Goal: Task Accomplishment & Management: Complete application form

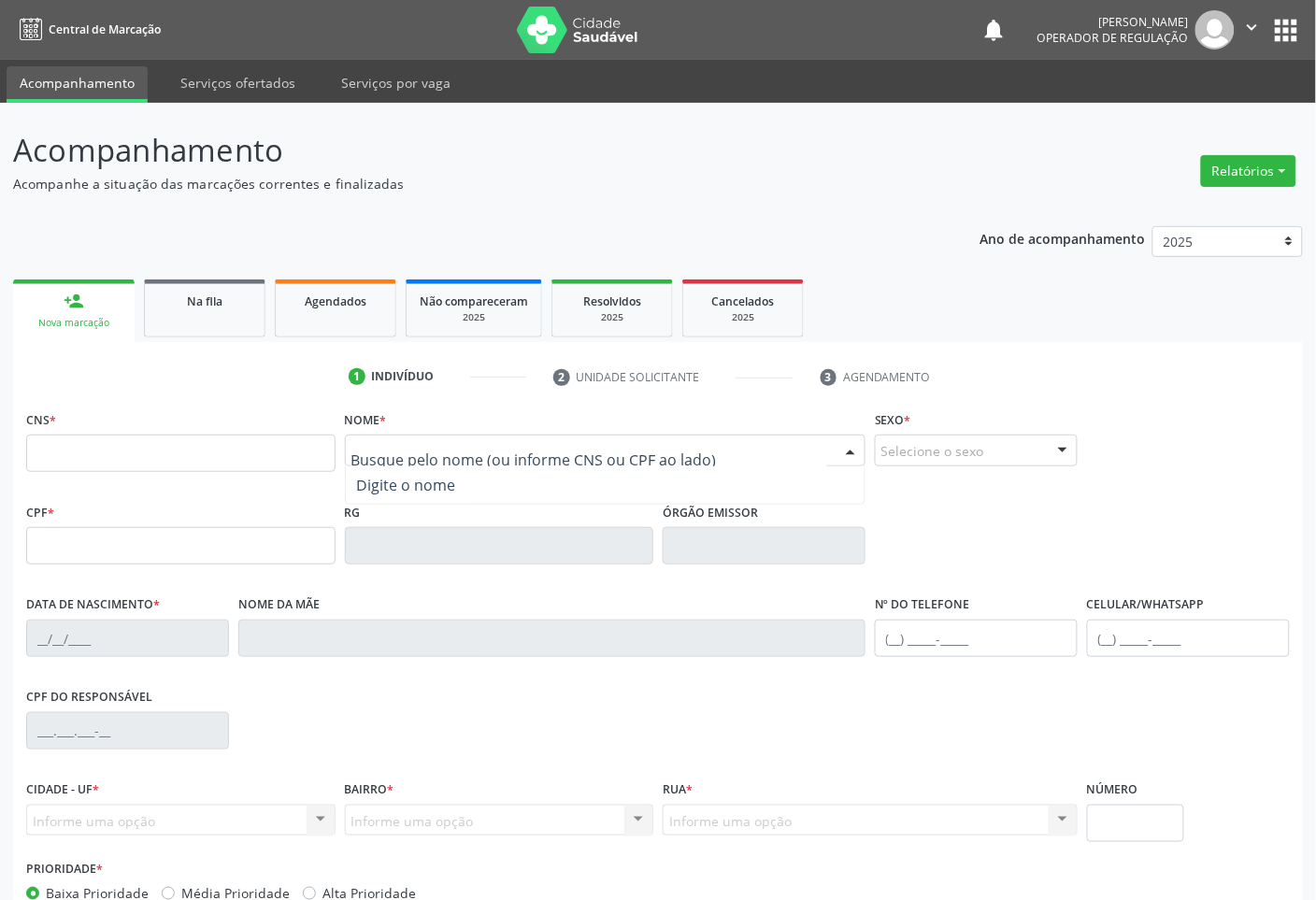
paste input "[PERSON_NAME]"
drag, startPoint x: 507, startPoint y: 455, endPoint x: 557, endPoint y: 458, distance: 50.1
click at [557, 455] on input "[PERSON_NAME]" at bounding box center [589, 460] width 477 height 37
click at [469, 458] on input "[PERSON_NAME]" at bounding box center [589, 460] width 477 height 37
click at [526, 450] on input "[PERSON_NAME]" at bounding box center [589, 460] width 477 height 37
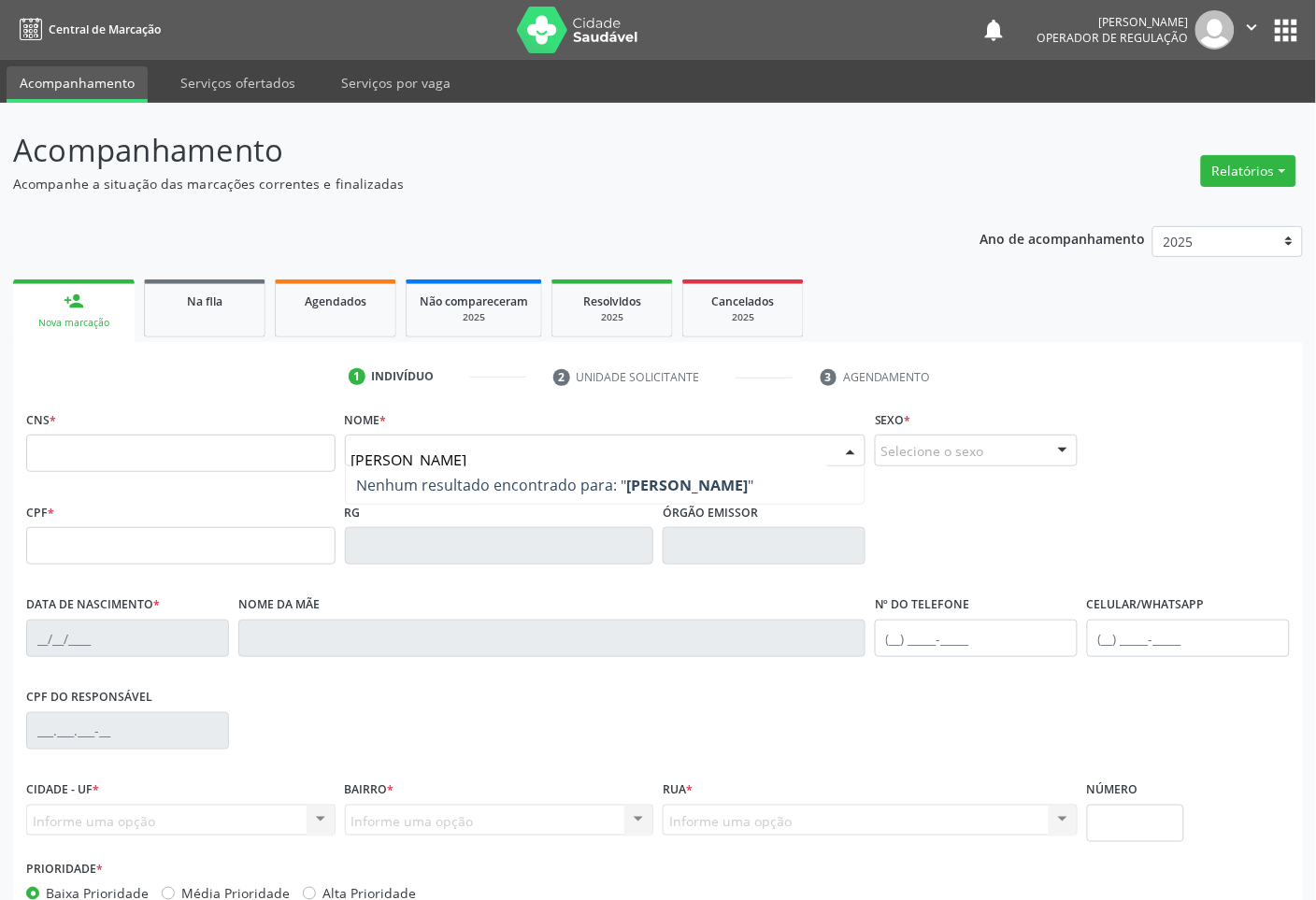
click at [525, 454] on input "[PERSON_NAME]" at bounding box center [589, 460] width 477 height 37
type input "[PERSON_NAME]"
click at [110, 459] on input "text" at bounding box center [181, 453] width 309 height 37
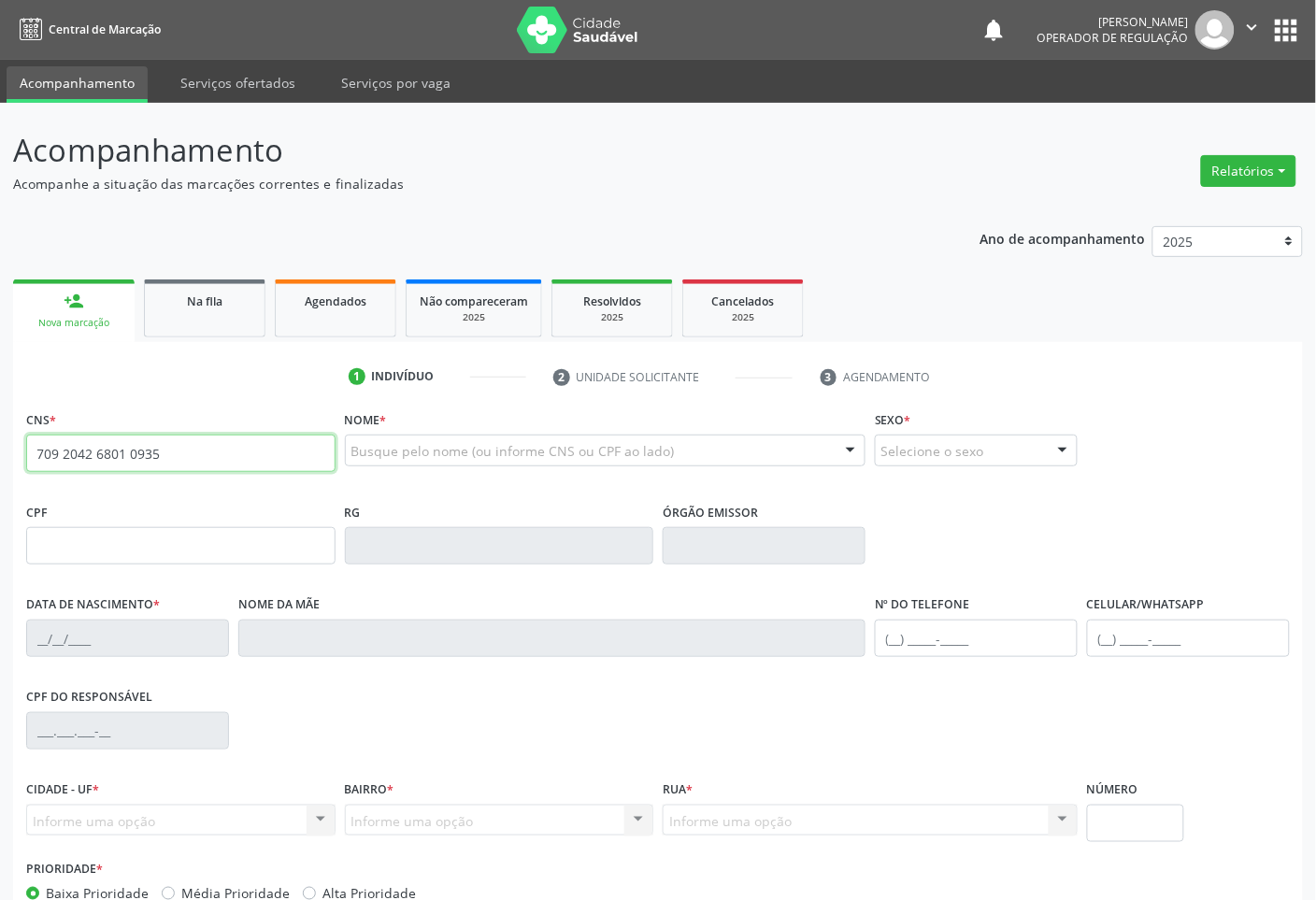
type input "709 2042 6801 0935"
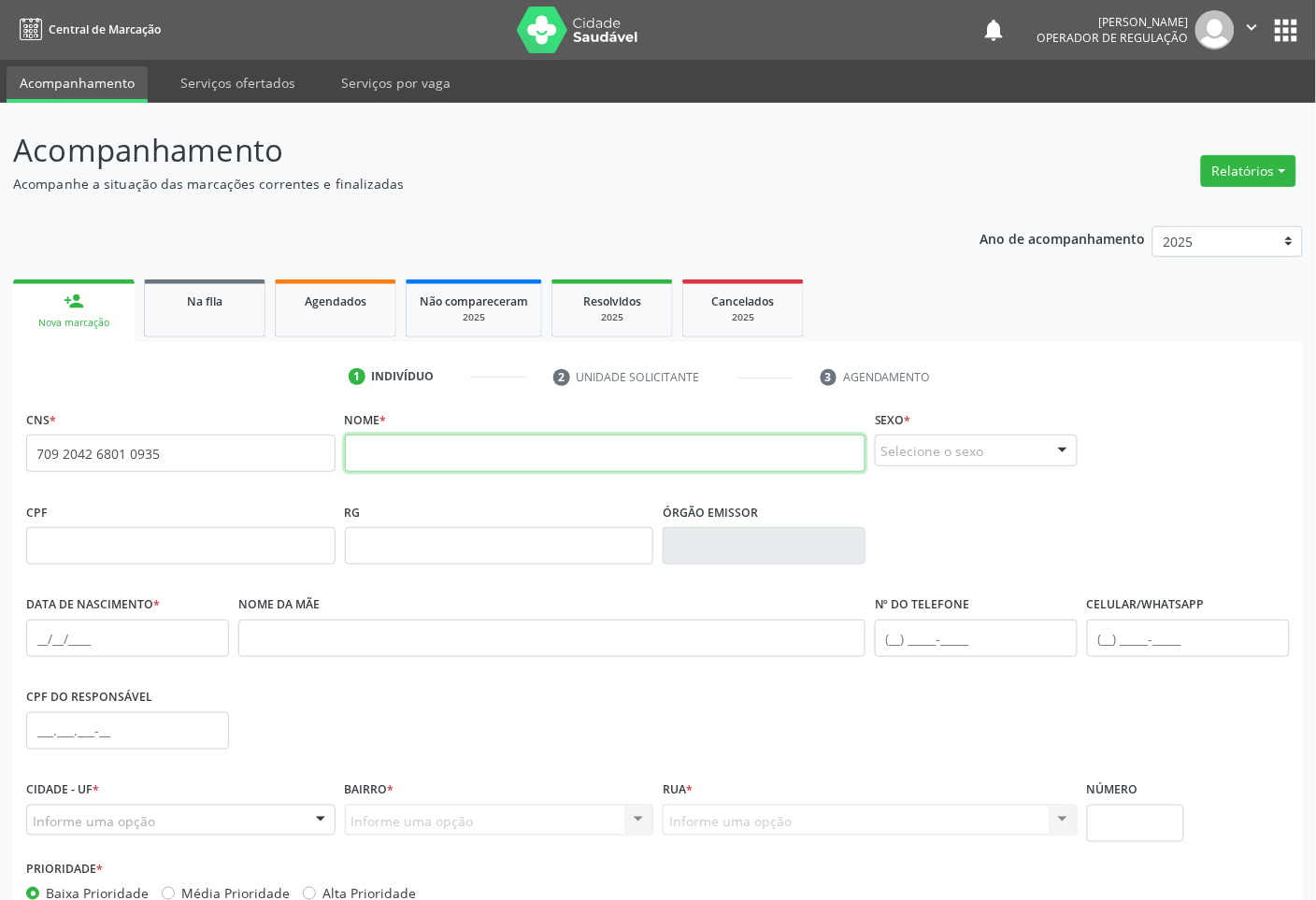
click at [419, 454] on input "text" at bounding box center [605, 453] width 522 height 37
paste input "[PERSON_NAME]"
type input "[PERSON_NAME]"
click at [946, 459] on div "Selecione o sexo" at bounding box center [975, 450] width 203 height 31
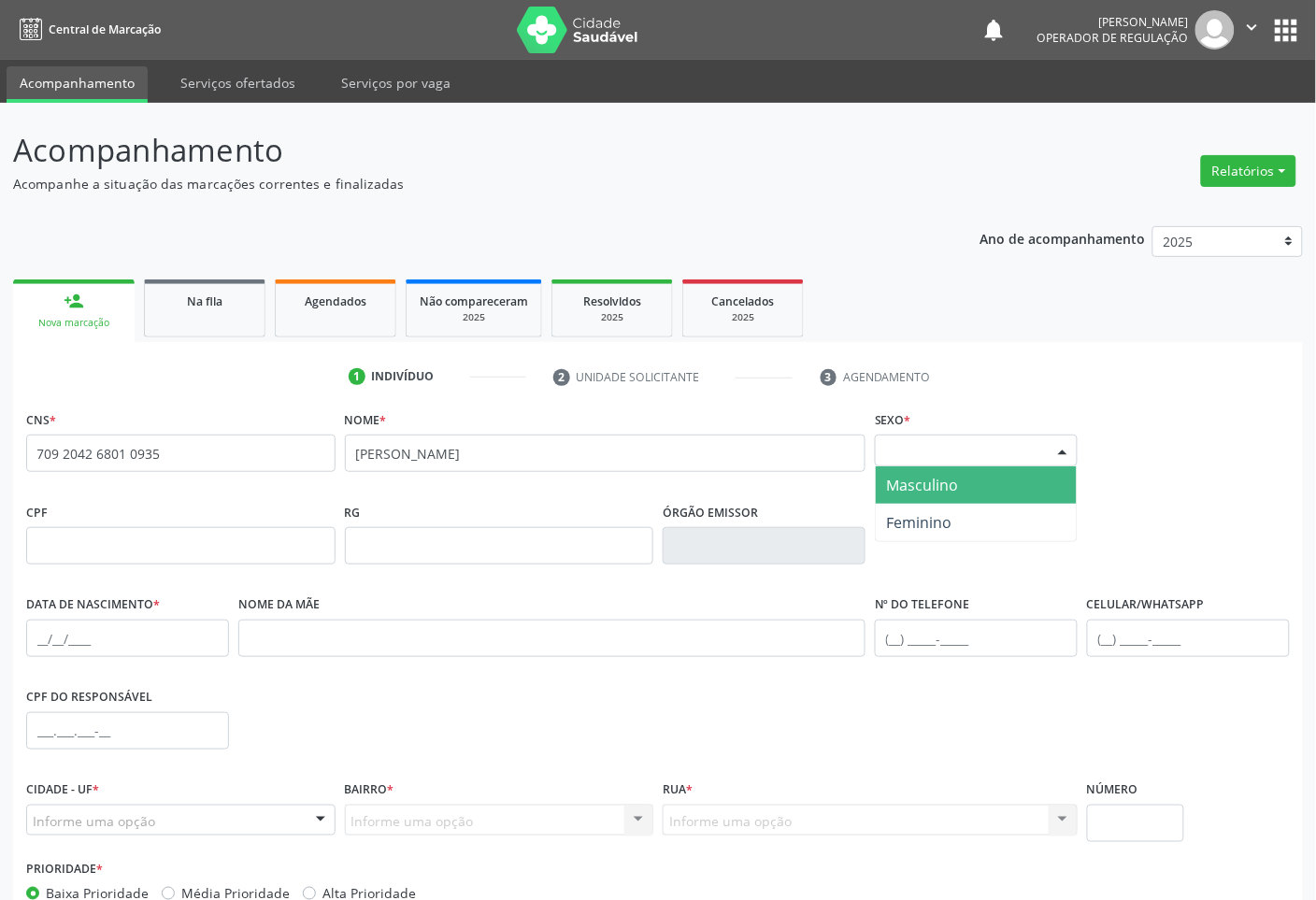
click at [940, 475] on span "Masculino" at bounding box center [922, 485] width 71 height 21
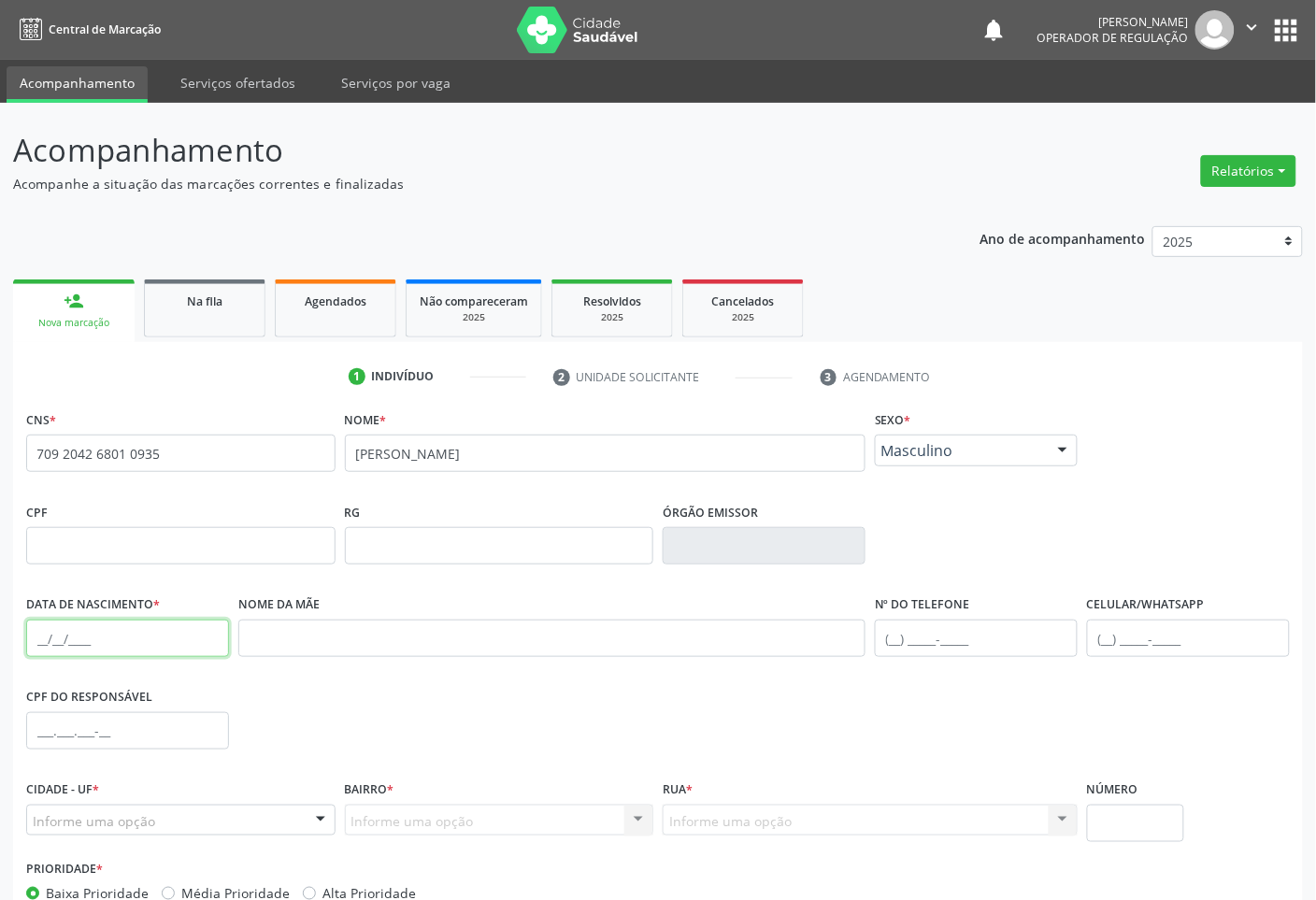
click at [113, 651] on input "text" at bounding box center [127, 639] width 203 height 37
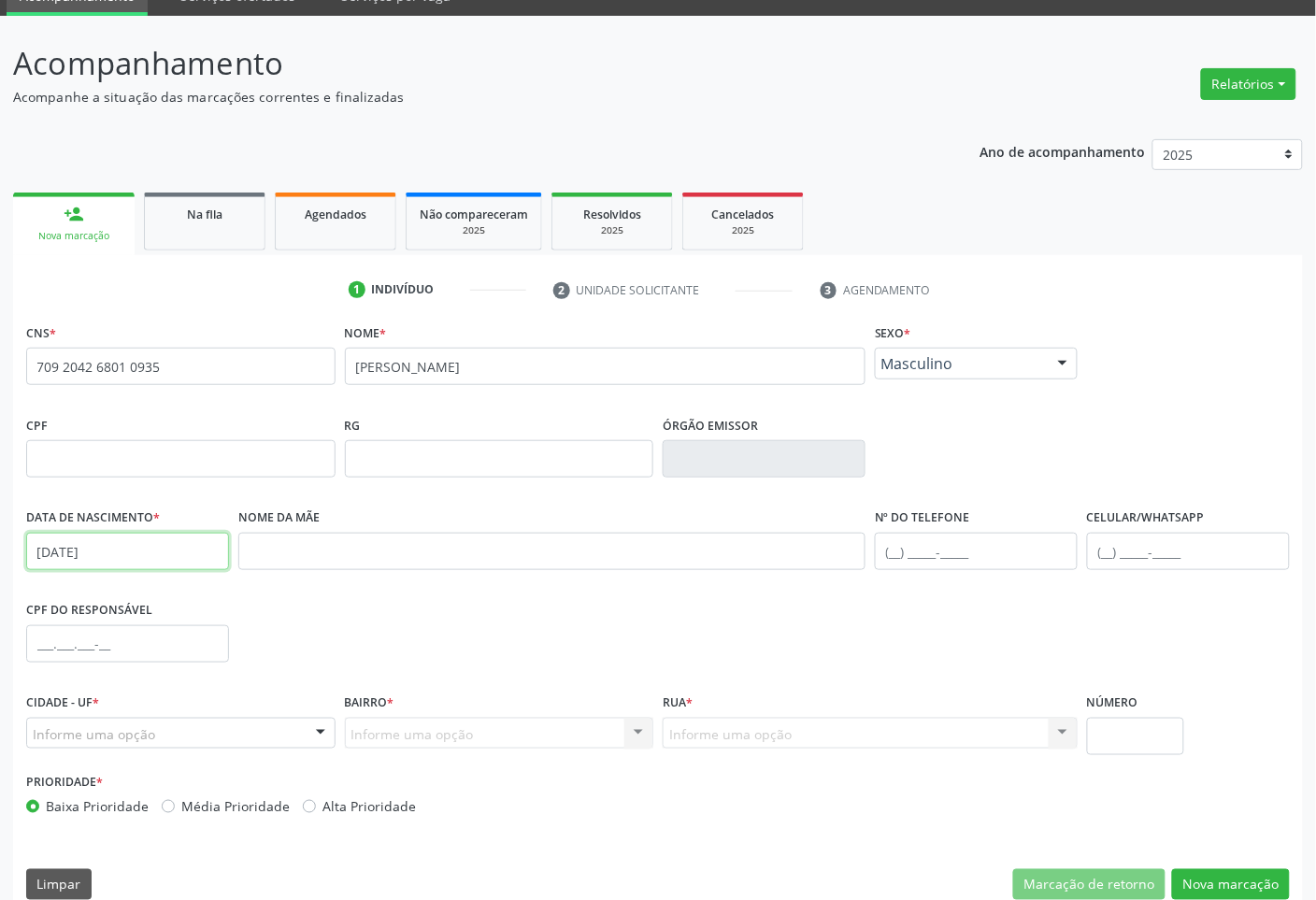
scroll to position [113, 0]
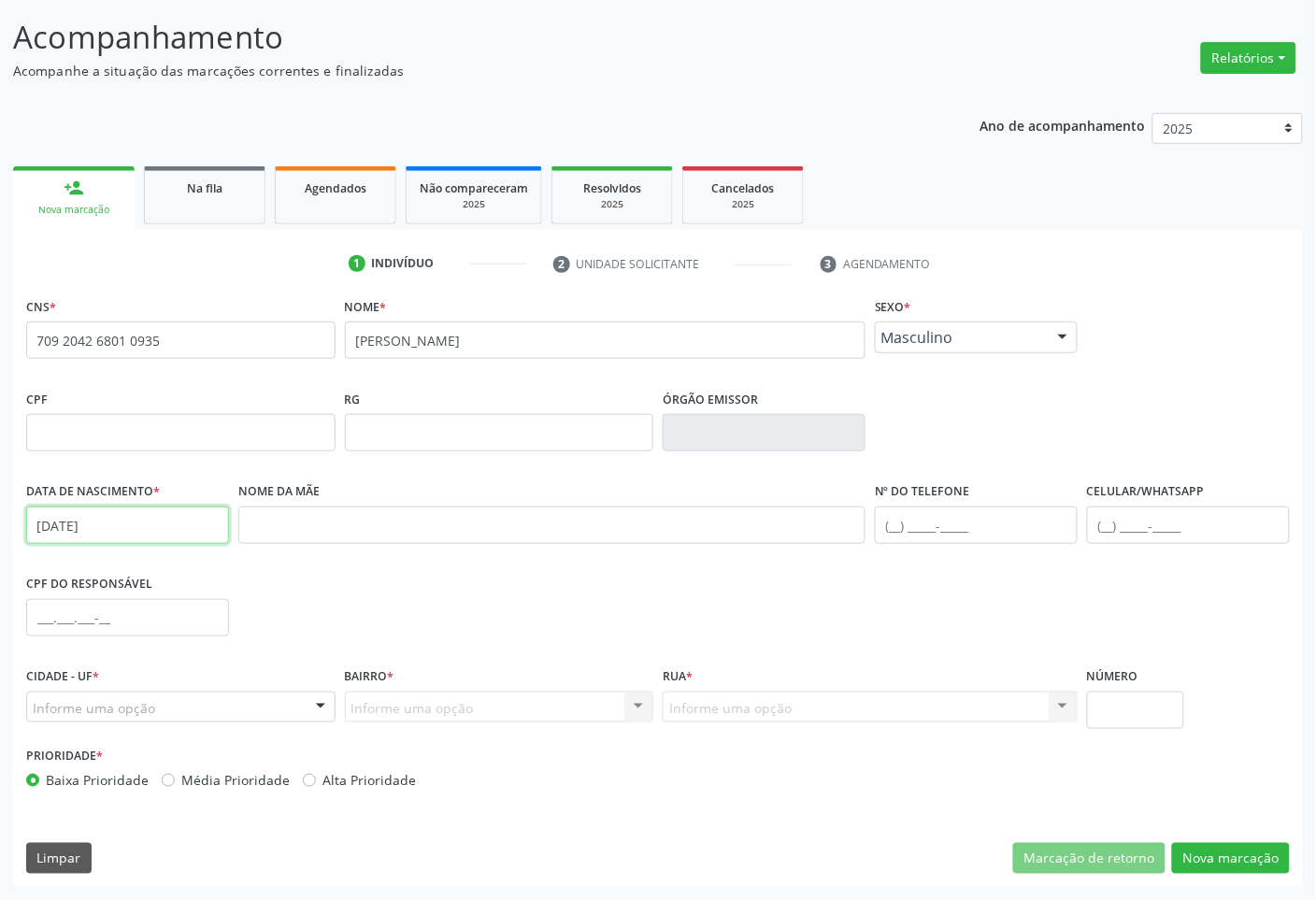
type input "[DATE]"
click at [276, 706] on div "Informe uma opção" at bounding box center [181, 707] width 309 height 31
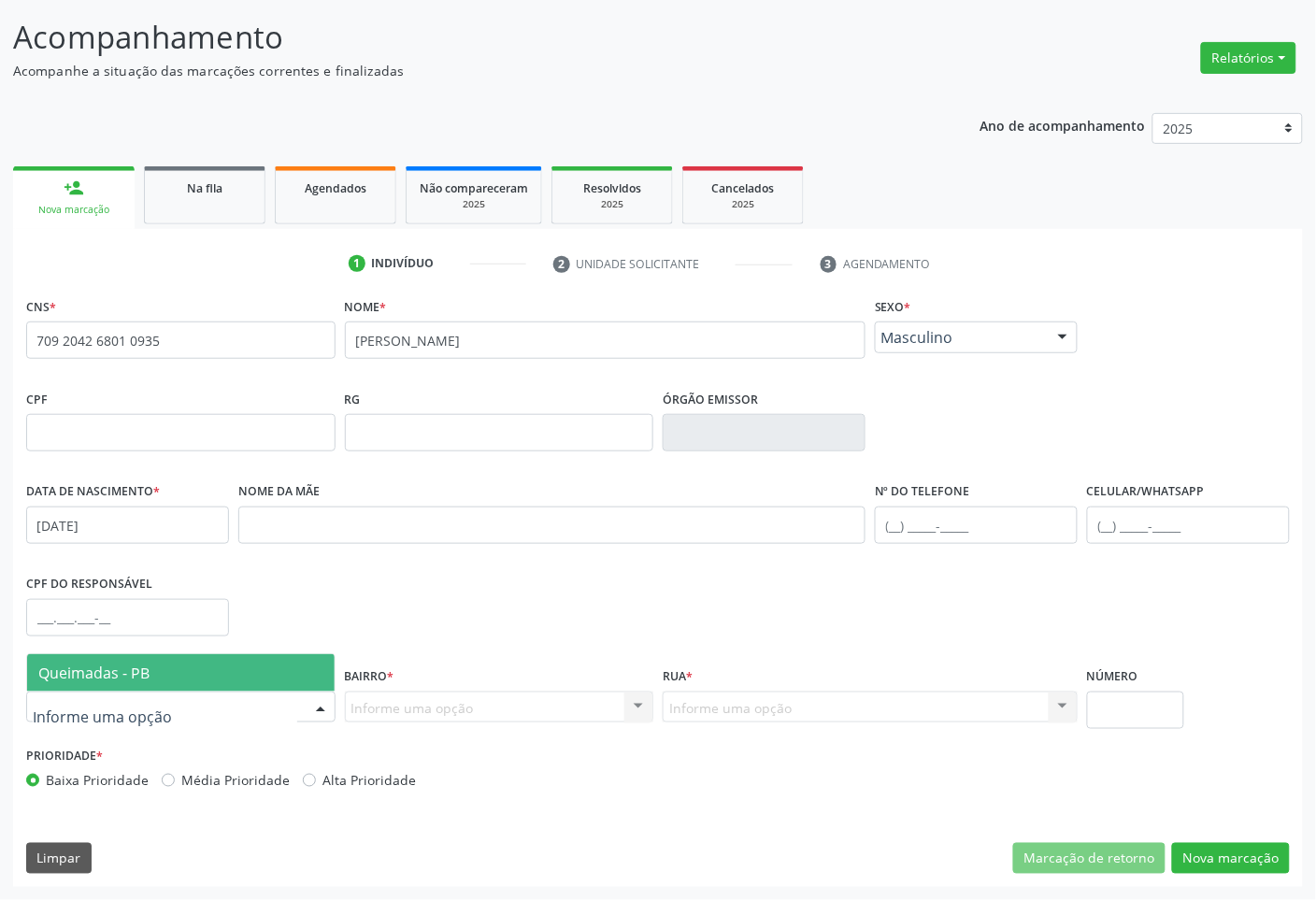
click at [272, 667] on span "Queimadas - PB" at bounding box center [181, 673] width 307 height 37
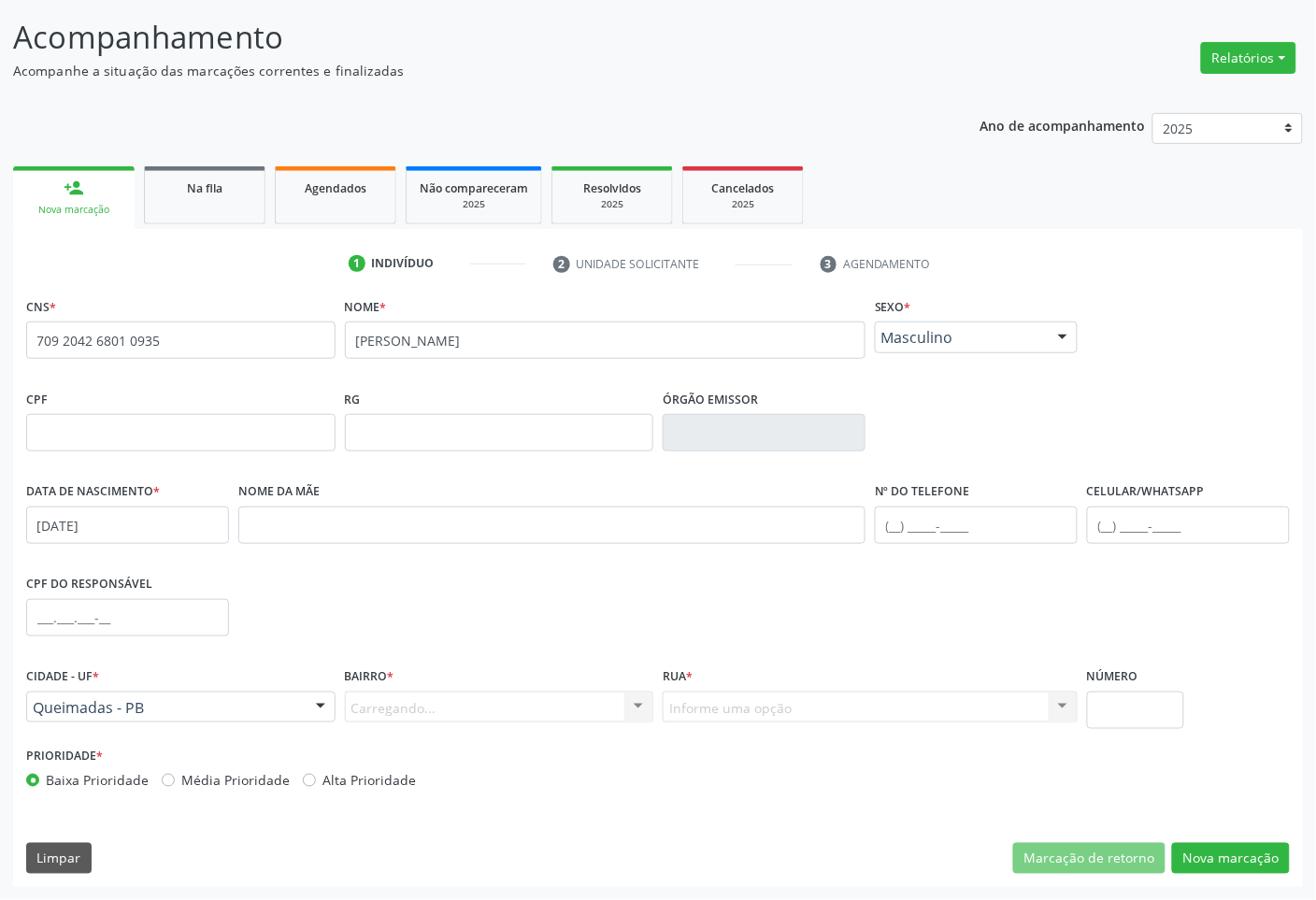
click at [446, 704] on div "Carregando... Nenhum resultado encontrado para: " " Nenhuma opção encontrada. D…" at bounding box center [499, 707] width 309 height 31
click at [612, 712] on div "Informe uma opção" at bounding box center [499, 707] width 309 height 31
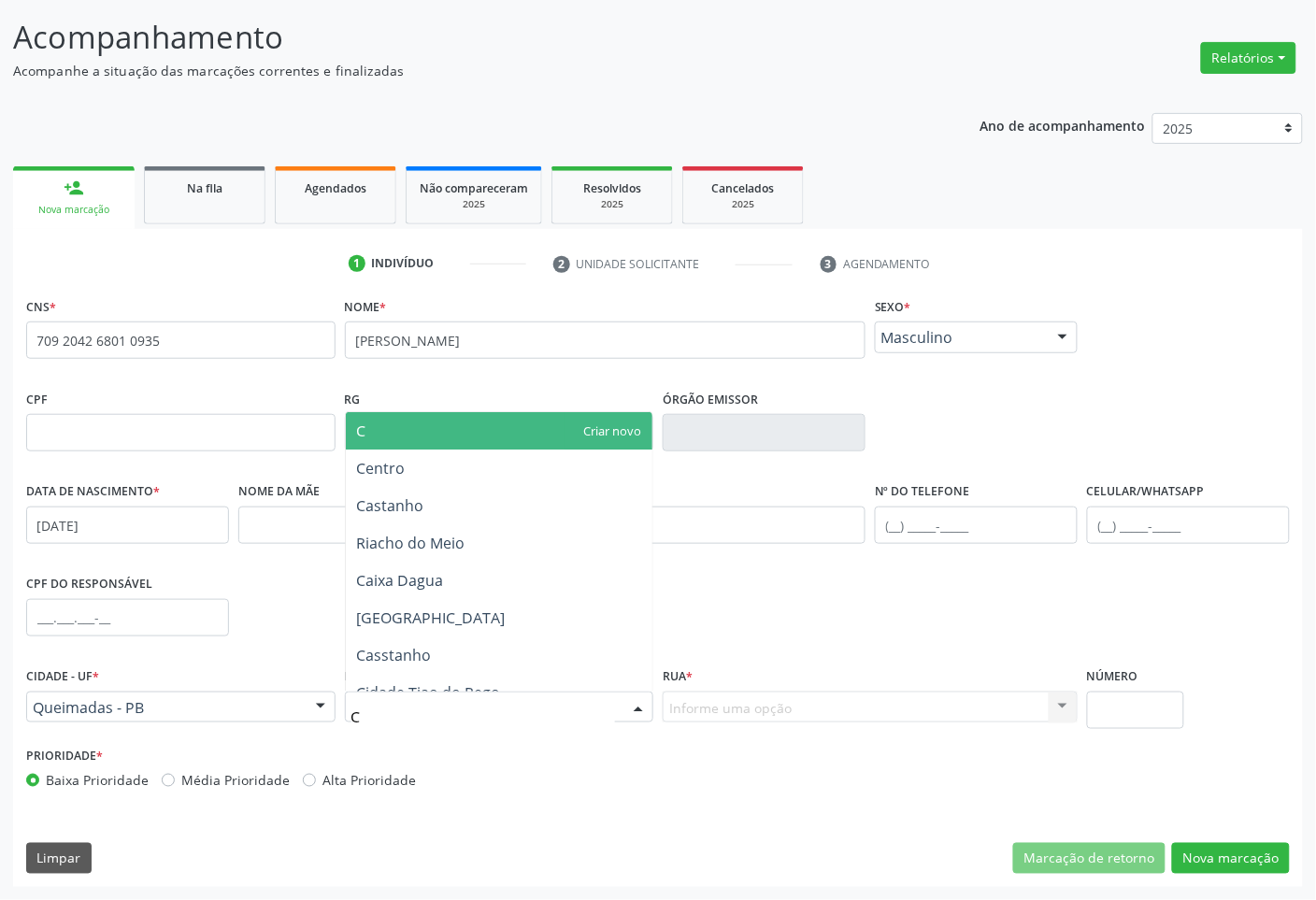
type input "CE"
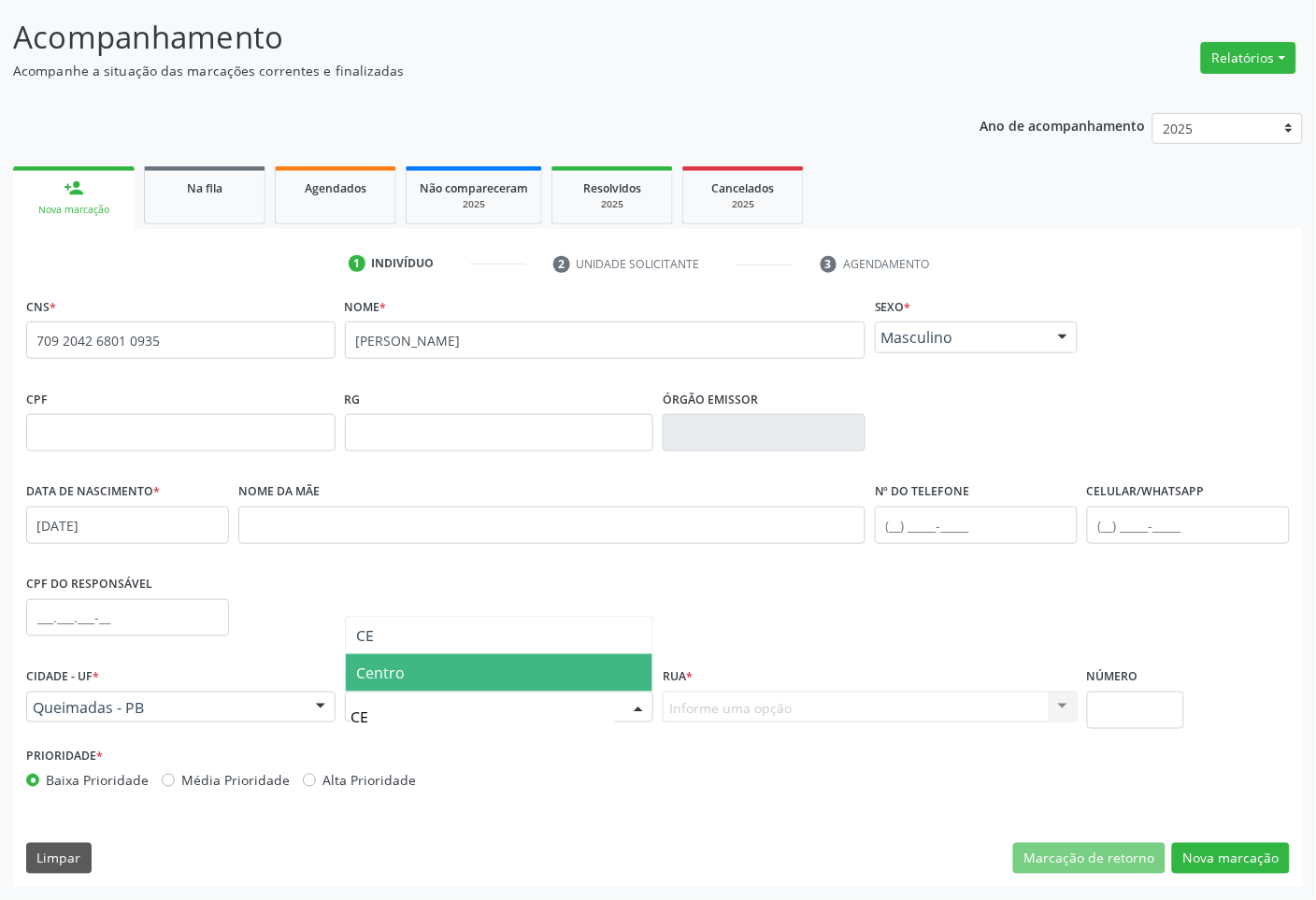
click at [585, 683] on span "Centro" at bounding box center [499, 673] width 307 height 37
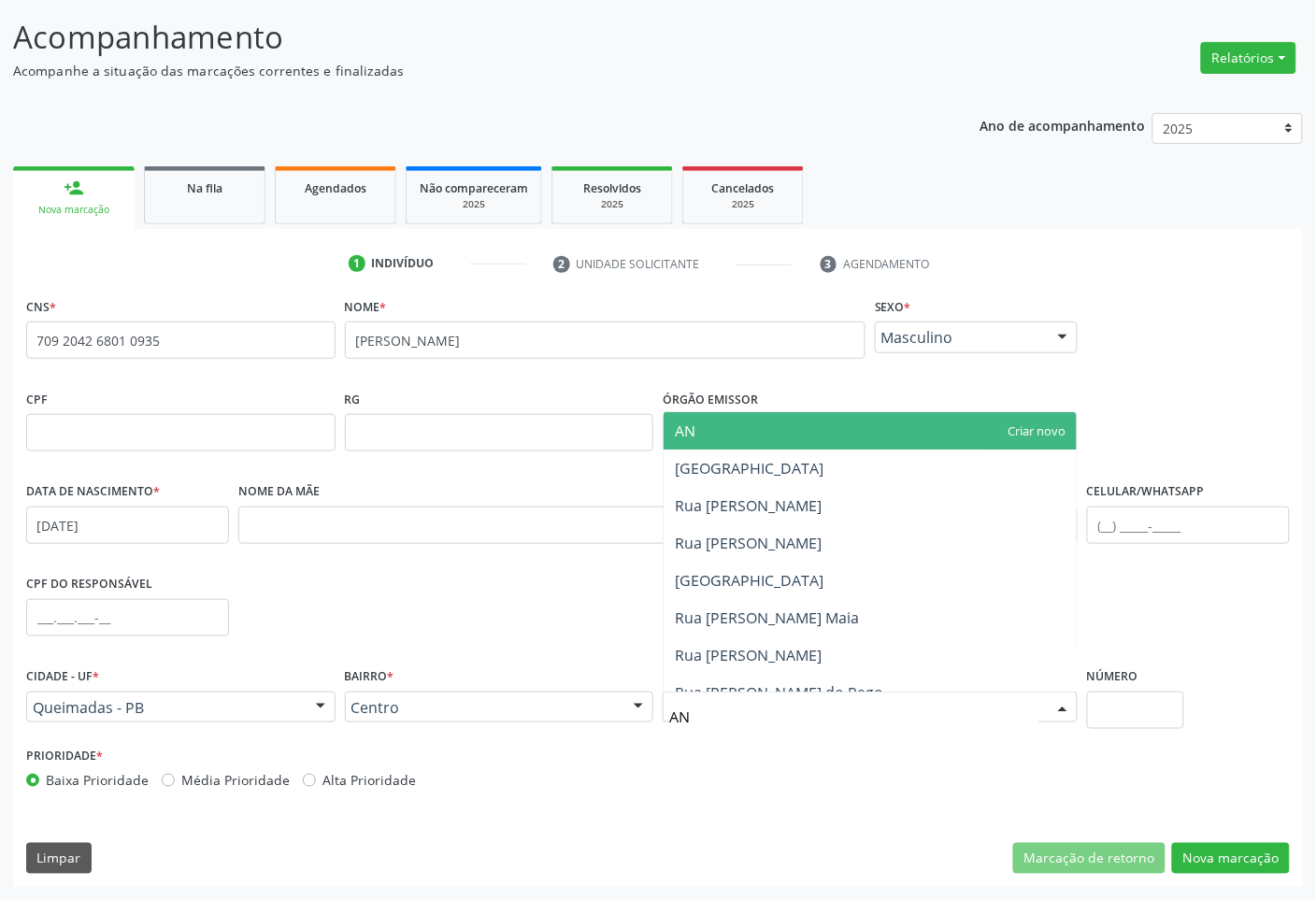
type input "ANT"
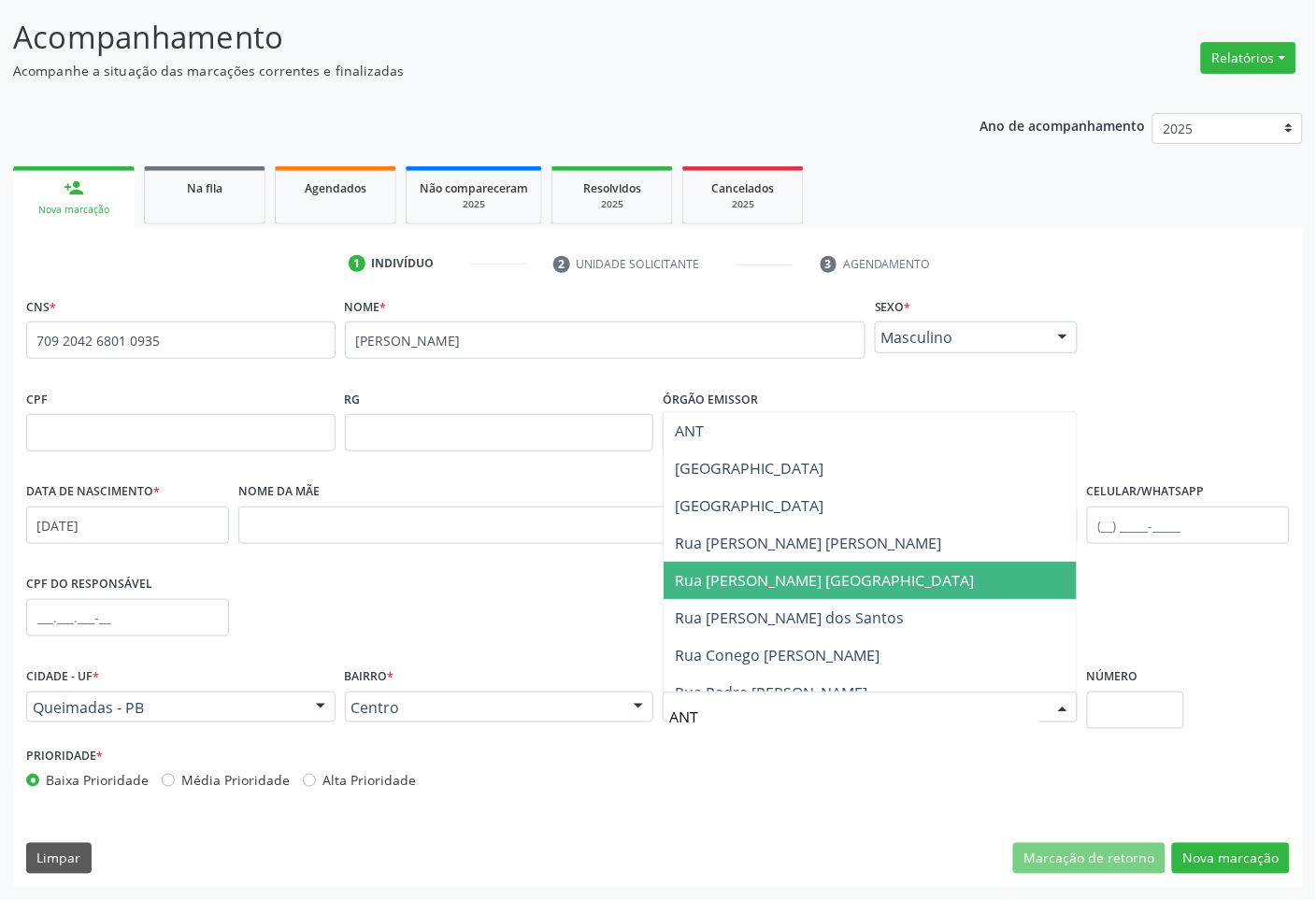
click at [772, 578] on span "Rua [PERSON_NAME] [GEOGRAPHIC_DATA]" at bounding box center [823, 580] width 299 height 21
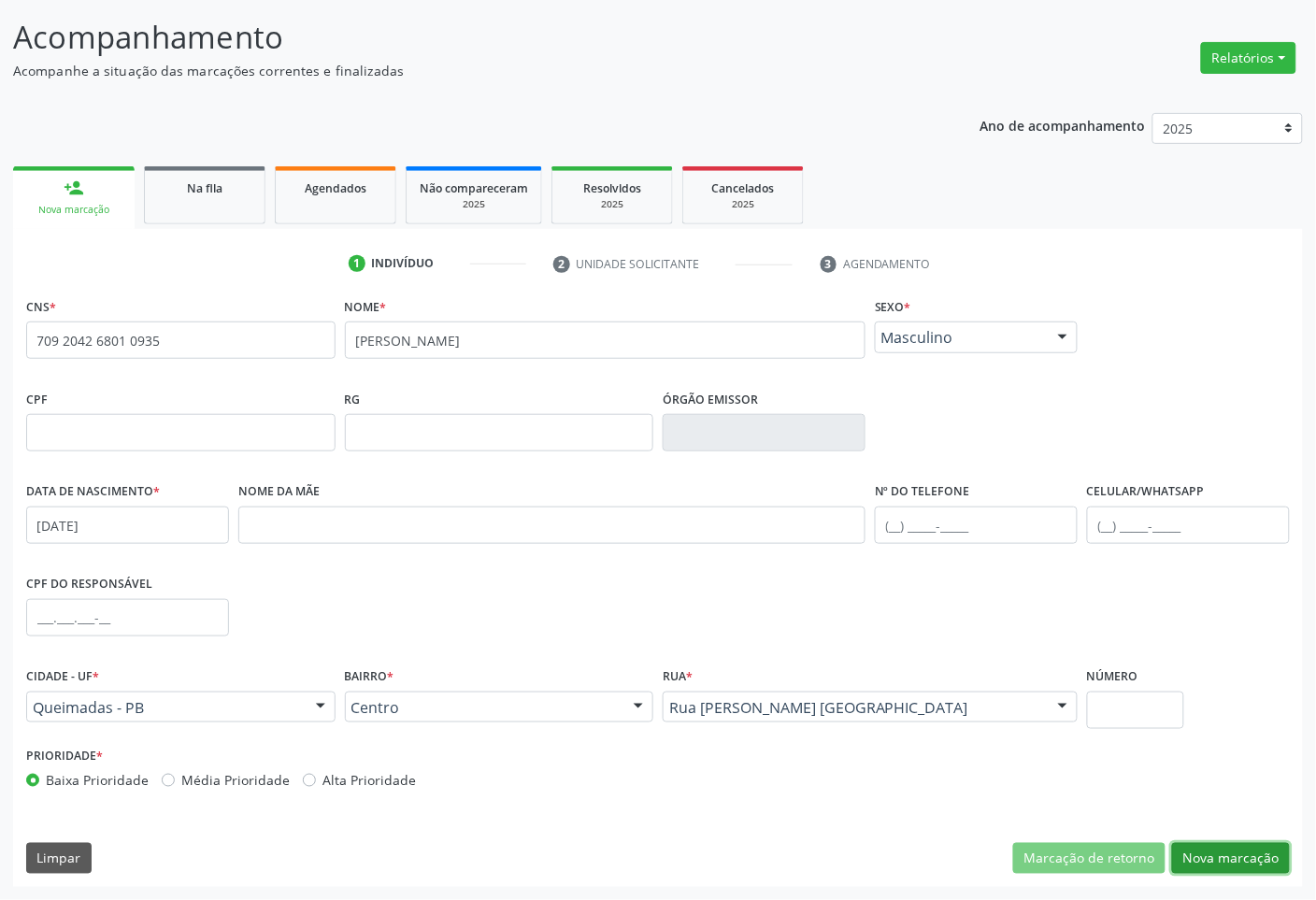
click at [1229, 856] on button "Nova marcação" at bounding box center [1231, 859] width 118 height 31
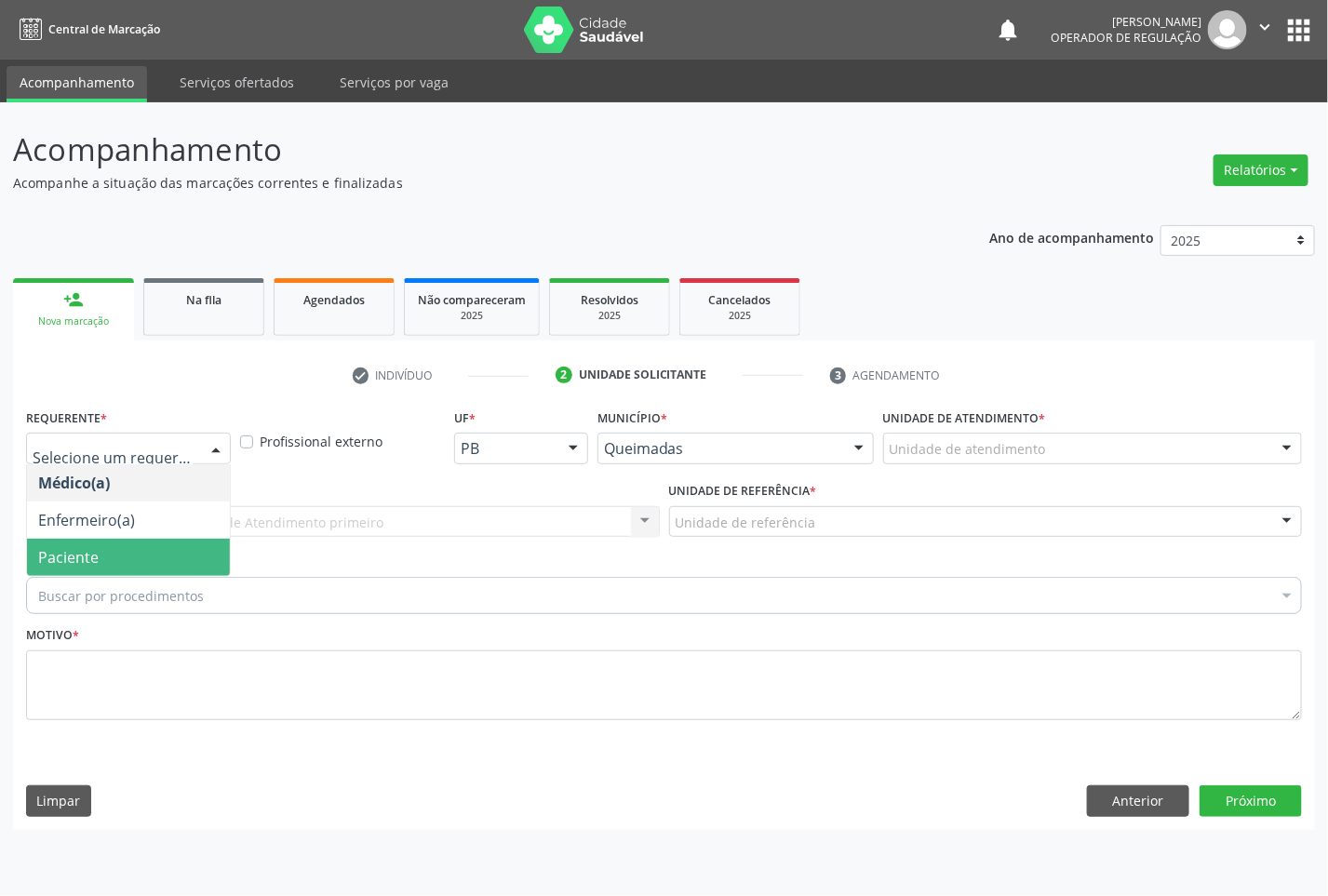
click at [136, 542] on span "Paciente" at bounding box center [129, 558] width 203 height 37
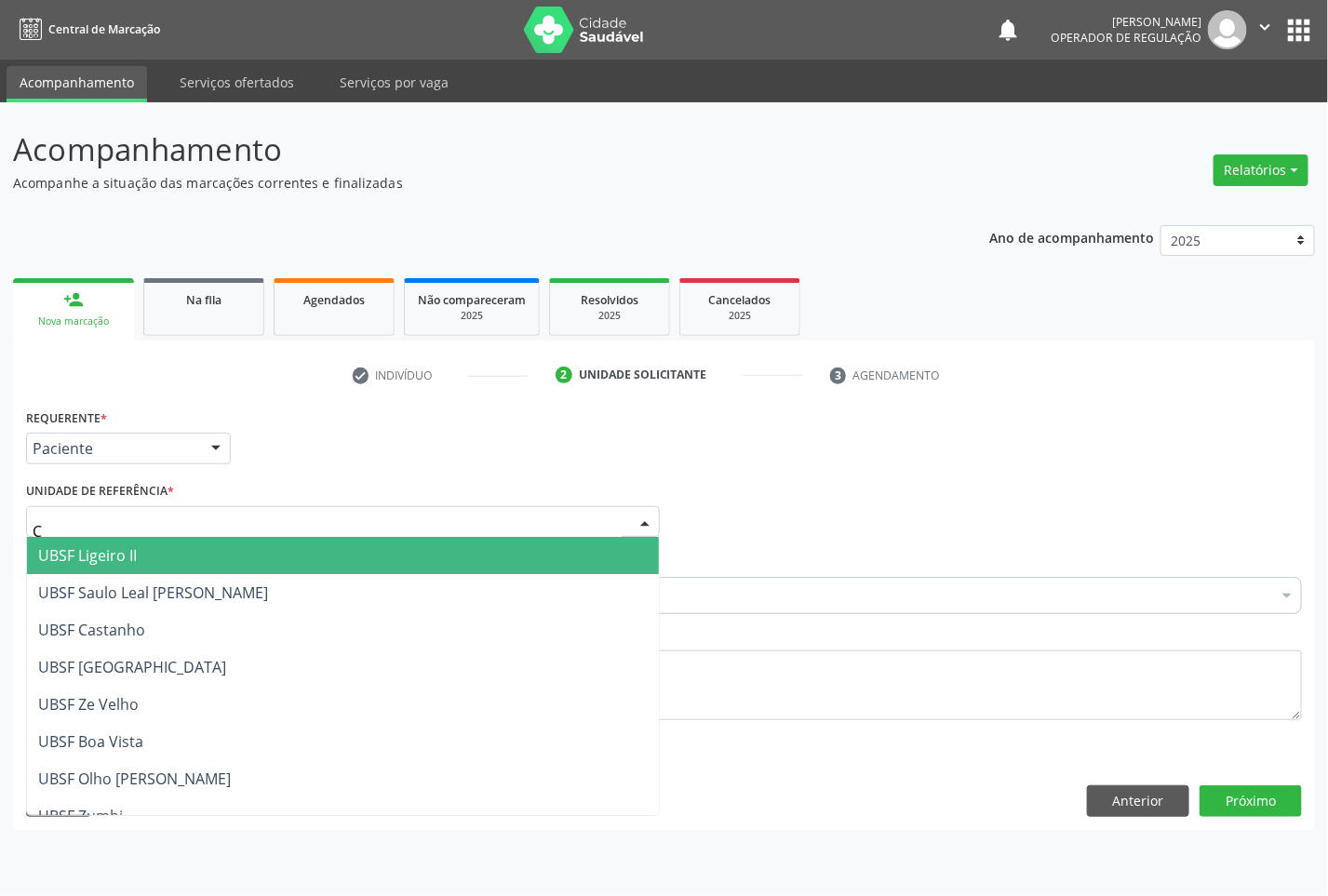
click at [221, 521] on div "C" at bounding box center [343, 522] width 634 height 31
type input "CE"
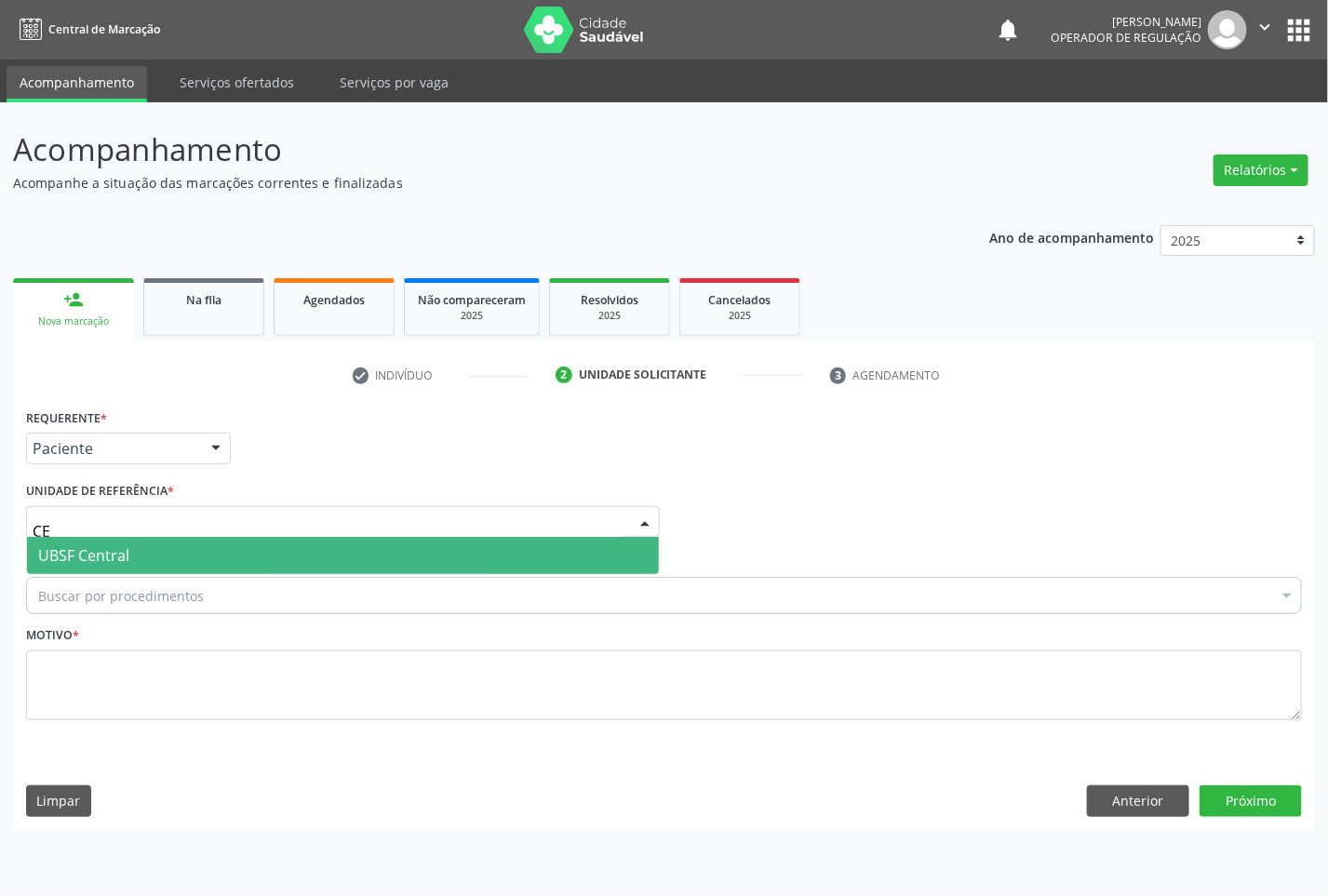
drag, startPoint x: 213, startPoint y: 554, endPoint x: 231, endPoint y: 541, distance: 22.2
click at [213, 555] on span "UBSF Central" at bounding box center [343, 556] width 632 height 37
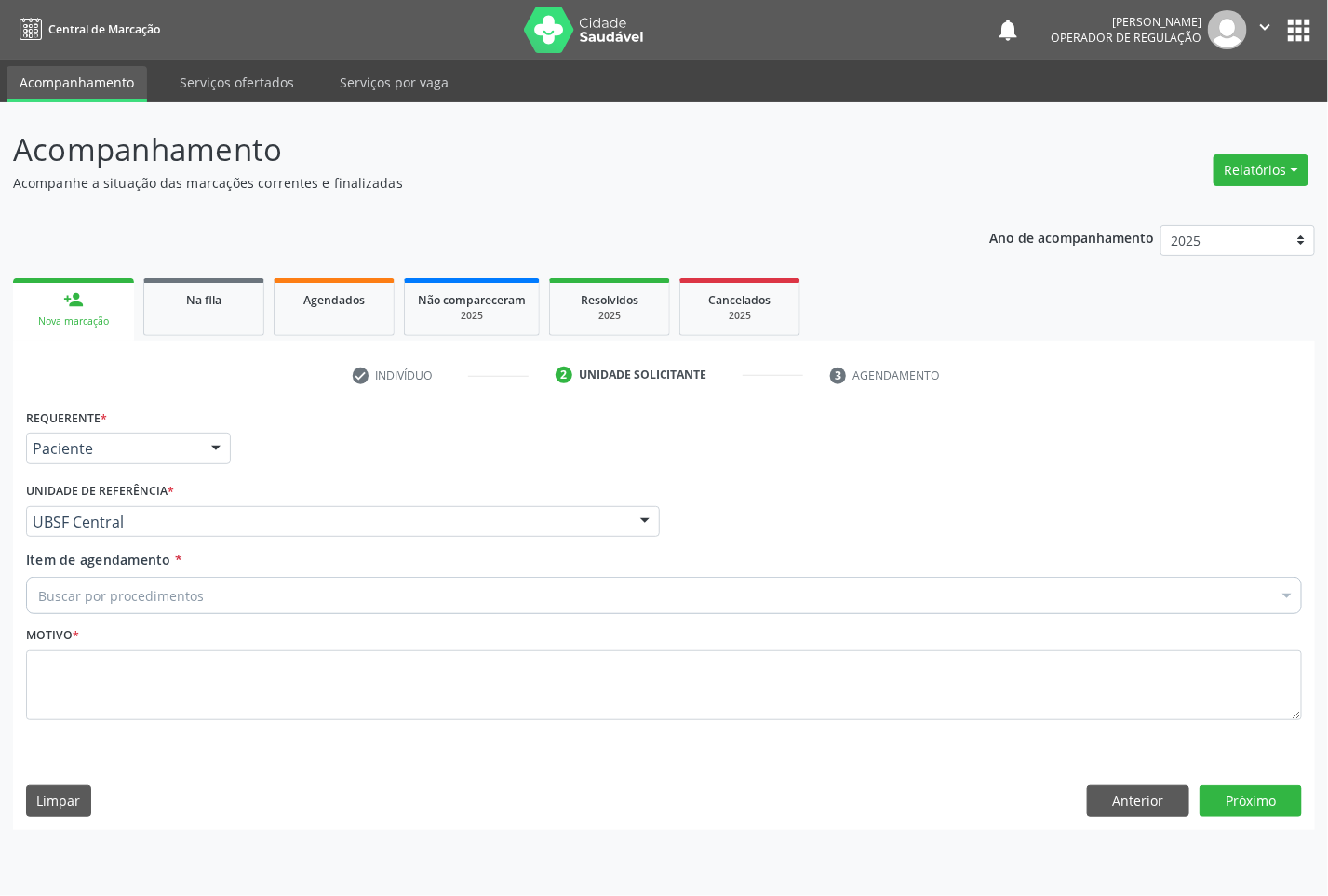
click at [884, 593] on div "Buscar por procedimentos" at bounding box center [664, 596] width 1276 height 37
paste input "OFTALMOLOGISTA"
type input "OFTALMOLOGISTA"
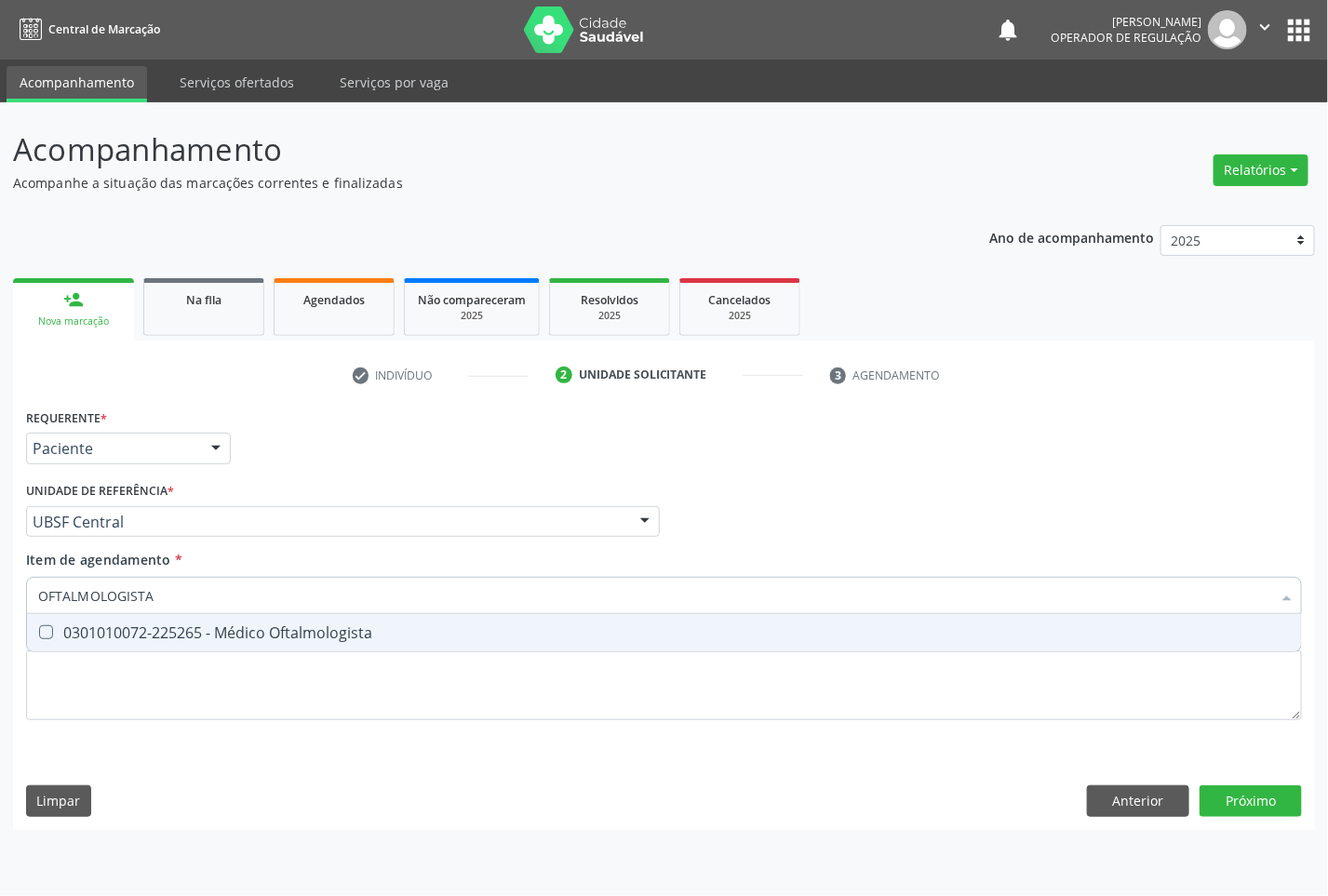
drag, startPoint x: 899, startPoint y: 630, endPoint x: 1299, endPoint y: 594, distance: 401.6
click at [904, 626] on div "0301010072-225265 - Médico Oftalmologista" at bounding box center [664, 632] width 1252 height 15
checkbox Oftalmologista "true"
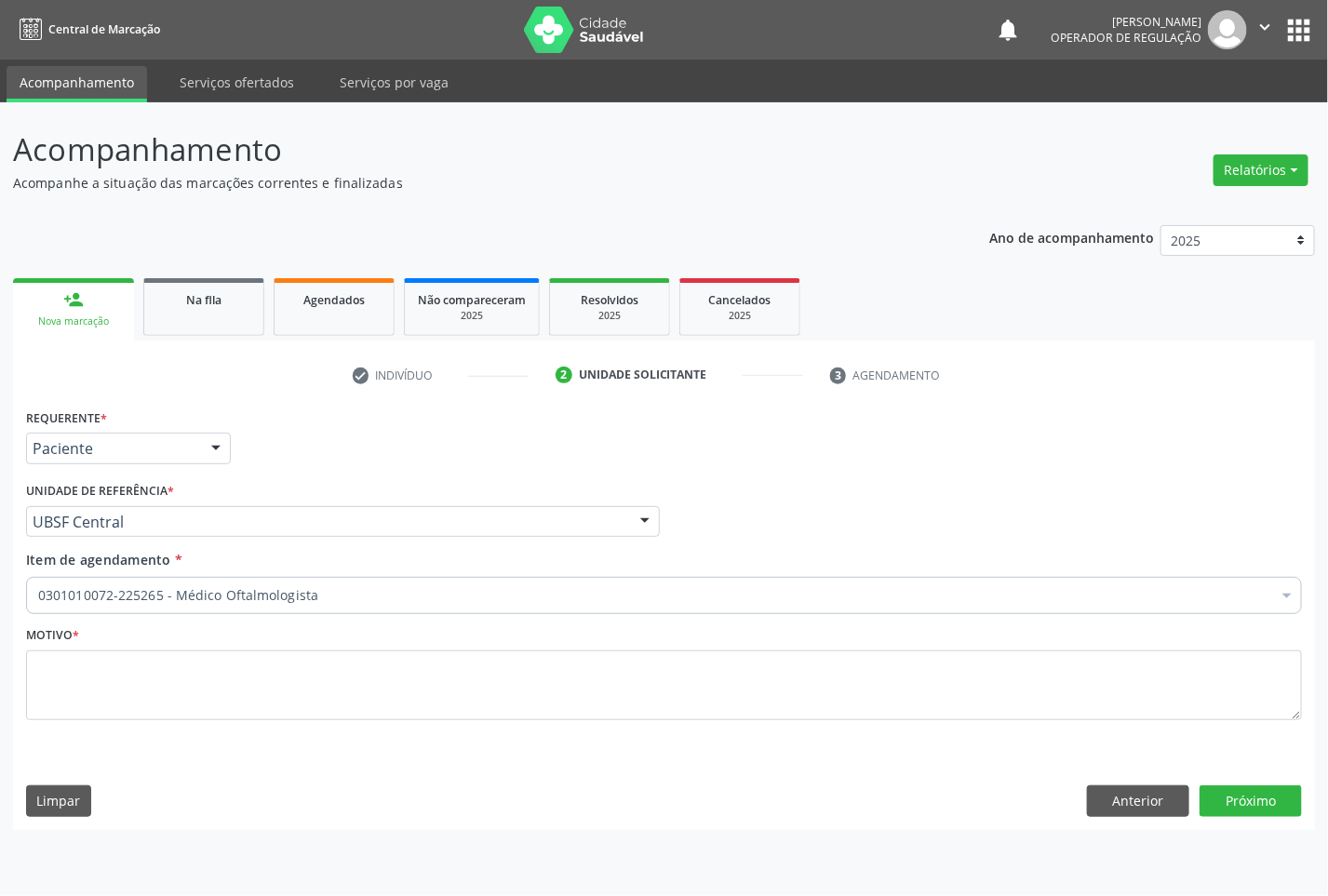
click at [496, 741] on div "Motivo *" at bounding box center [664, 684] width 1285 height 125
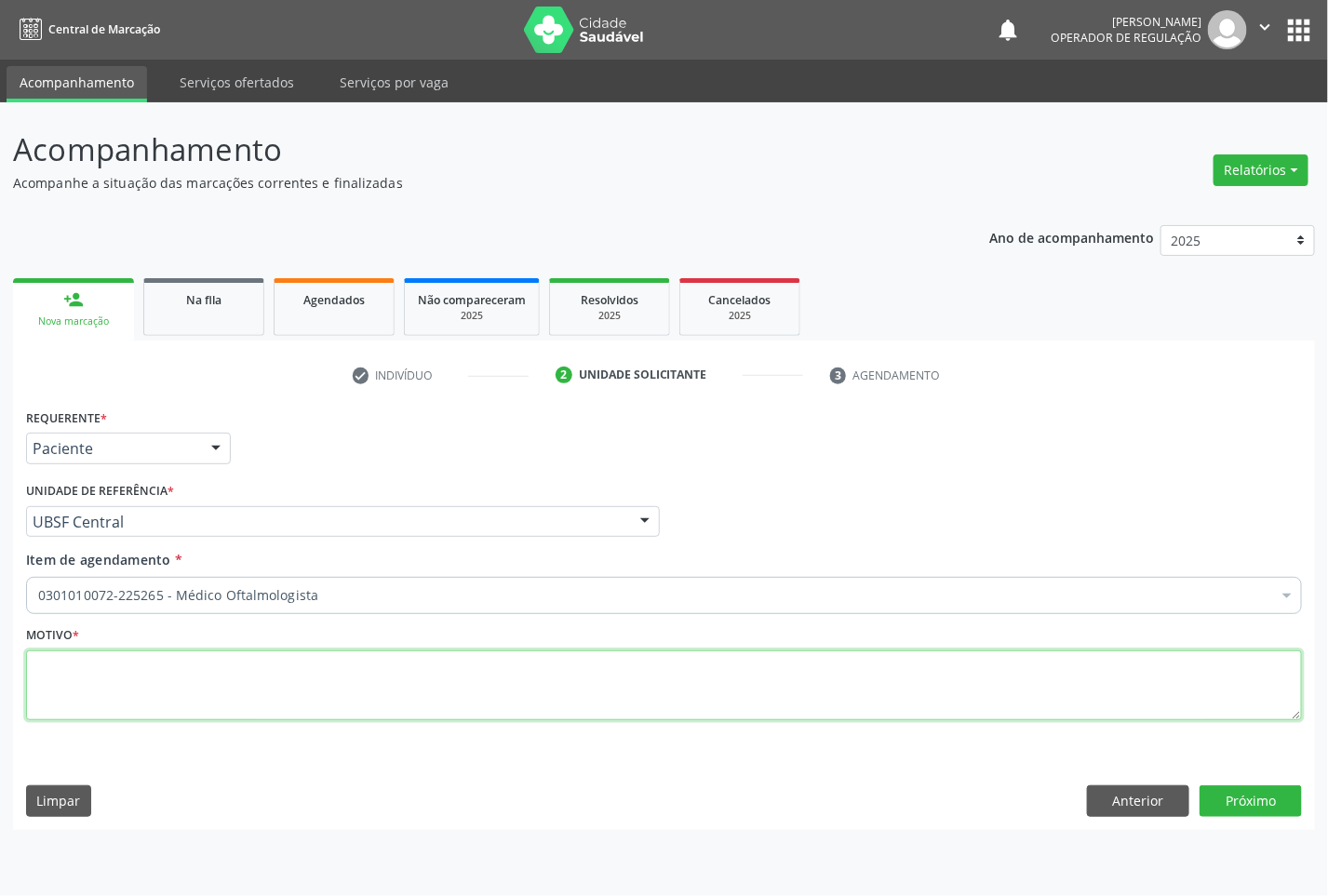
paste textarea "CONSULTA 07/2025"
click at [514, 684] on textarea at bounding box center [664, 685] width 1276 height 71
type textarea "CONSULTA 07/2025"
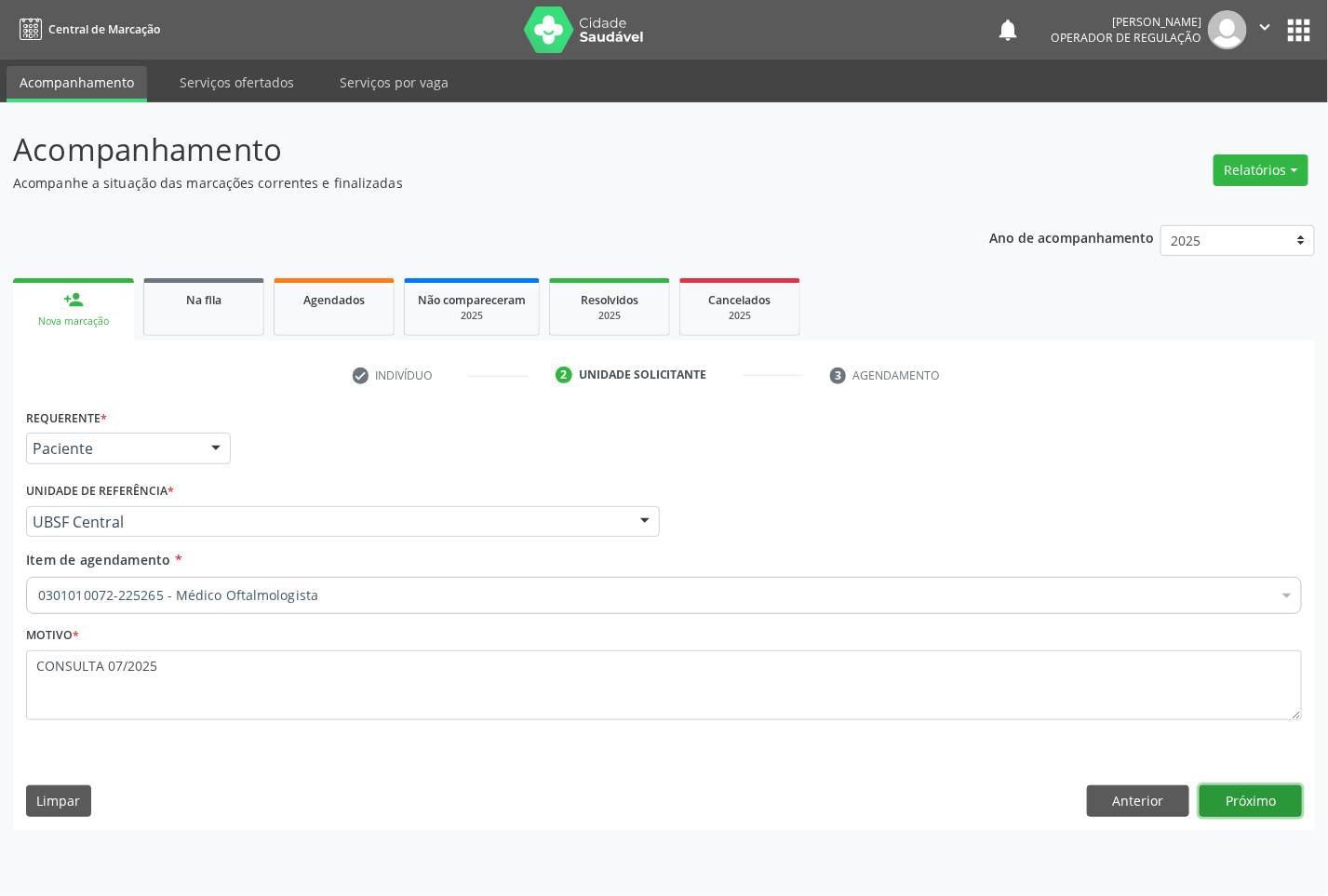
click at [1294, 791] on button "Próximo" at bounding box center [1250, 801] width 102 height 31
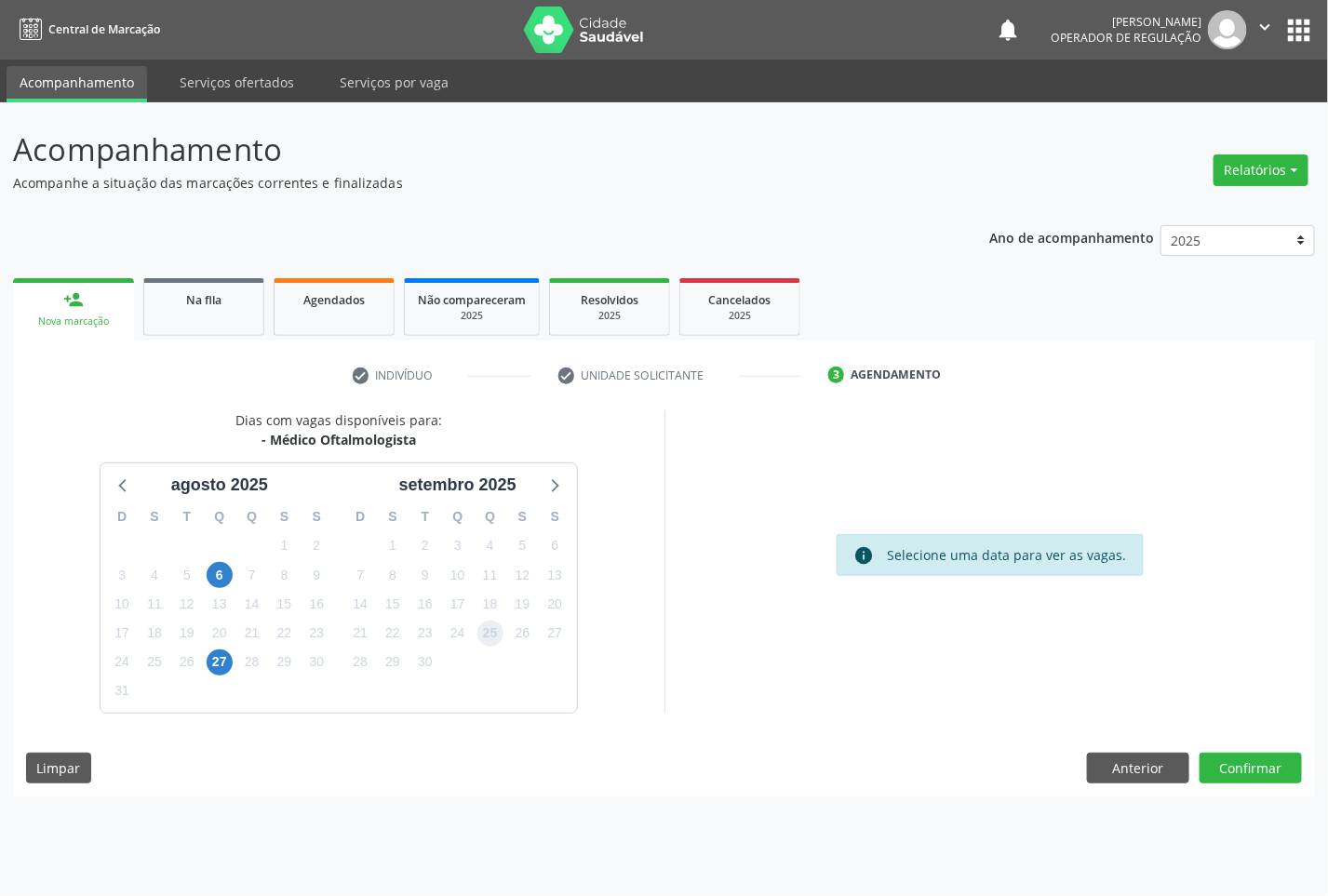
click at [489, 628] on span "25" at bounding box center [490, 634] width 26 height 26
click at [1277, 769] on button "Confirmar" at bounding box center [1250, 768] width 102 height 31
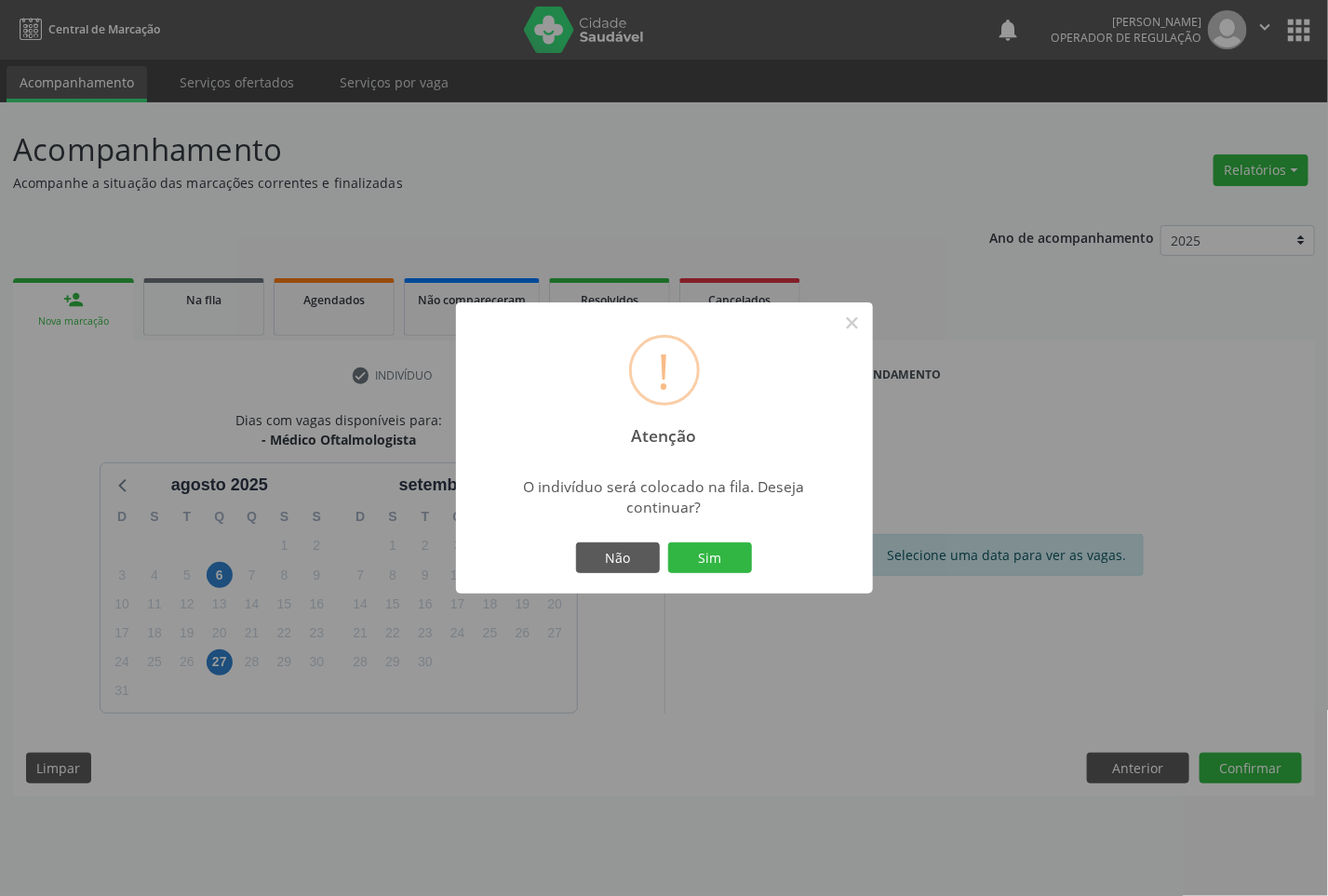
click at [668, 542] on button "Sim" at bounding box center [710, 558] width 84 height 31
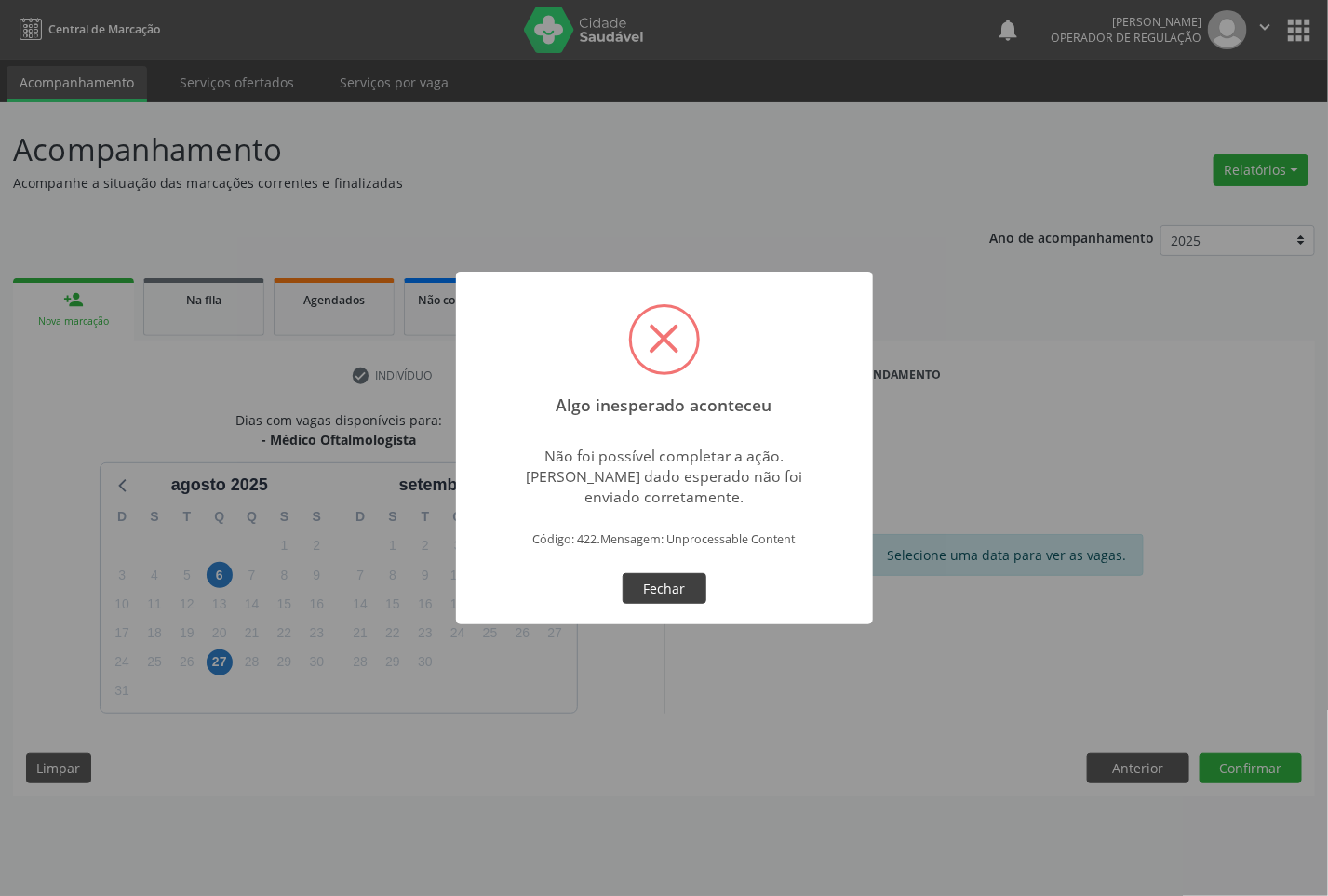
click at [690, 580] on button "Fechar" at bounding box center [665, 589] width 84 height 31
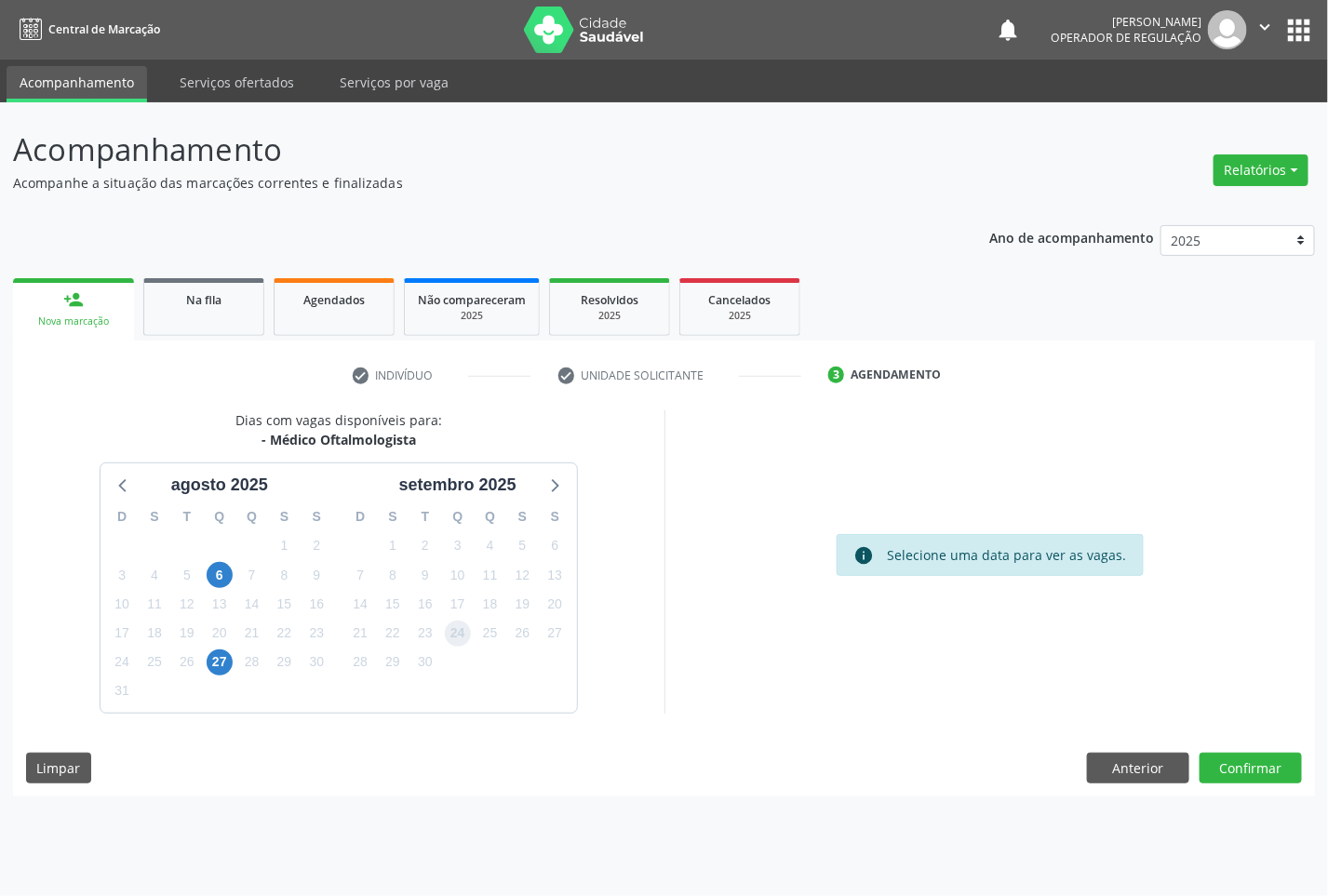
click at [467, 623] on span "24" at bounding box center [457, 634] width 26 height 26
click at [1255, 765] on button "Confirmar" at bounding box center [1250, 768] width 102 height 31
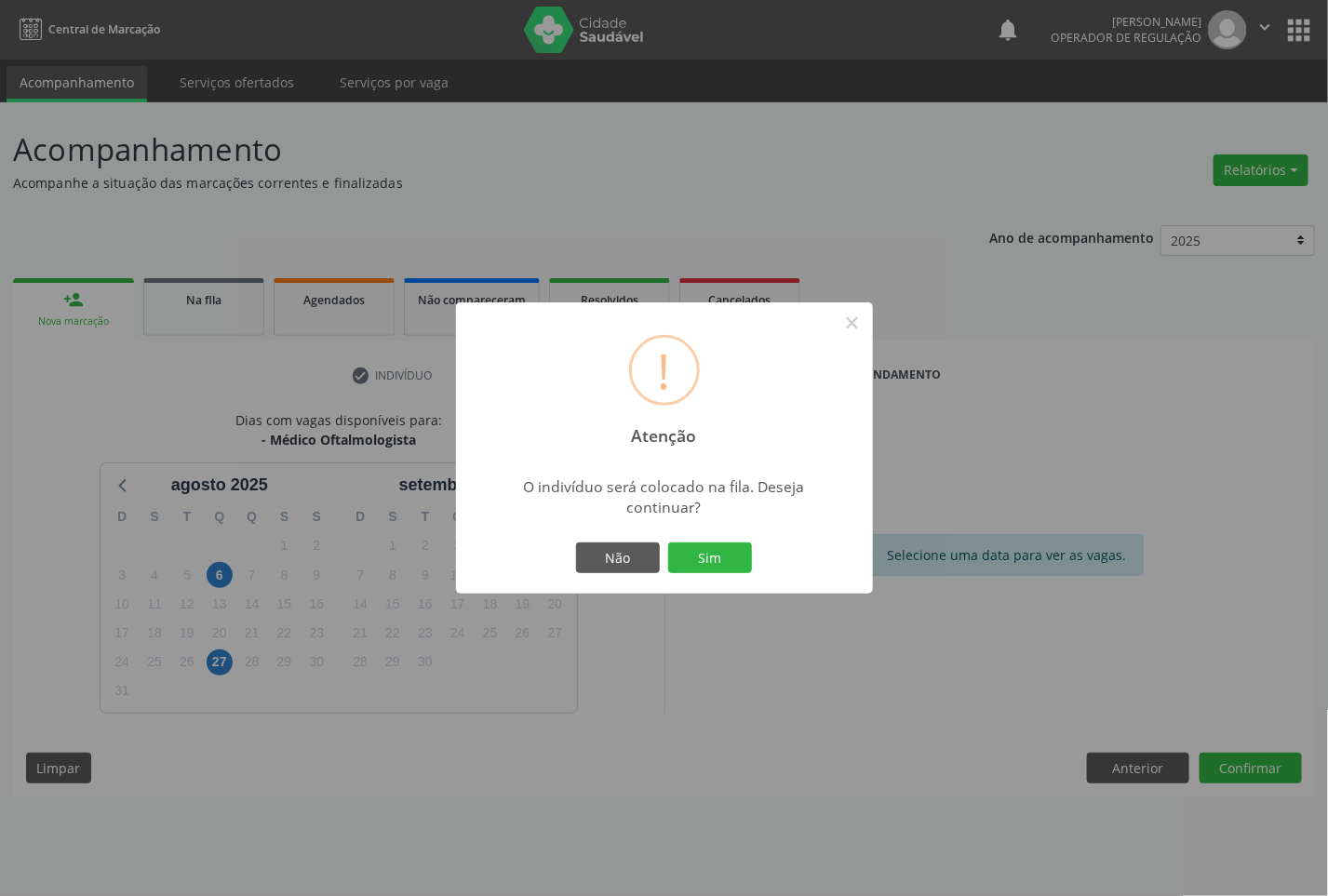
click at [668, 542] on button "Sim" at bounding box center [710, 558] width 84 height 31
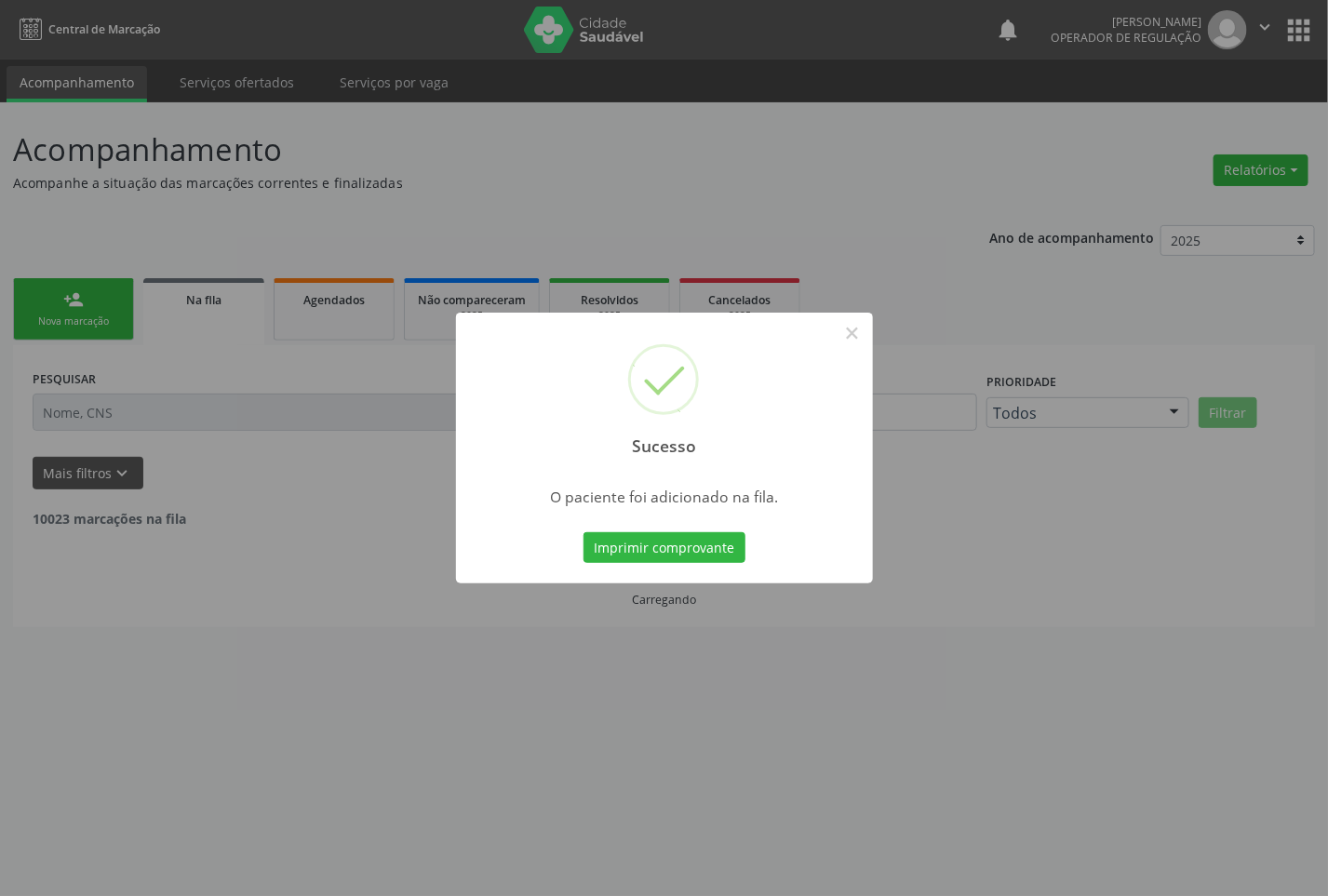
click at [187, 308] on div "Sucesso × O paciente foi adicionado na fila. Imprimir comprovante Cancel" at bounding box center [664, 448] width 1328 height 896
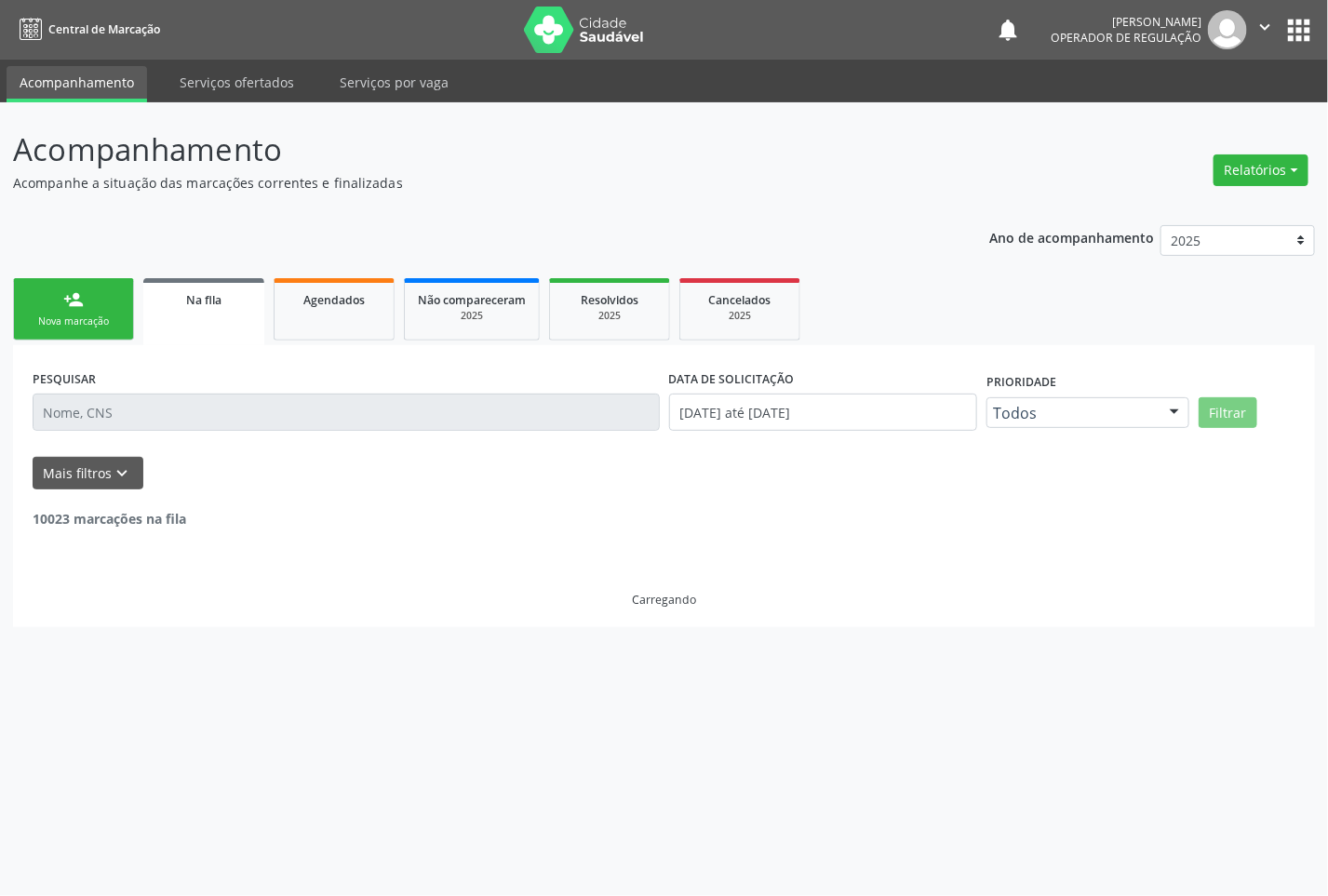
click at [59, 298] on link "person_add Nova marcação" at bounding box center [73, 309] width 121 height 62
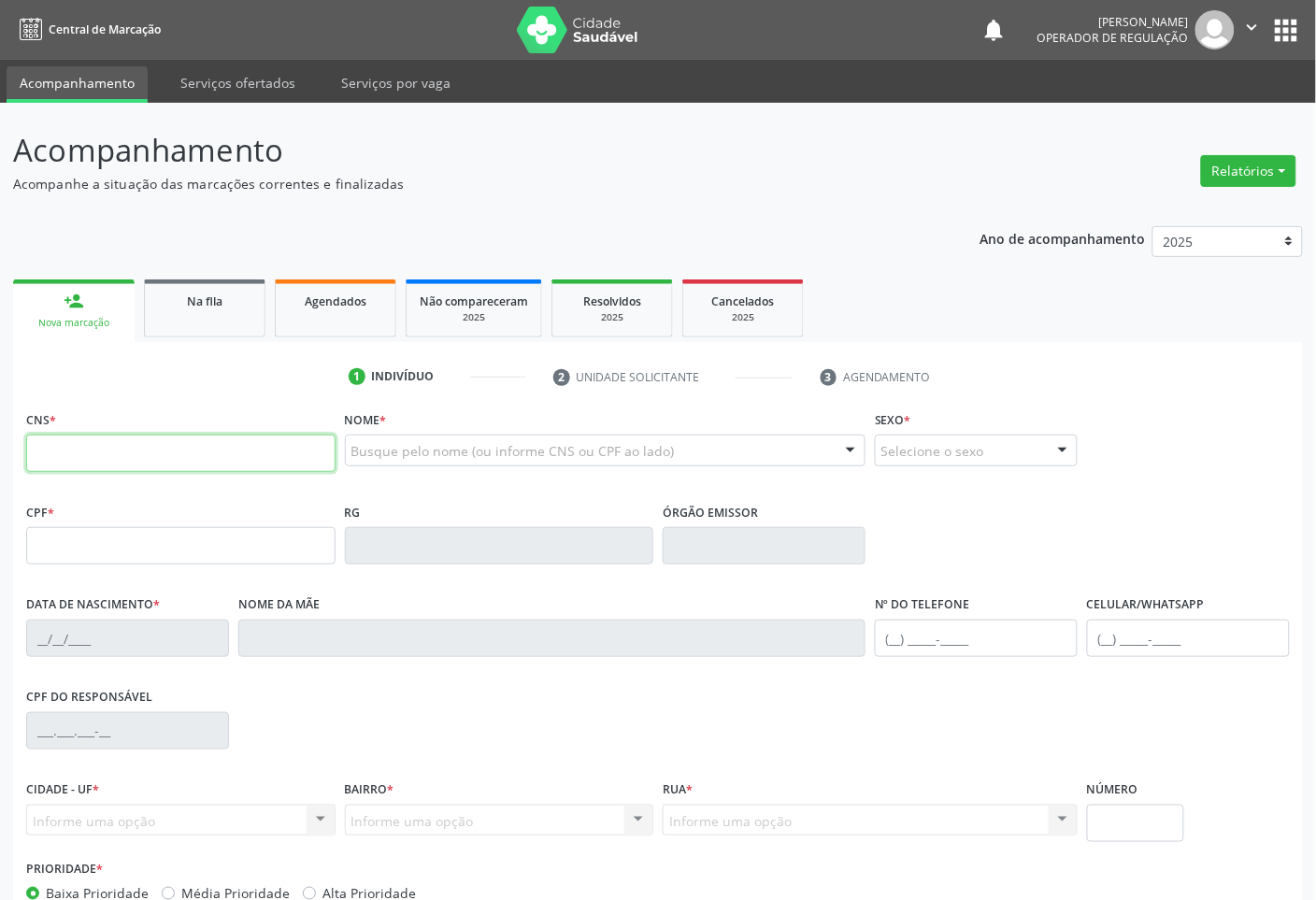
drag, startPoint x: 287, startPoint y: 453, endPoint x: 272, endPoint y: 437, distance: 21.9
click at [282, 449] on input "text" at bounding box center [181, 453] width 309 height 37
type input "702 6077 2670 7742"
type input "079.069.617-73"
type input "[DATE]"
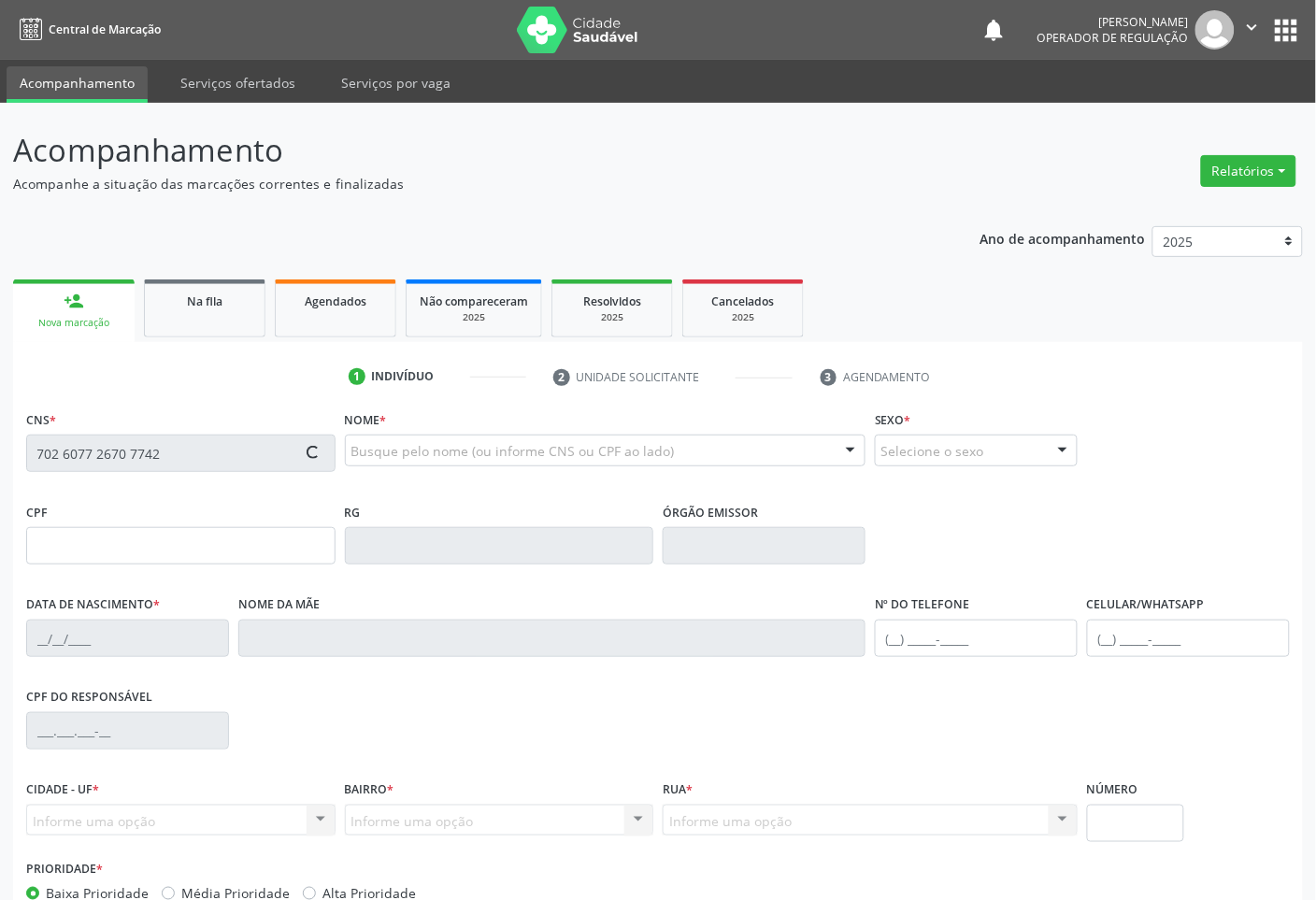
type input "[PERSON_NAME]"
type input "[PHONE_NUMBER]"
type input "S/N"
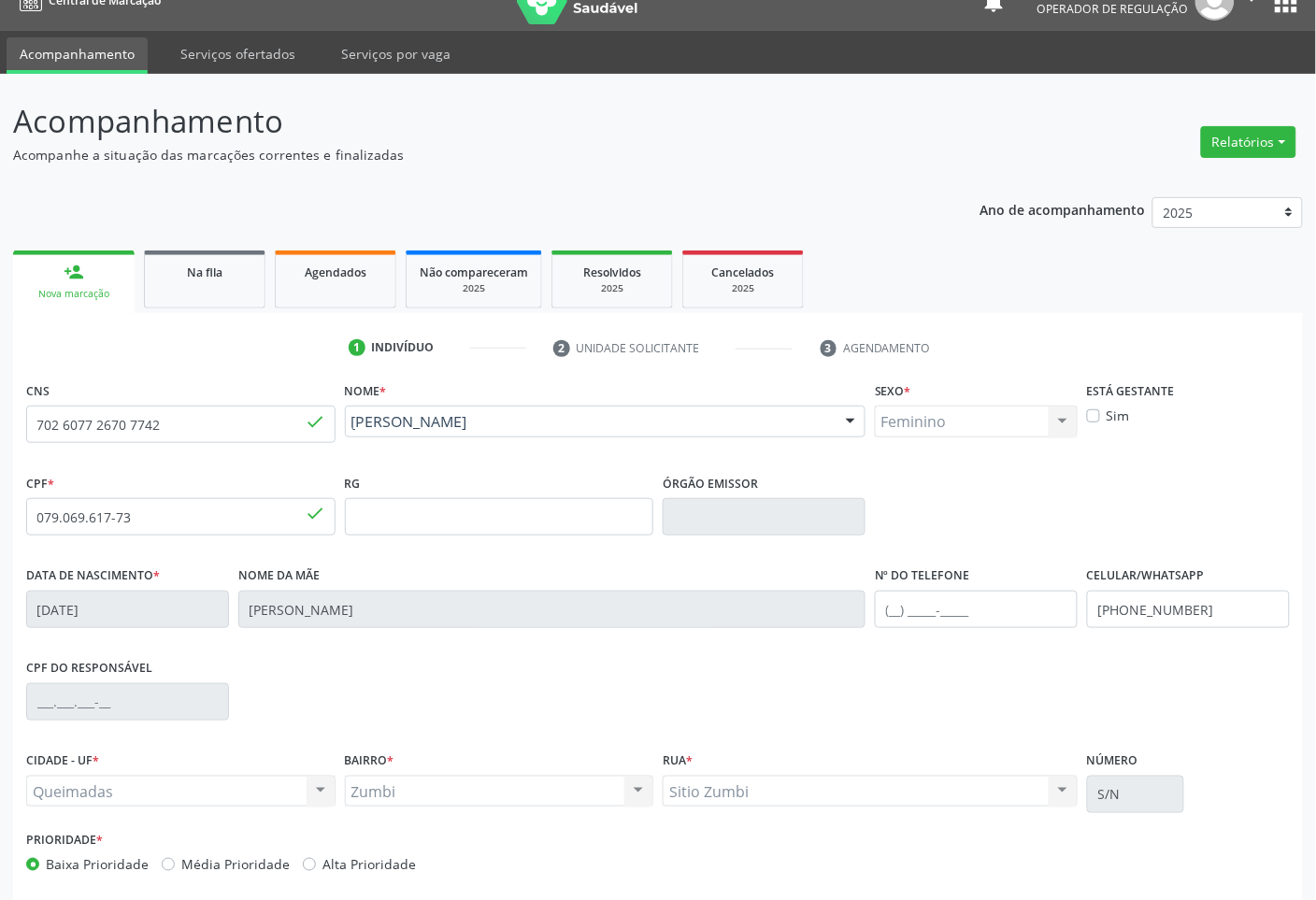
scroll to position [113, 0]
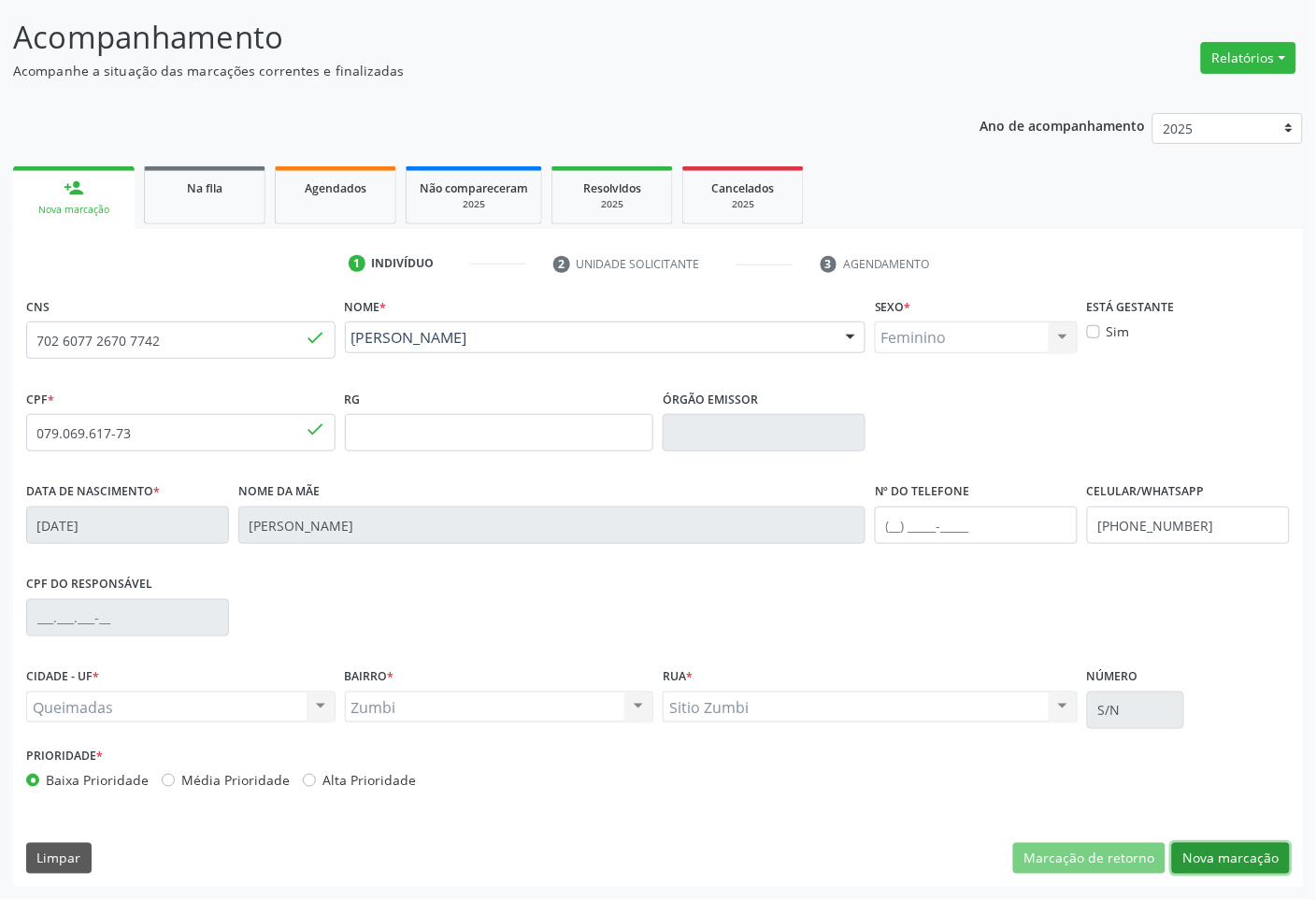
click at [1259, 858] on button "Nova marcação" at bounding box center [1231, 859] width 118 height 31
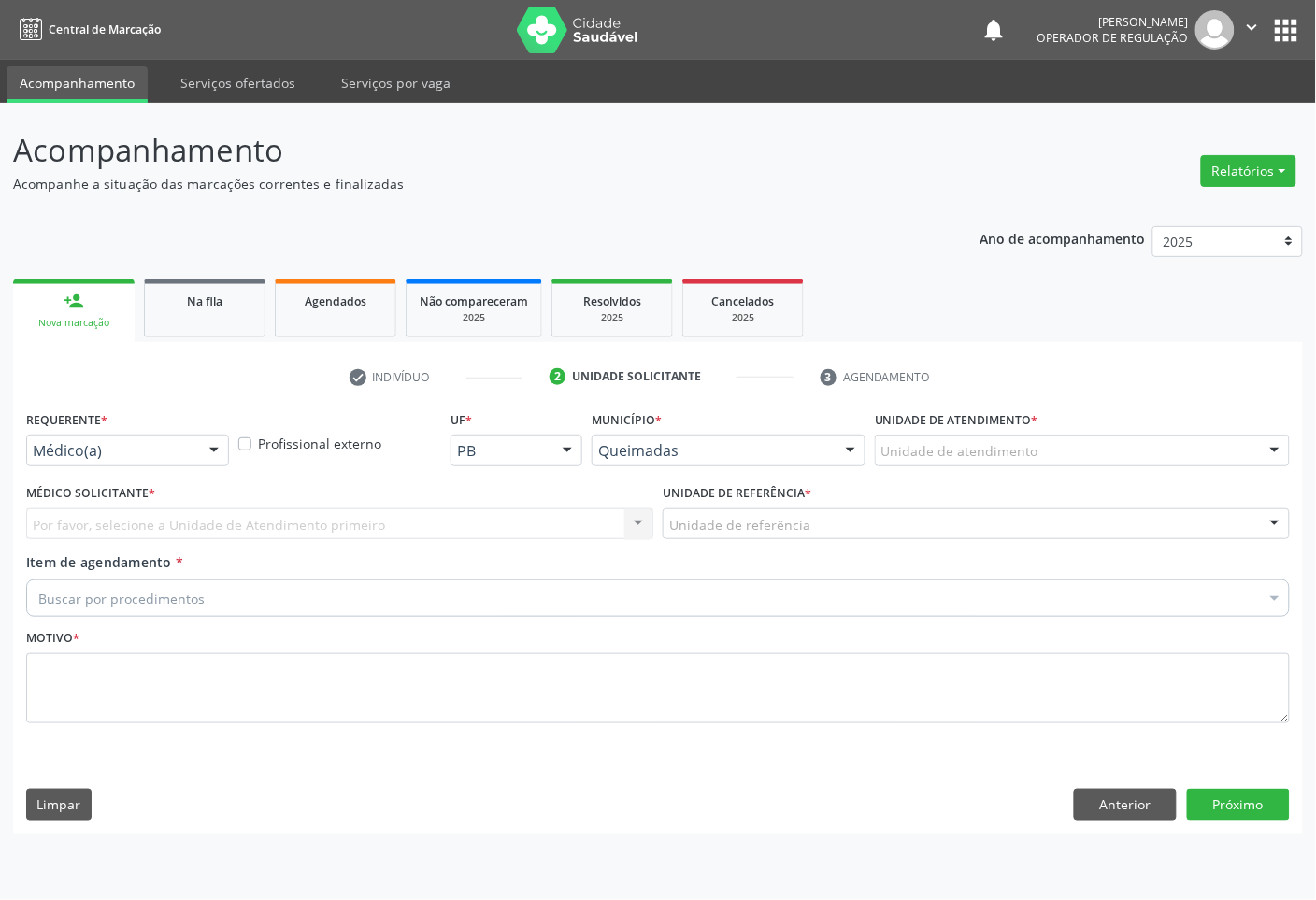
scroll to position [0, 0]
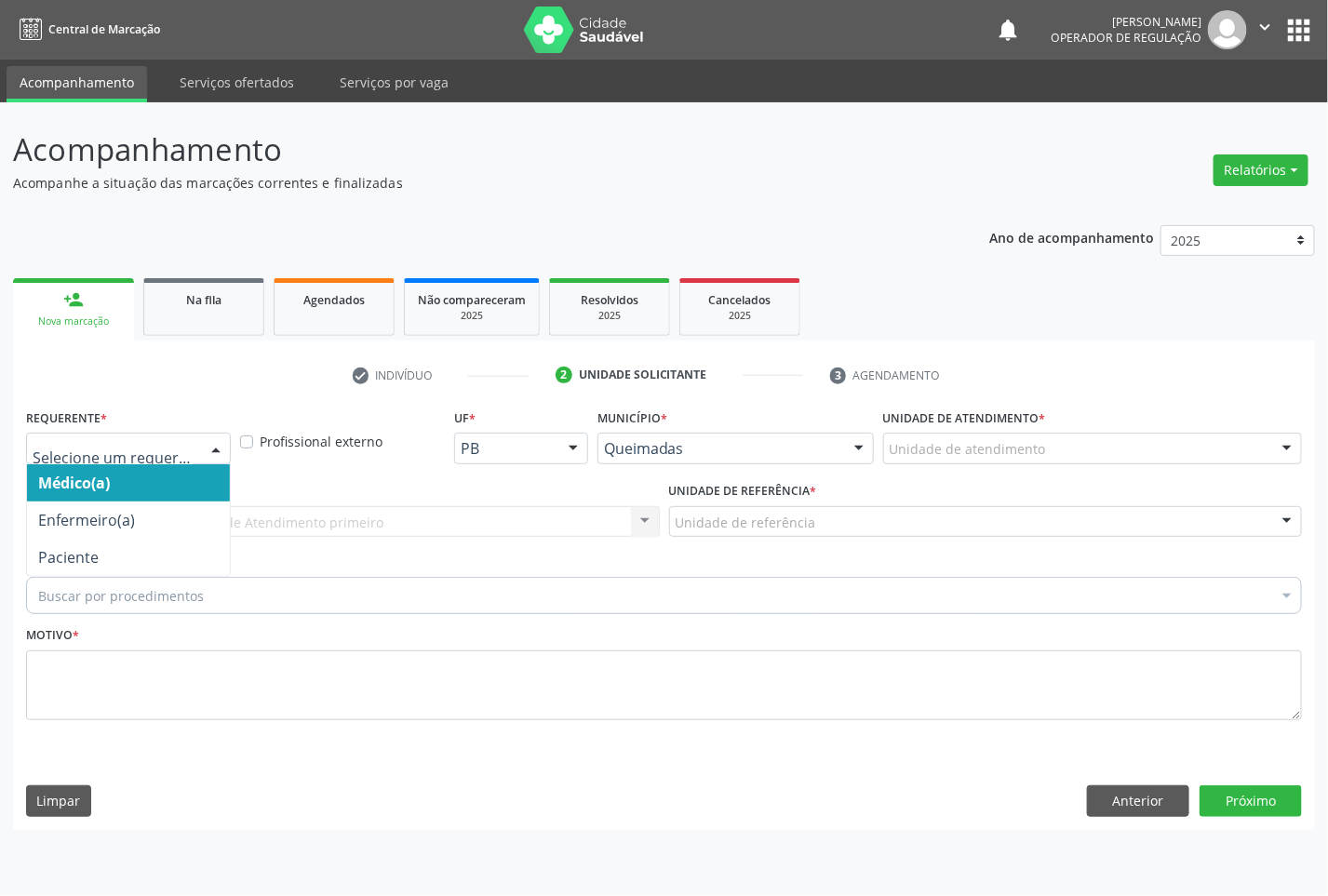
drag, startPoint x: 66, startPoint y: 458, endPoint x: 91, endPoint y: 513, distance: 60.4
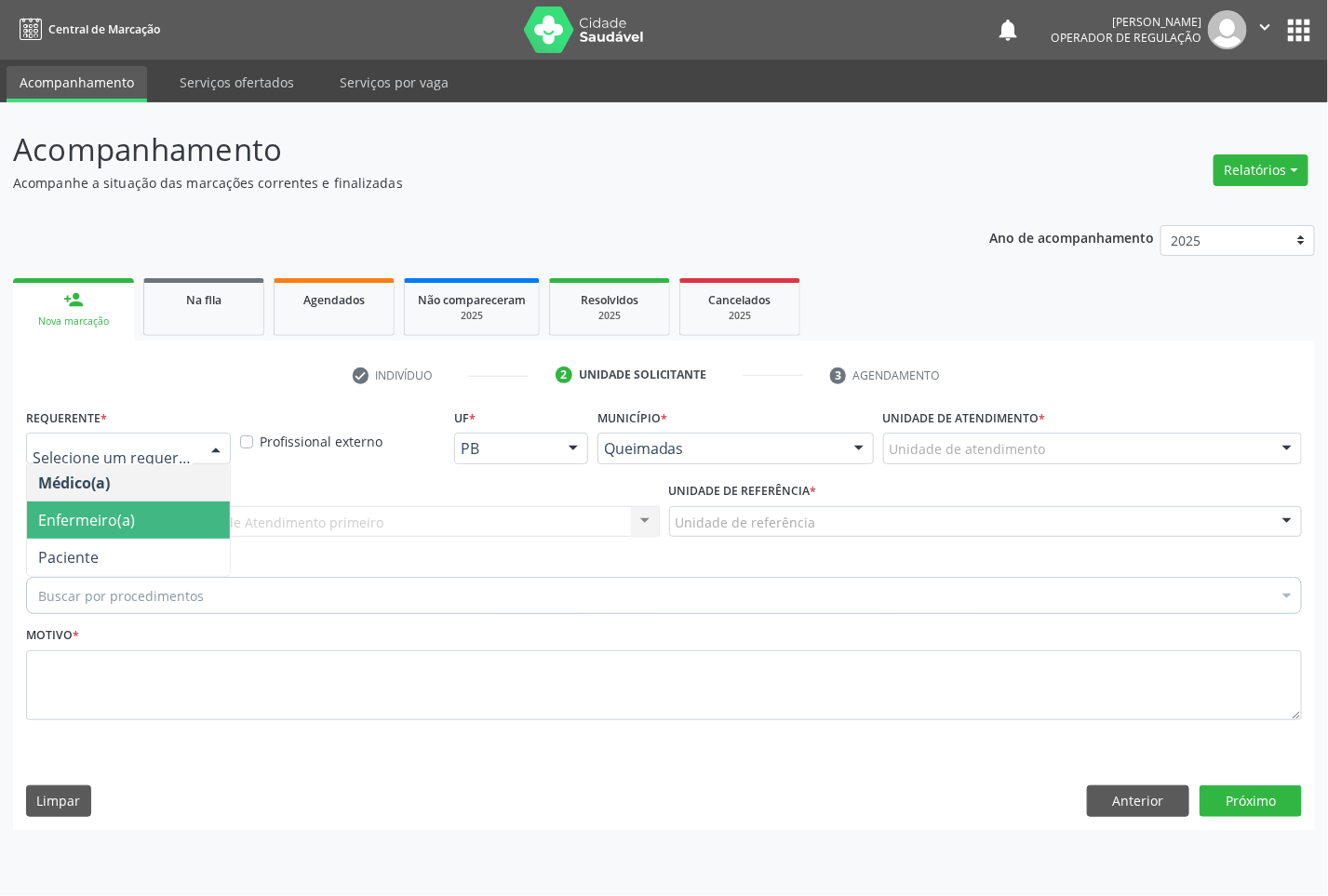
click at [100, 526] on span "Enfermeiro(a)" at bounding box center [86, 520] width 97 height 20
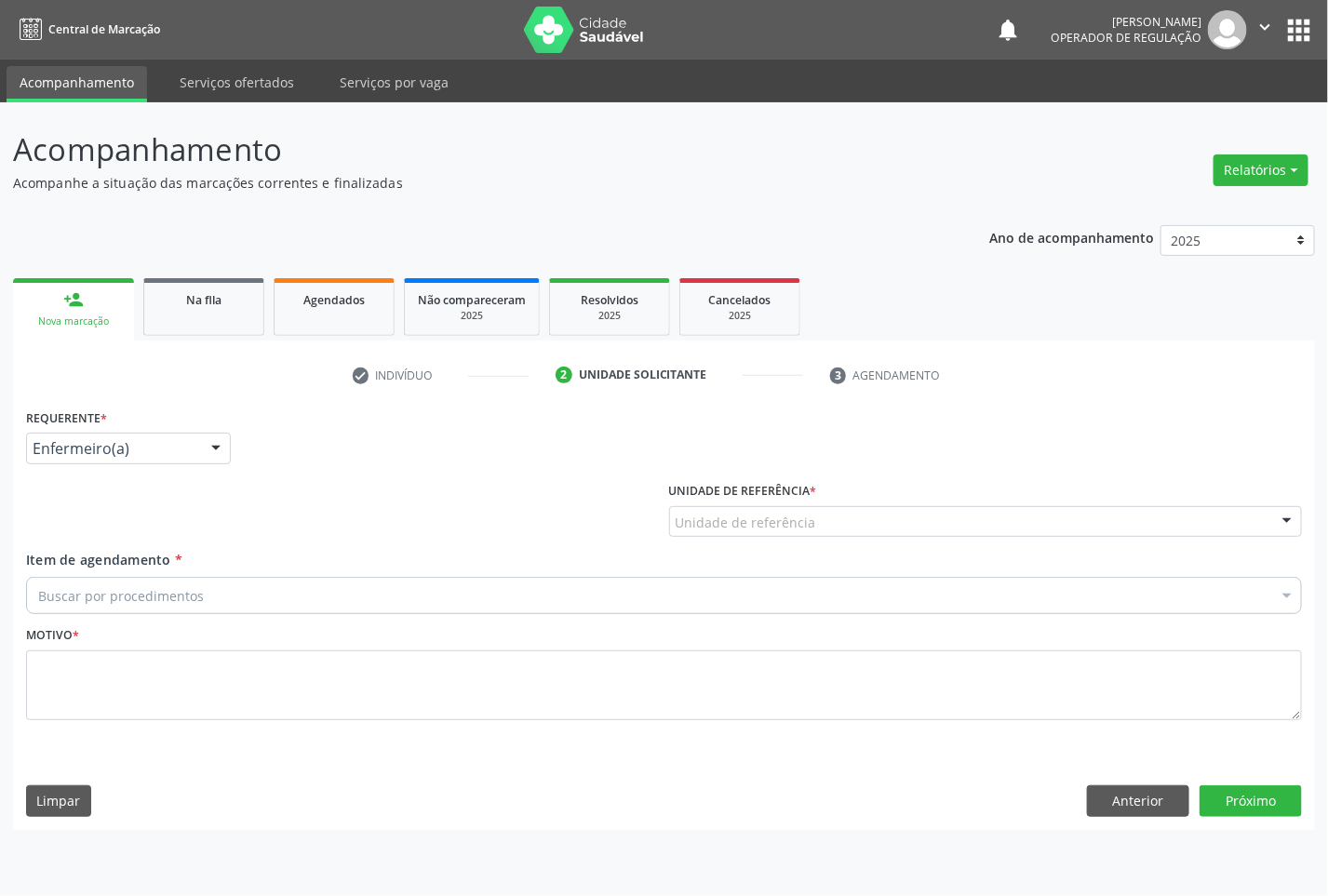
drag, startPoint x: 105, startPoint y: 448, endPoint x: 119, endPoint y: 526, distance: 79.2
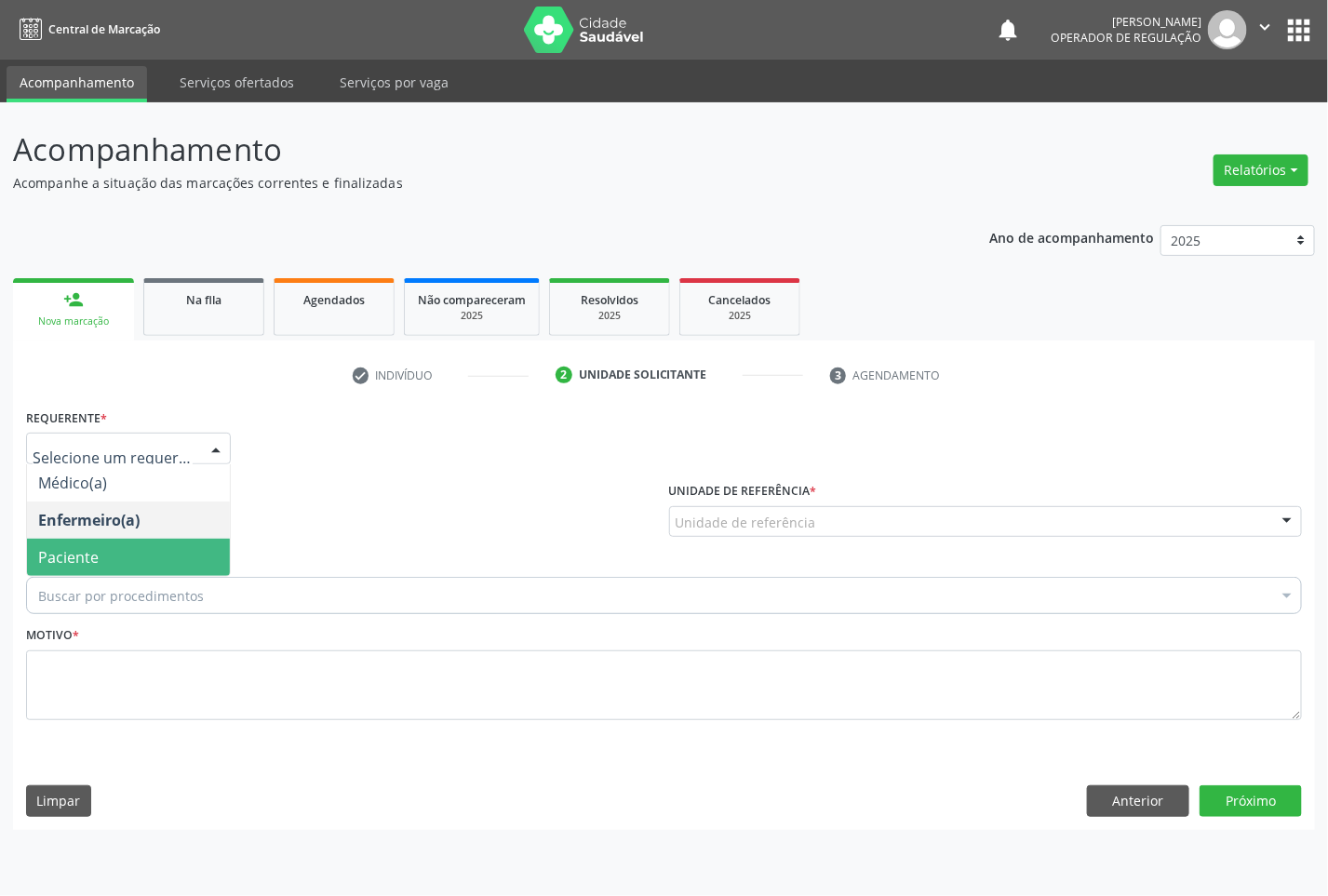
click at [126, 546] on span "Paciente" at bounding box center [129, 558] width 203 height 37
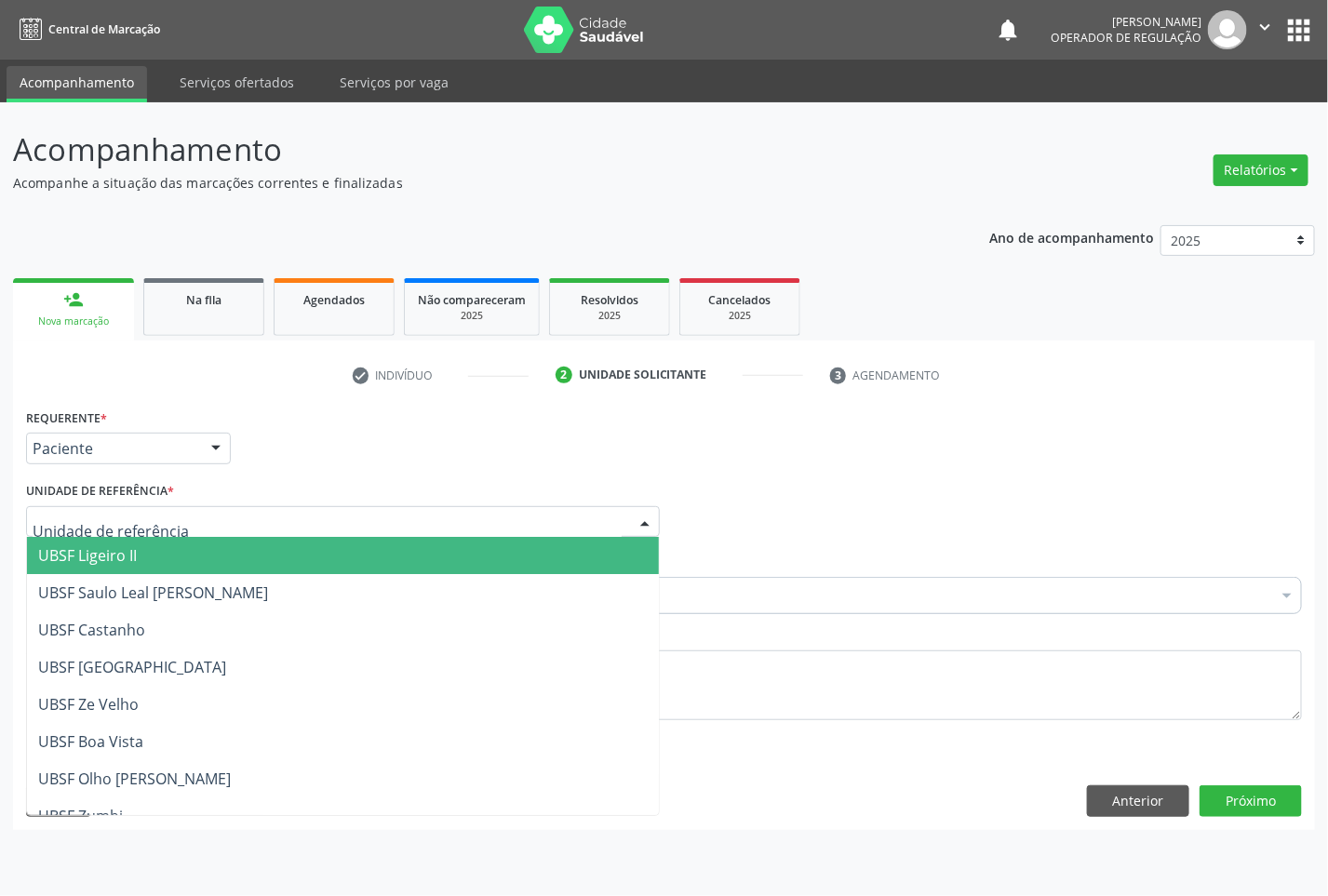
click at [245, 513] on div at bounding box center [343, 522] width 634 height 31
type input "X"
type input "ZU"
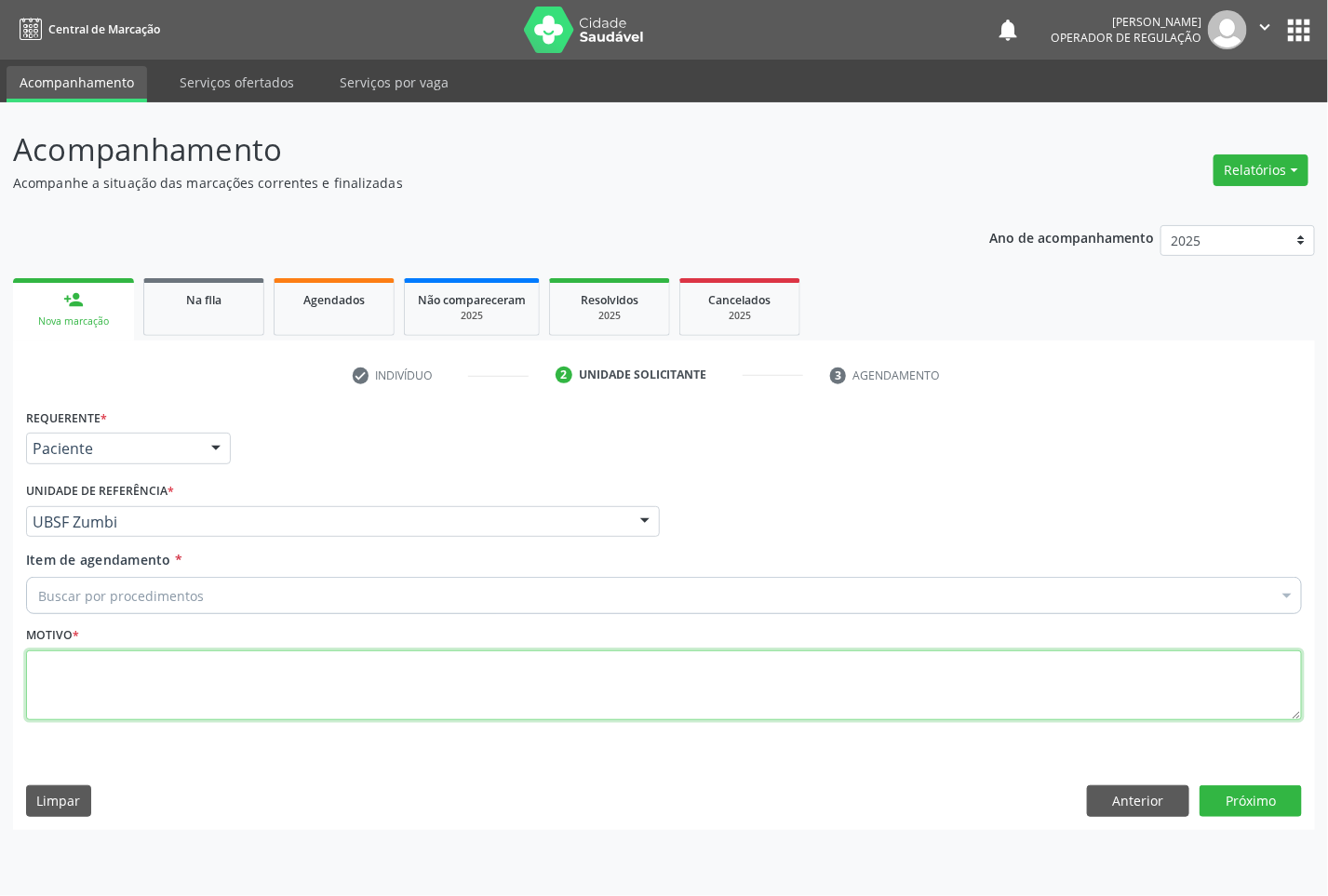
paste textarea "CONSULTA 07/2025"
type textarea "CONSULTA 07/2025 RASTREIO RETINOPATIA DIABETICA"
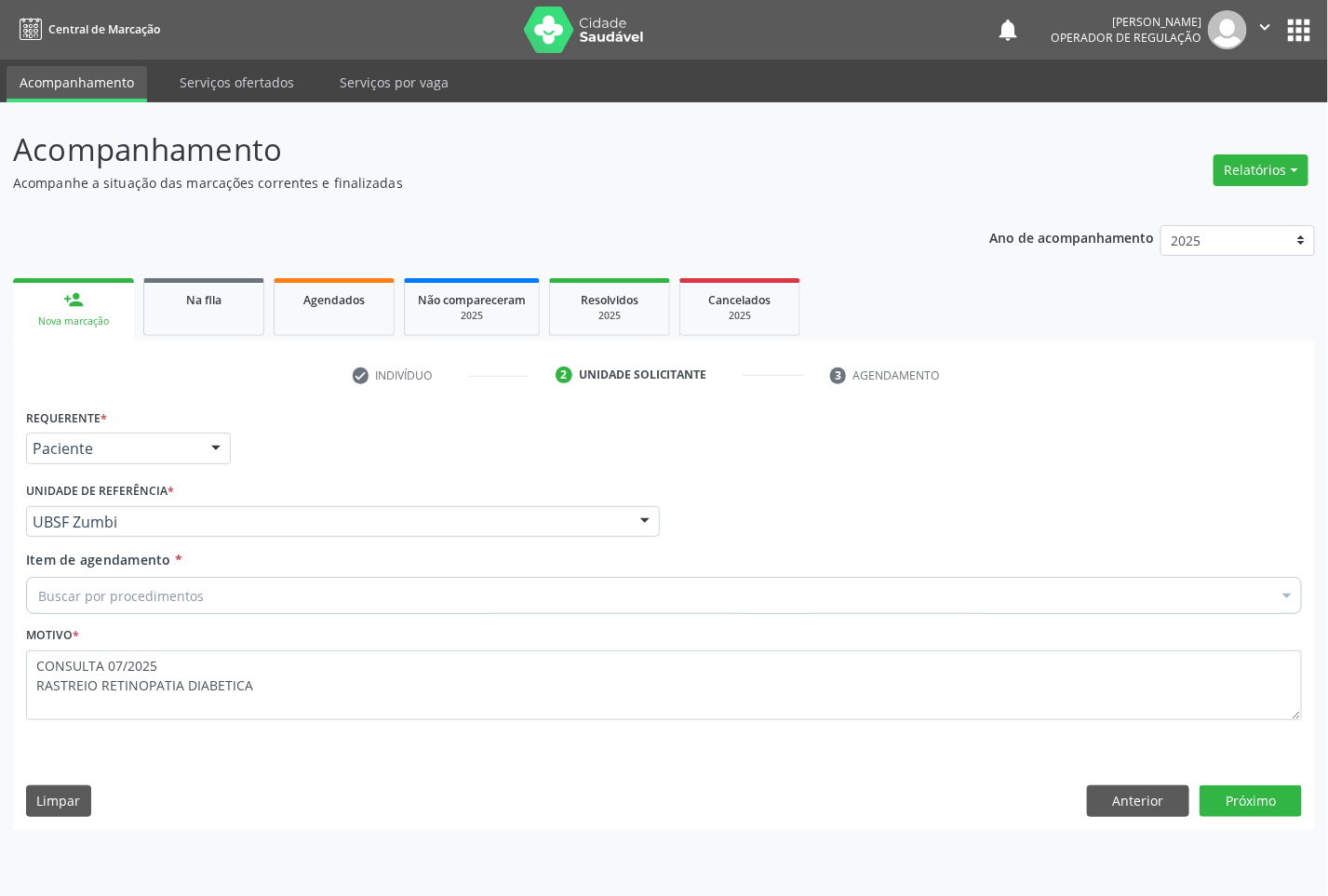
click at [92, 610] on div "Buscar por procedimentos" at bounding box center [664, 596] width 1276 height 37
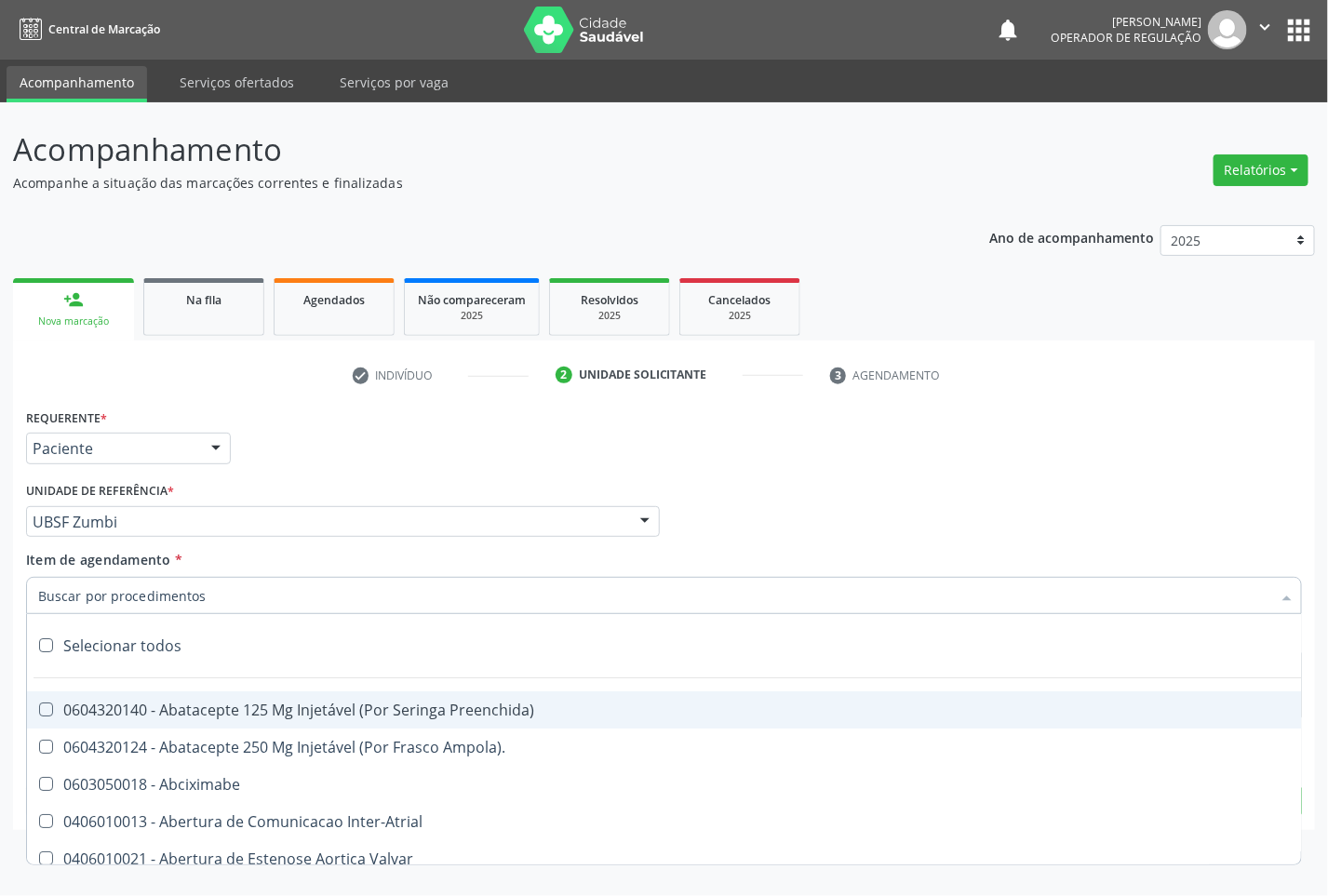
paste input "OFTALMOLOGISTA"
type input "OFTALMOLOGISTA"
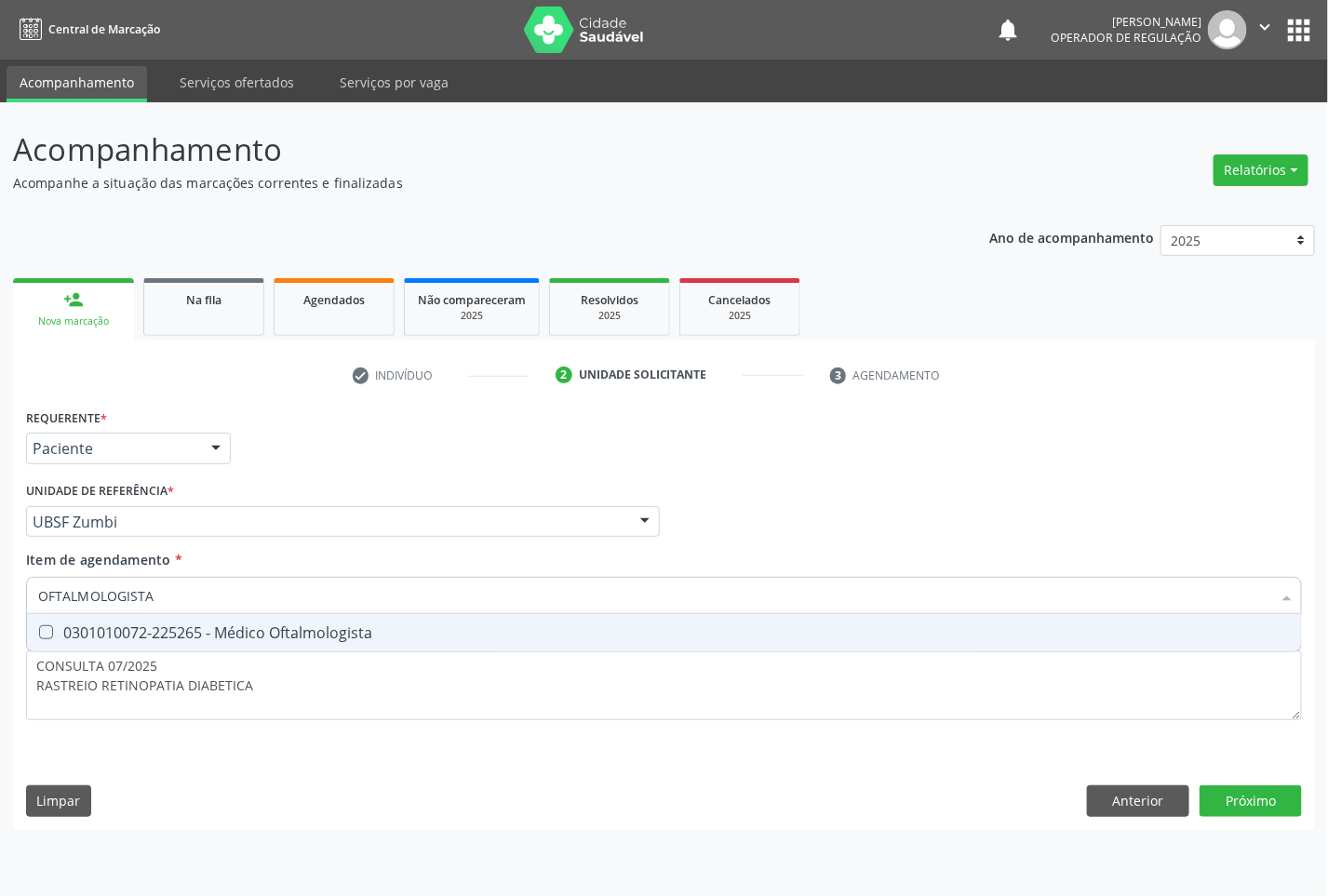
click at [142, 639] on div "0301010072-225265 - Médico Oftalmologista" at bounding box center [664, 632] width 1252 height 15
checkbox Oftalmologista "true"
click at [1300, 791] on div "Requerente * Paciente Médico(a) Enfermeiro(a) Paciente Nenhum resultado encontr…" at bounding box center [663, 616] width 1302 height 425
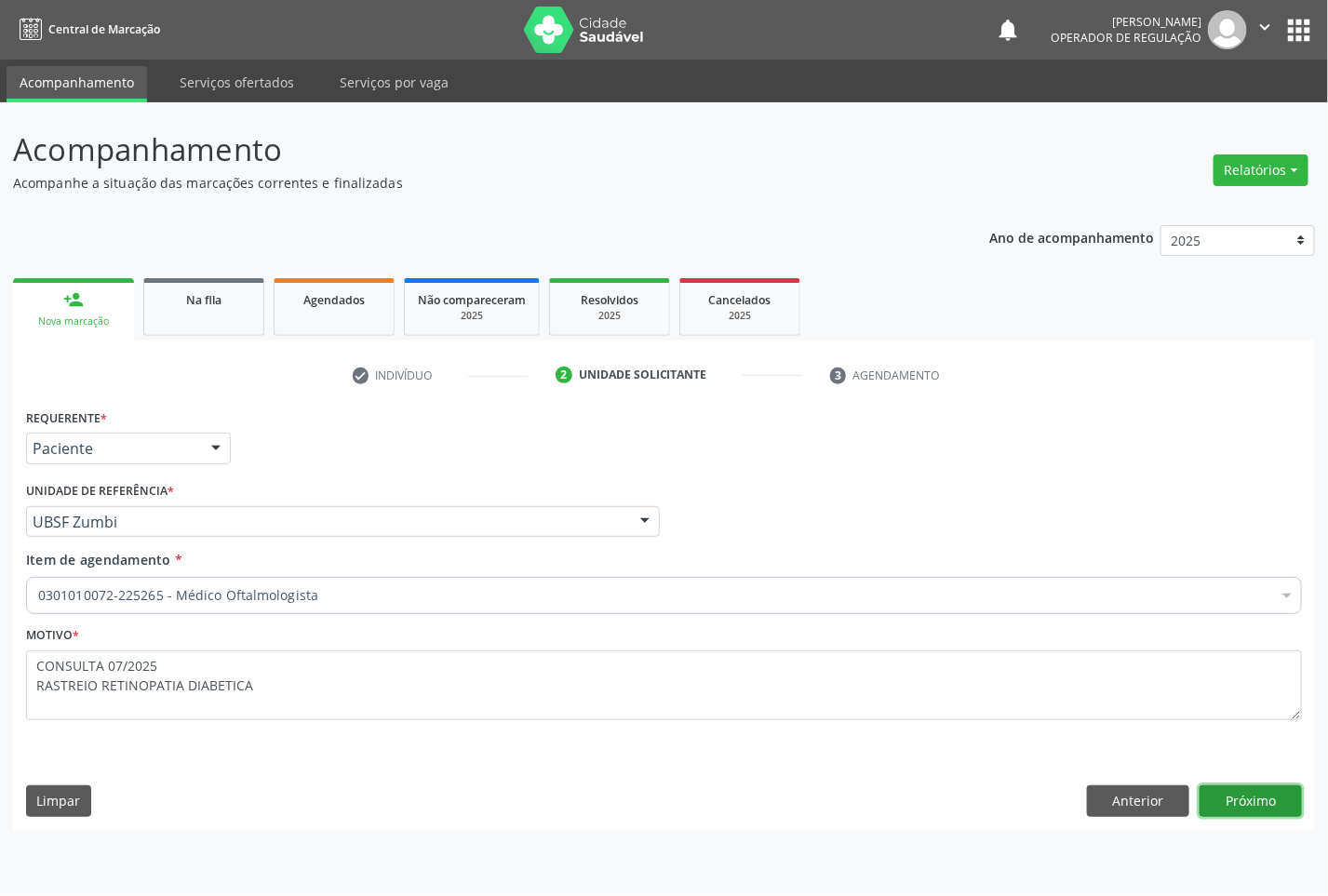
click at [1292, 791] on button "Próximo" at bounding box center [1250, 801] width 102 height 31
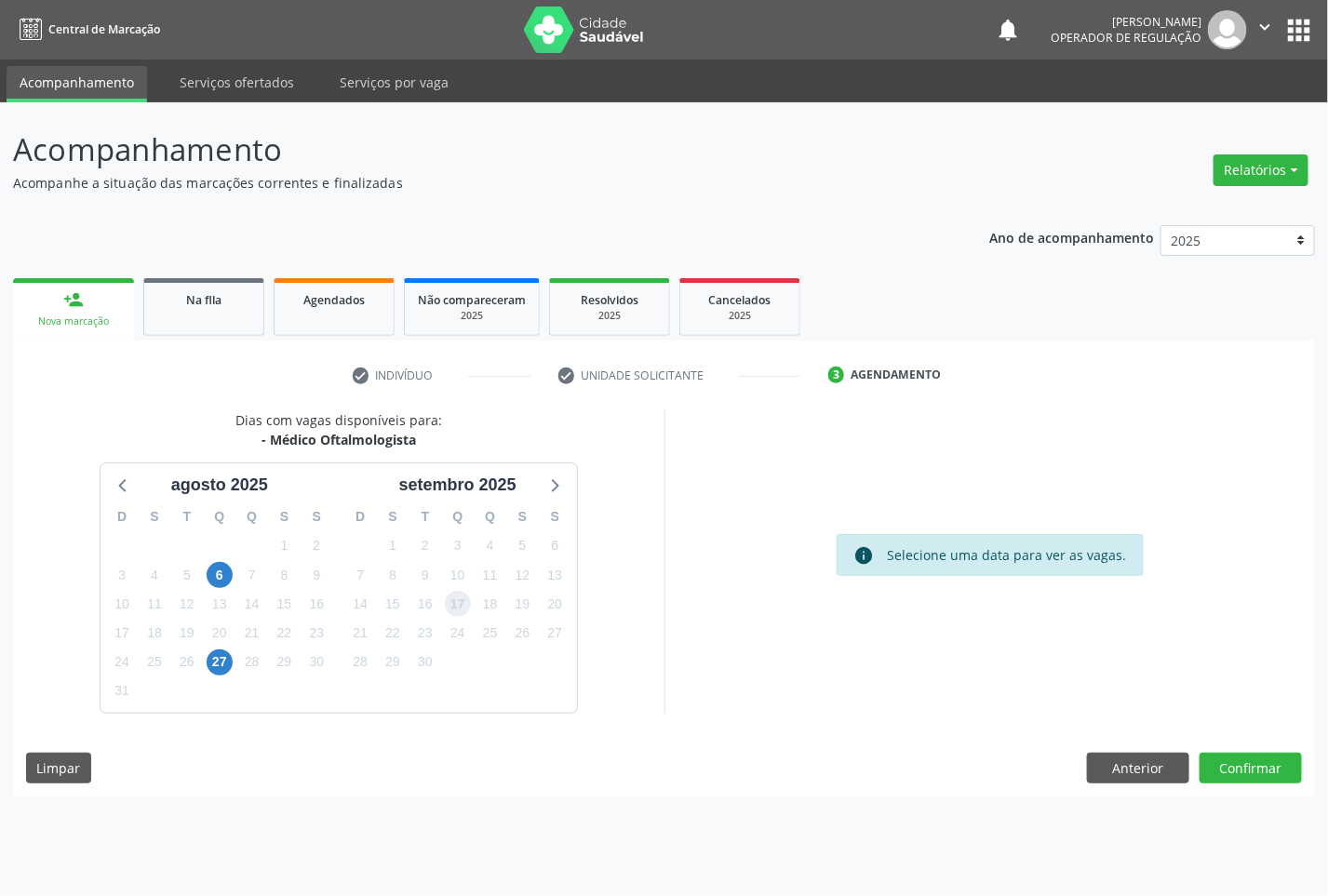
click at [458, 614] on span "17" at bounding box center [457, 604] width 26 height 26
click at [1272, 759] on button "Confirmar" at bounding box center [1250, 768] width 102 height 31
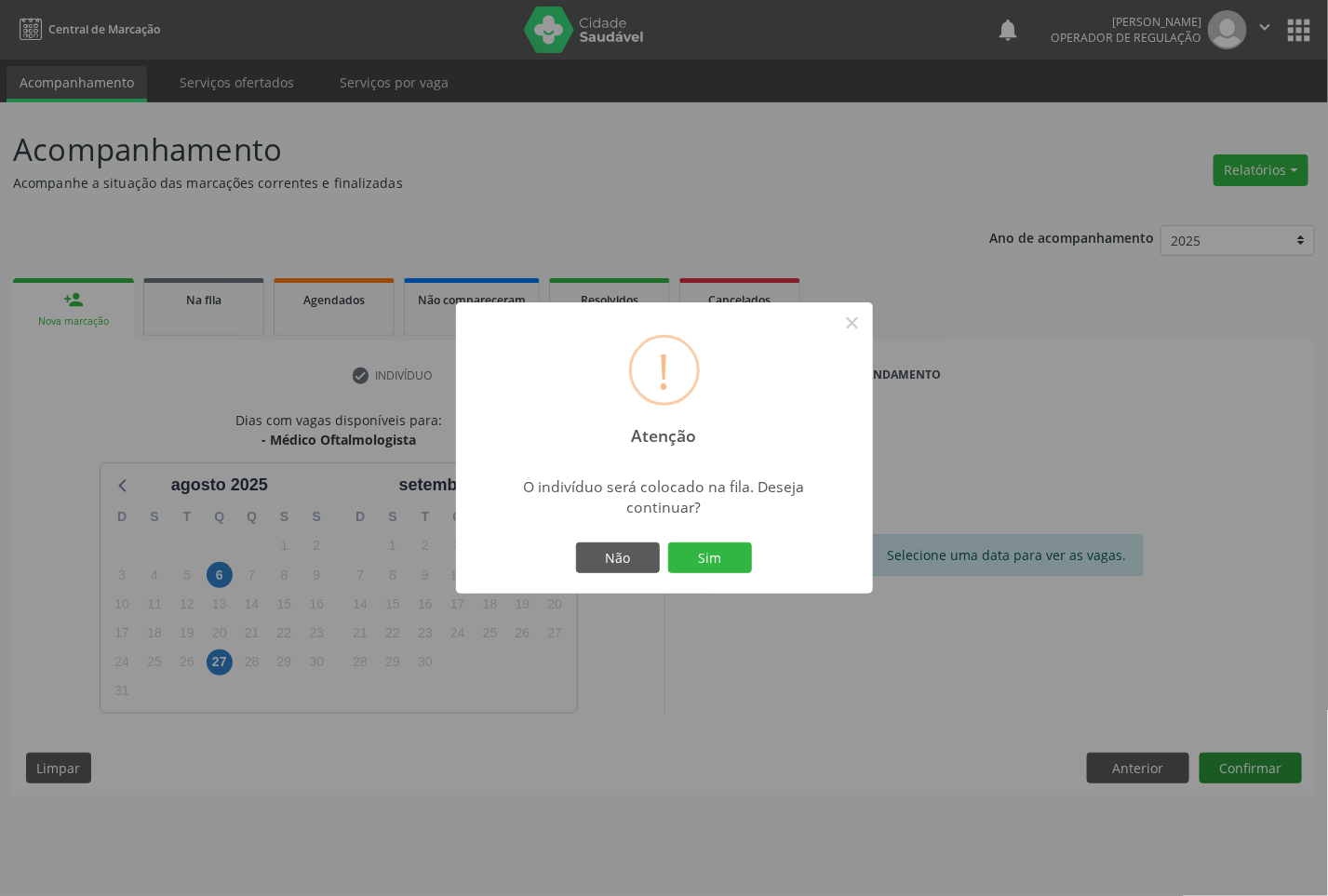
click at [668, 542] on button "Sim" at bounding box center [710, 558] width 84 height 31
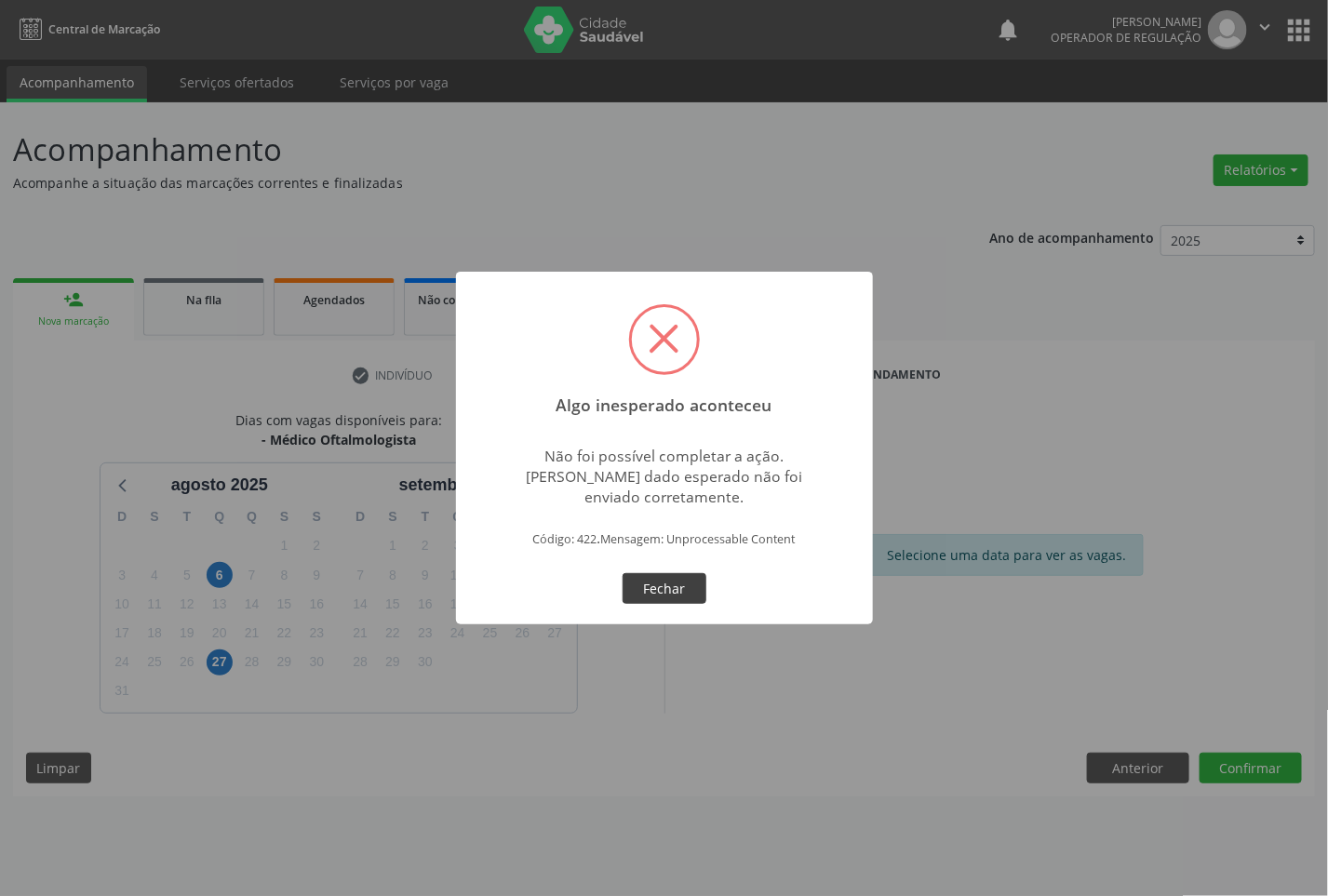
click at [667, 580] on button "Fechar" at bounding box center [665, 589] width 84 height 31
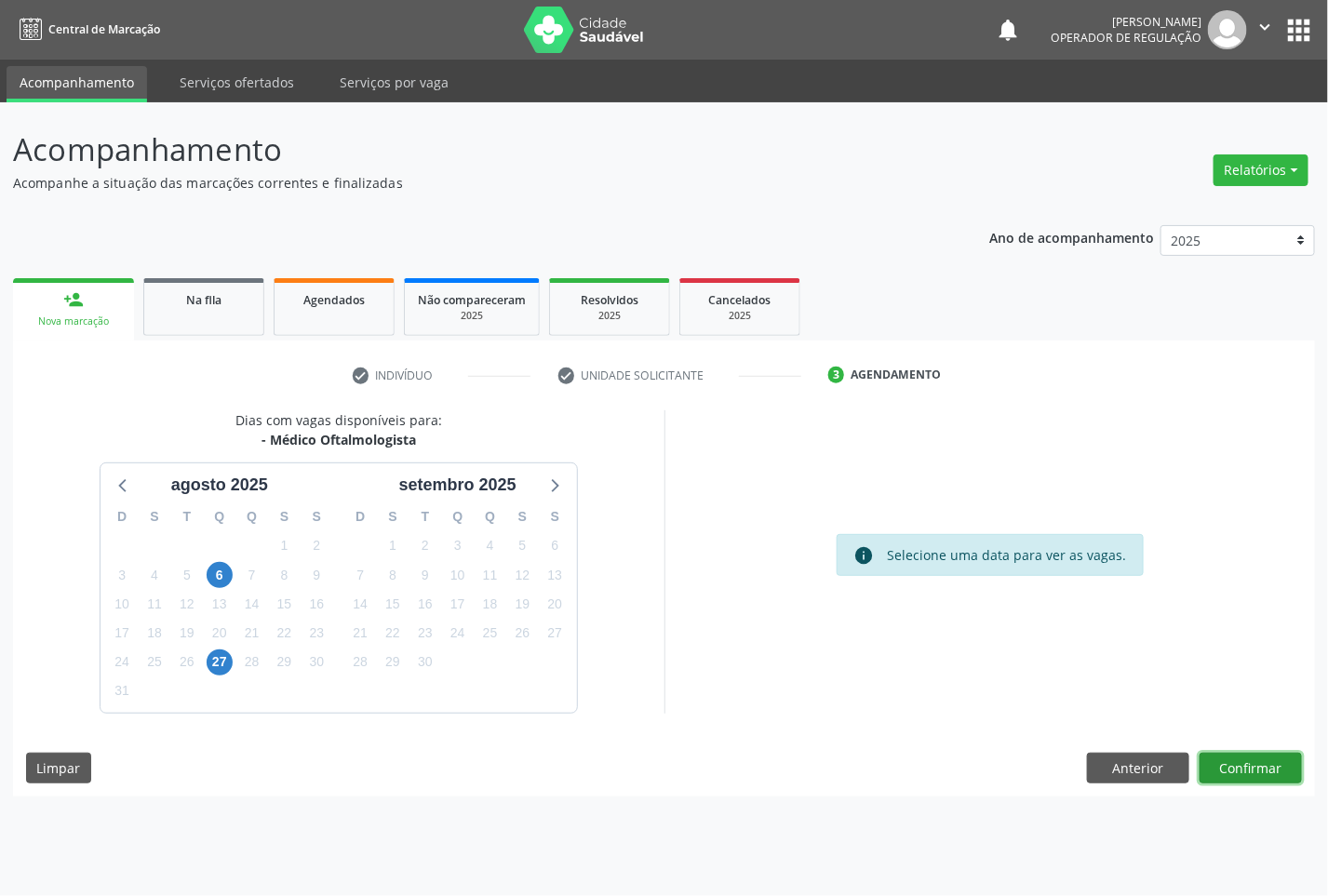
click at [1263, 761] on button "Confirmar" at bounding box center [1250, 768] width 102 height 31
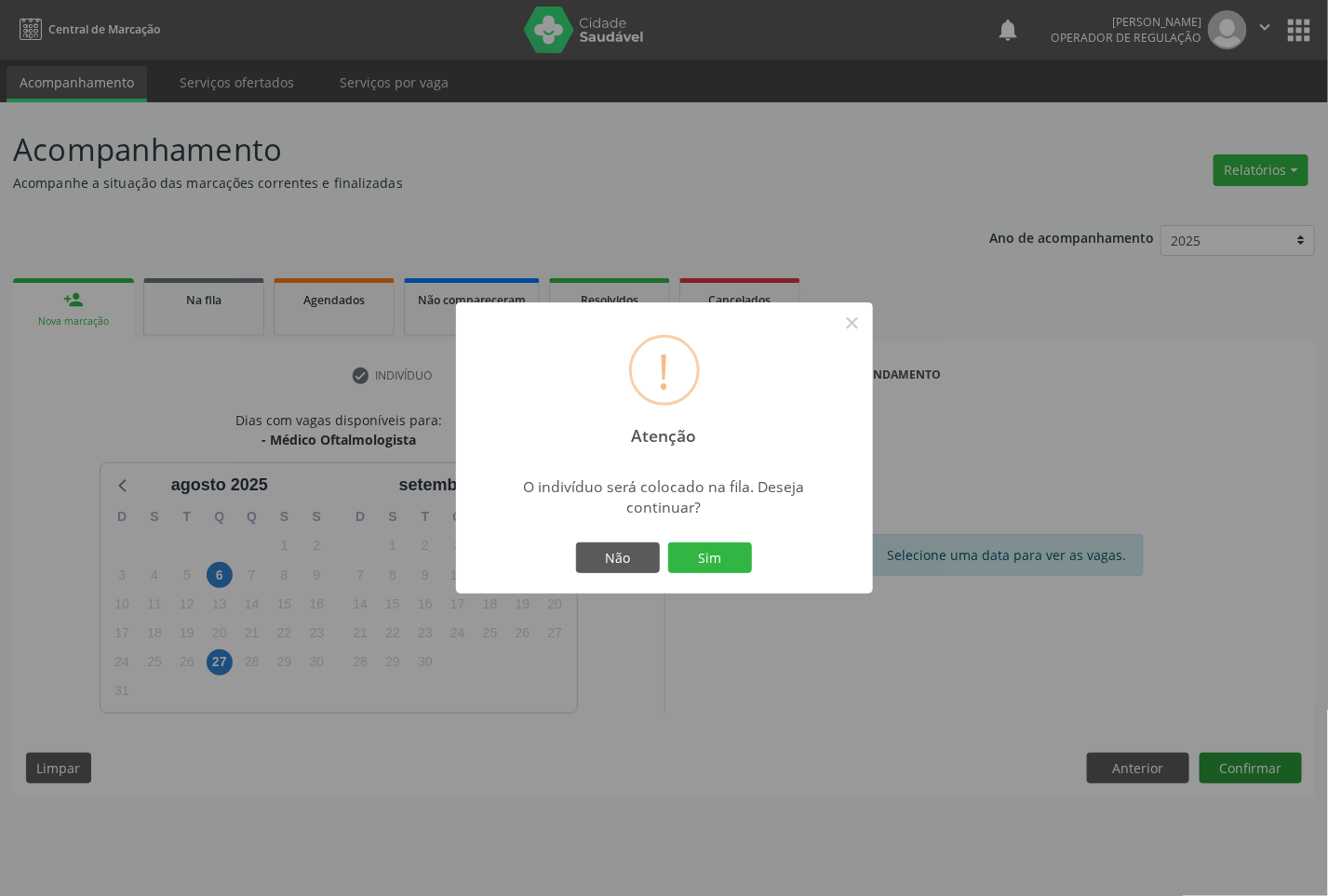
click at [668, 542] on button "Sim" at bounding box center [710, 558] width 84 height 31
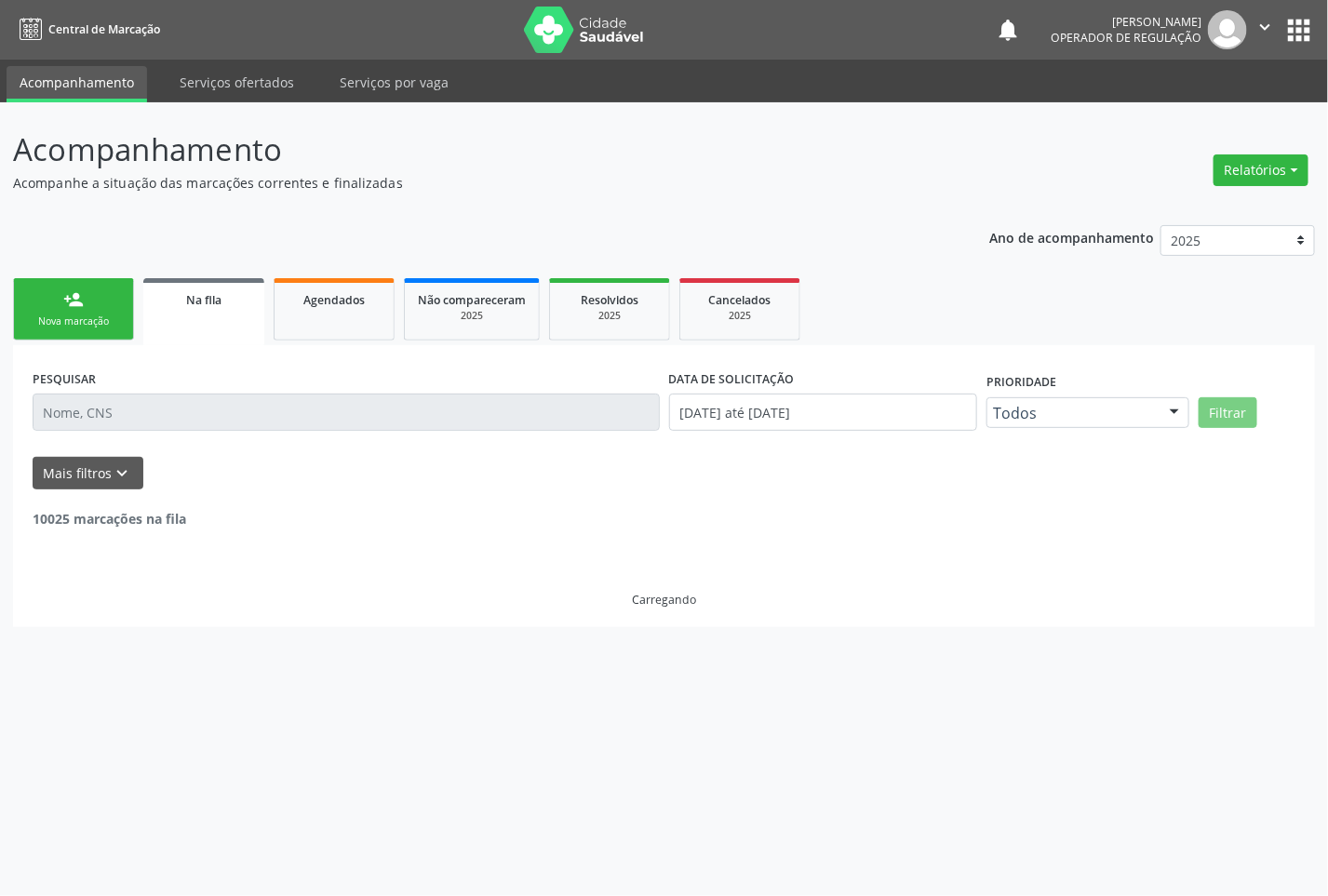
click at [66, 292] on div "person_add" at bounding box center [73, 299] width 20 height 20
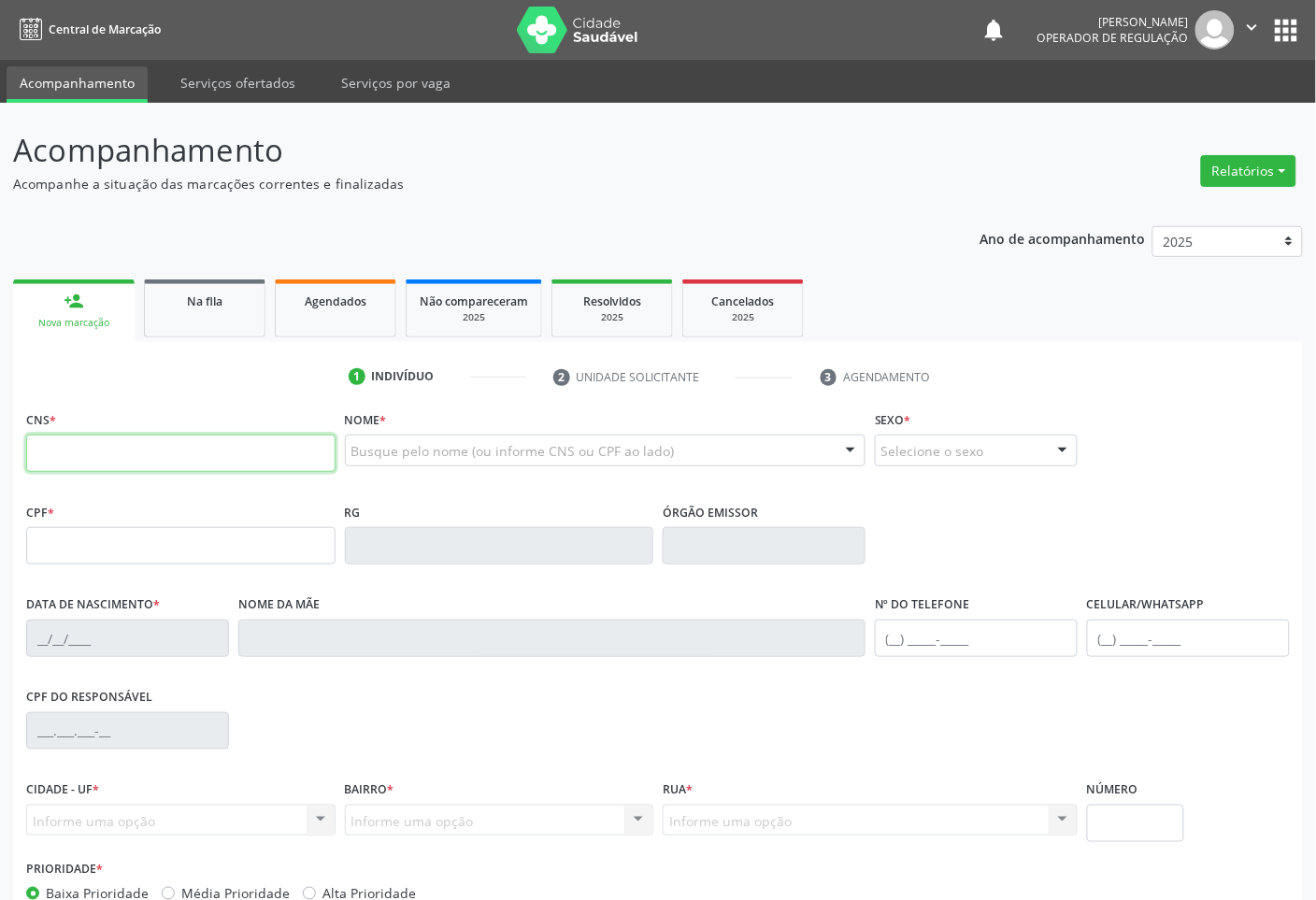
click at [287, 445] on input "text" at bounding box center [181, 453] width 309 height 37
type input "708 4082 8766 8464"
type input "893.856.914-49"
type input "[DATE]"
type input "[PERSON_NAME] da Conceição"
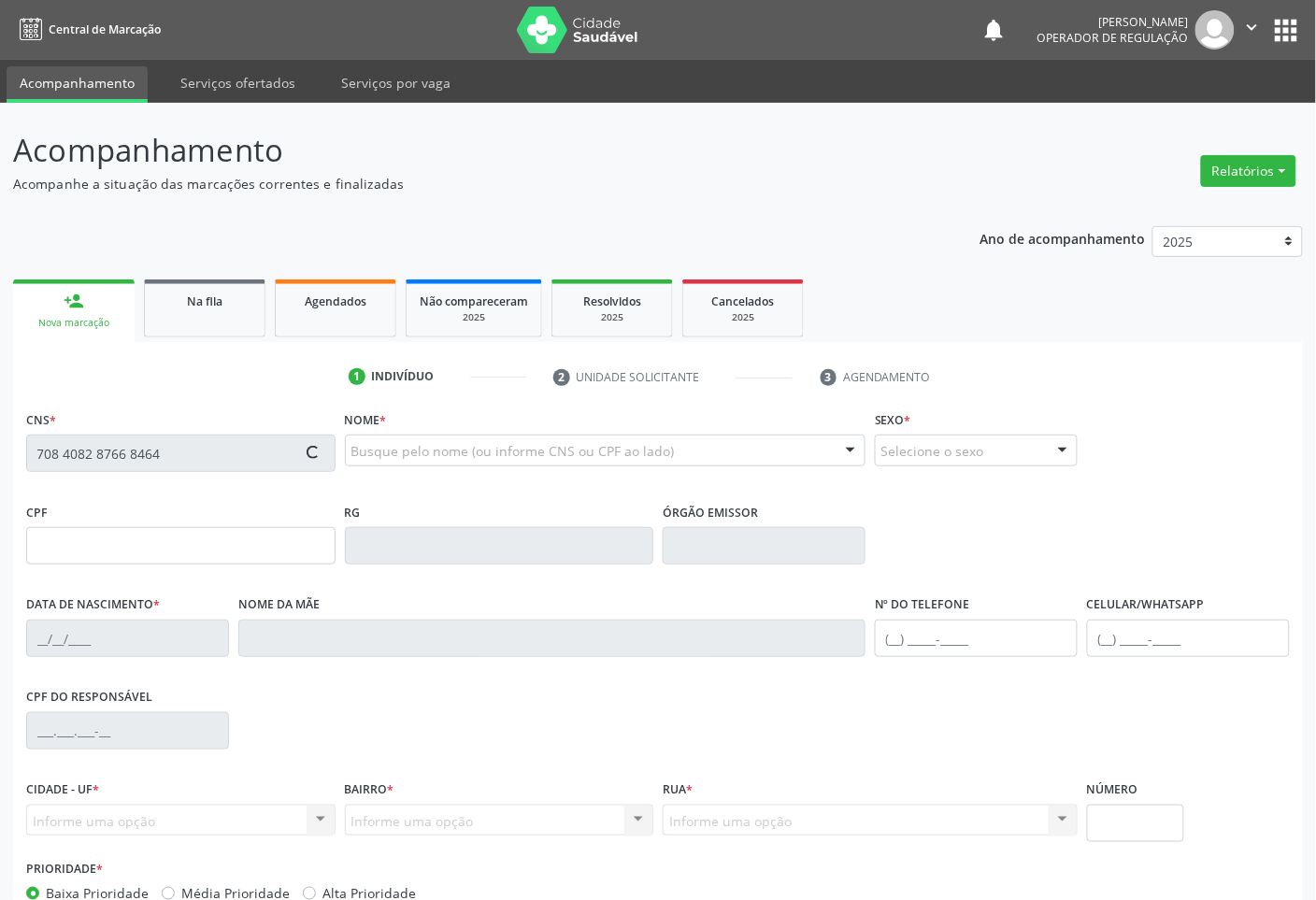
type input "[PHONE_NUMBER]"
type input "940"
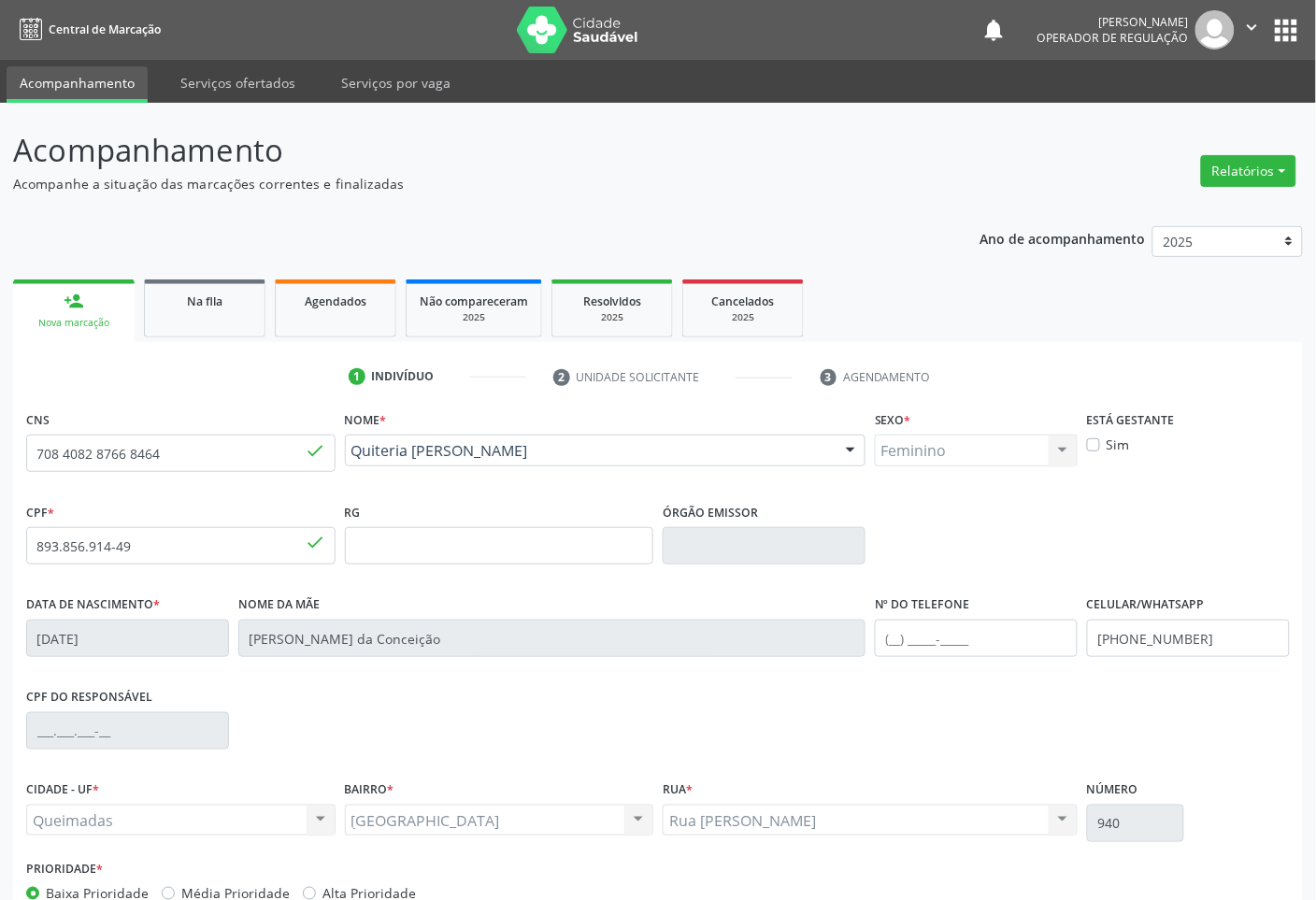
scroll to position [113, 0]
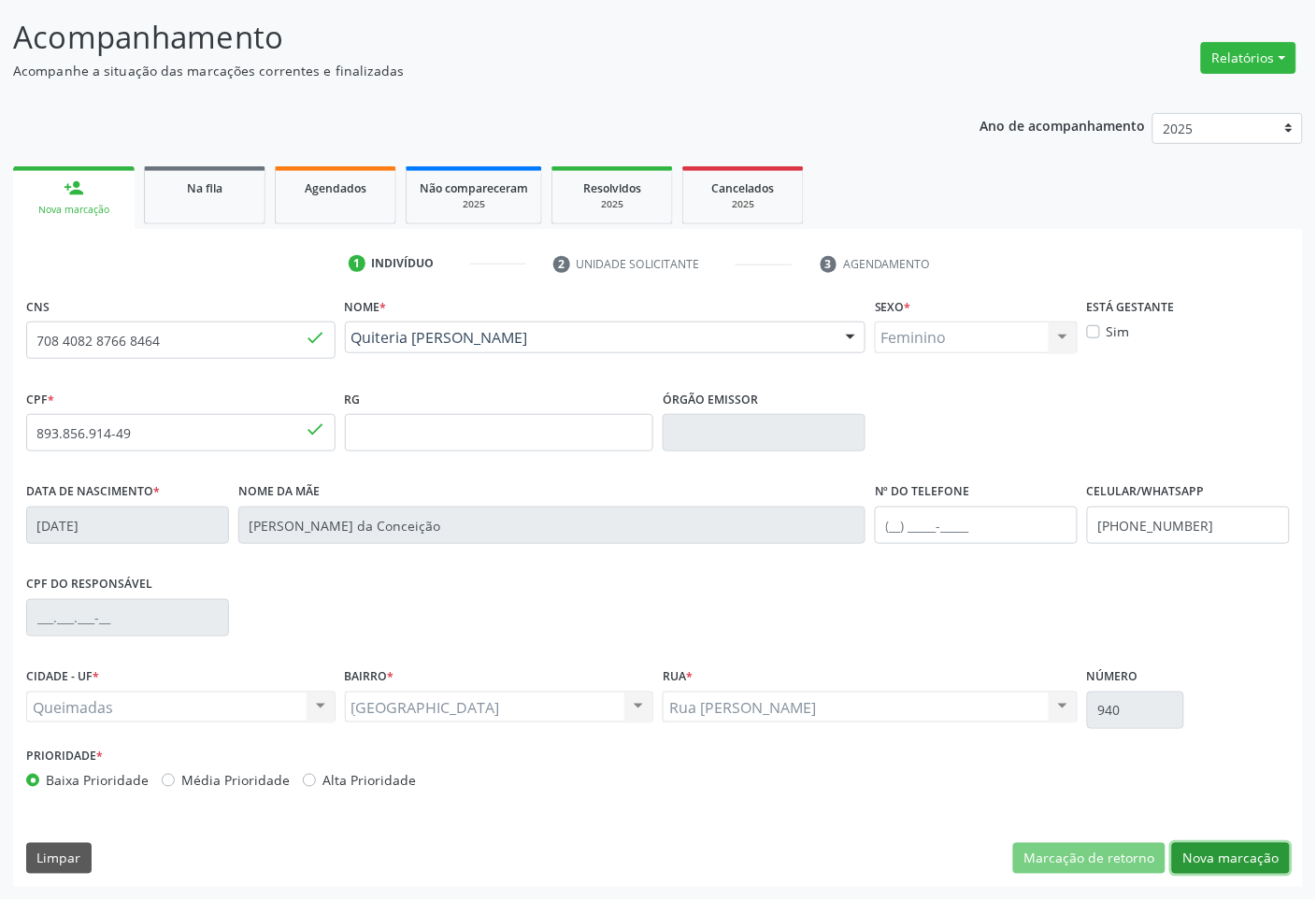
click at [1234, 868] on button "Nova marcação" at bounding box center [1231, 859] width 118 height 31
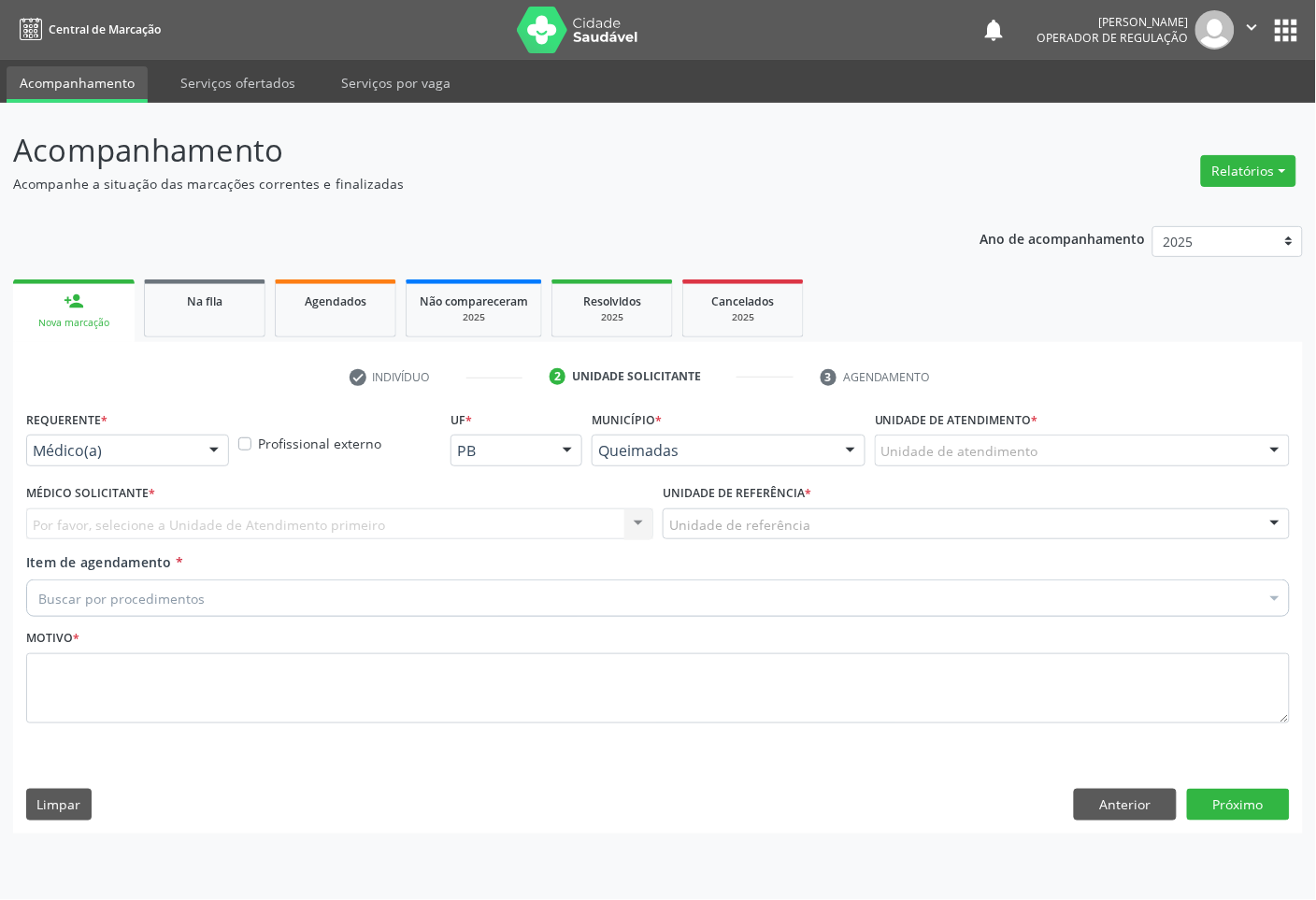
scroll to position [0, 0]
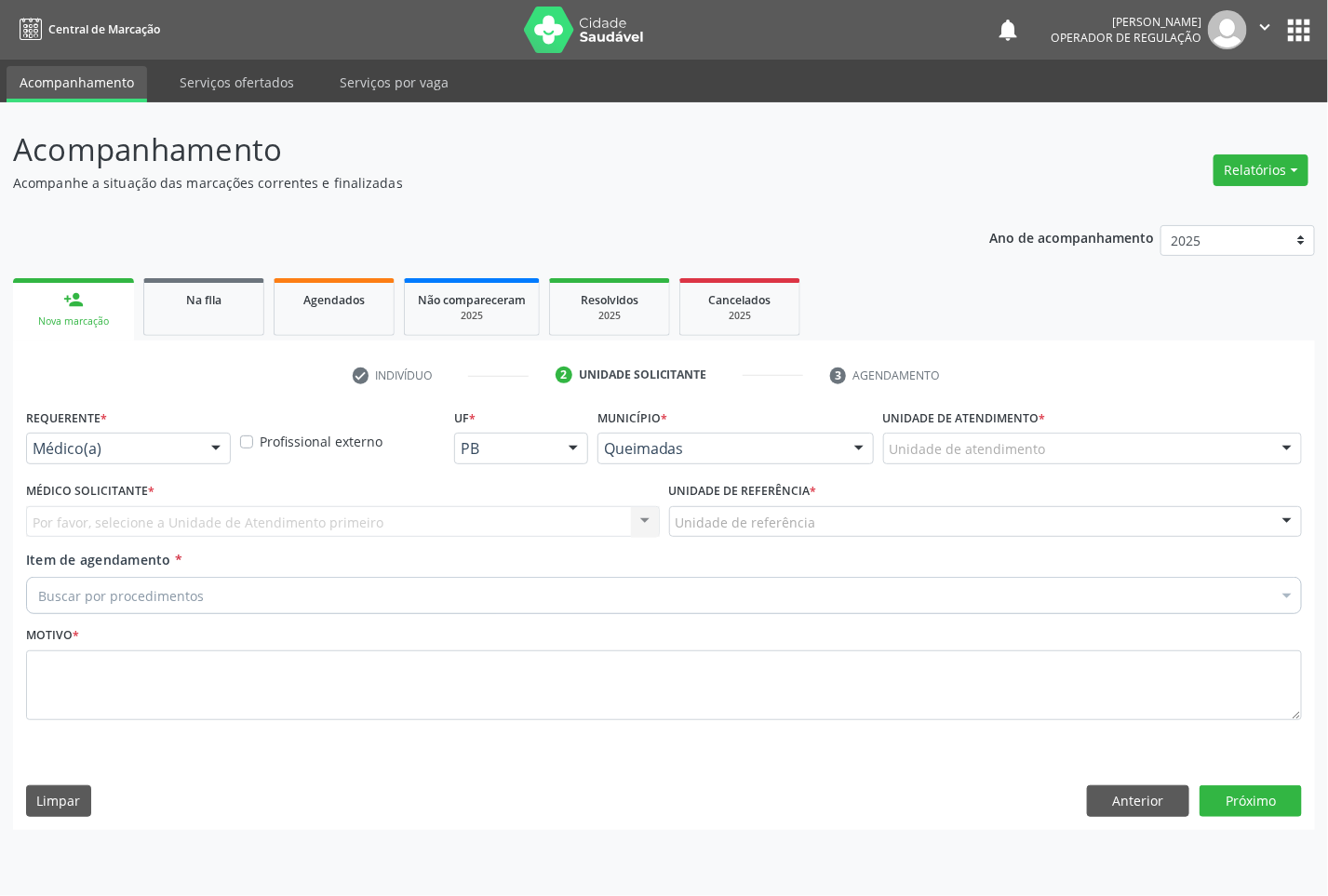
click at [127, 420] on div "Requerente * Médico(a) Médico(a) Enfermeiro(a) Paciente Nenhum resultado encont…" at bounding box center [129, 433] width 205 height 59
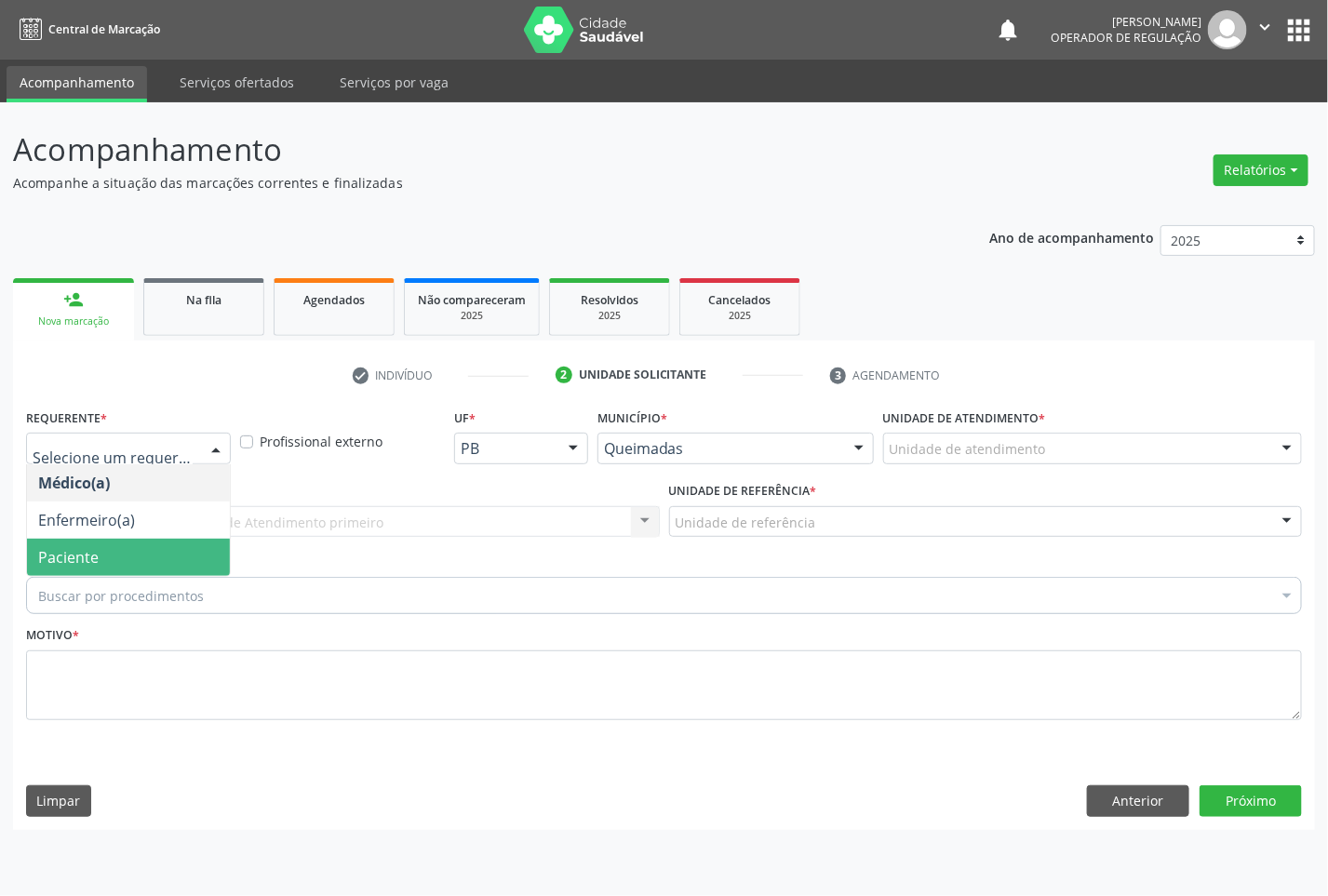
drag, startPoint x: 174, startPoint y: 546, endPoint x: 178, endPoint y: 538, distance: 8.9
click at [174, 546] on span "Paciente" at bounding box center [129, 558] width 203 height 37
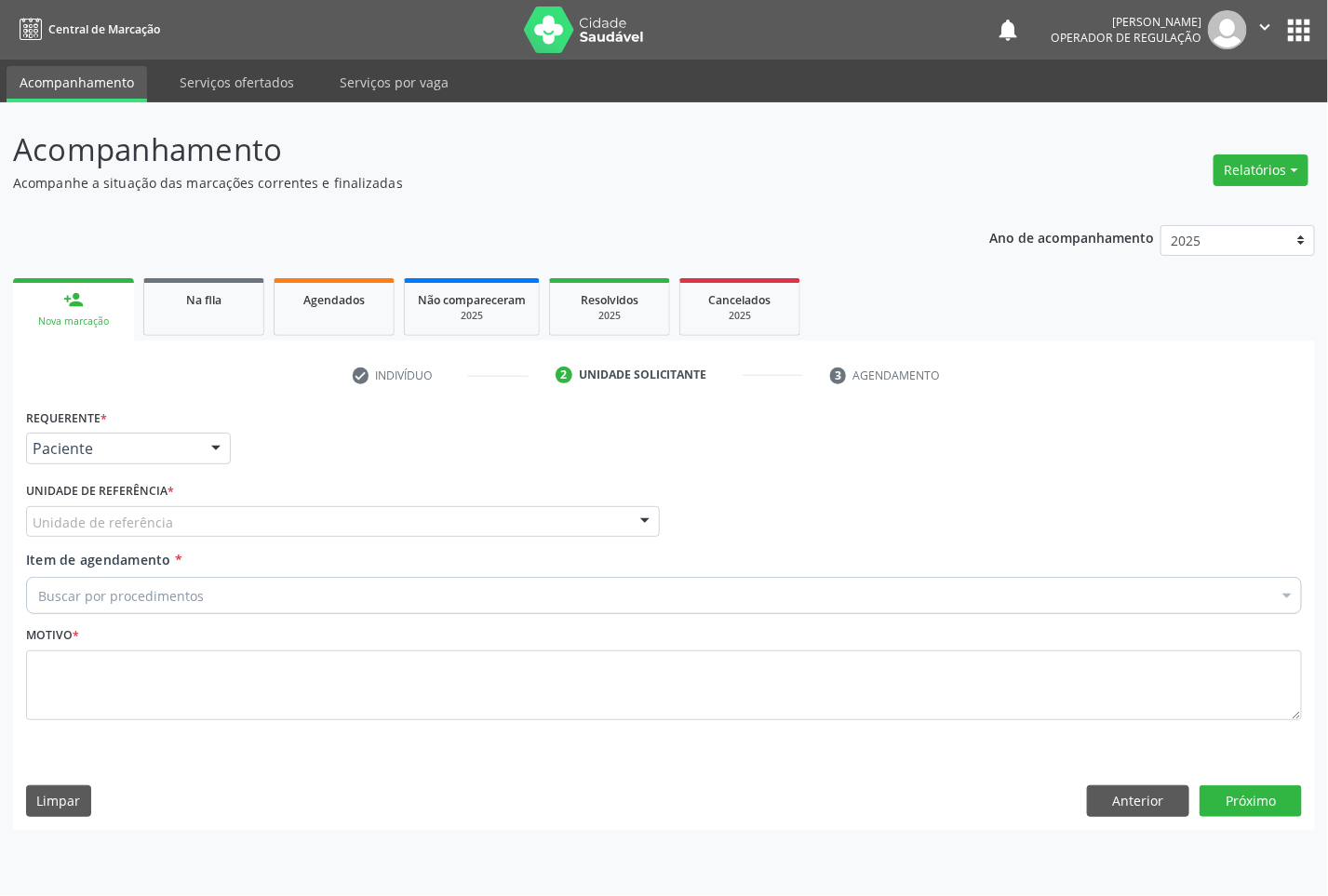
click at [183, 526] on div "Unidade de referência" at bounding box center [343, 522] width 634 height 31
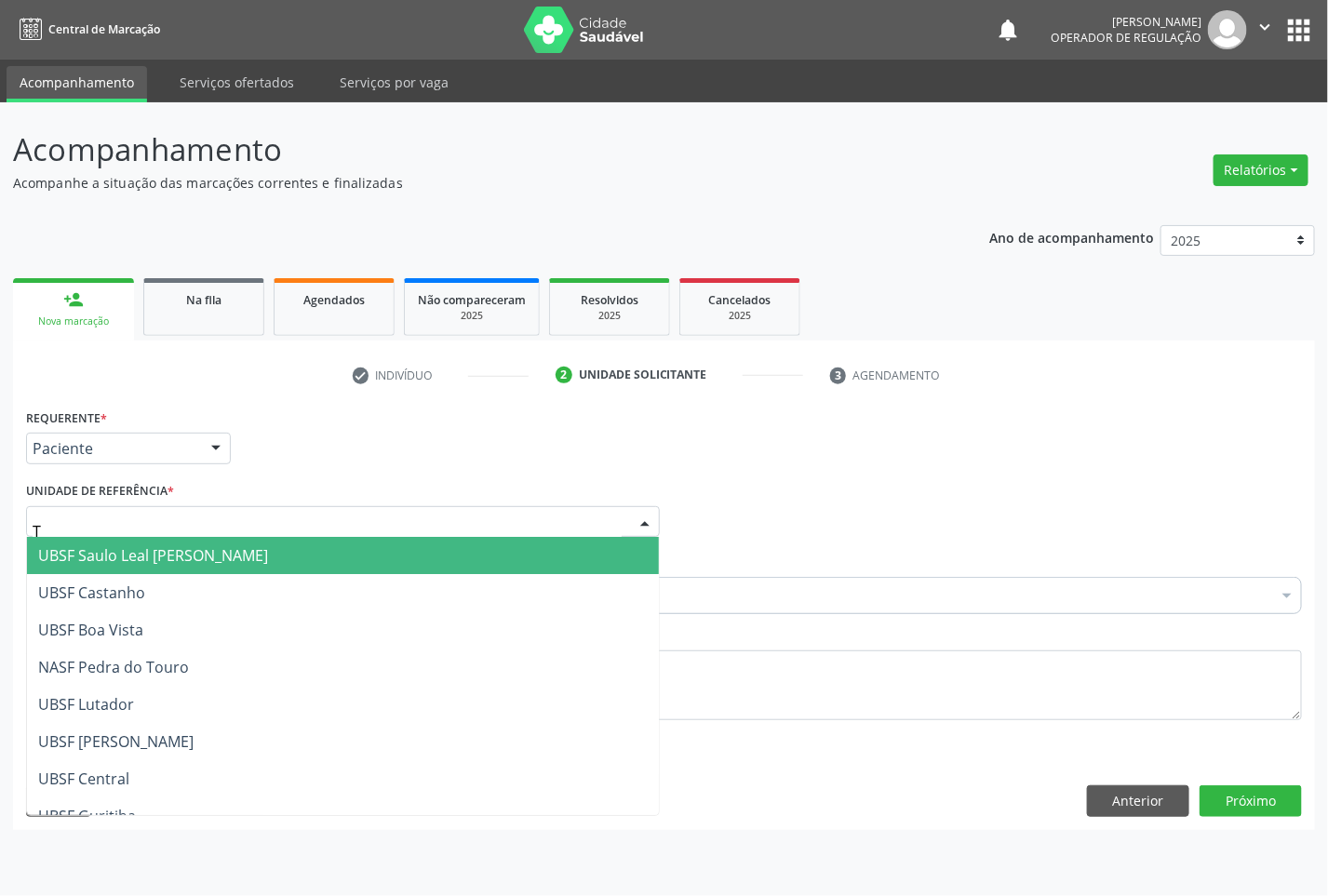
type input "TI"
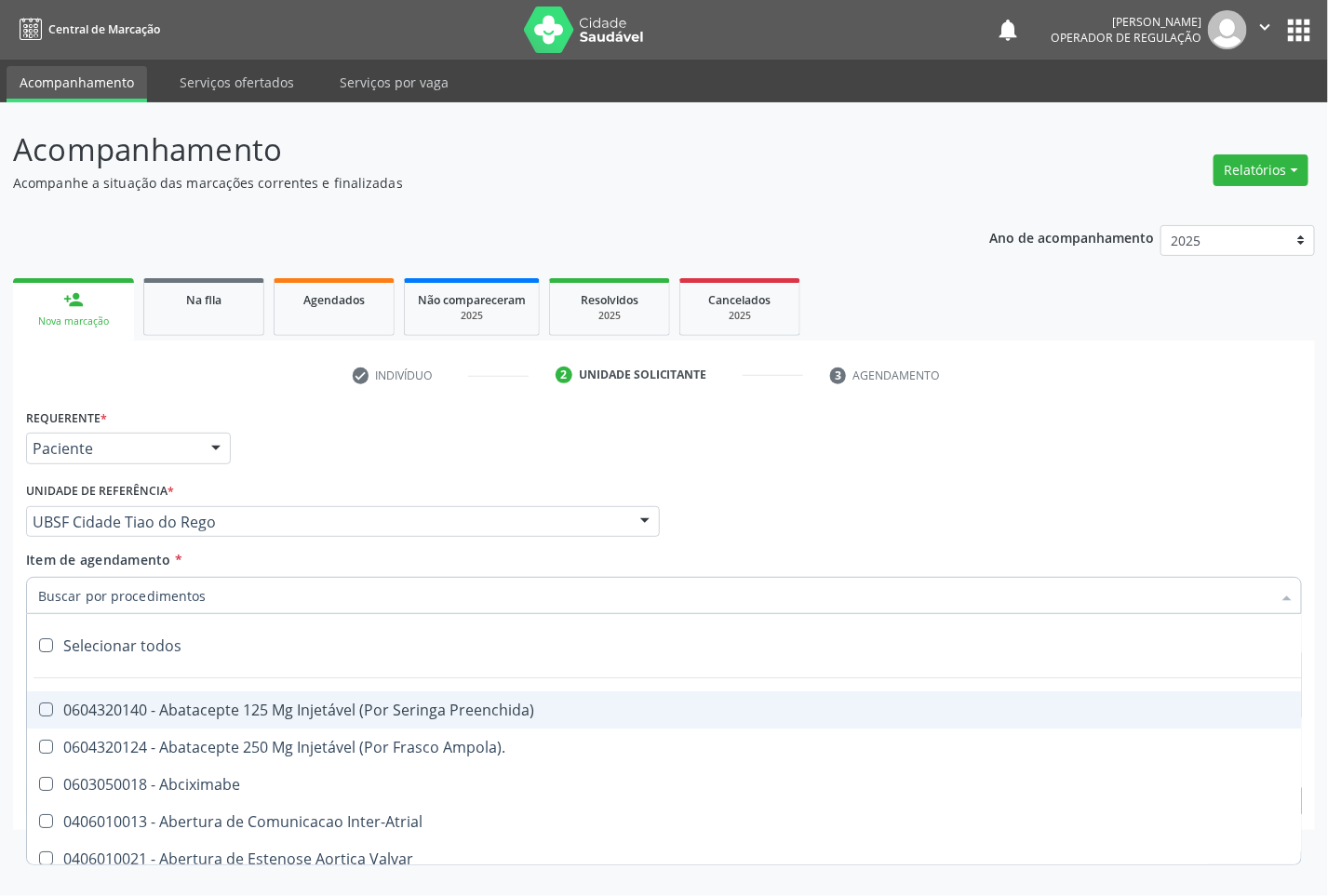
paste input "OFTALMOLOGISTA"
type input "OFTALMOLOGISTA"
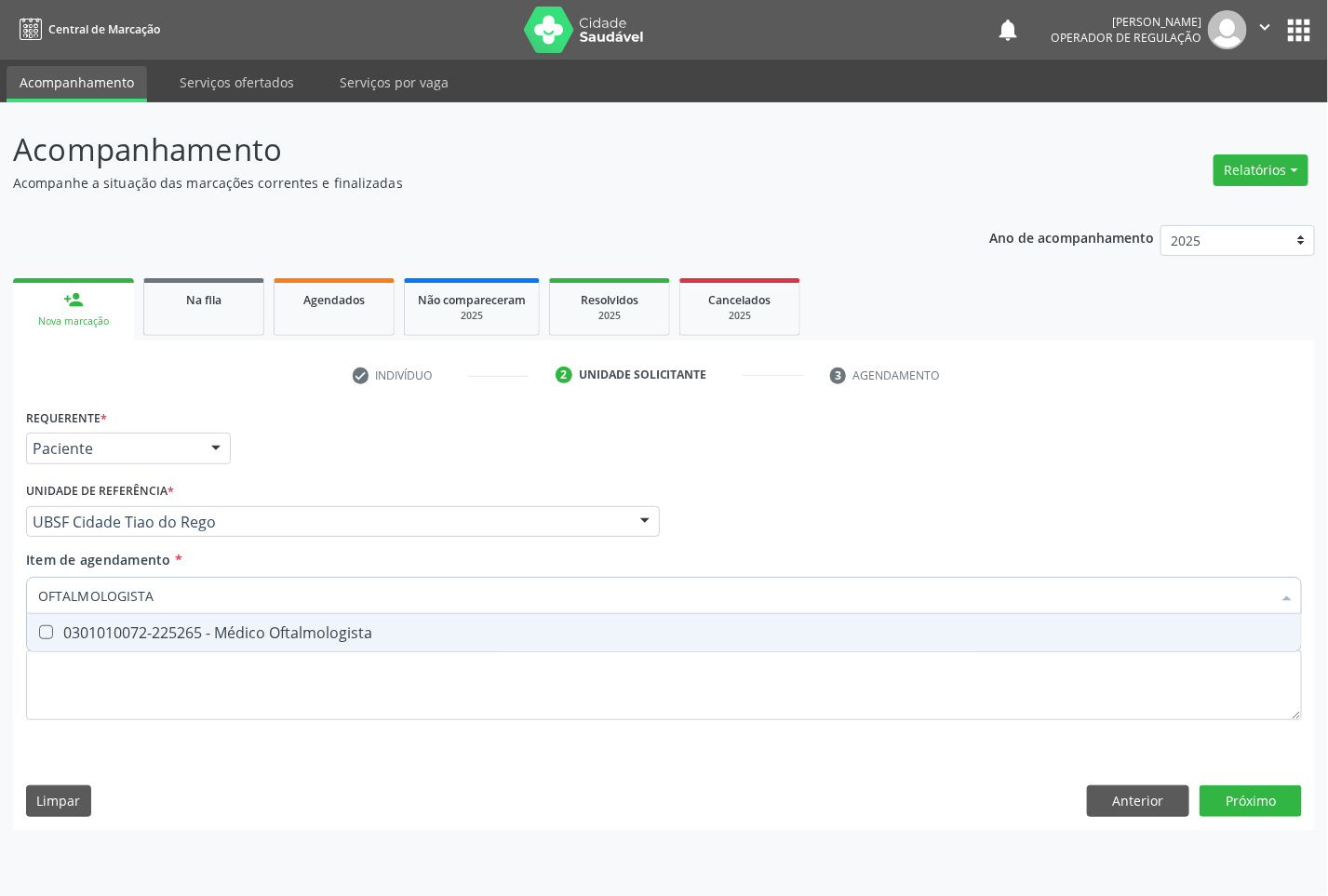
click at [295, 643] on span "0301010072-225265 - Médico Oftalmologista" at bounding box center [664, 633] width 1274 height 37
checkbox Oftalmologista "true"
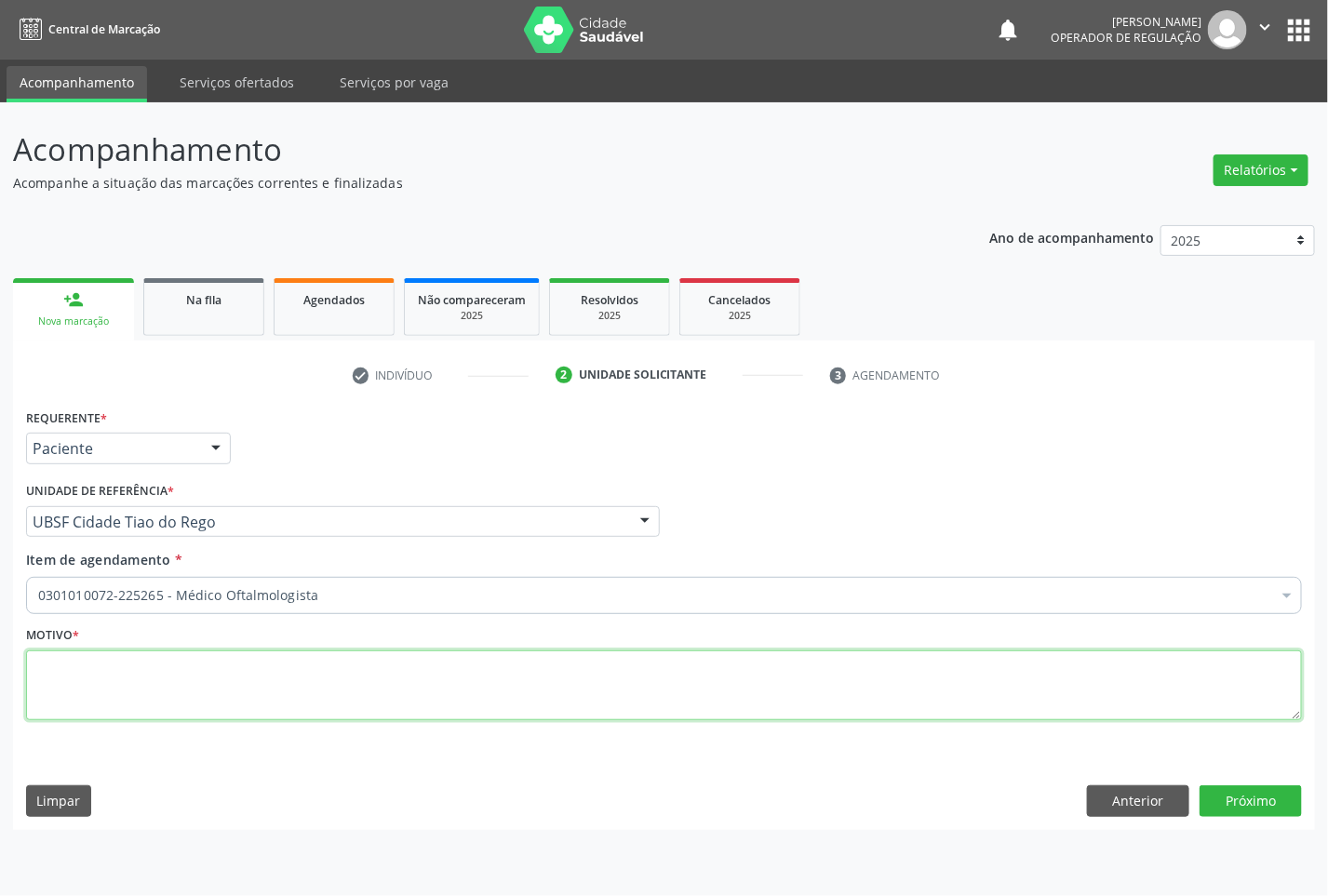
click at [293, 668] on textarea at bounding box center [664, 685] width 1276 height 71
paste textarea "CONSULTA 07/2025"
type textarea "CONSULTA 07/2025"
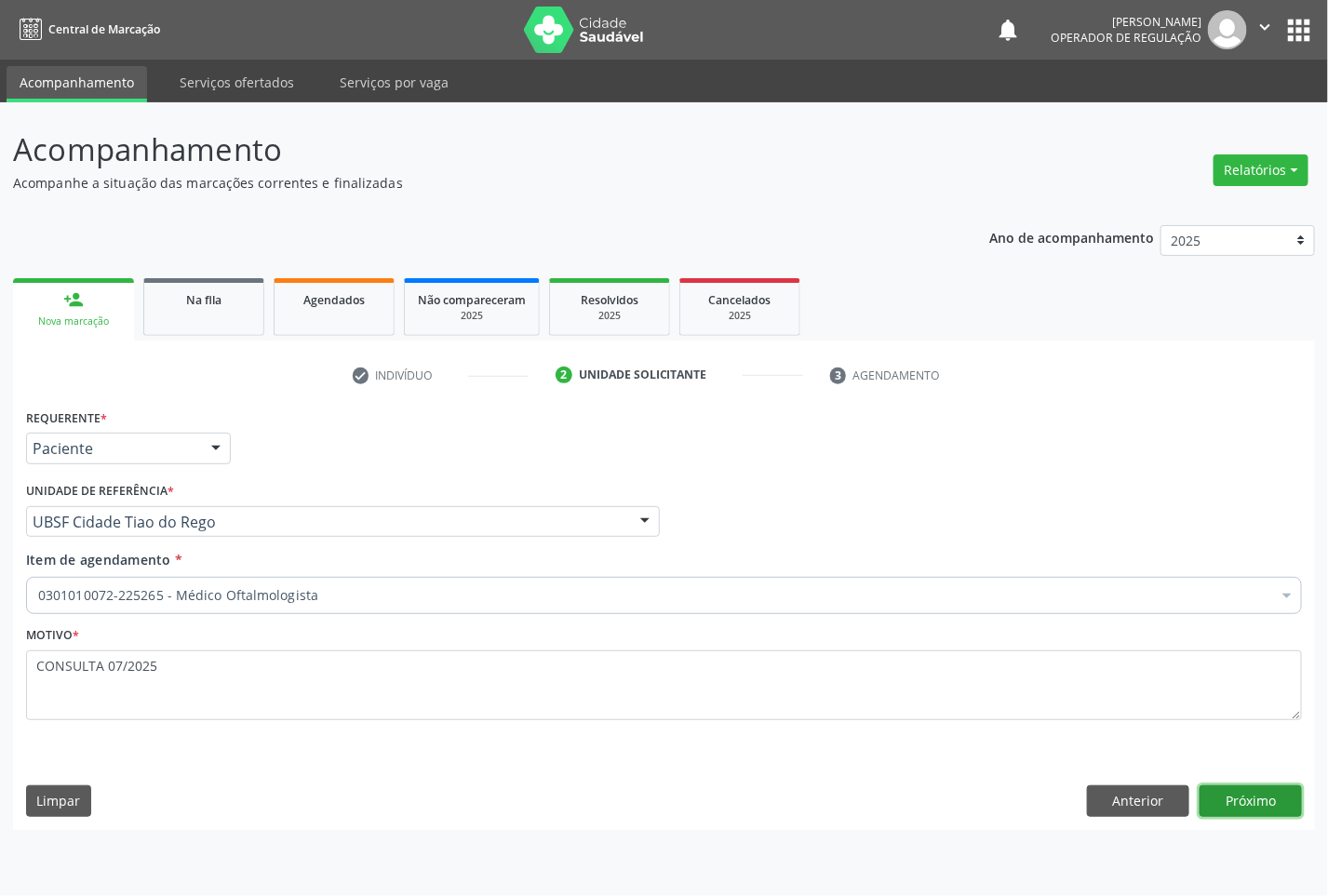
click at [1250, 802] on button "Próximo" at bounding box center [1250, 801] width 102 height 31
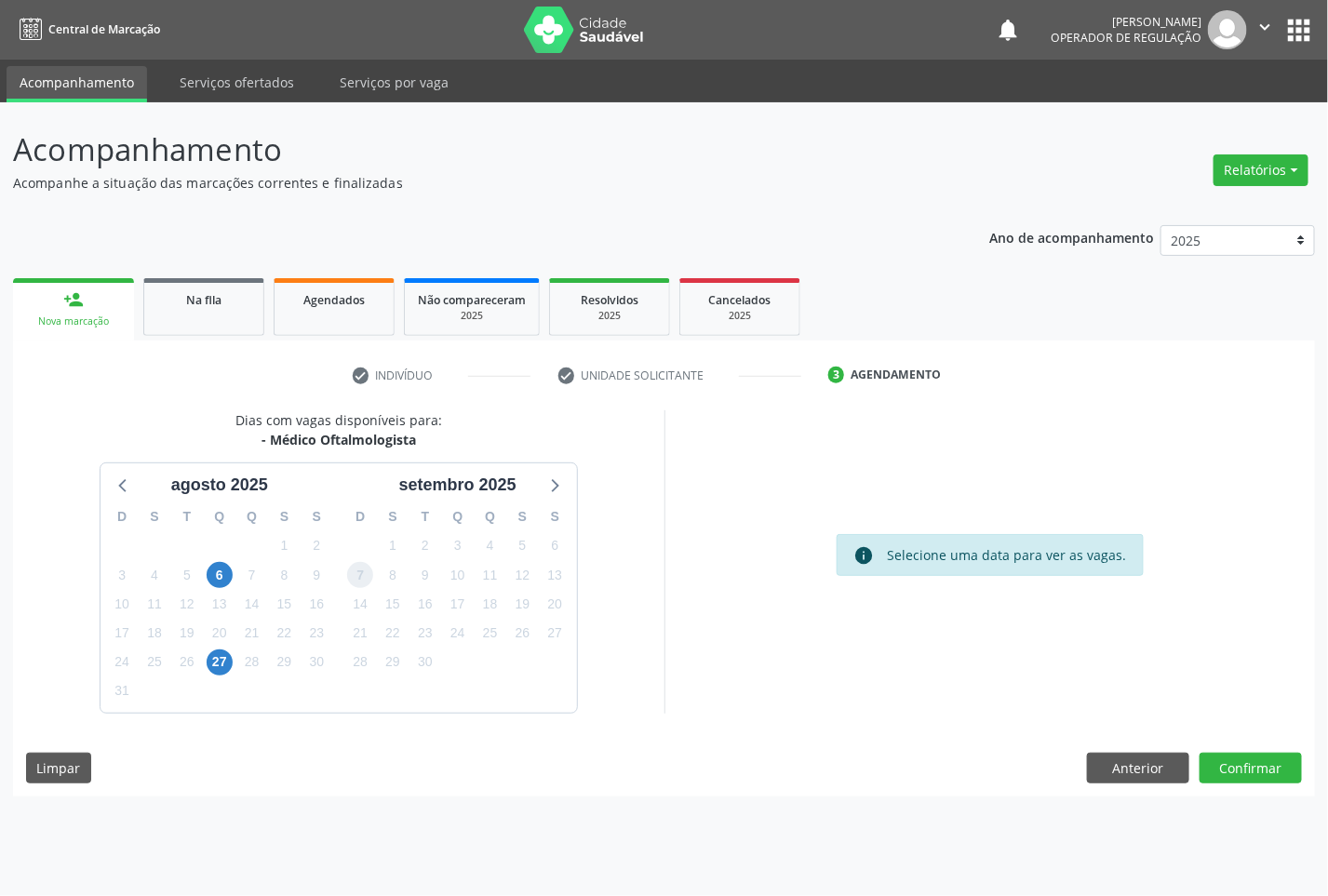
click at [360, 583] on span "7" at bounding box center [360, 574] width 26 height 26
click at [1242, 775] on button "Confirmar" at bounding box center [1250, 768] width 102 height 31
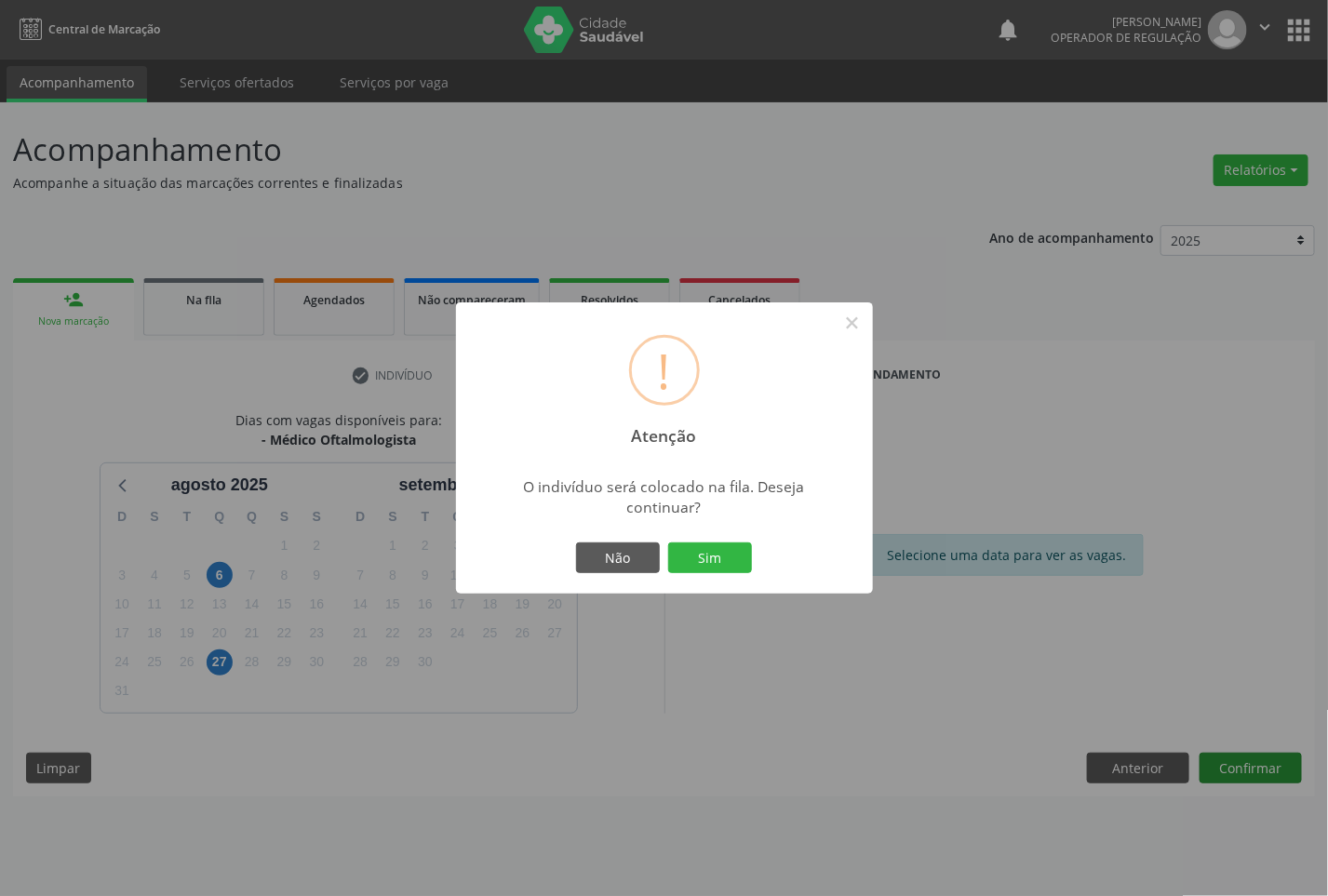
click at [668, 542] on button "Sim" at bounding box center [710, 558] width 84 height 31
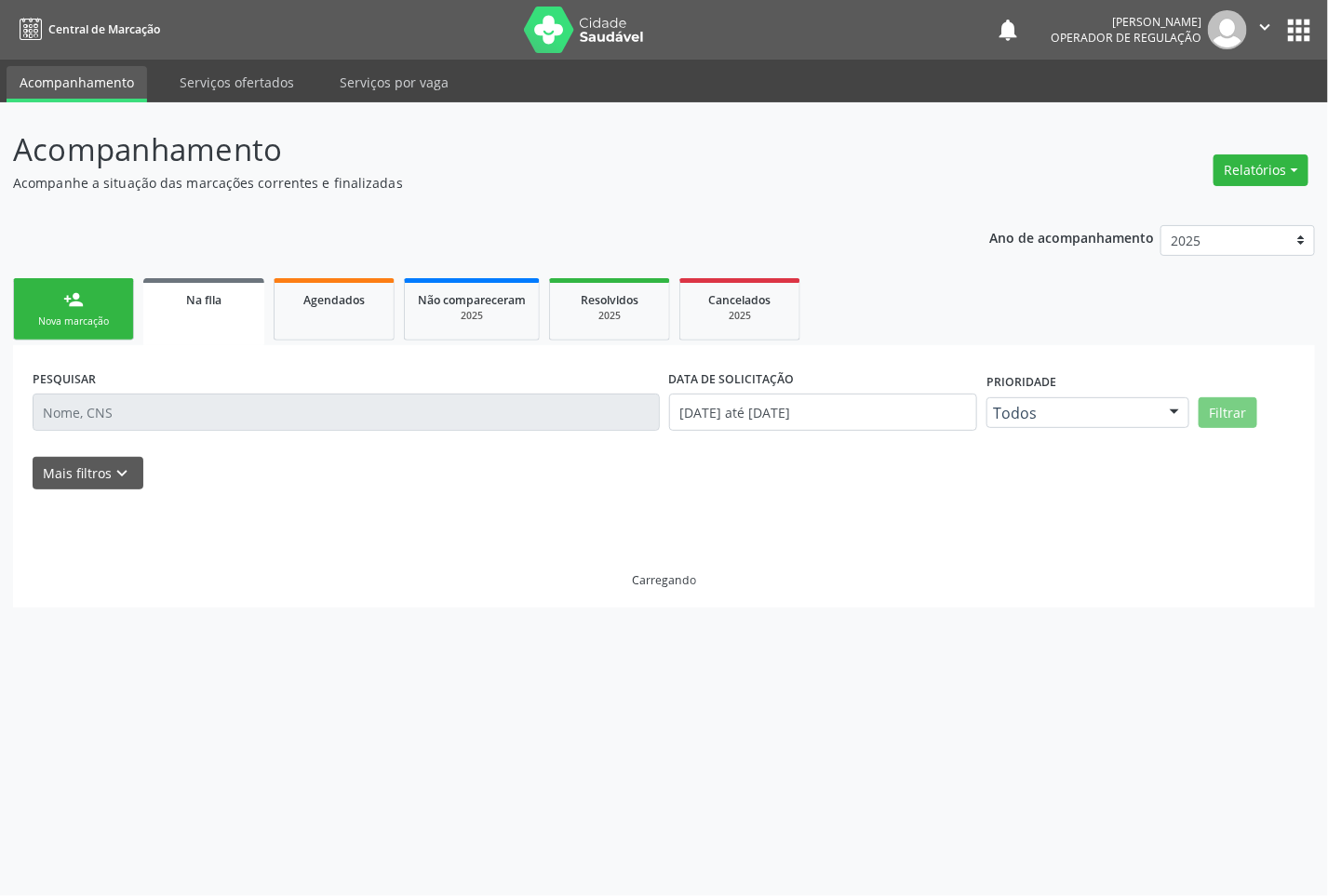
click at [37, 309] on link "person_add Nova marcação" at bounding box center [73, 309] width 121 height 62
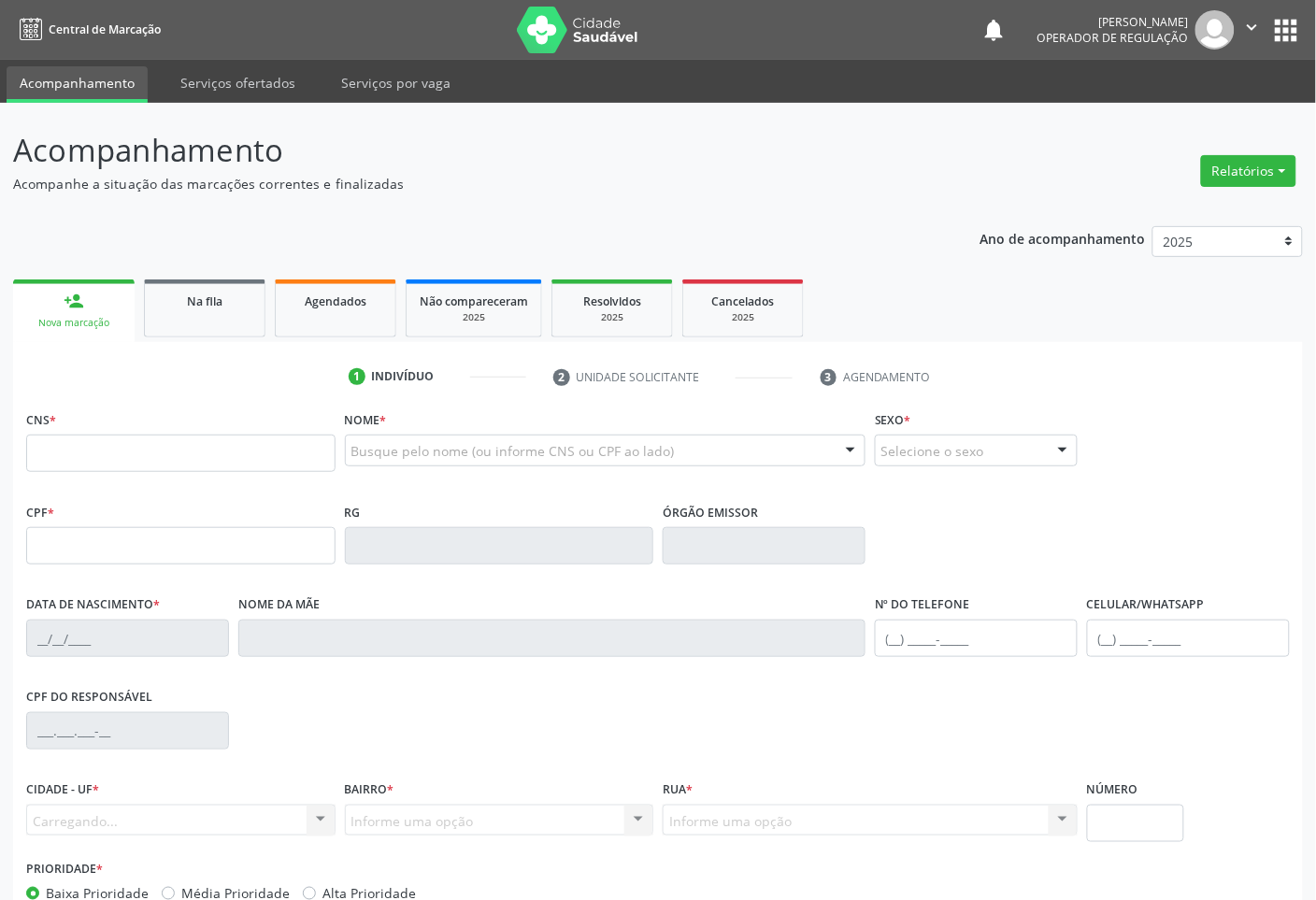
drag, startPoint x: 160, startPoint y: 477, endPoint x: 146, endPoint y: 449, distance: 31.3
click at [161, 477] on fieldset "CNS *" at bounding box center [181, 445] width 309 height 79
click at [145, 447] on input "text" at bounding box center [181, 453] width 309 height 37
type input "706 8072 0483 1426"
type input "450.625.014-15"
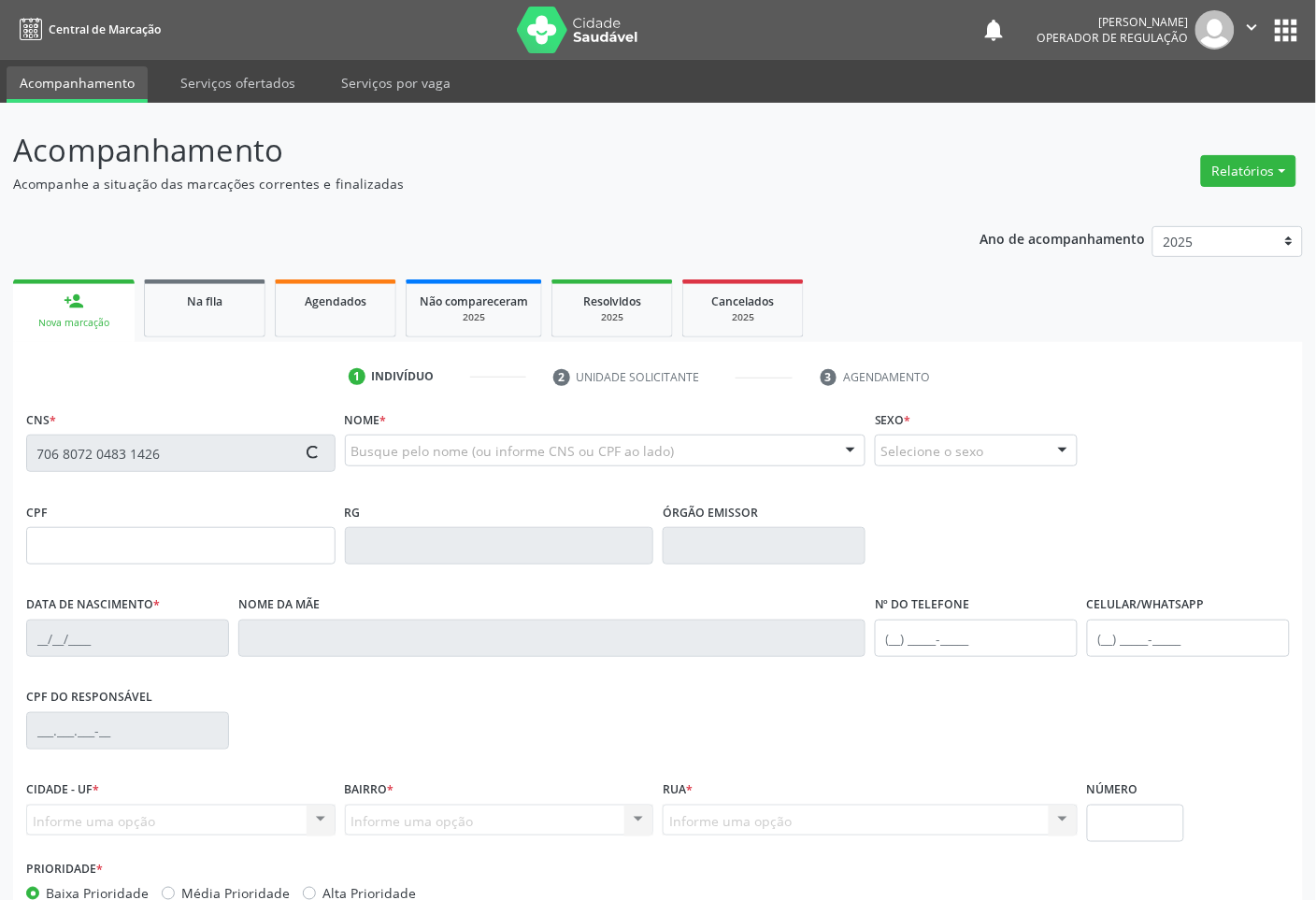
type input "[DATE]"
type input "[PERSON_NAME] da Nobrega"
type input "[PHONE_NUMBER]"
type input "S/N"
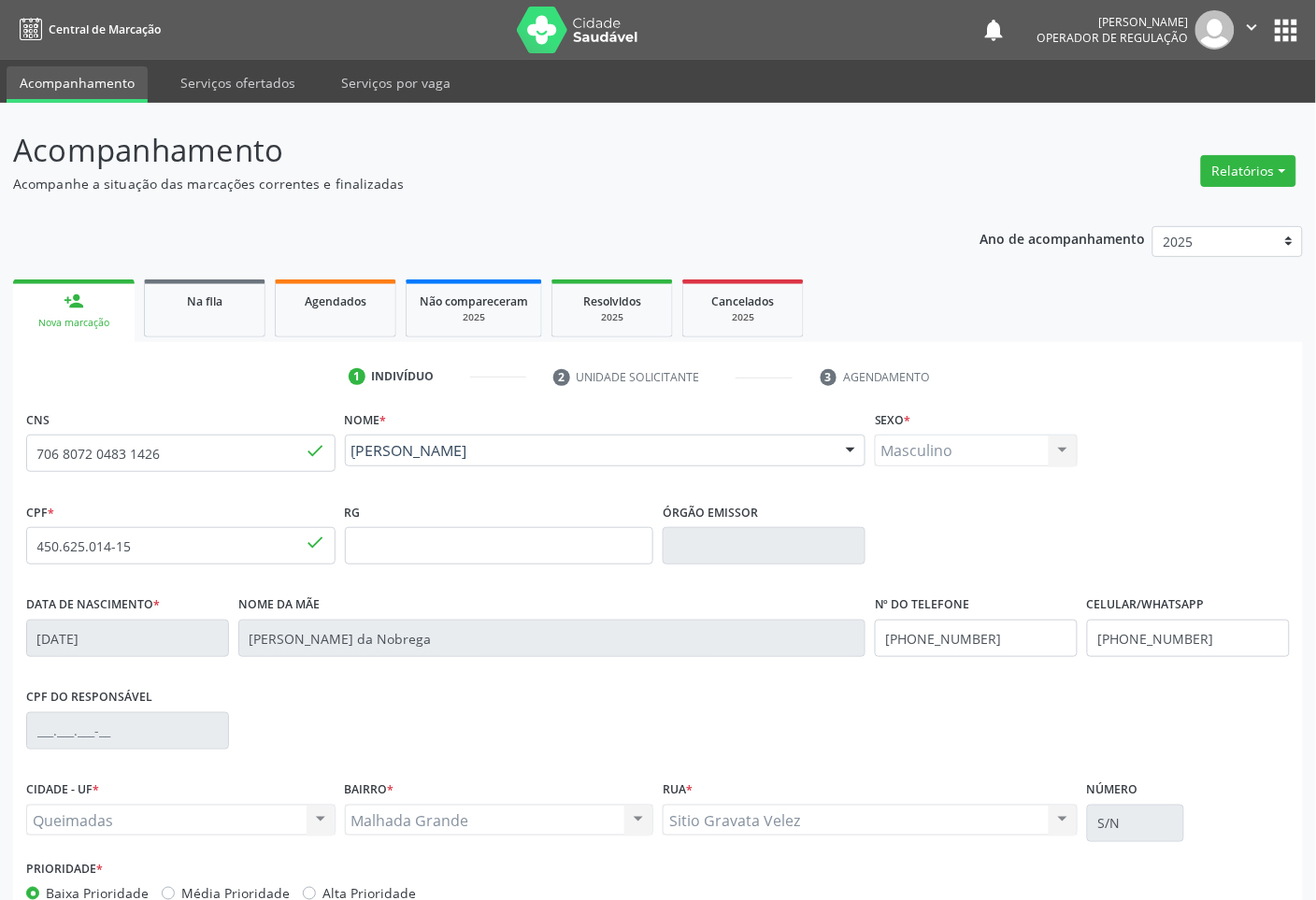
scroll to position [113, 0]
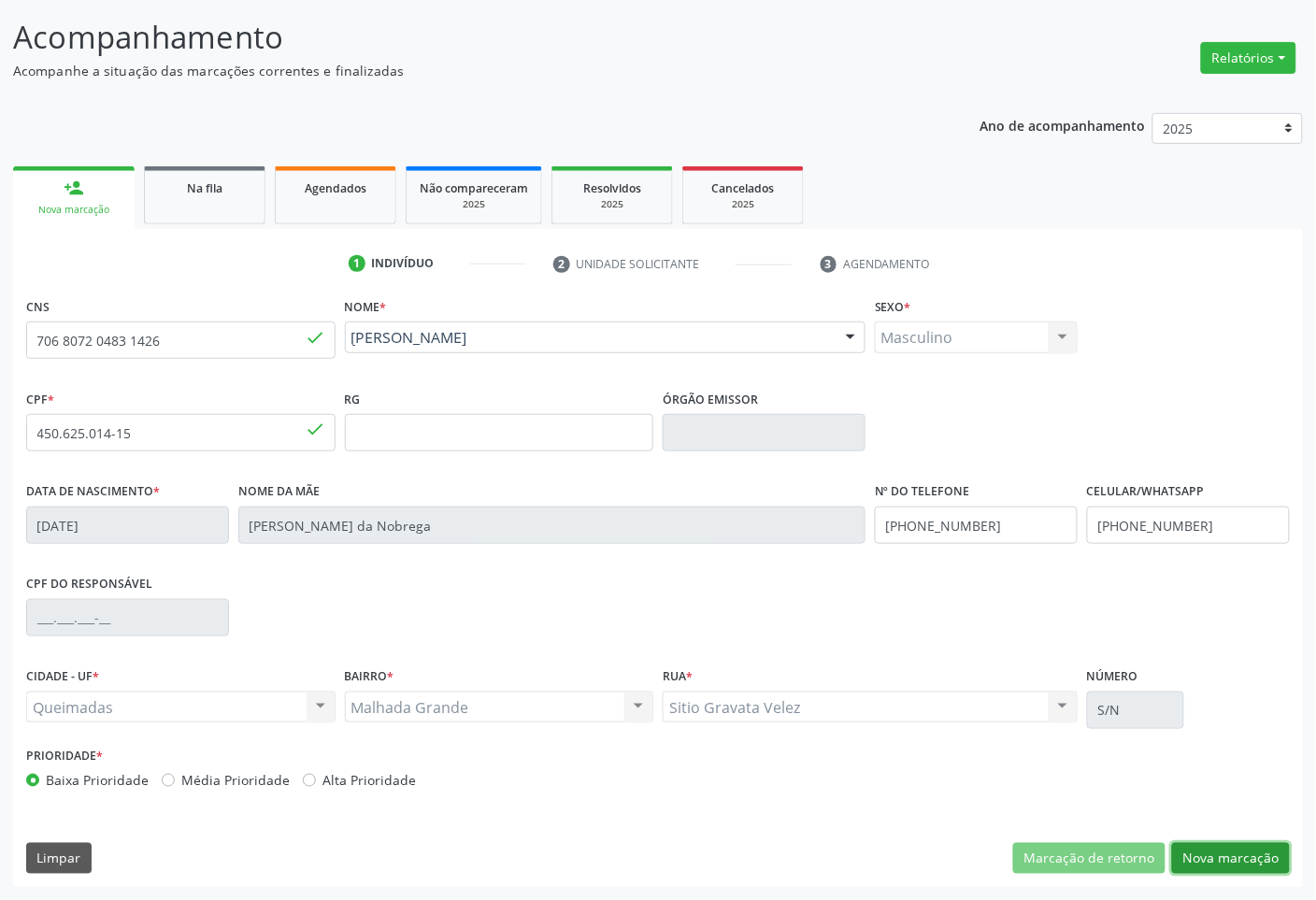
click at [1231, 848] on button "Nova marcação" at bounding box center [1231, 859] width 118 height 31
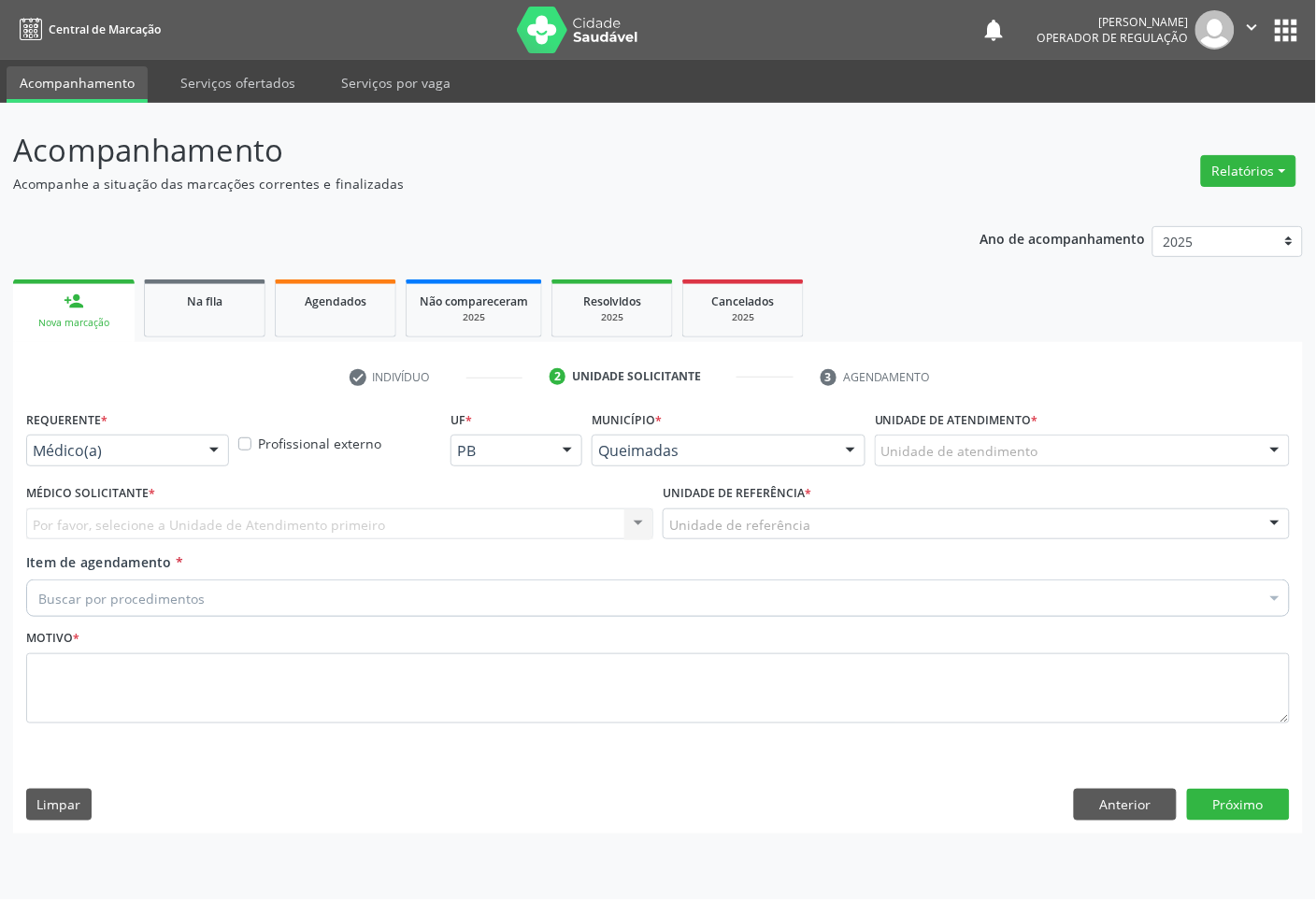
scroll to position [0, 0]
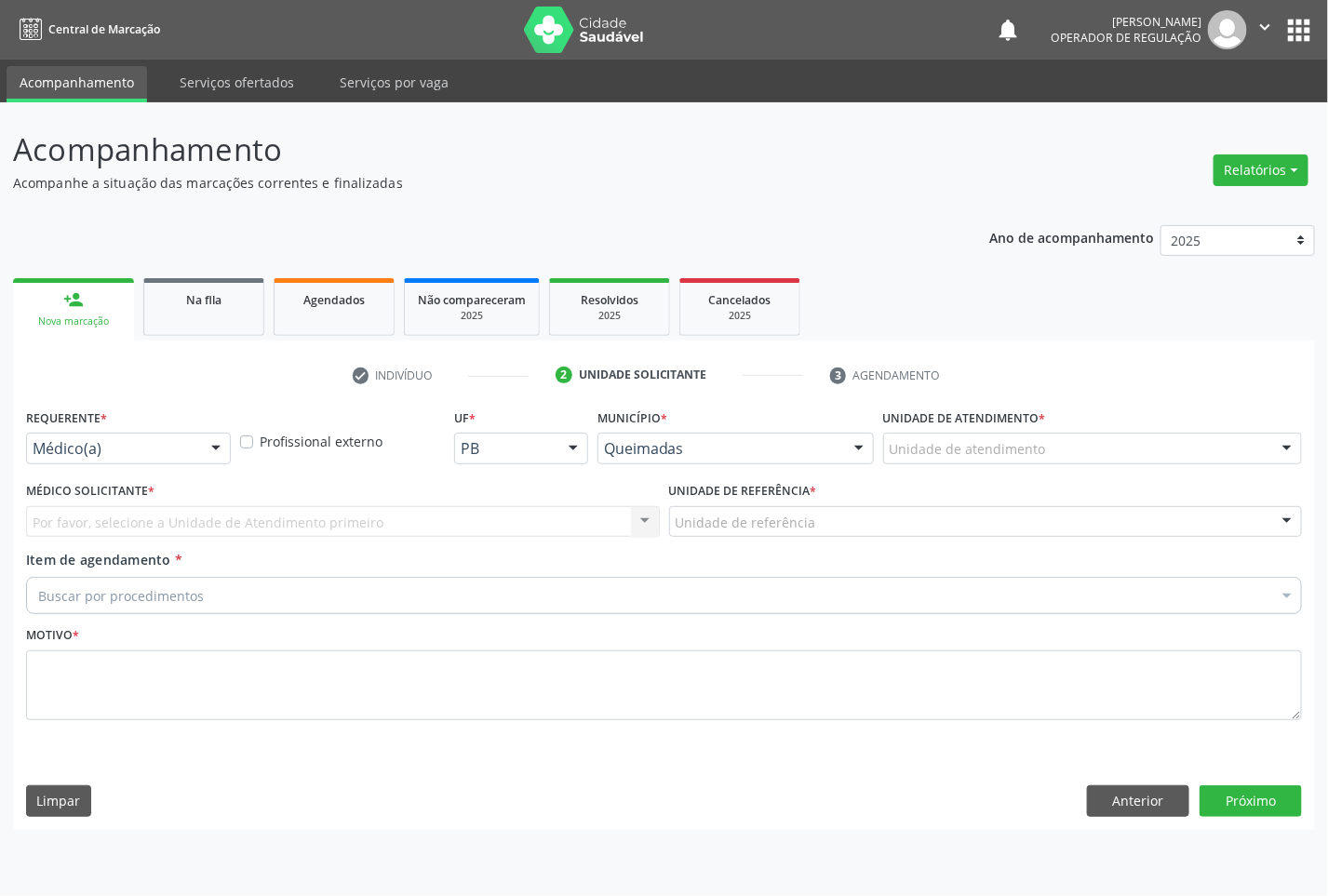
click at [129, 426] on div "Requerente * Médico(a) Médico(a) Enfermeiro(a) Paciente Nenhum resultado encont…" at bounding box center [129, 433] width 205 height 59
drag, startPoint x: 144, startPoint y: 445, endPoint x: 151, endPoint y: 508, distance: 63.4
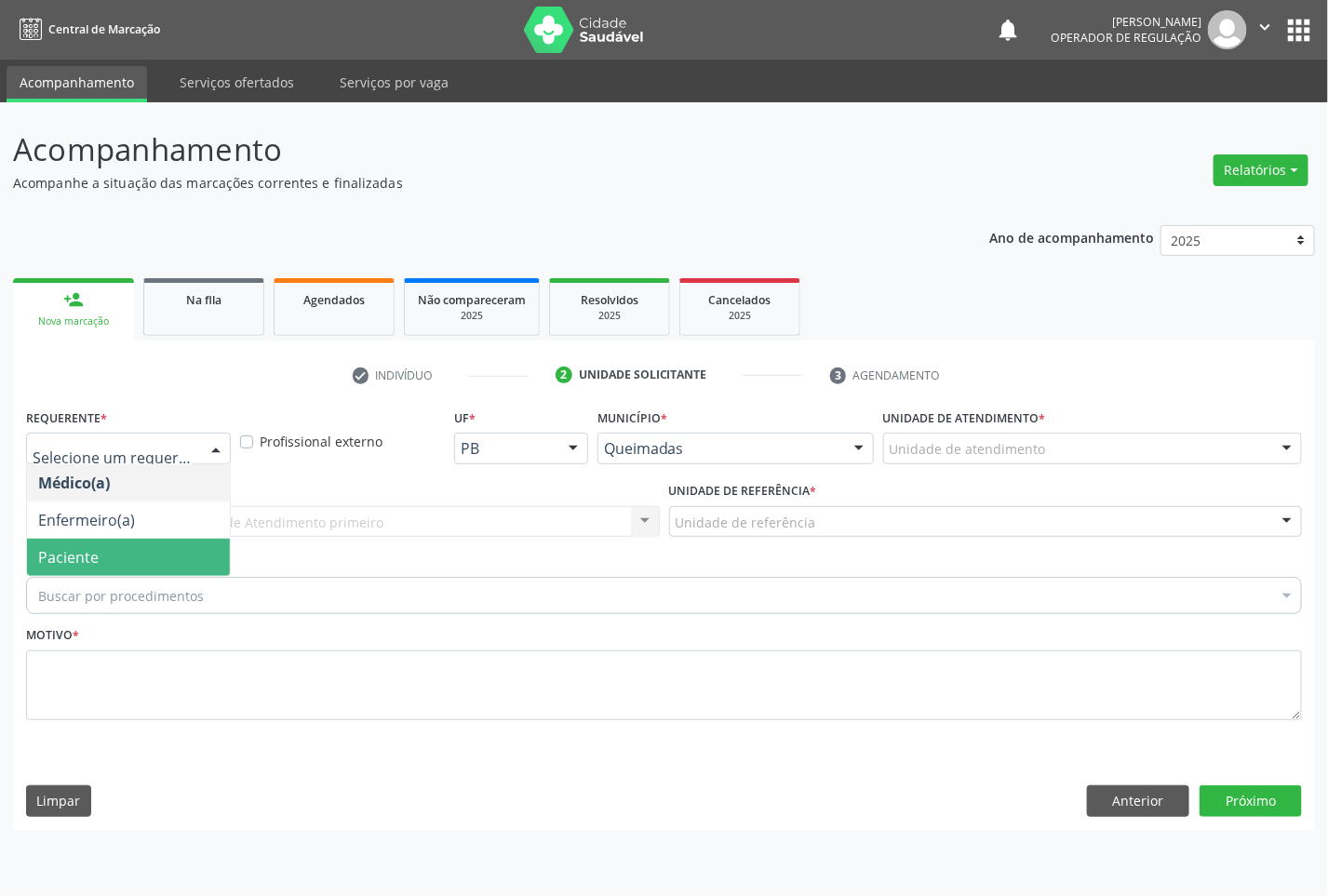
drag, startPoint x: 161, startPoint y: 552, endPoint x: 213, endPoint y: 540, distance: 53.4
click at [163, 552] on span "Paciente" at bounding box center [129, 558] width 203 height 37
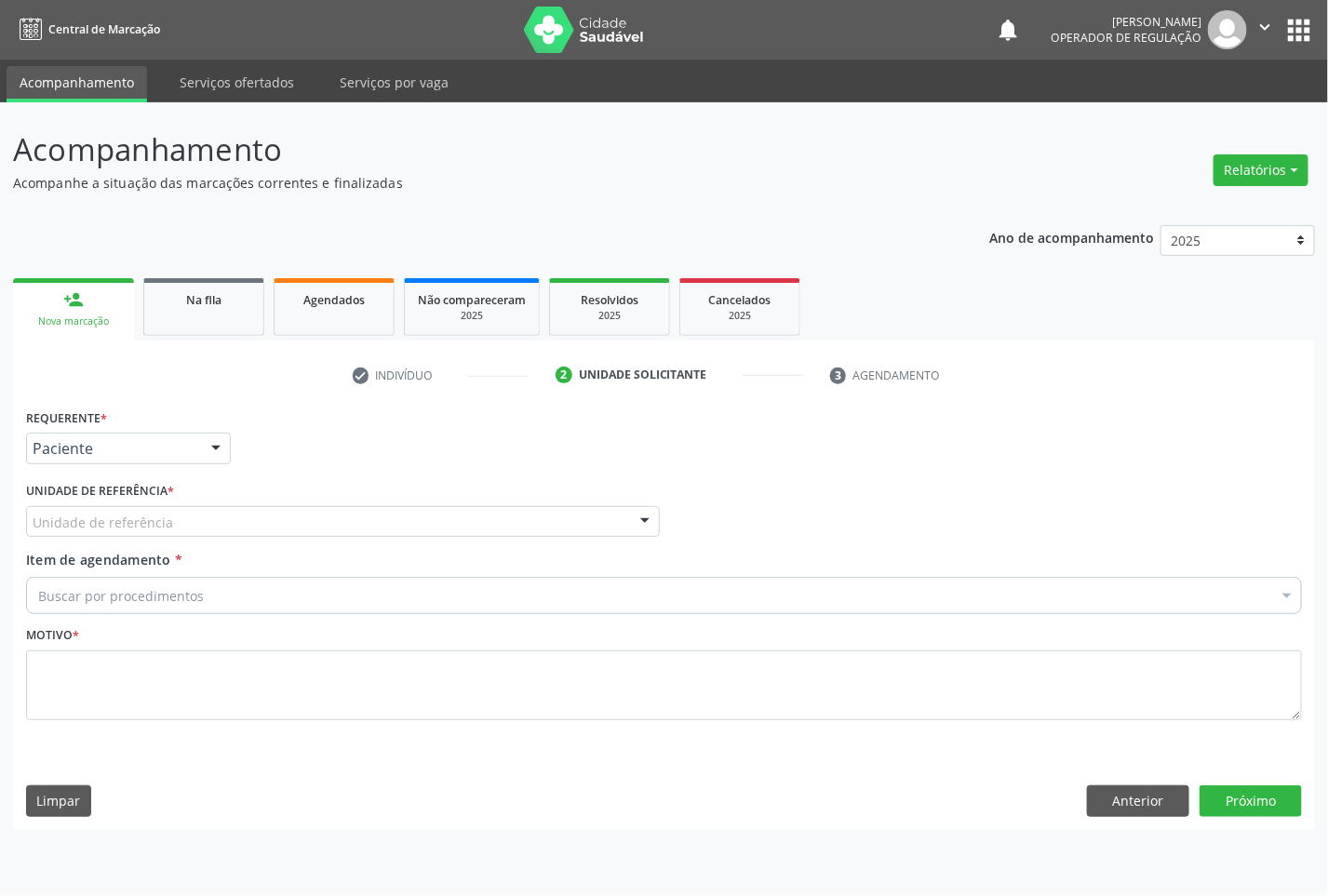
click at [234, 530] on div "Unidade de referência" at bounding box center [343, 522] width 634 height 31
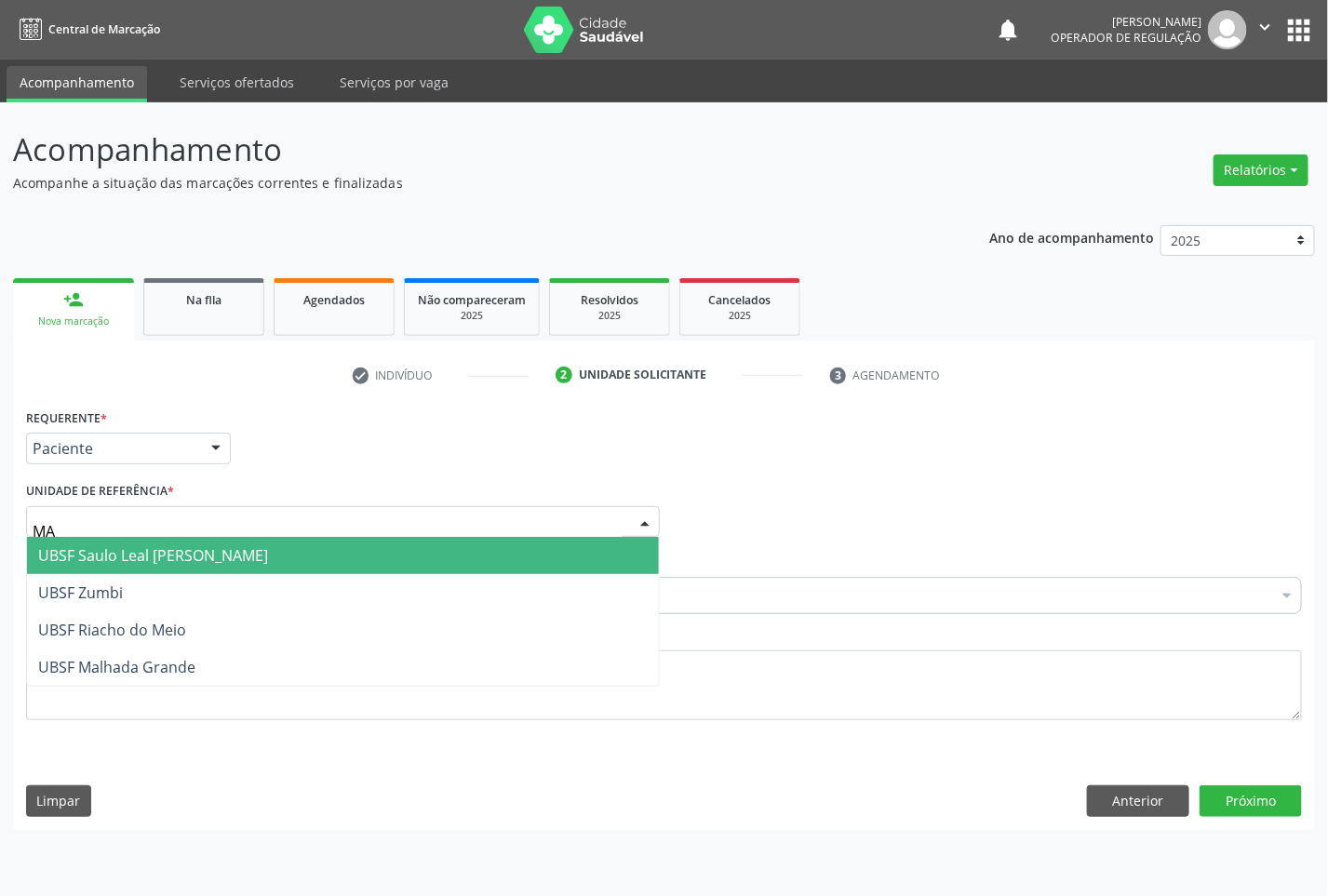
type input "MAL"
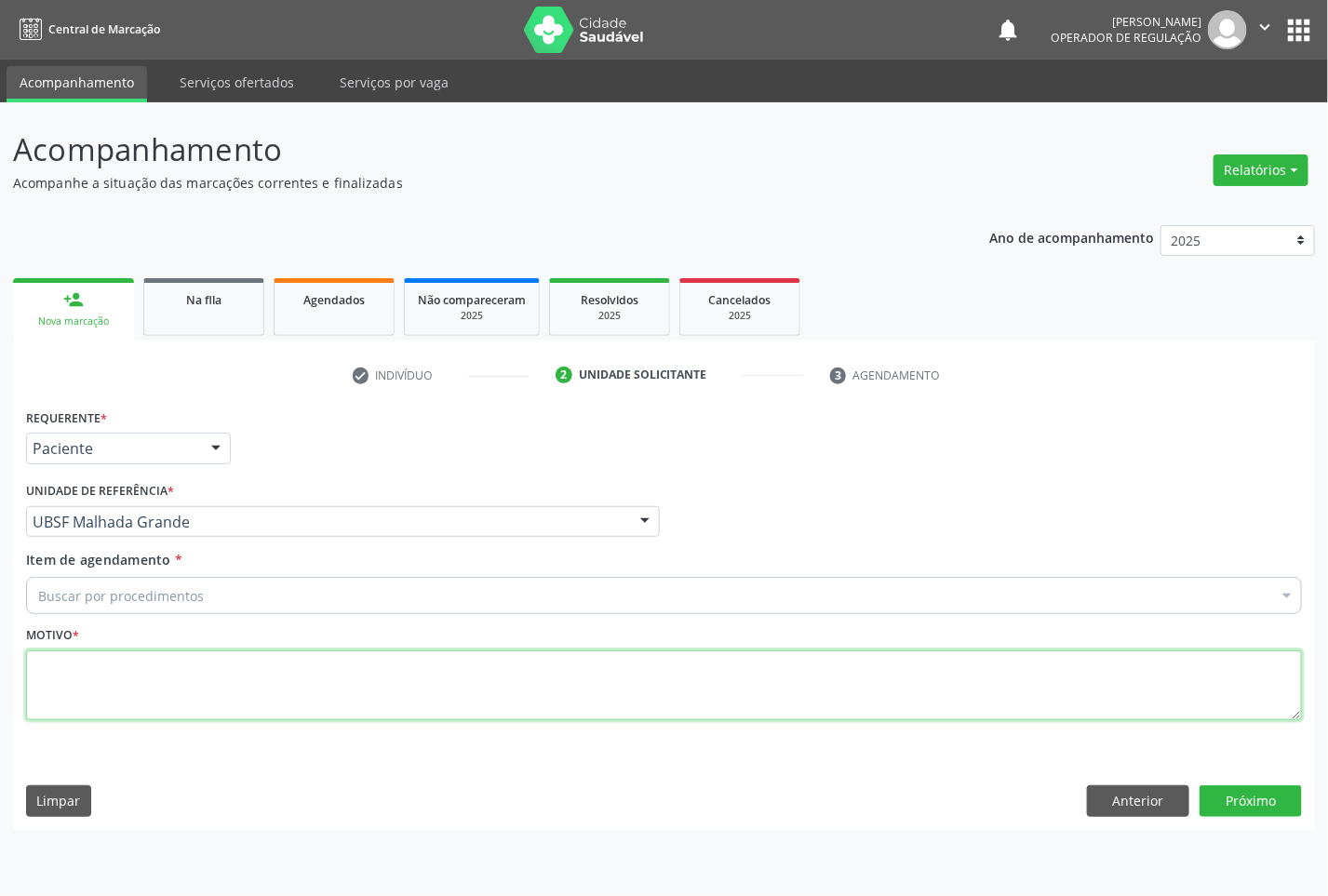
click at [229, 671] on textarea at bounding box center [664, 685] width 1276 height 71
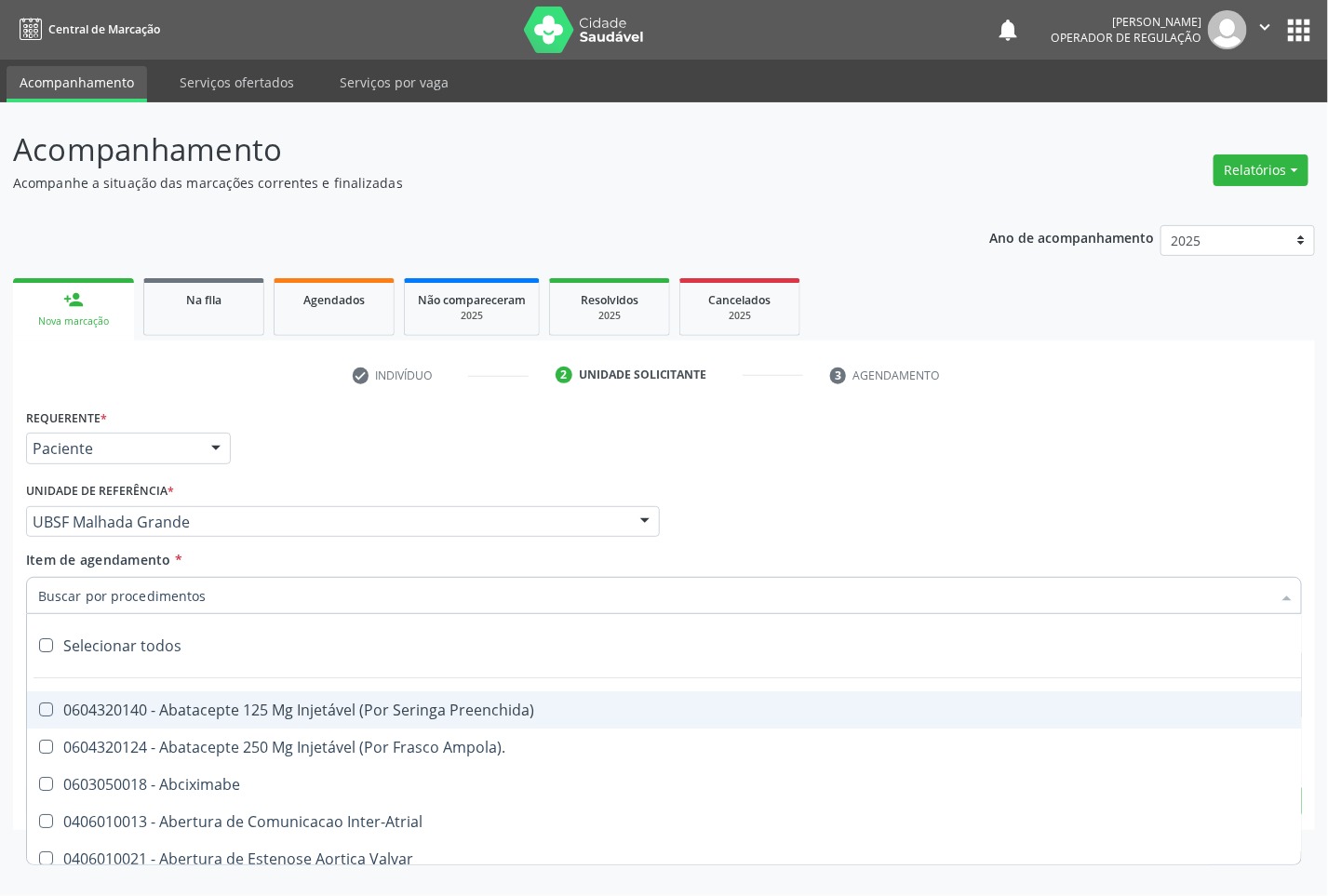
paste input "CONSULTA 07/2025"
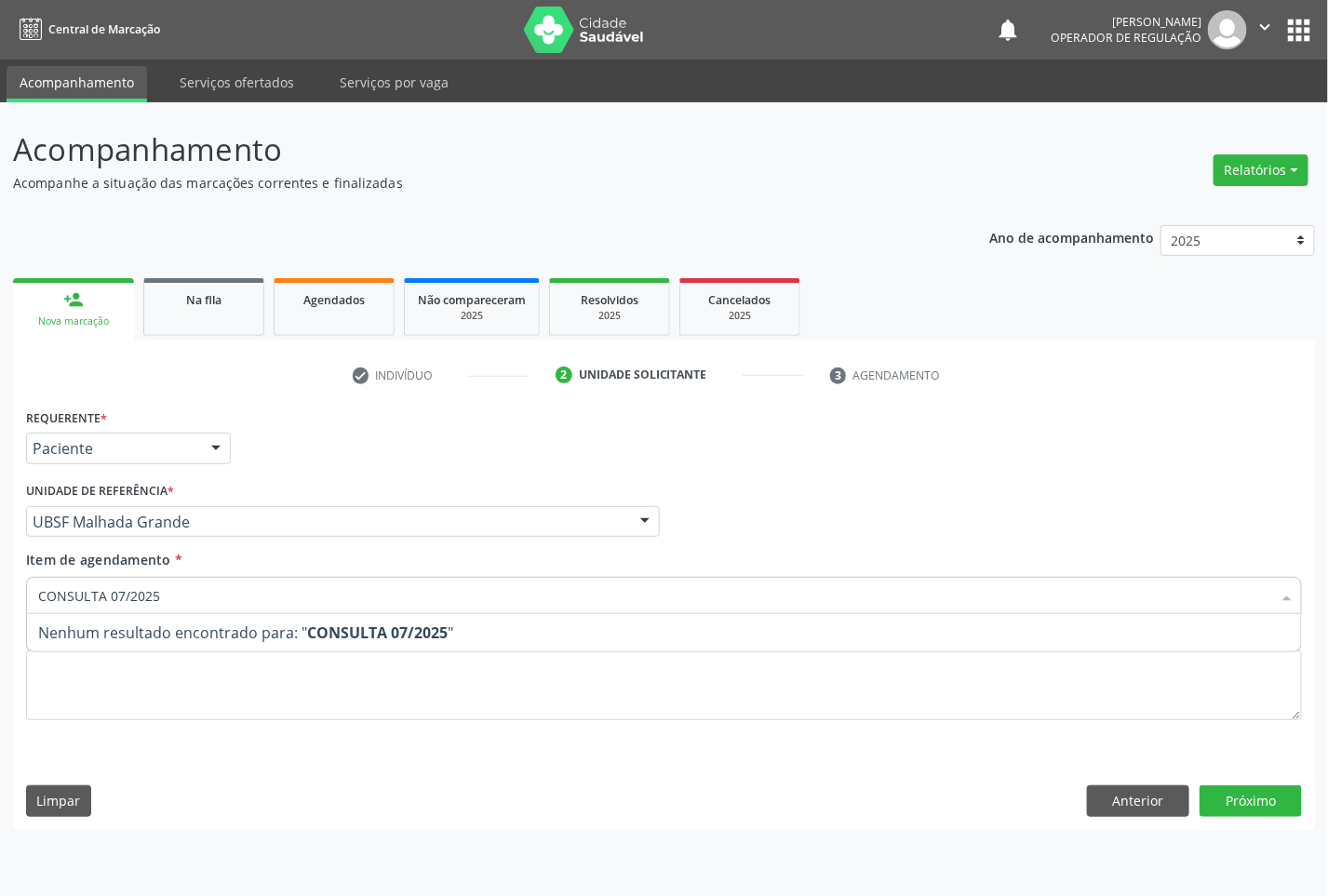
type input "CONSULTA 07/2025"
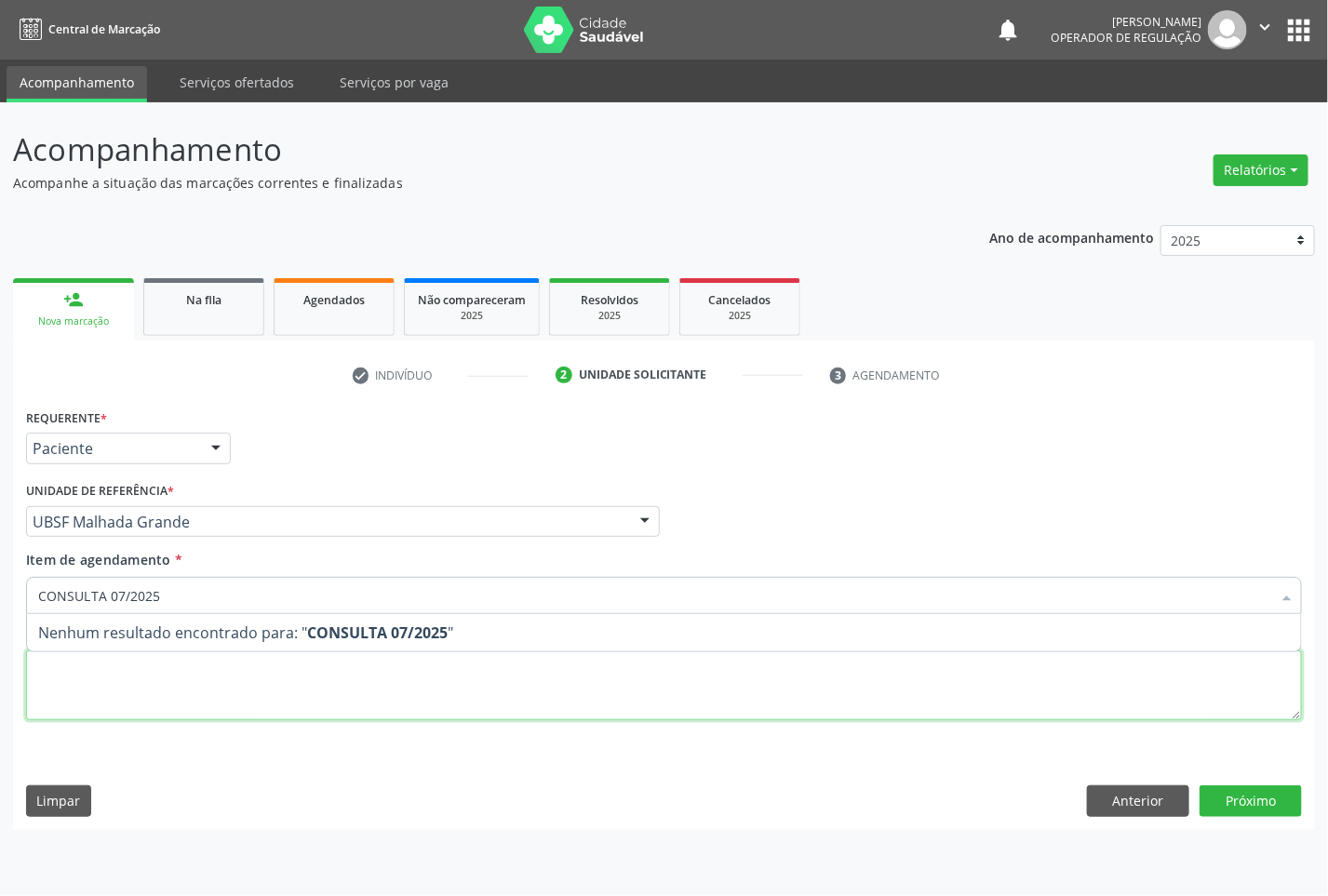
click at [220, 681] on div "Requerente * Paciente Médico(a) Enfermeiro(a) Paciente Nenhum resultado encontr…" at bounding box center [664, 574] width 1276 height 342
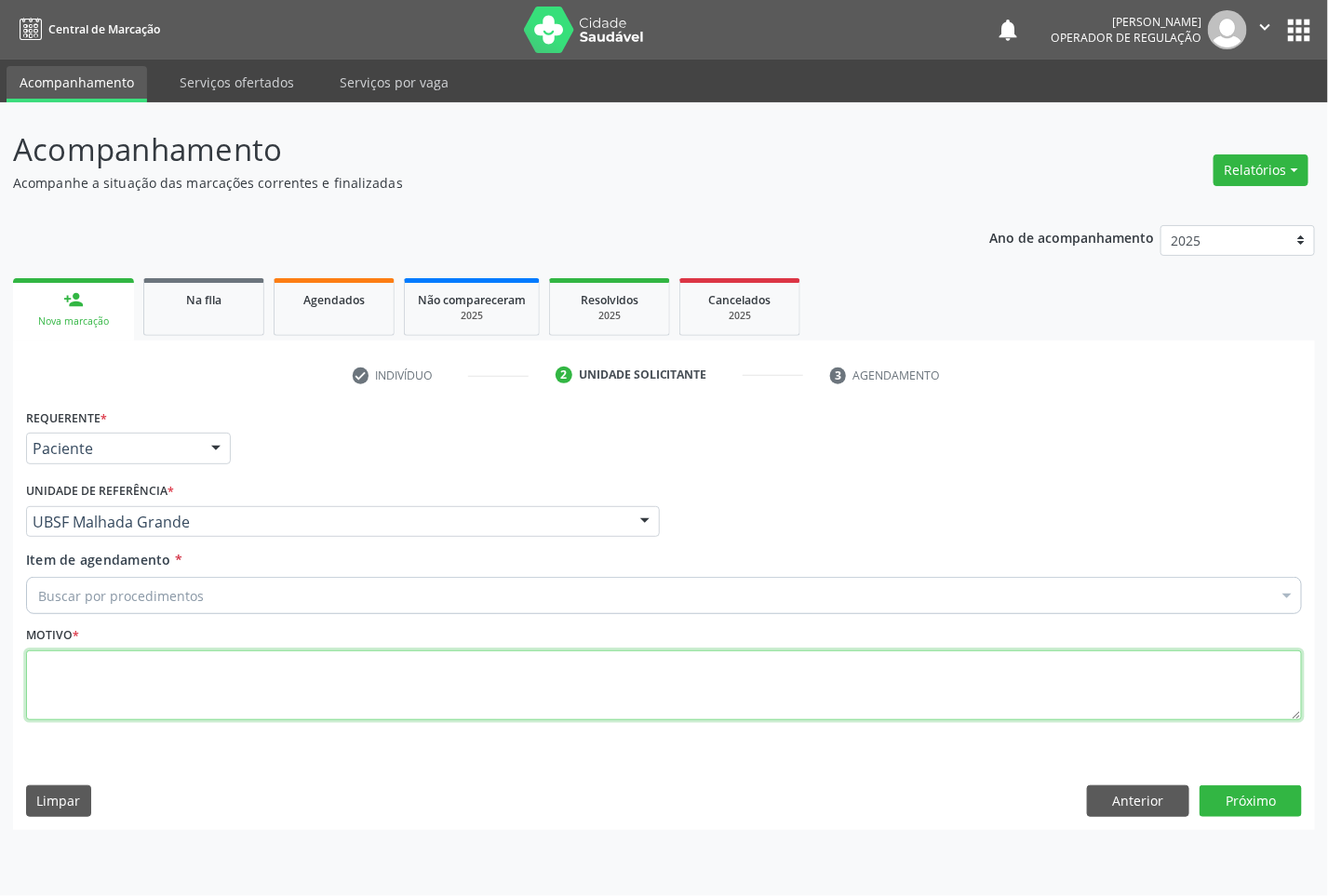
paste textarea "CONSULTA 07/2025"
type textarea "CONSULTA 07/2025"
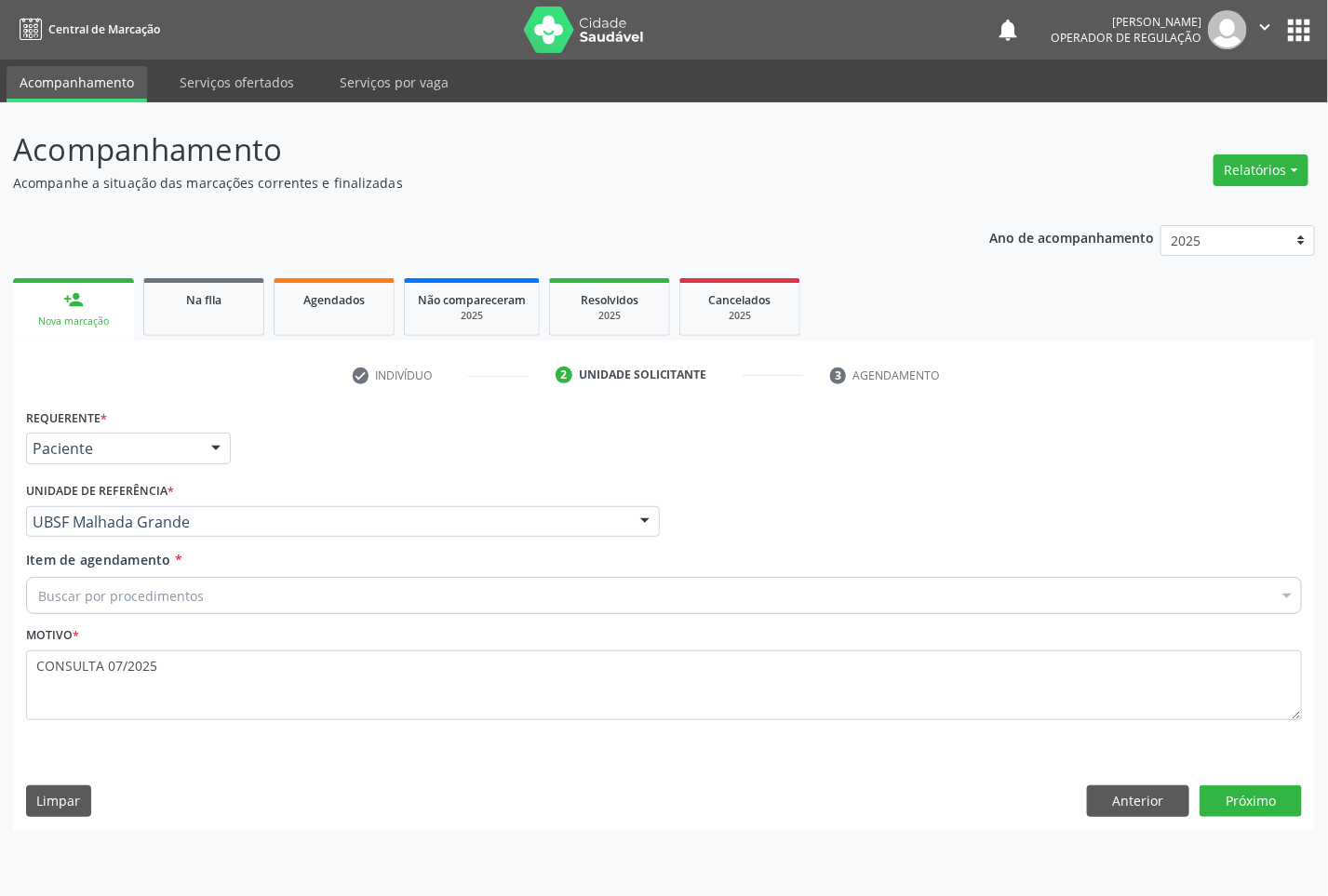
click at [242, 603] on div "Buscar por procedimentos" at bounding box center [664, 596] width 1276 height 37
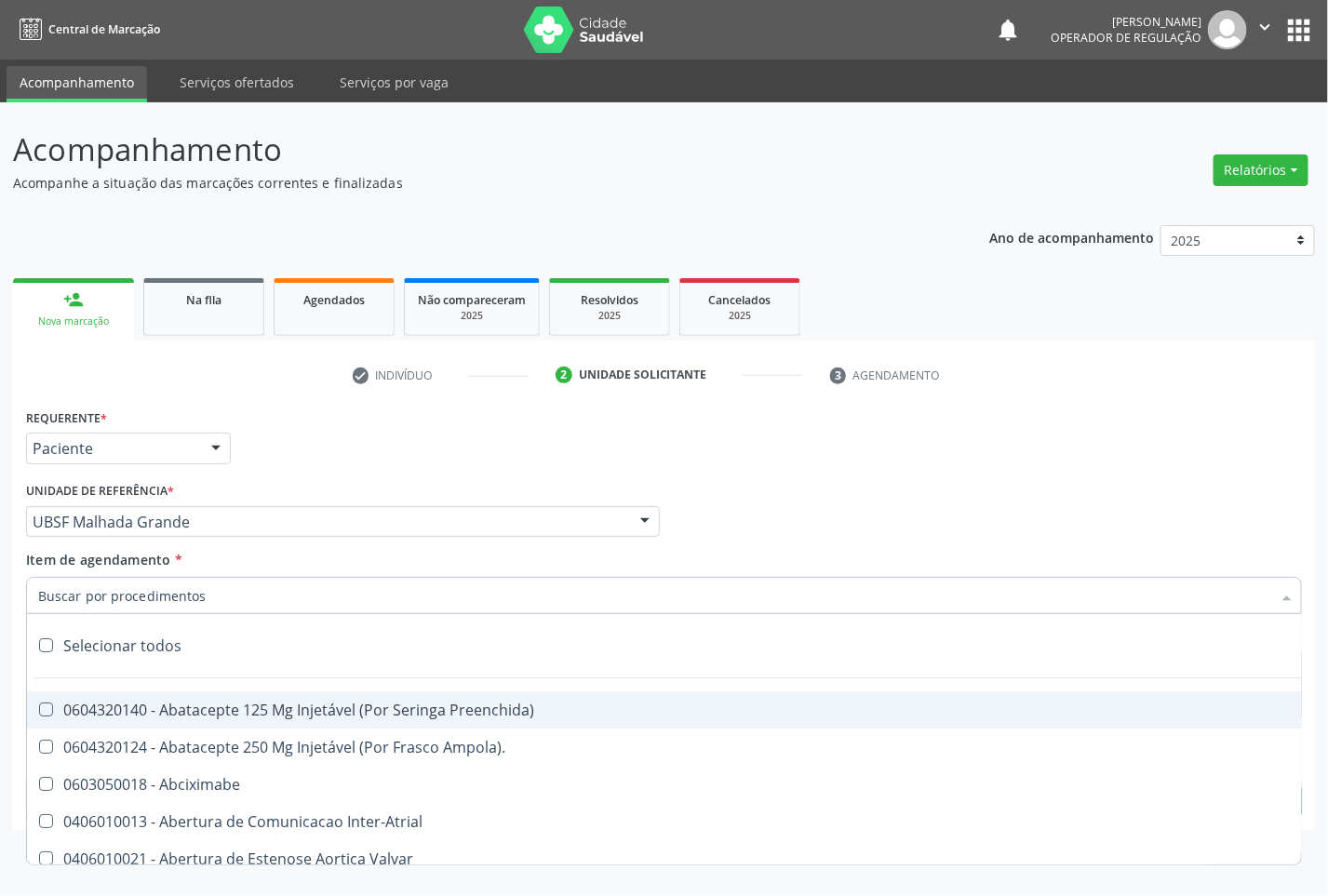
paste input "OFTALMOLOGISTA"
type input "OFTALMOLOGISTA"
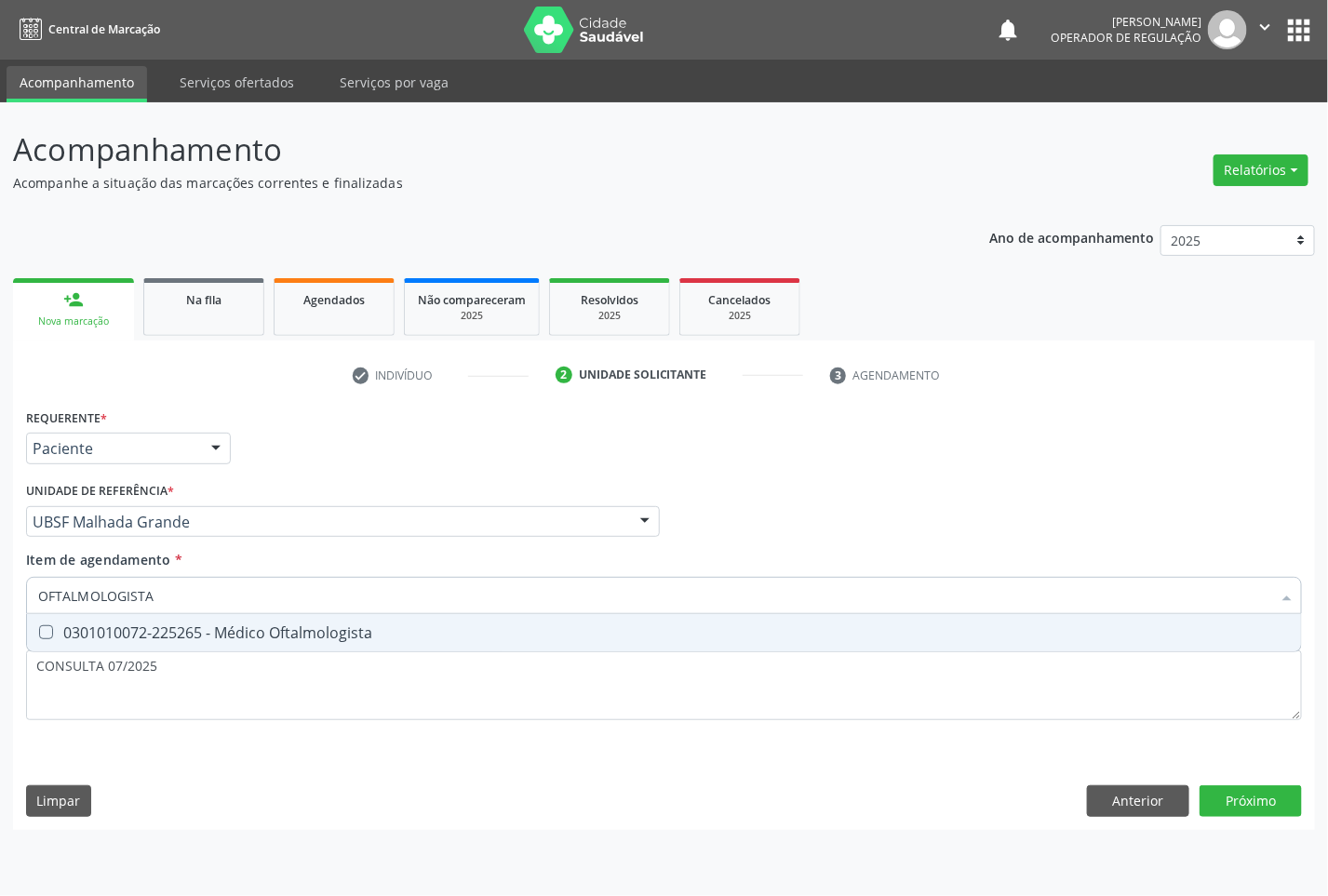
click at [291, 630] on div "0301010072-225265 - Médico Oftalmologista" at bounding box center [664, 632] width 1252 height 15
checkbox Oftalmologista "true"
click at [1262, 807] on div "Requerente * Paciente Médico(a) Enfermeiro(a) Paciente Nenhum resultado encontr…" at bounding box center [663, 616] width 1302 height 425
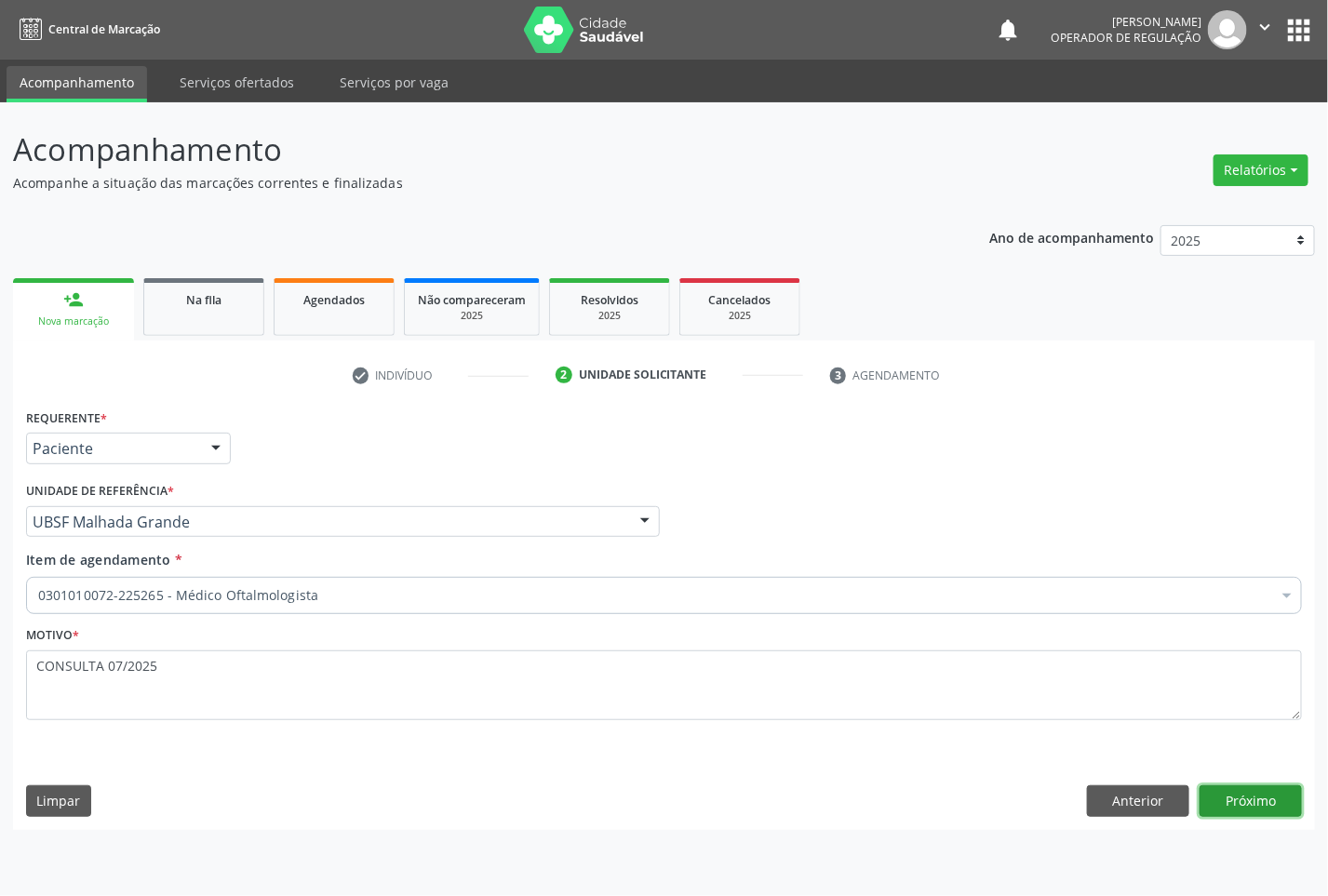
click at [1257, 807] on button "Próximo" at bounding box center [1250, 801] width 102 height 31
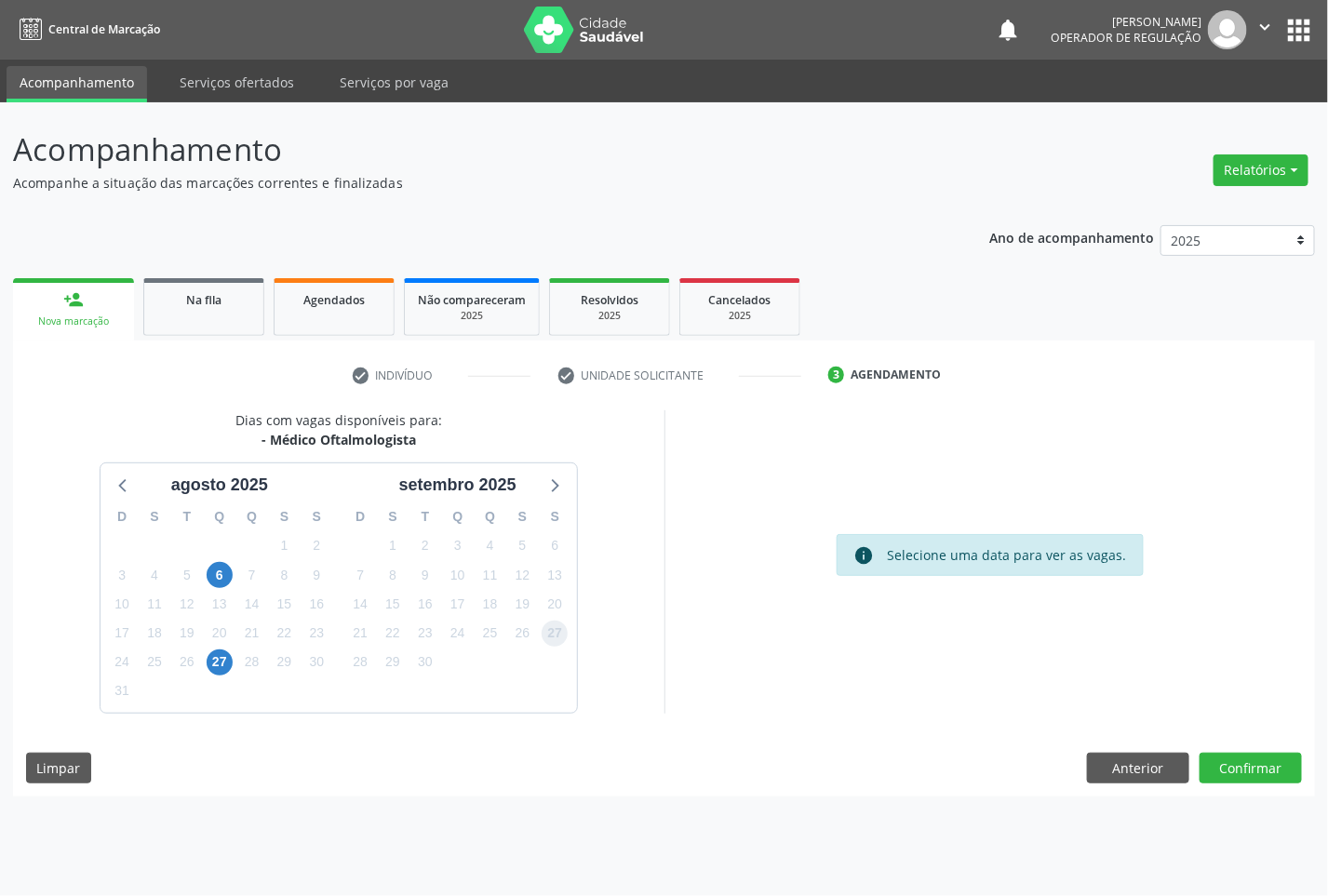
click at [556, 626] on span "27" at bounding box center [554, 634] width 26 height 26
click at [1263, 761] on button "Confirmar" at bounding box center [1250, 768] width 102 height 31
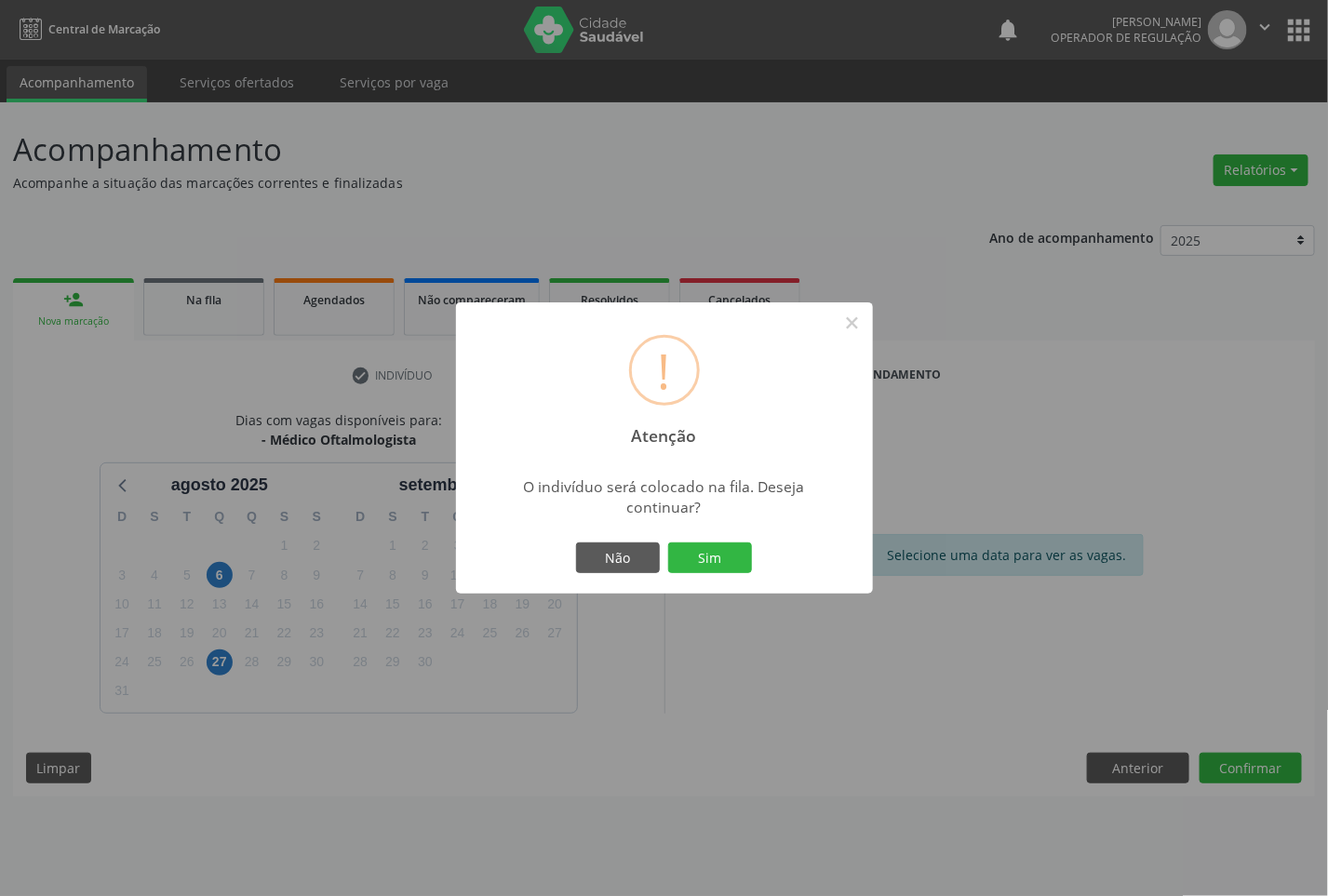
click at [668, 542] on button "Sim" at bounding box center [710, 558] width 84 height 31
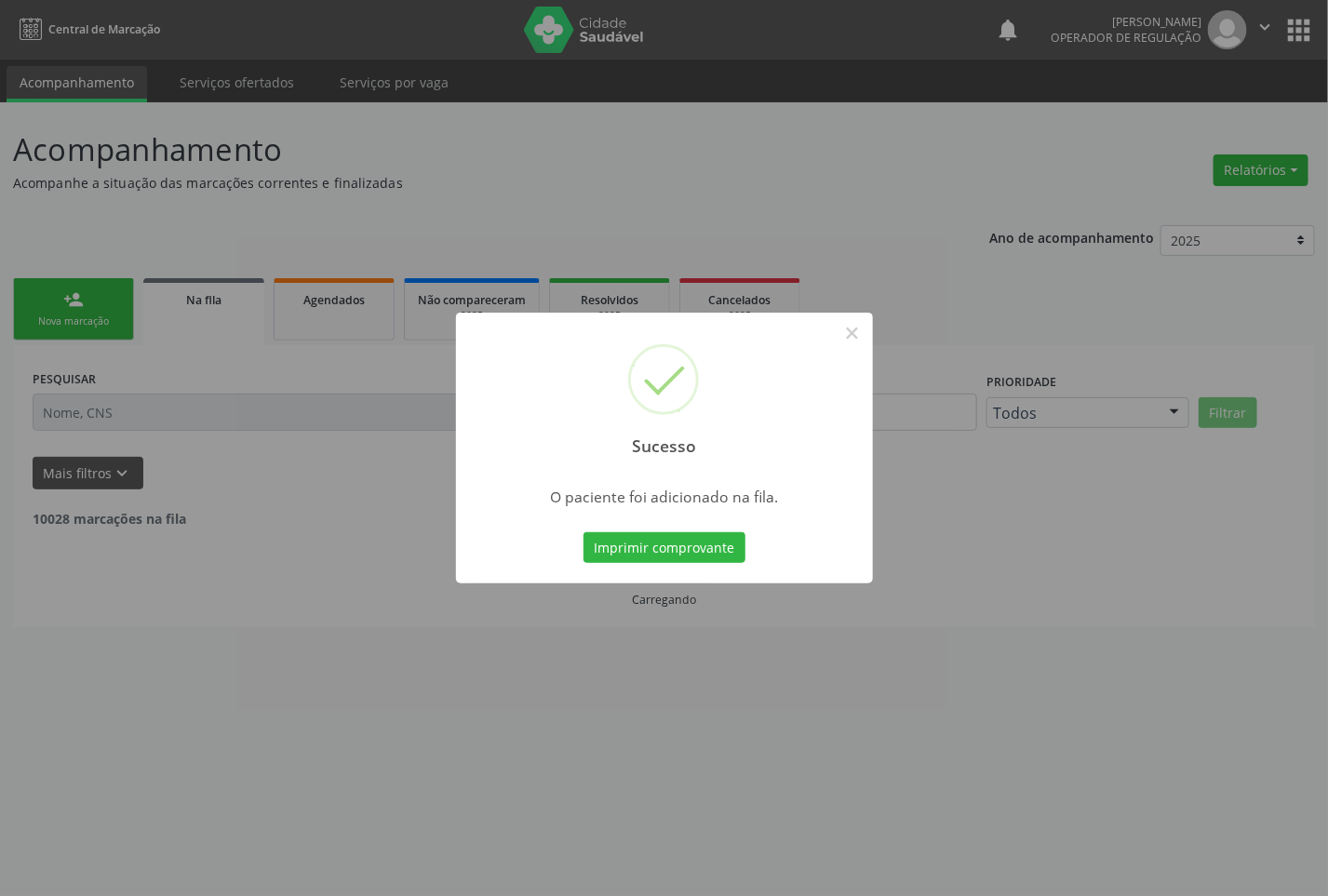
click at [303, 620] on div "Sucesso × O paciente foi adicionado na fila. Imprimir comprovante Cancel" at bounding box center [664, 448] width 1328 height 896
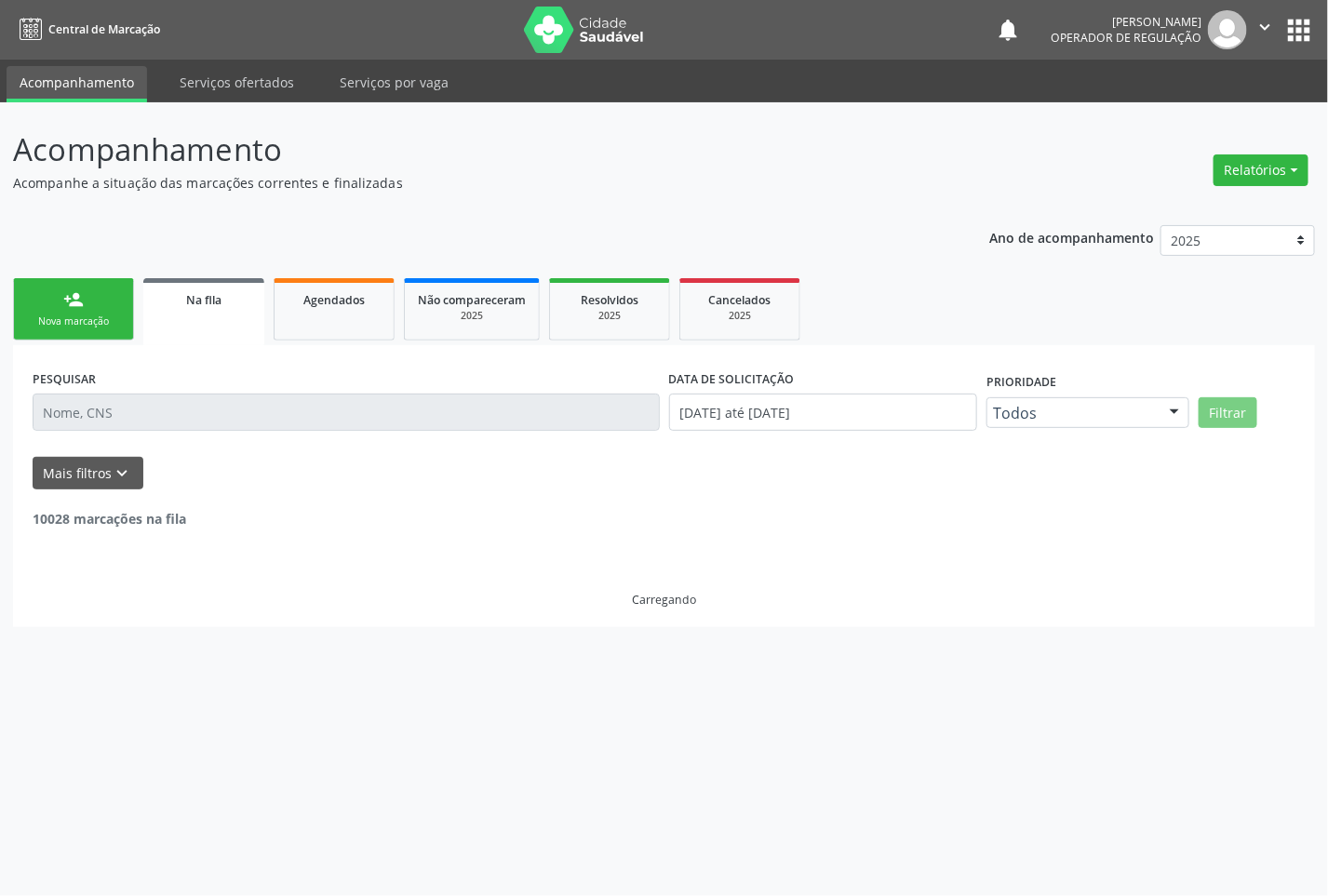
click at [33, 333] on link "person_add Nova marcação" at bounding box center [73, 309] width 121 height 62
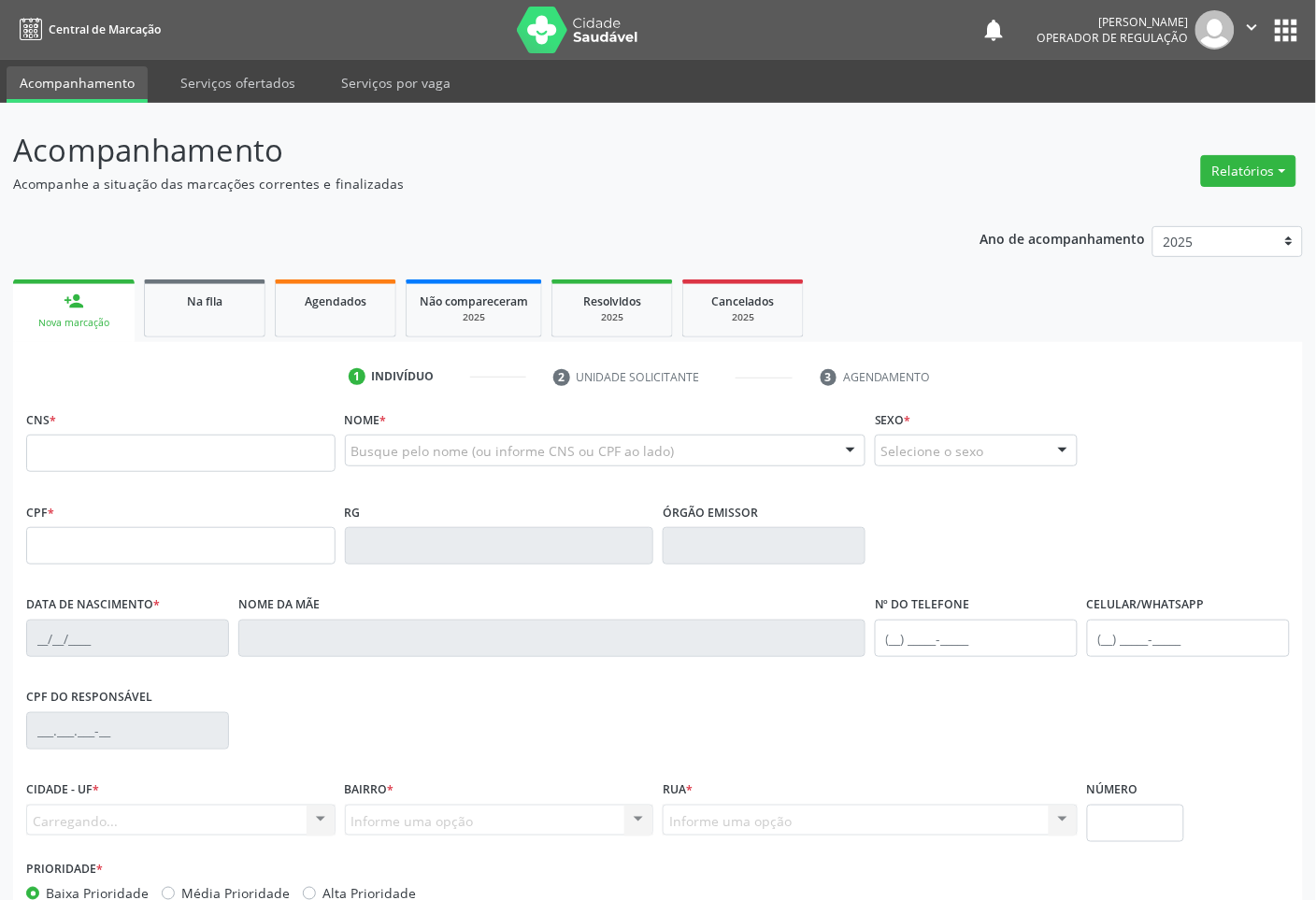
click at [502, 441] on div "Busque pelo nome (ou informe CNS ou CPF ao lado)" at bounding box center [605, 450] width 522 height 31
type input "[PERSON_NAME]"
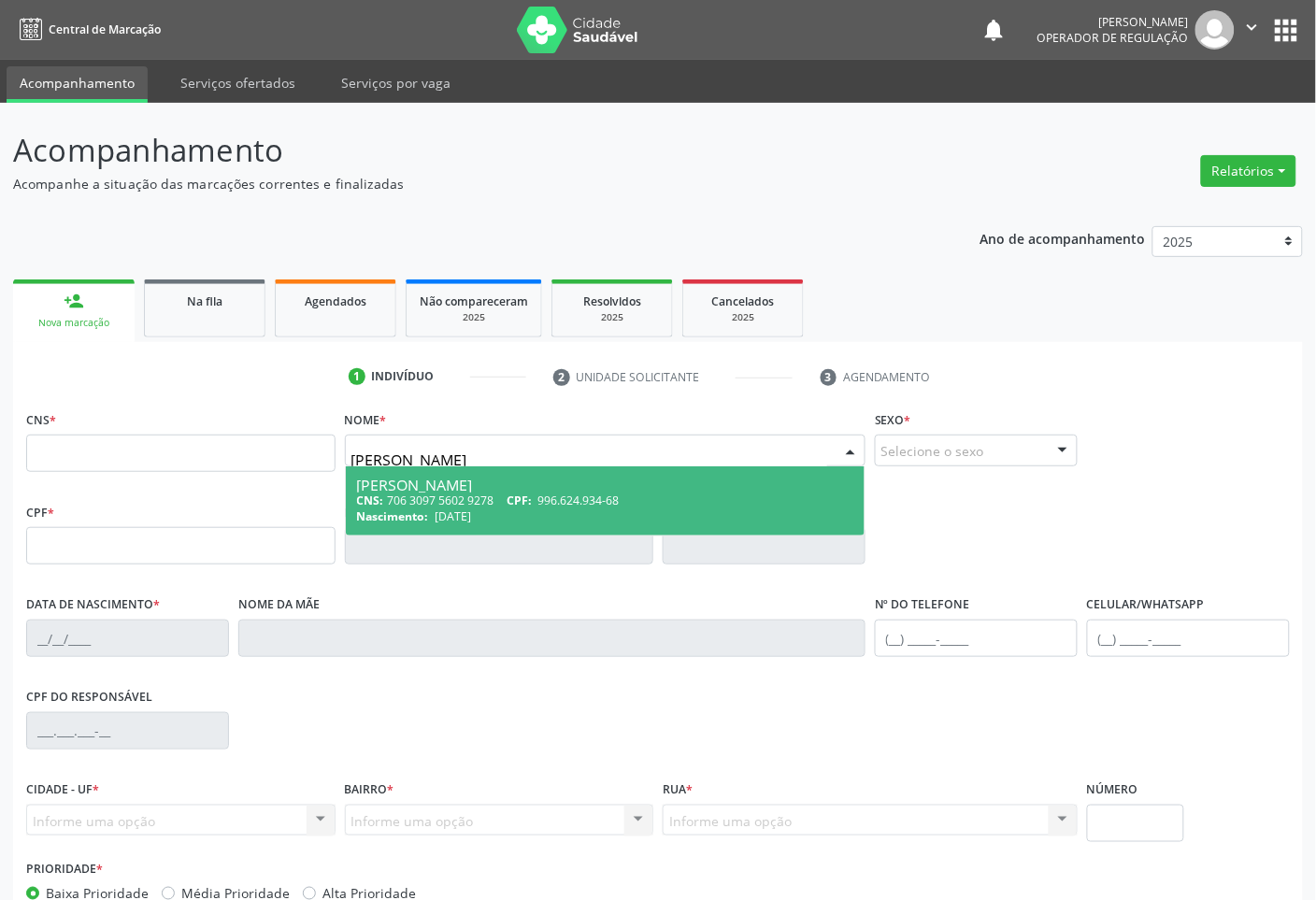
click at [497, 500] on div "CNS: 706 3097 5602 9278 CPF: 996.624.934-68" at bounding box center [606, 500] width 497 height 16
type input "706 3097 5602 9278"
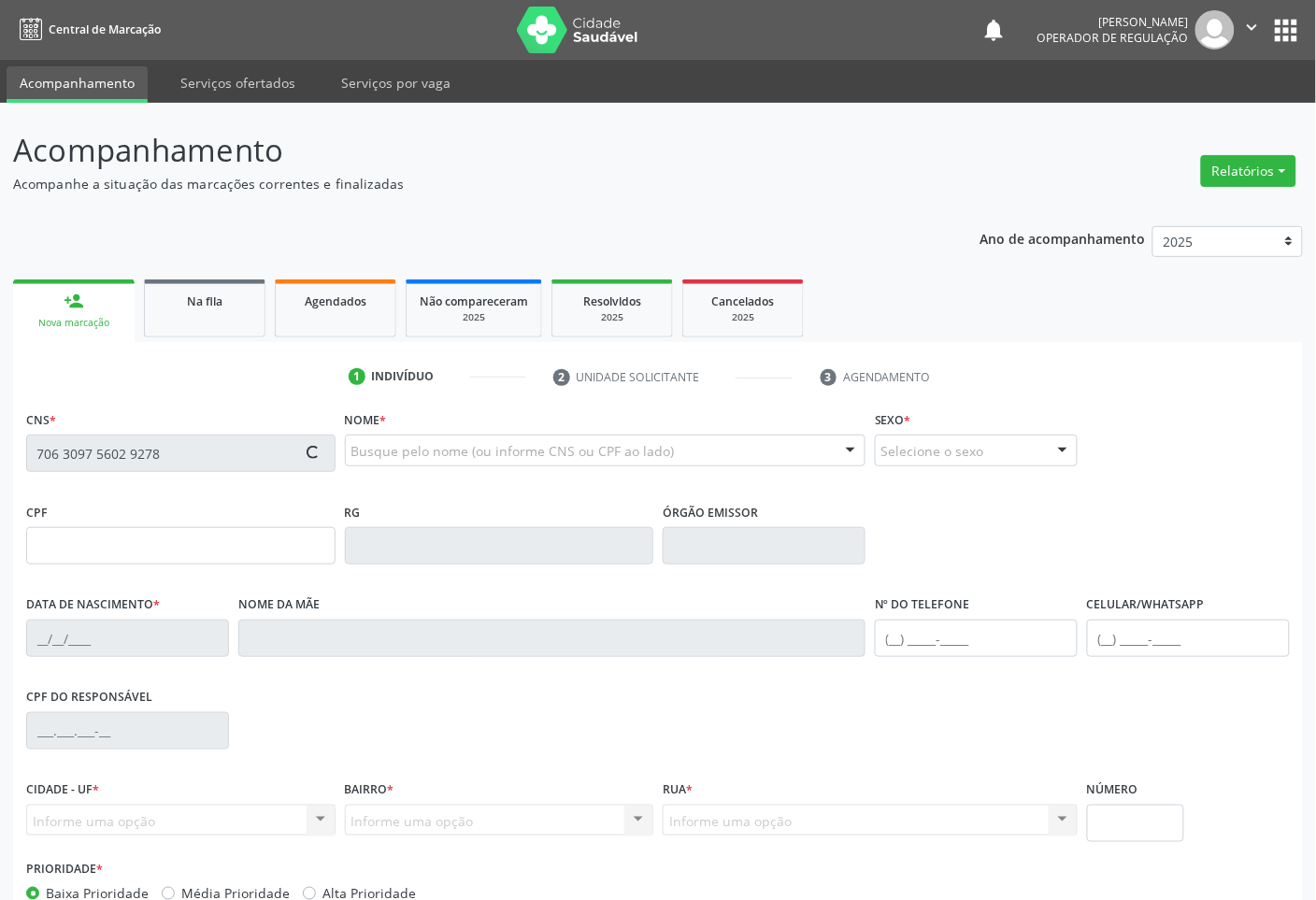
type input "996.624.934-68"
type input "[DATE]"
type input "[PERSON_NAME]"
type input "[PHONE_NUMBER]"
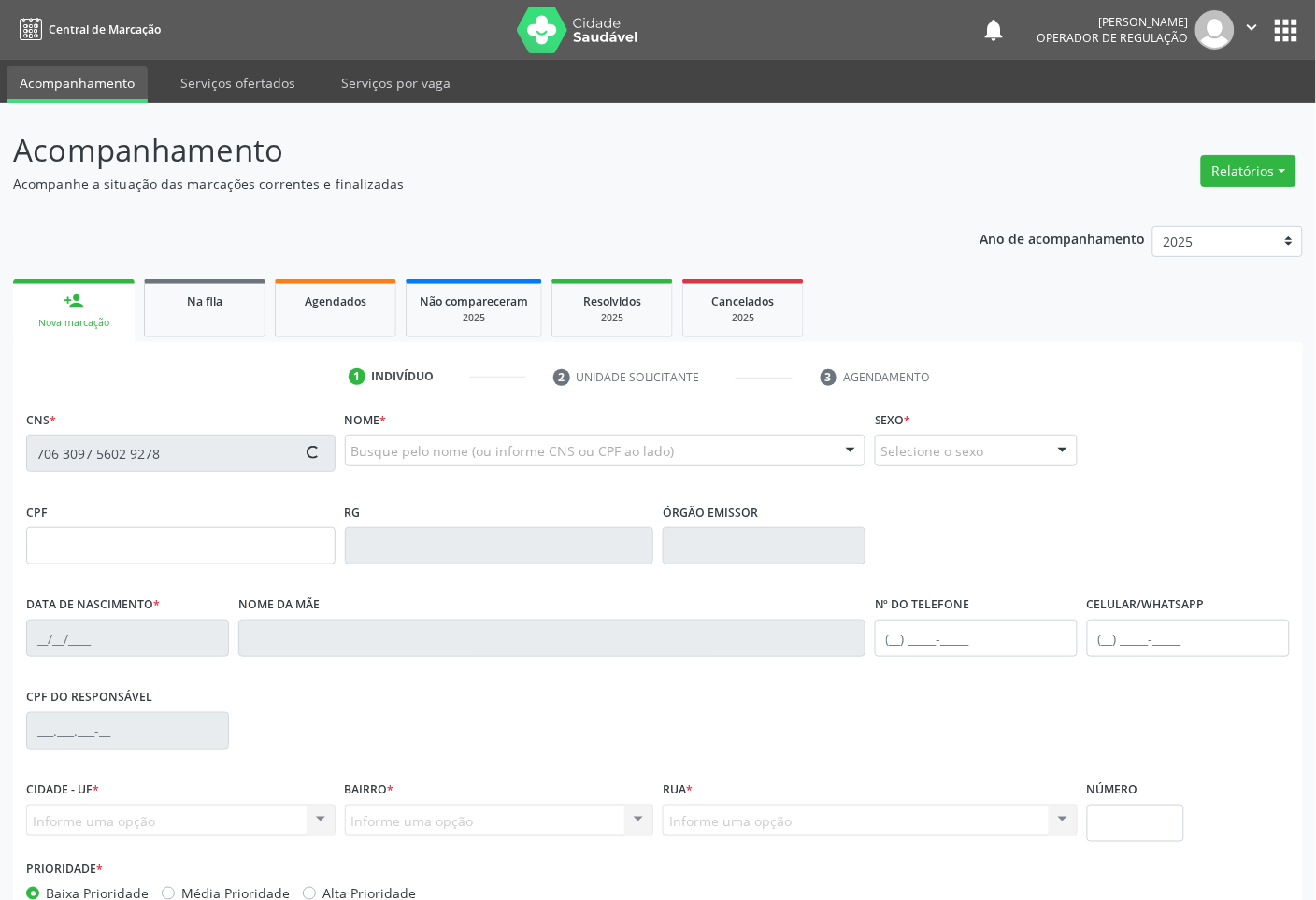
type input "83"
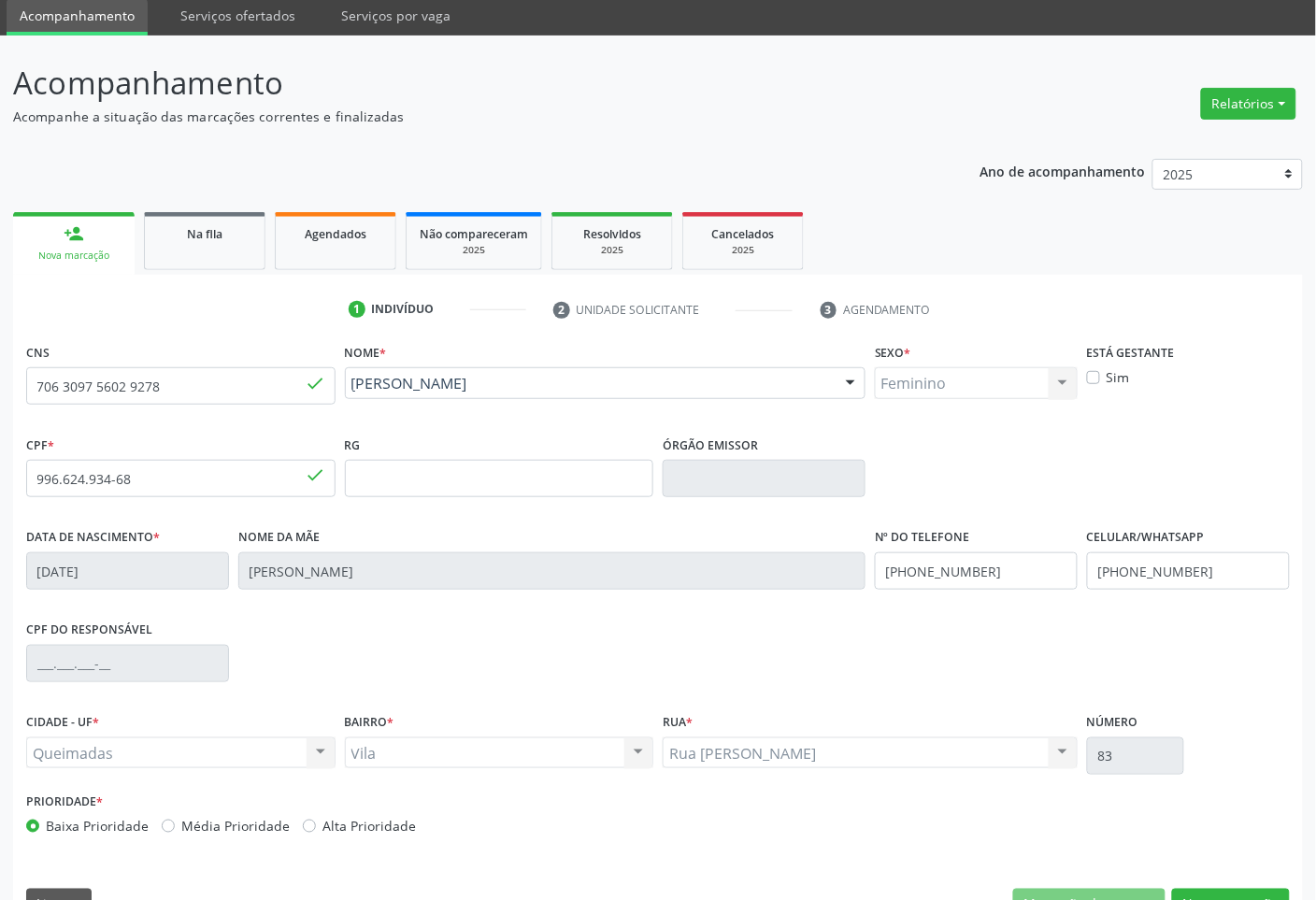
scroll to position [113, 0]
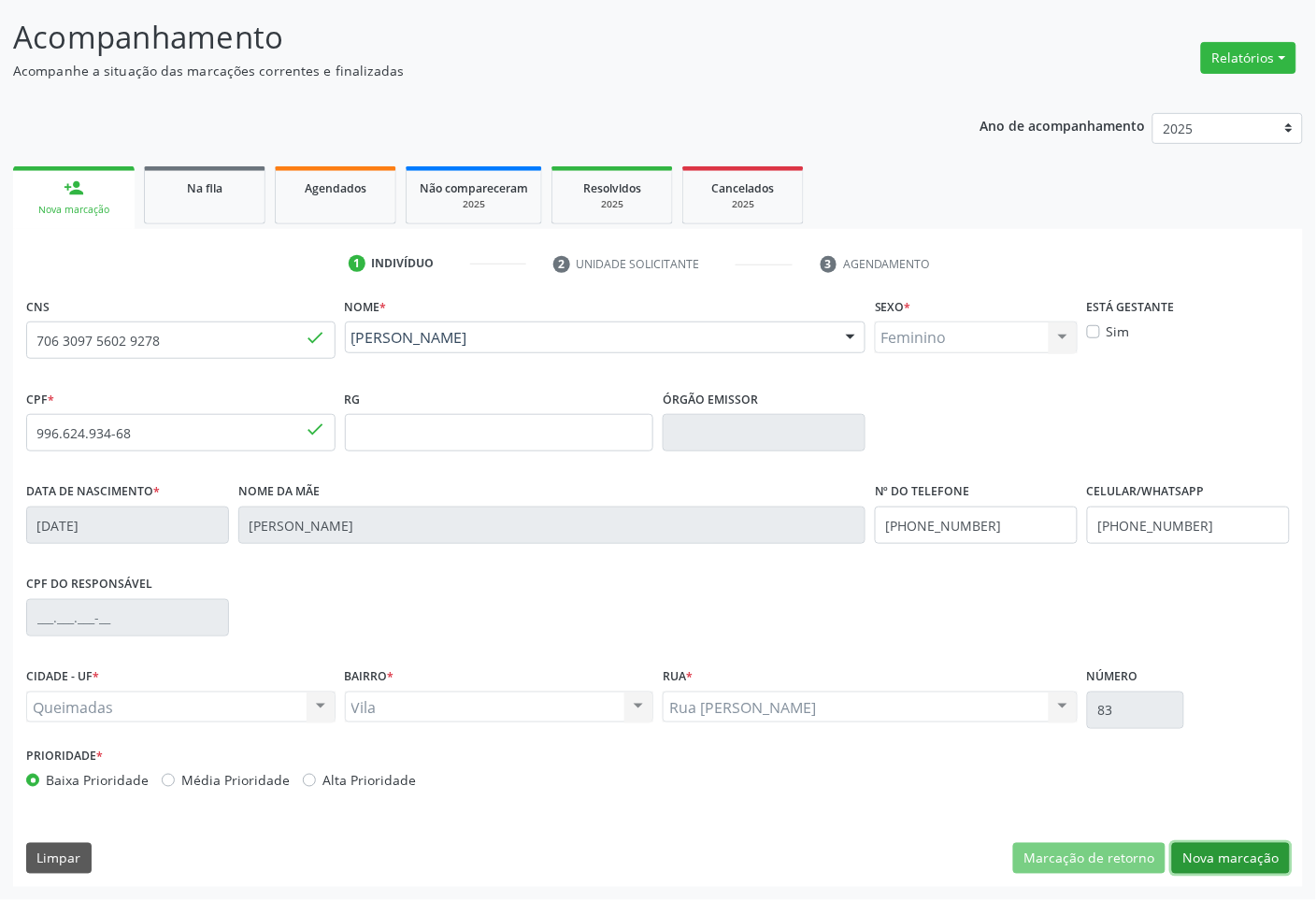
click at [1244, 863] on button "Nova marcação" at bounding box center [1231, 859] width 118 height 31
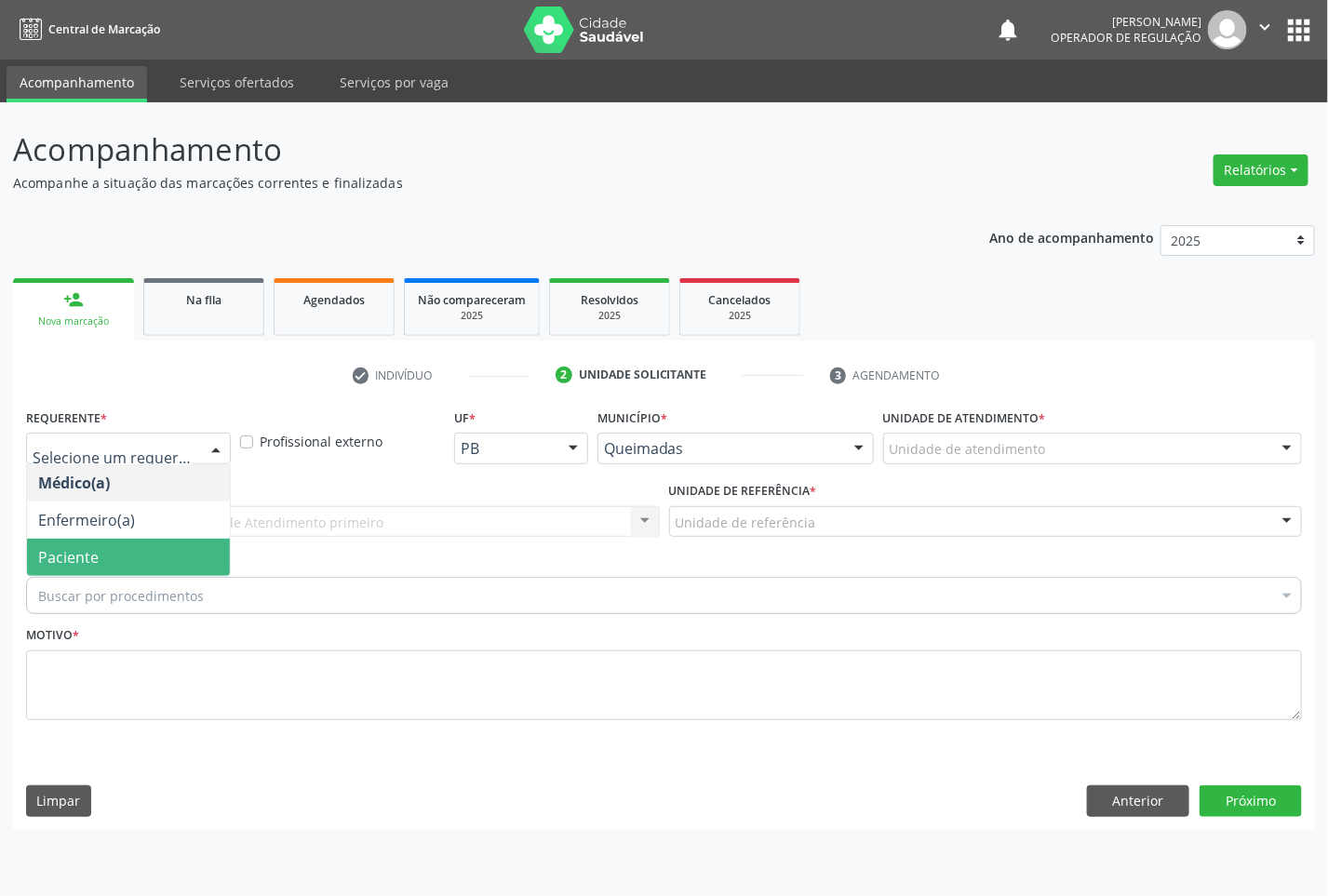
click at [141, 564] on span "Paciente" at bounding box center [129, 558] width 203 height 37
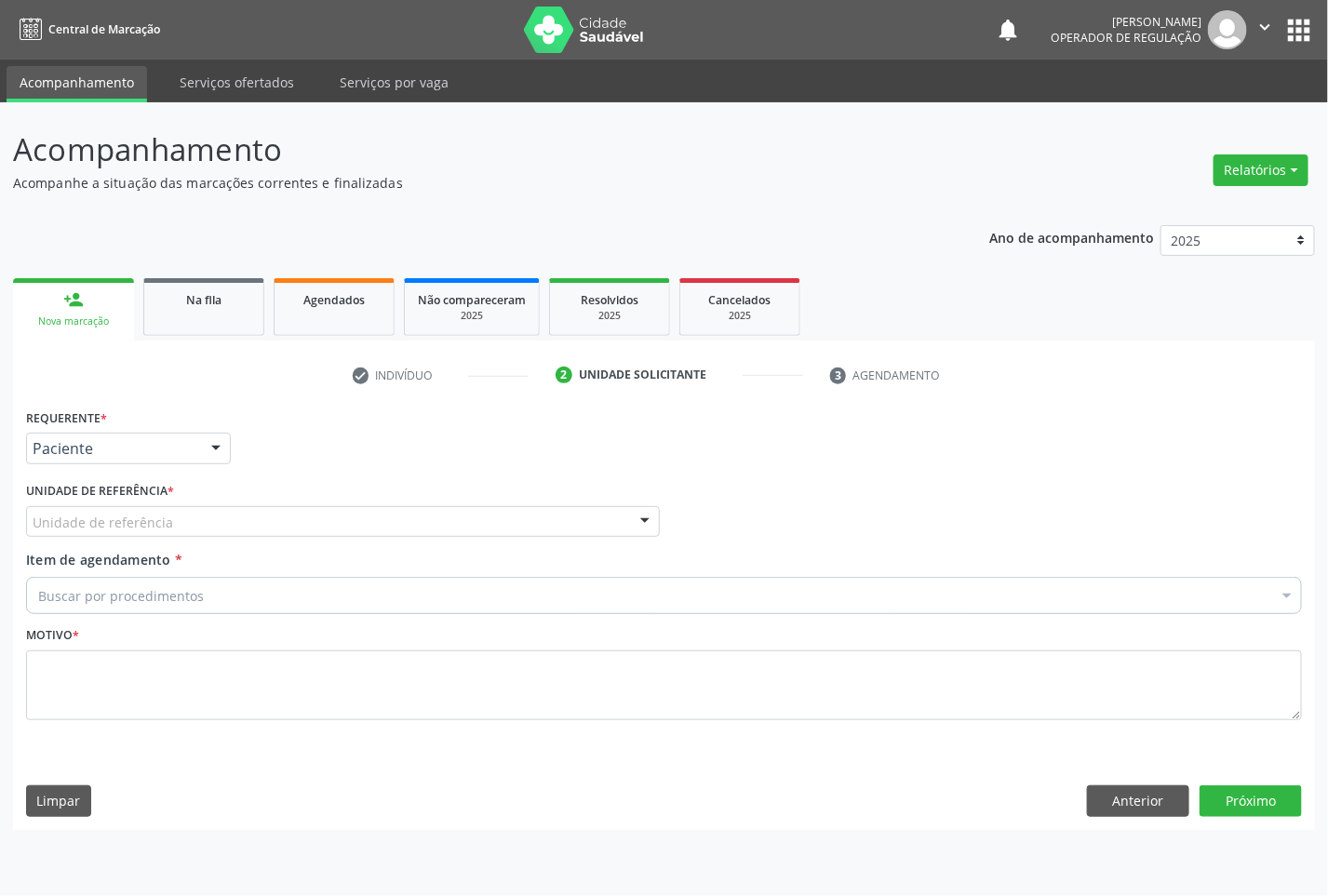
click at [220, 512] on div "Unidade de referência" at bounding box center [343, 522] width 634 height 31
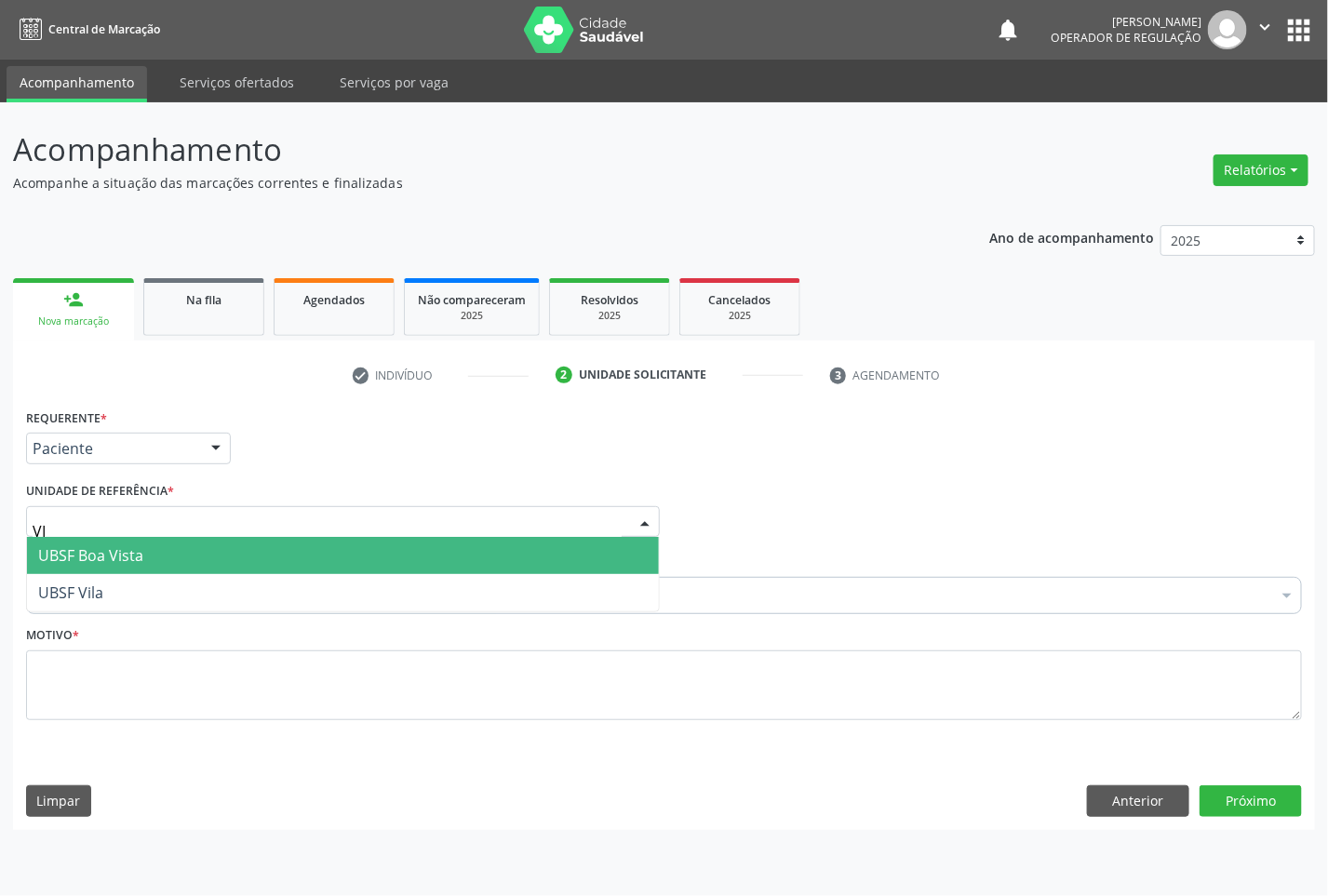
type input "VIL"
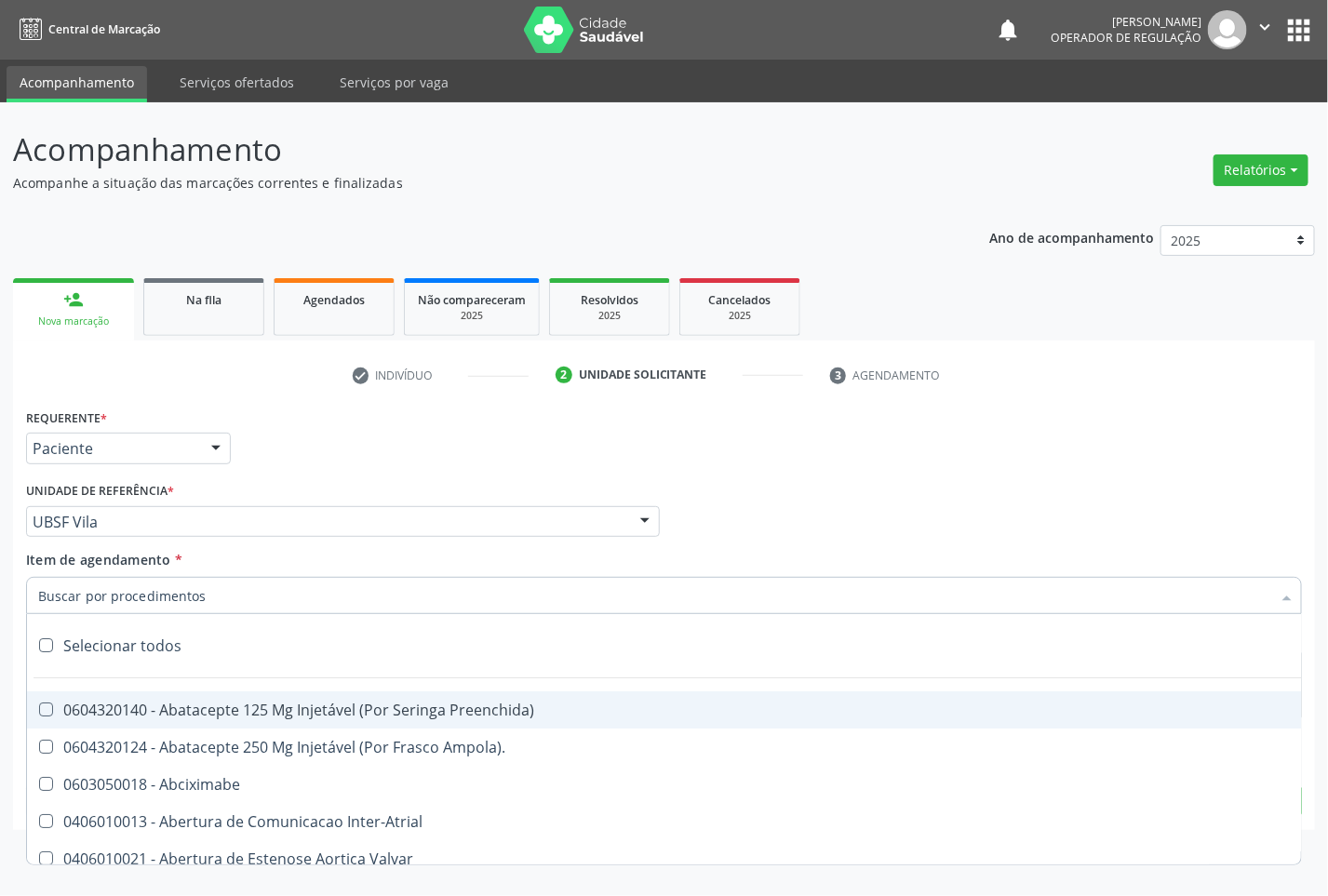
paste input "OFTALMOLOGISTA"
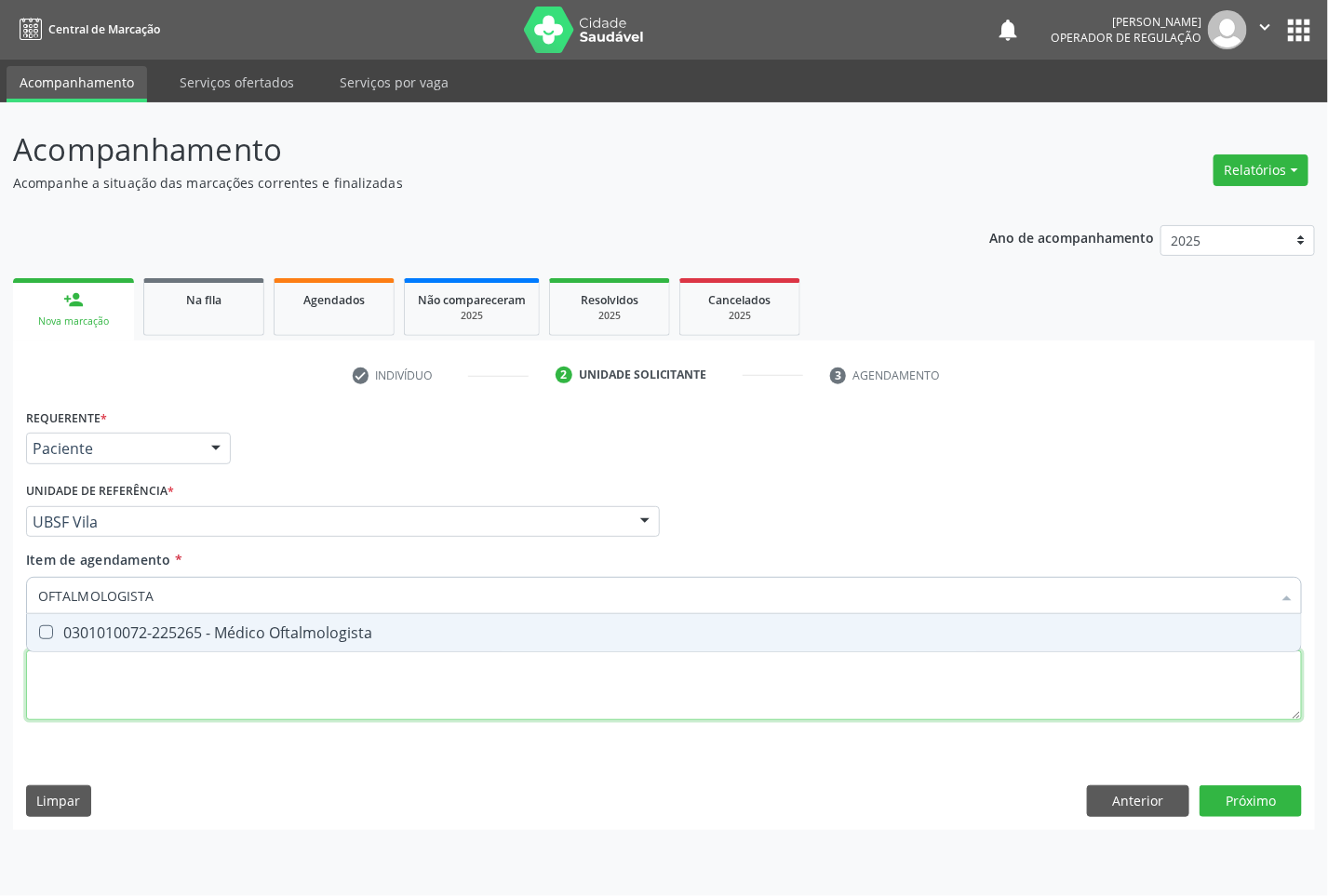
click at [286, 657] on div "Requerente * Paciente Médico(a) Enfermeiro(a) Paciente Nenhum resultado encontr…" at bounding box center [664, 574] width 1276 height 342
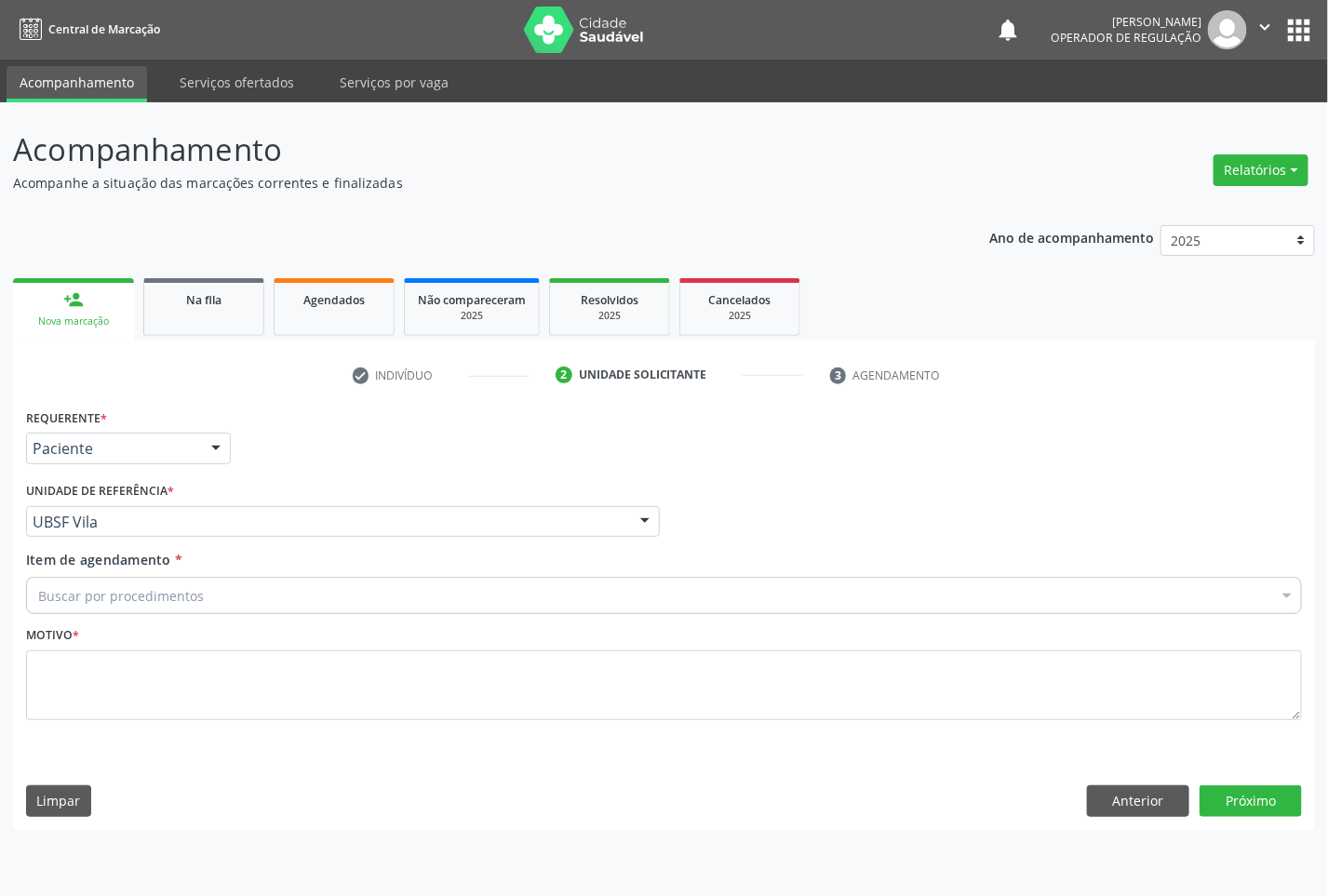
click at [291, 605] on div "Buscar por procedimentos" at bounding box center [664, 596] width 1276 height 37
paste input "OFTALMOLOGISTA"
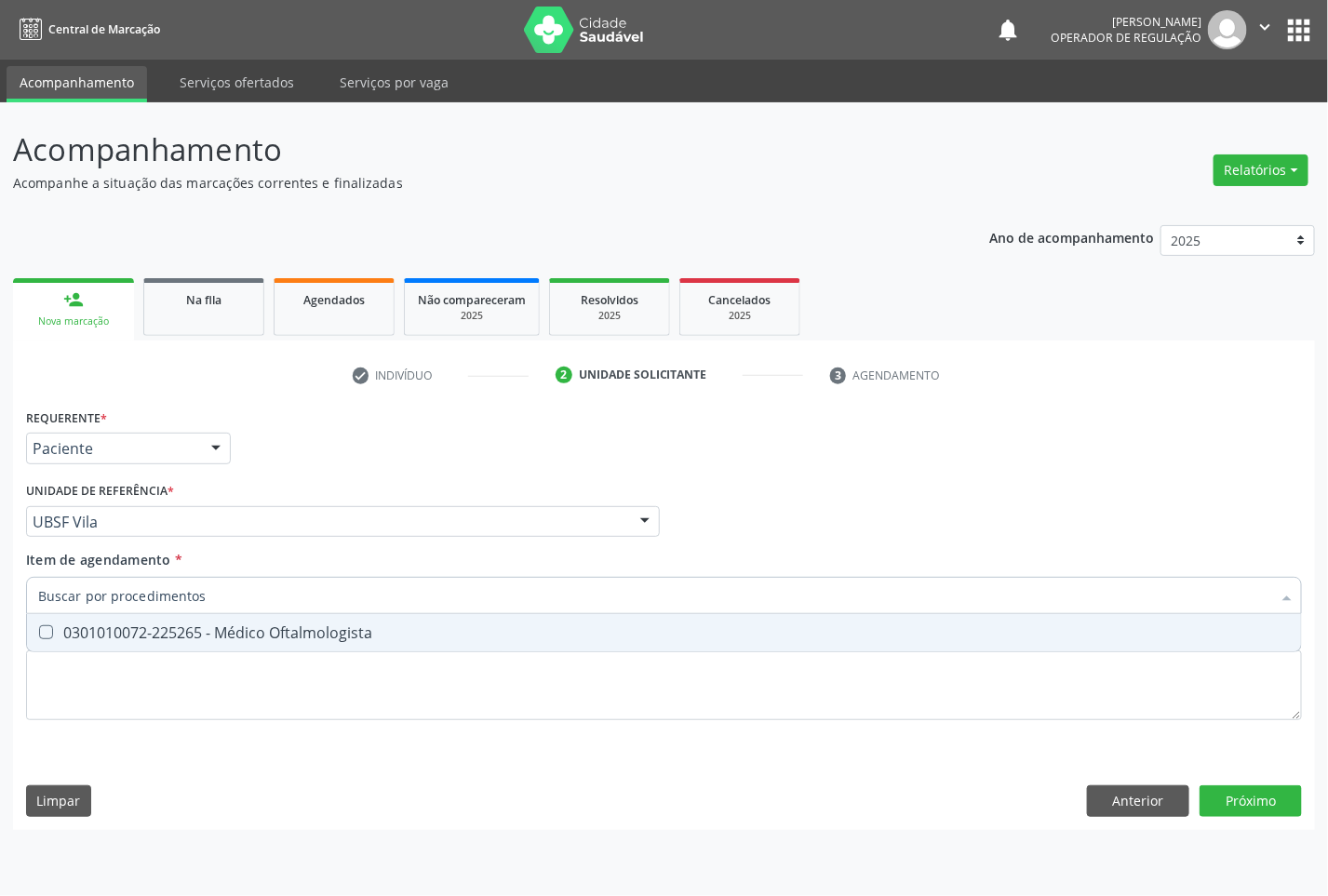
type input "OFTALMOLOGISTA"
drag, startPoint x: 290, startPoint y: 630, endPoint x: 1244, endPoint y: 619, distance: 954.1
click at [292, 629] on div "0301010072-225265 - Médico Oftalmologista" at bounding box center [664, 632] width 1252 height 15
checkbox Oftalmologista "true"
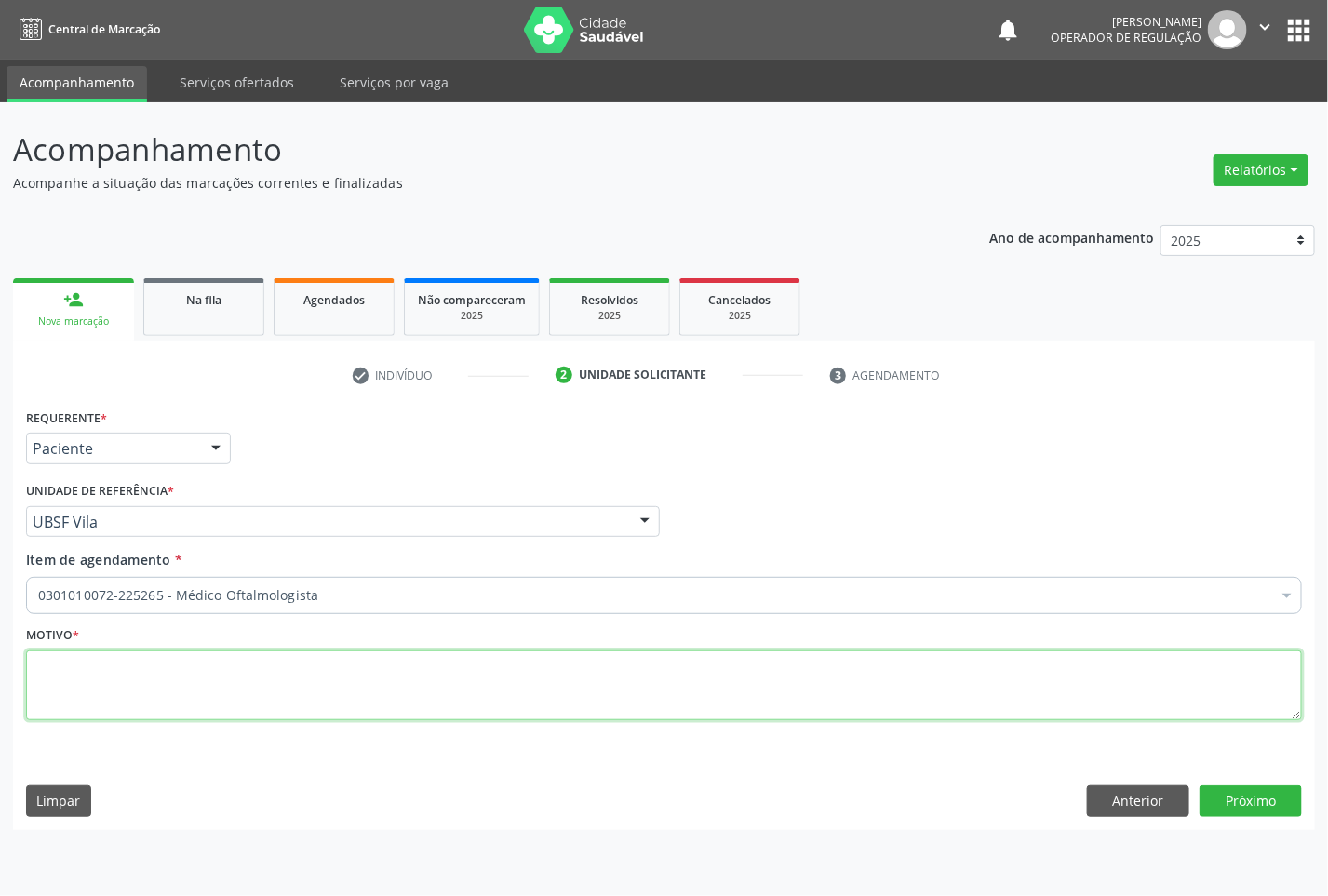
paste textarea "CONSULTA 07/2025"
click at [346, 690] on textarea at bounding box center [664, 685] width 1276 height 71
type textarea "CONSULTA 07/2025"
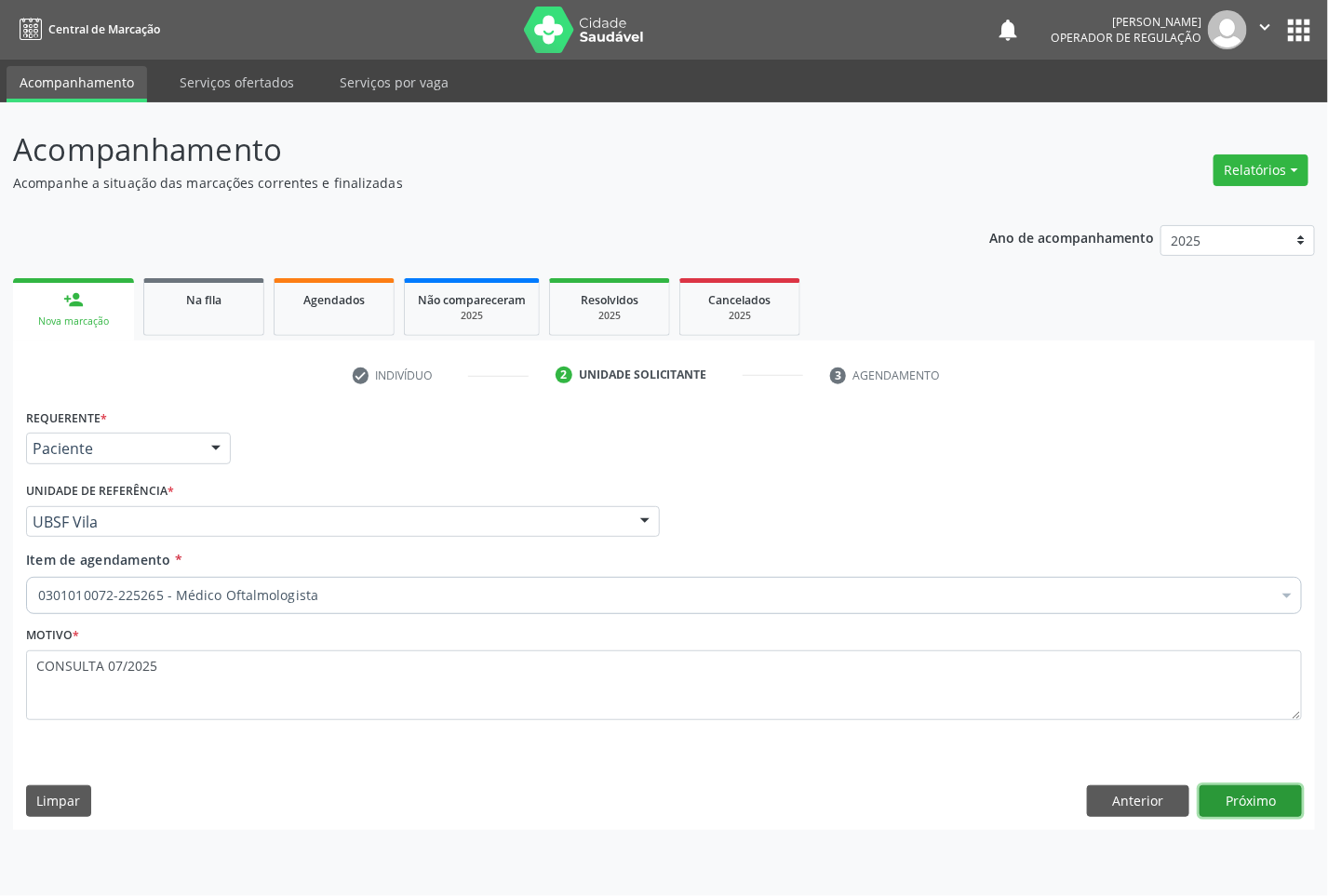
click at [1259, 789] on button "Próximo" at bounding box center [1250, 801] width 102 height 31
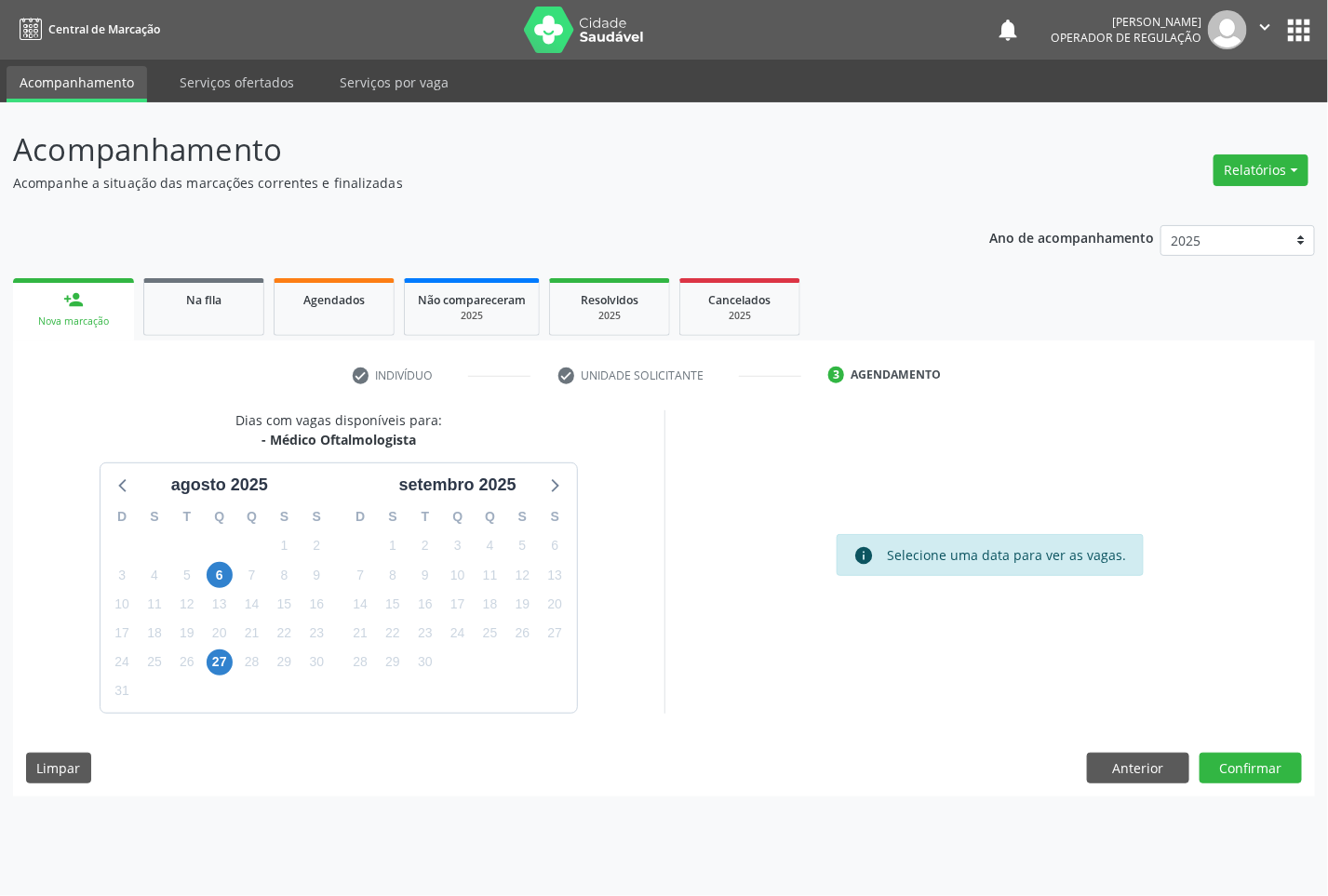
click at [433, 591] on div "16" at bounding box center [425, 604] width 26 height 29
click at [425, 592] on span "16" at bounding box center [425, 604] width 26 height 26
click at [1242, 754] on button "Confirmar" at bounding box center [1250, 768] width 102 height 31
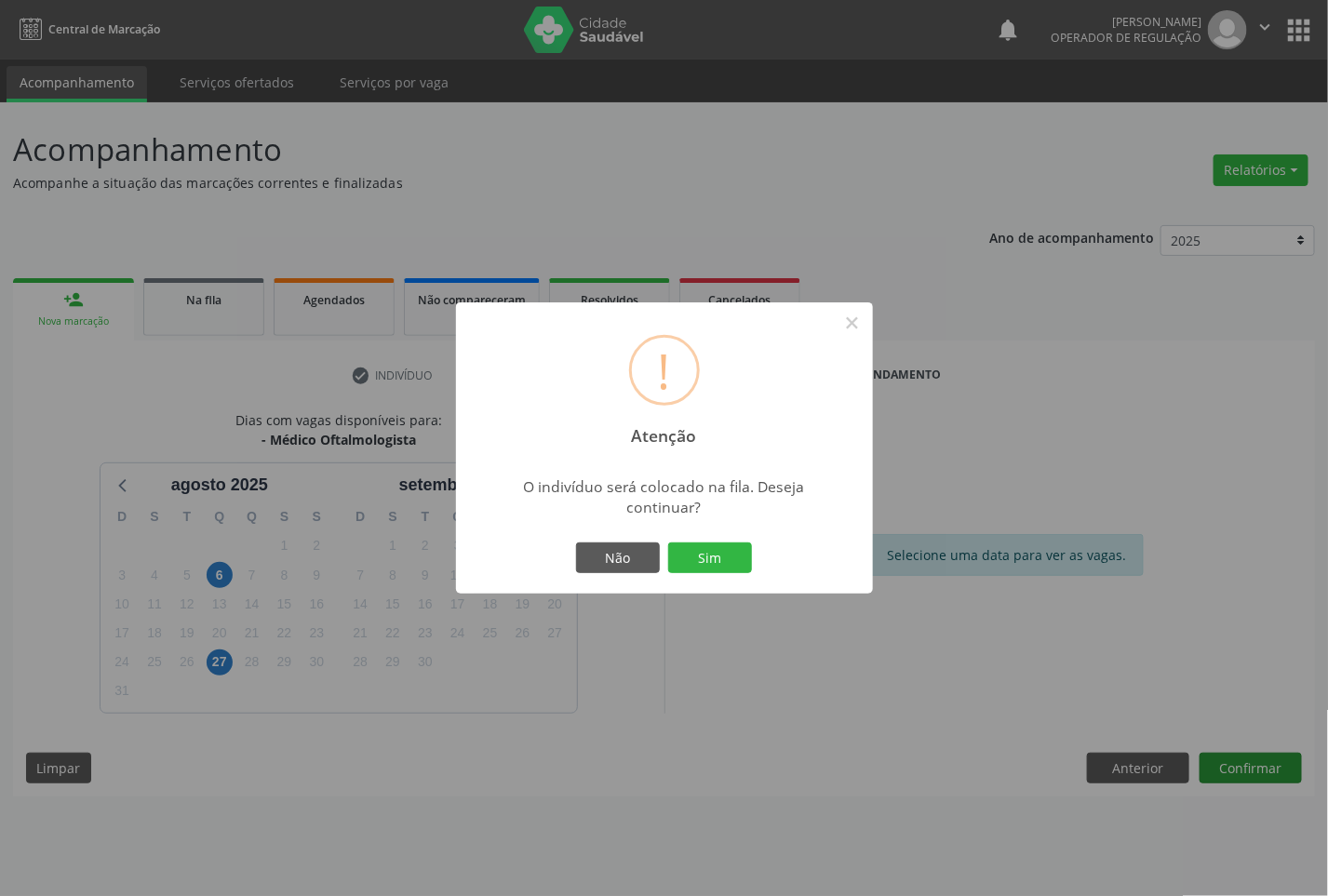
click at [668, 542] on button "Sim" at bounding box center [710, 558] width 84 height 31
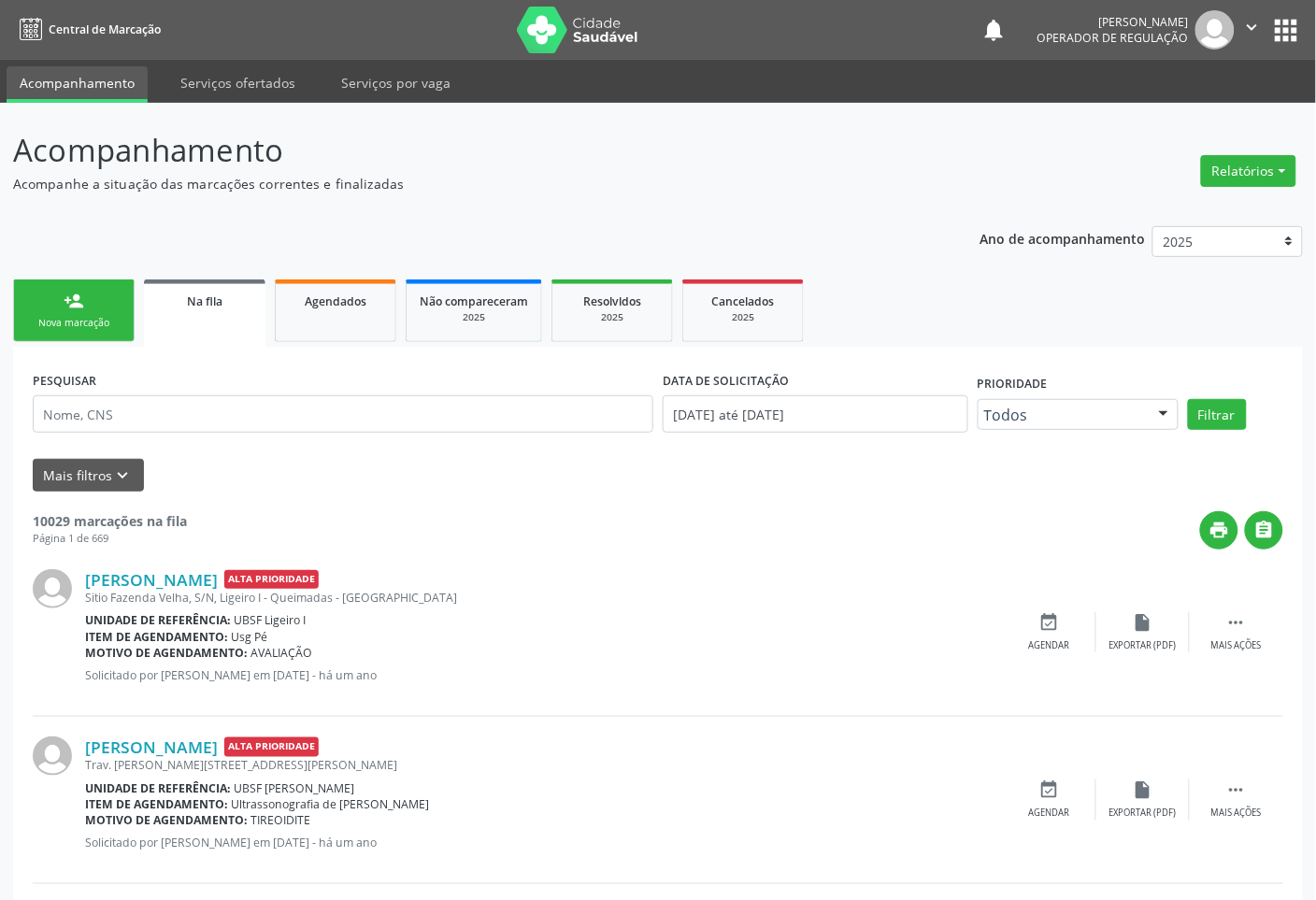
click at [82, 301] on div "person_add" at bounding box center [73, 301] width 21 height 21
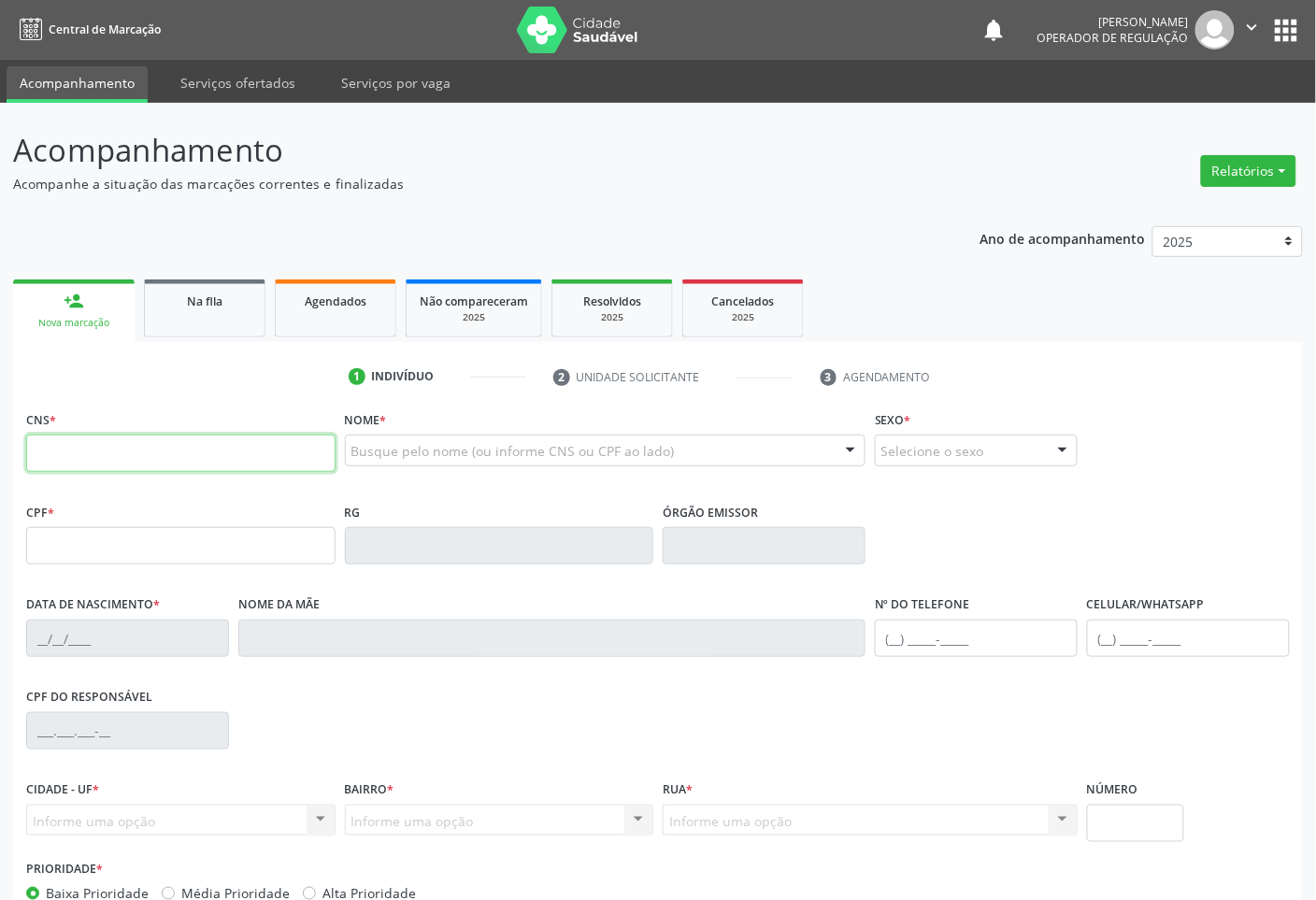
drag, startPoint x: 244, startPoint y: 460, endPoint x: 254, endPoint y: 456, distance: 10.8
click at [245, 460] on input "text" at bounding box center [181, 453] width 309 height 37
type input "700 5009 9350 4353"
type input "281.495.804-68"
type input "[DATE]"
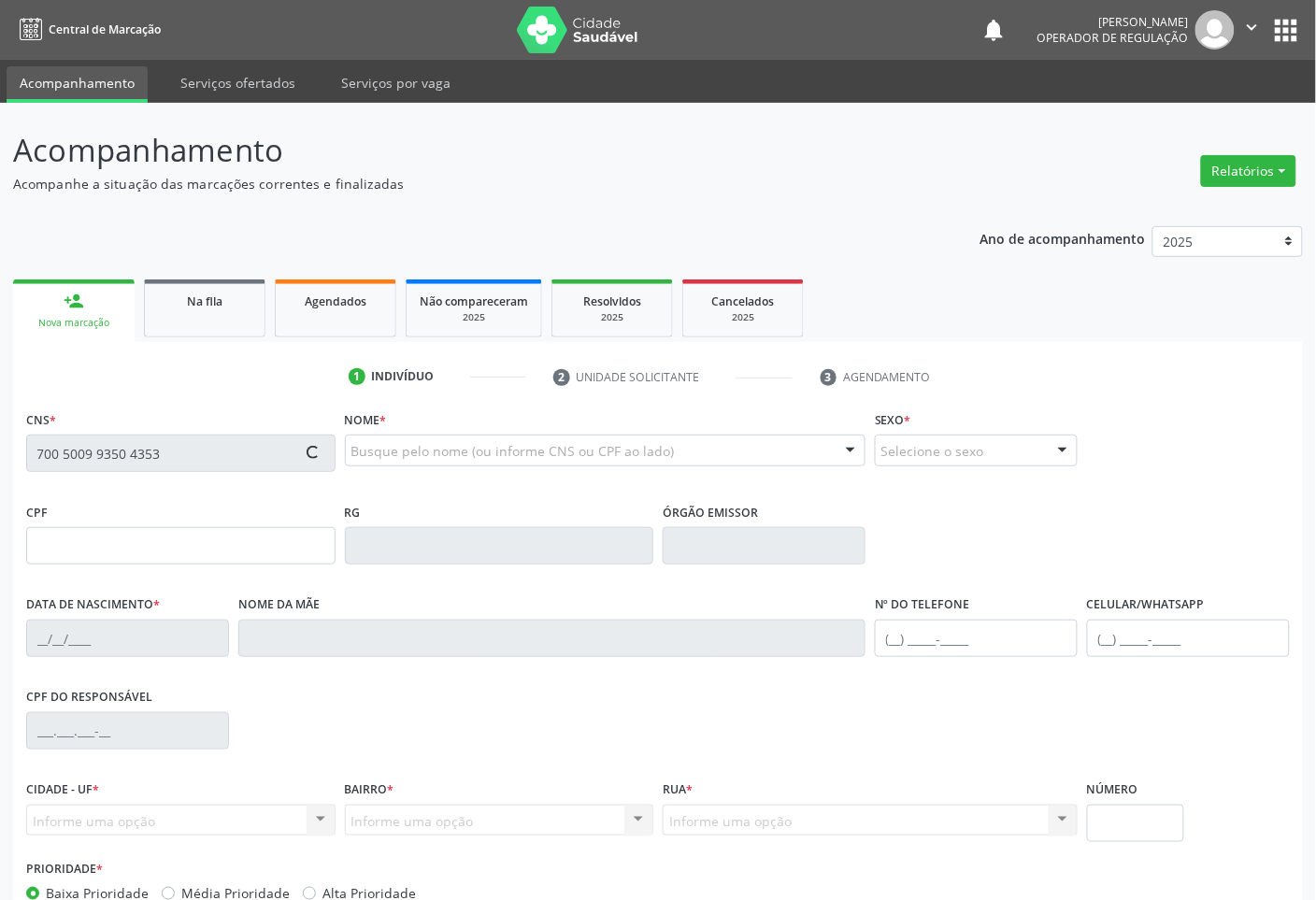
type input "[PERSON_NAME]"
type input "[PHONE_NUMBER]"
type input "012.611.584-23"
type input "1277"
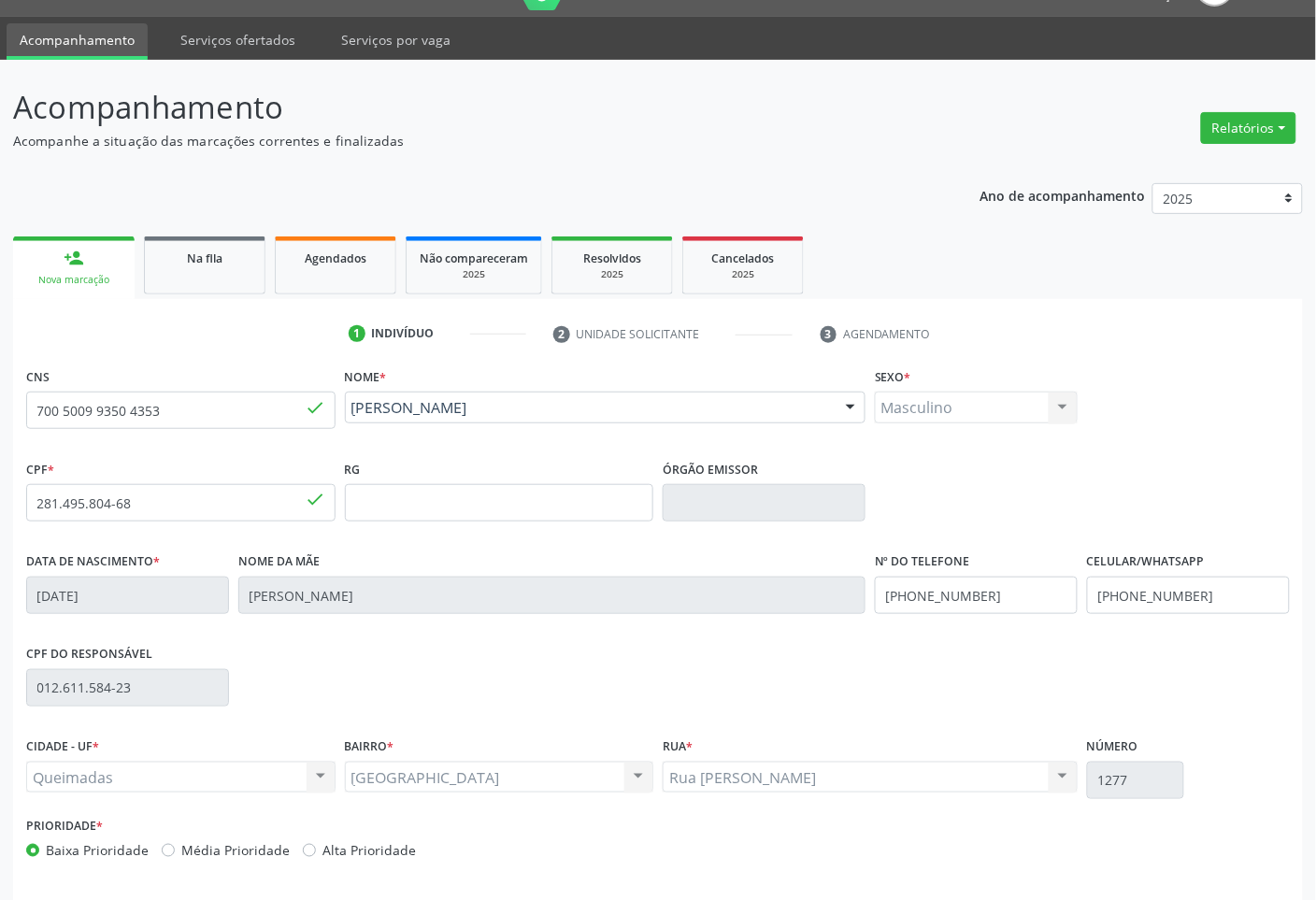
scroll to position [113, 0]
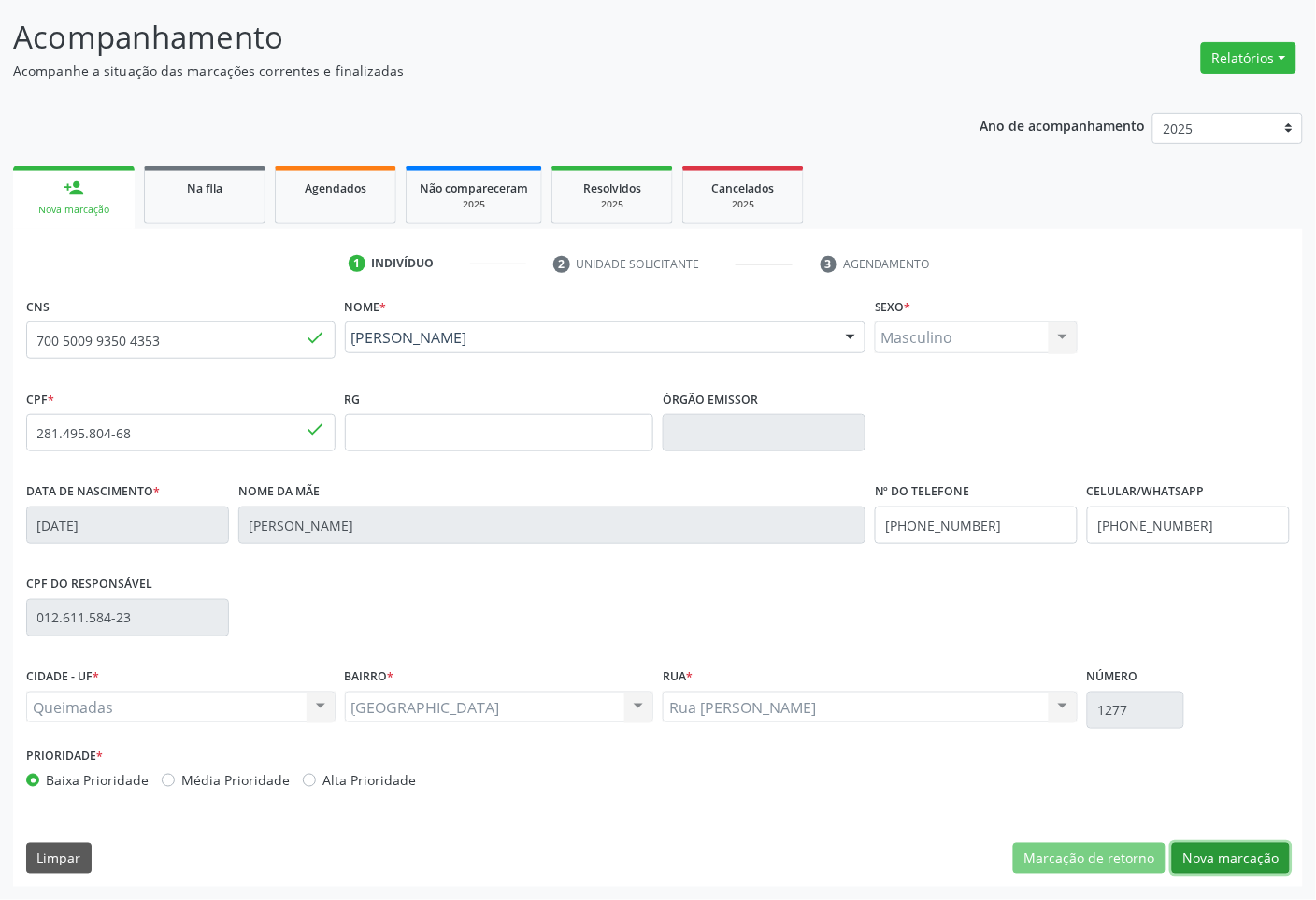
click at [1225, 852] on button "Nova marcação" at bounding box center [1231, 859] width 118 height 31
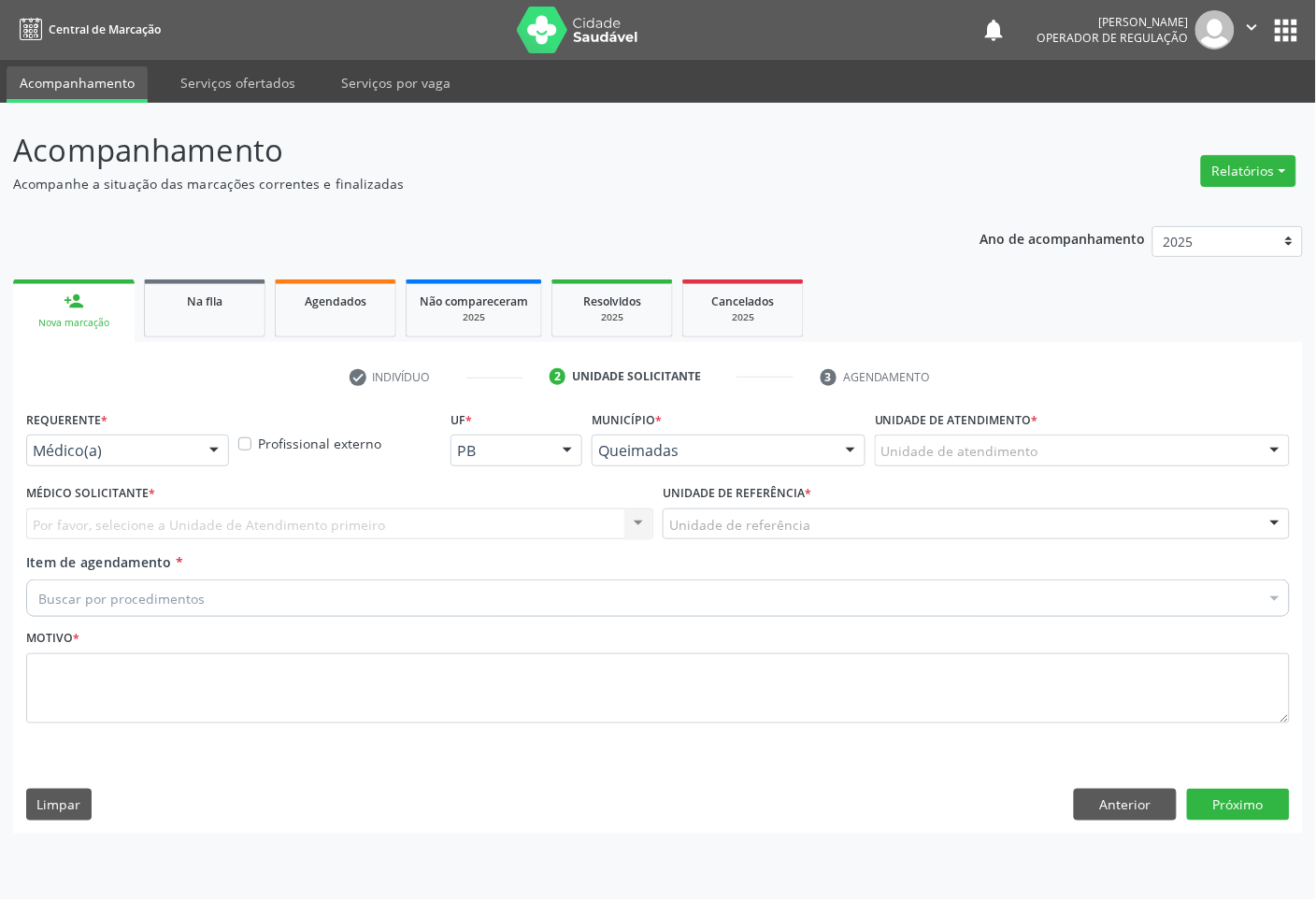
scroll to position [0, 0]
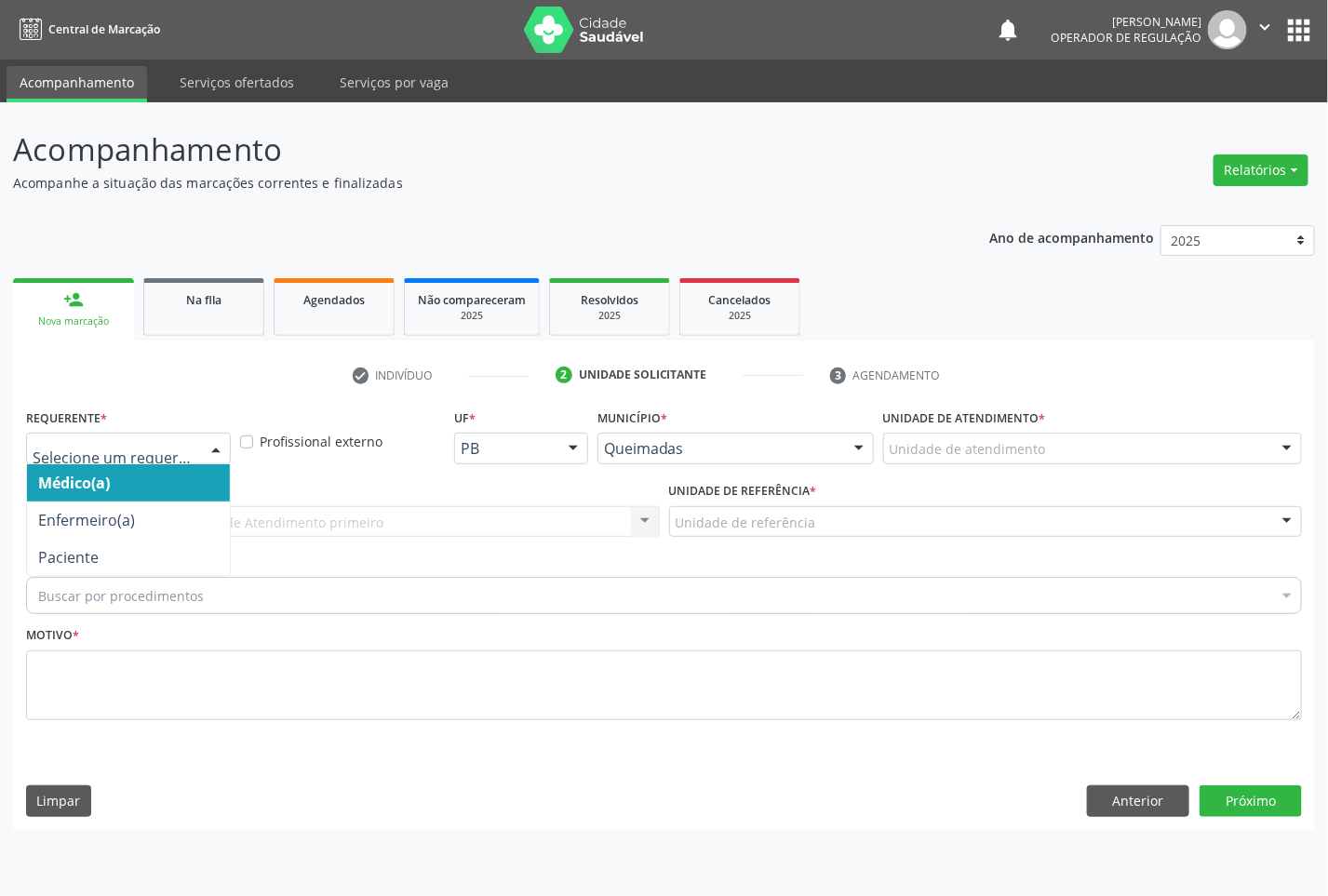
drag, startPoint x: 210, startPoint y: 445, endPoint x: 215, endPoint y: 510, distance: 65.2
click at [208, 445] on div at bounding box center [215, 449] width 28 height 31
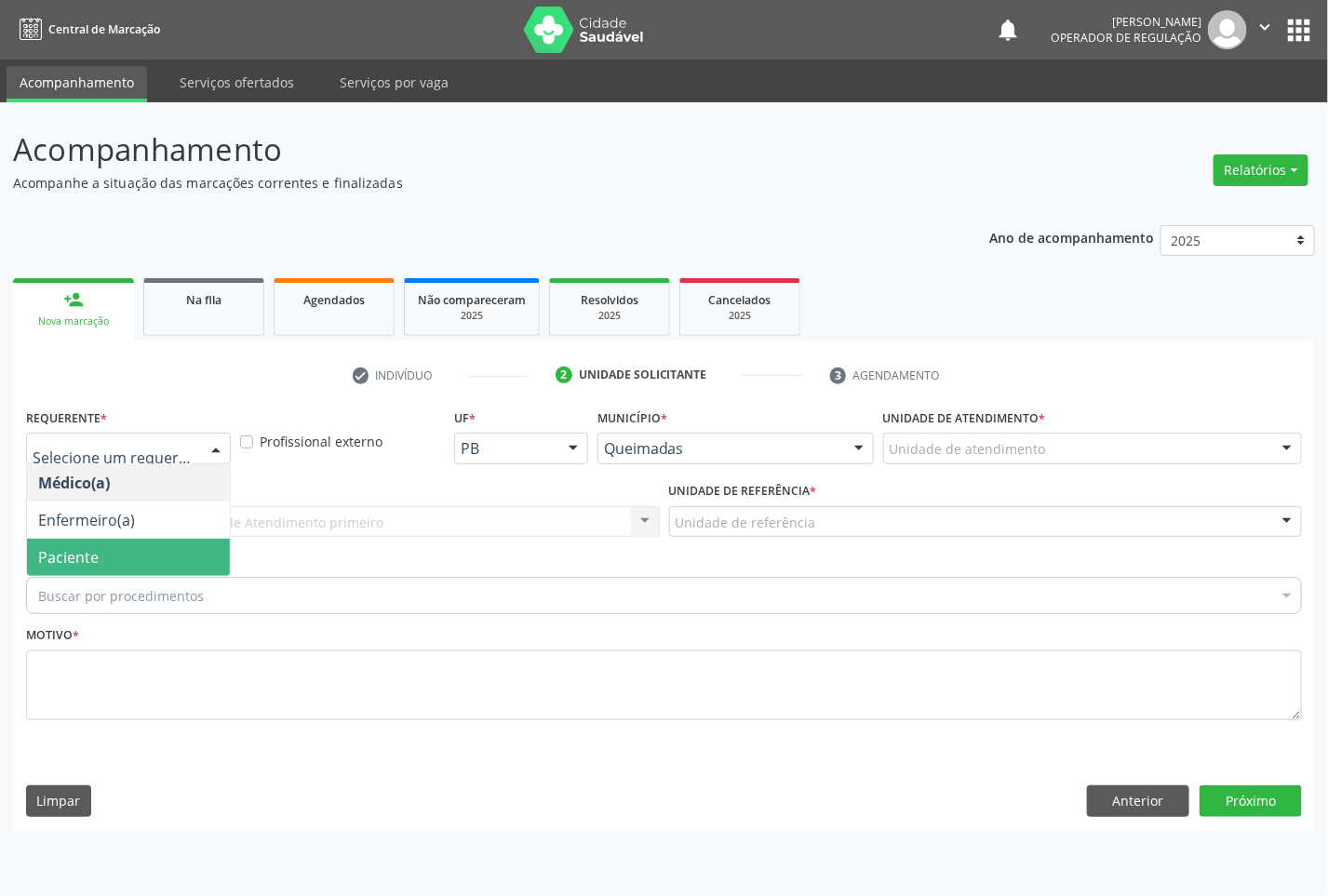
drag, startPoint x: 207, startPoint y: 556, endPoint x: 226, endPoint y: 547, distance: 21.0
click at [207, 557] on span "Paciente" at bounding box center [129, 558] width 203 height 37
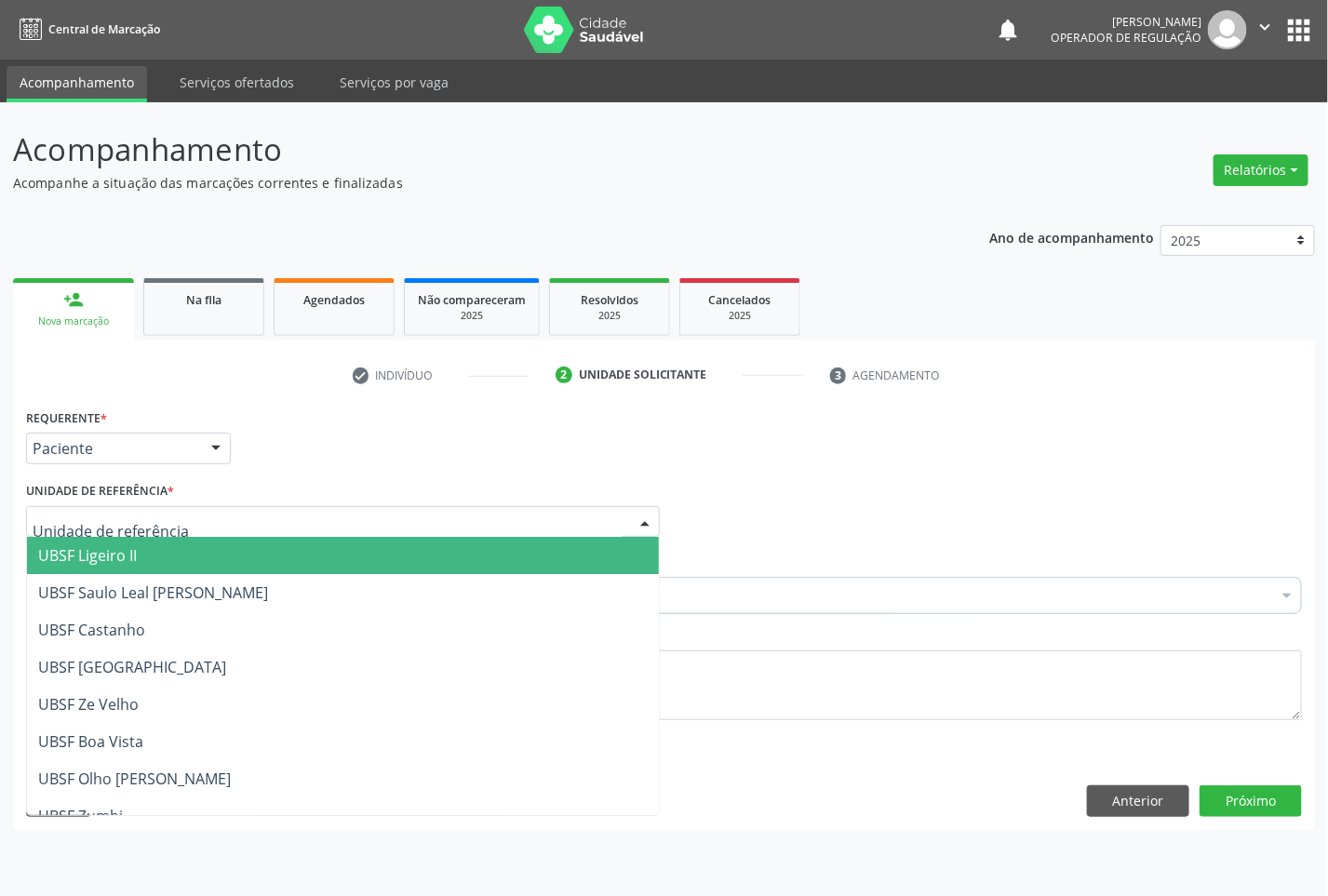
click at [270, 528] on div at bounding box center [343, 522] width 634 height 31
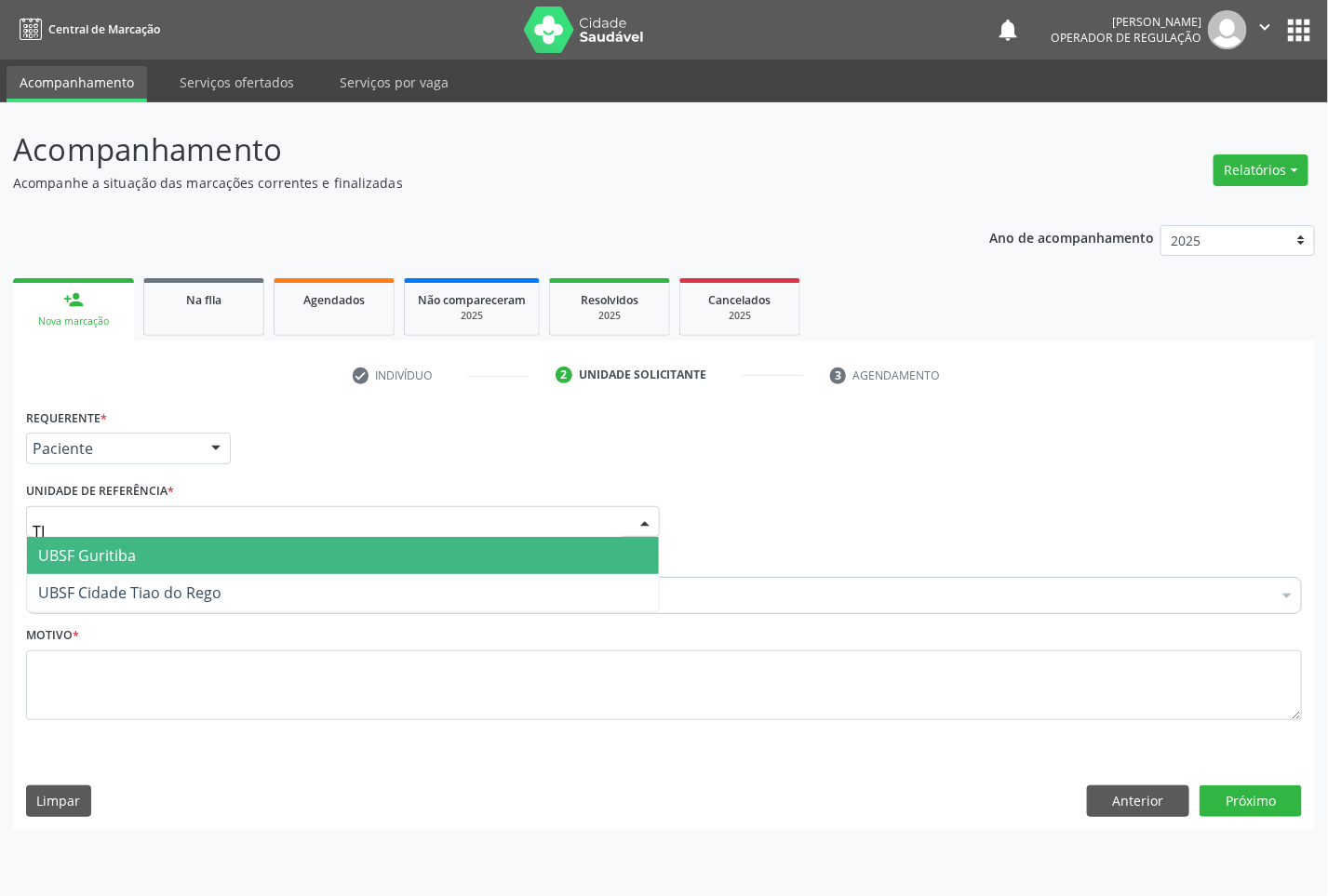
type input "TIA"
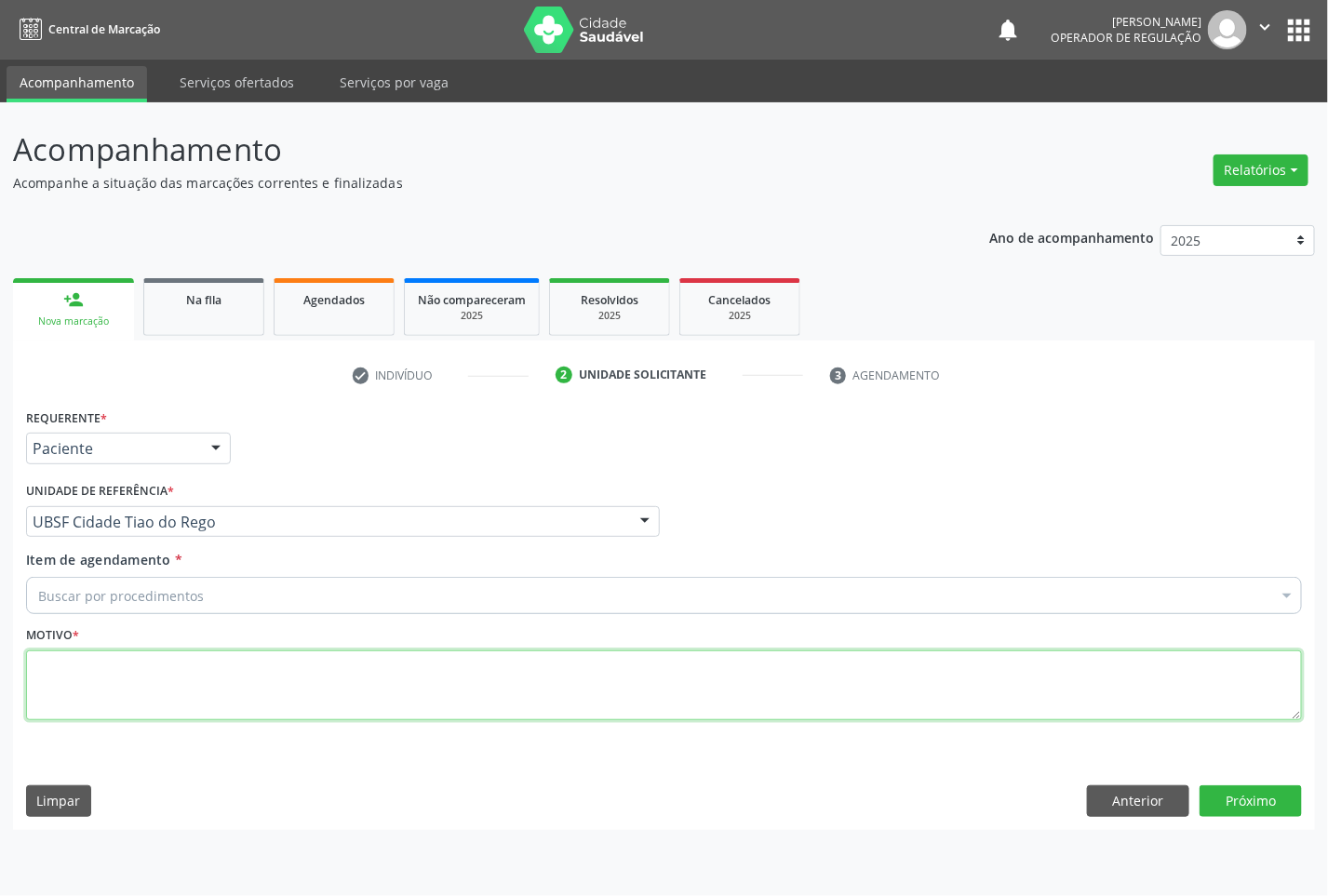
paste textarea "CONSULTA 07/2025"
type textarea "CONSULTA 07/2025"
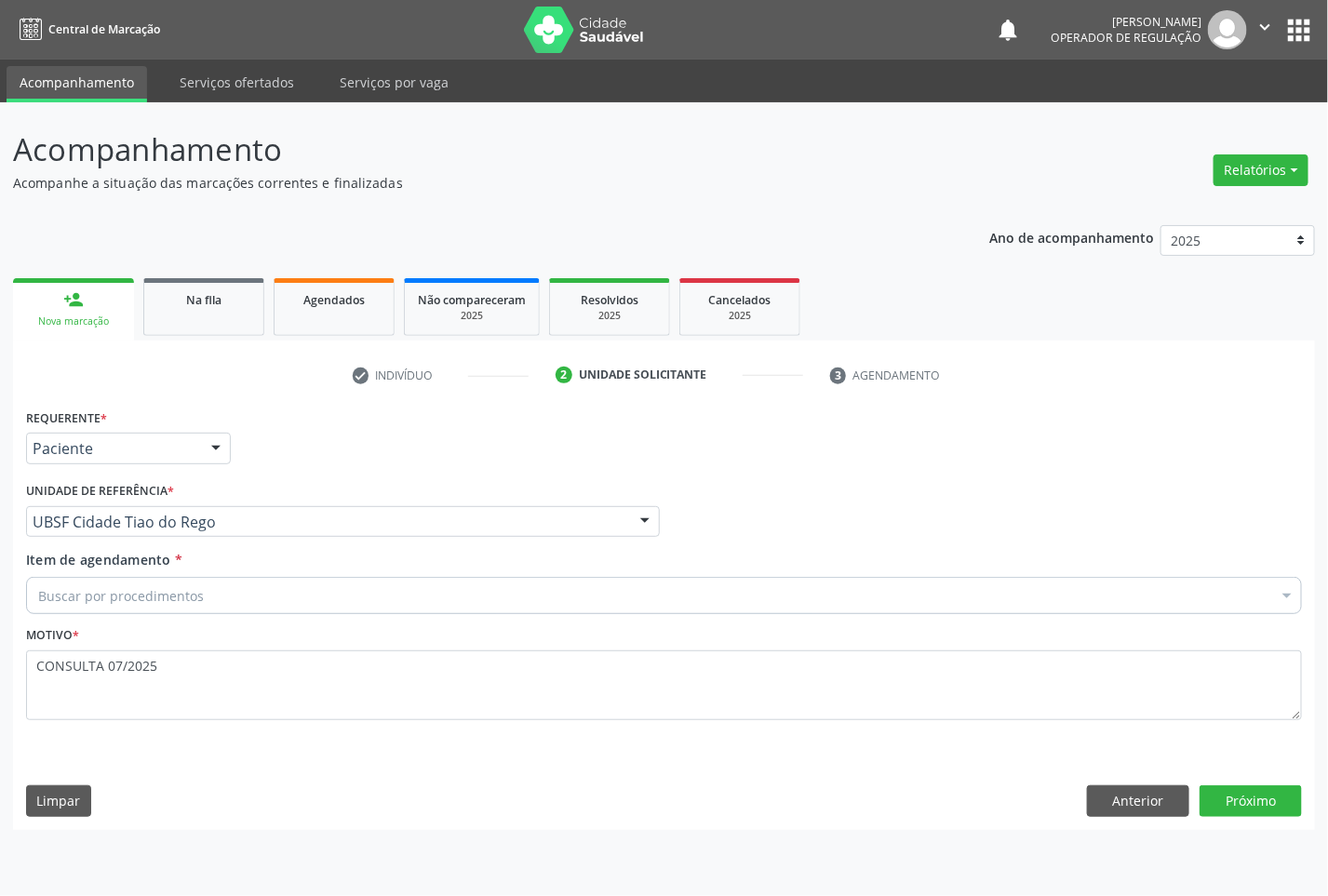
click at [245, 594] on div "Buscar por procedimentos" at bounding box center [664, 596] width 1276 height 37
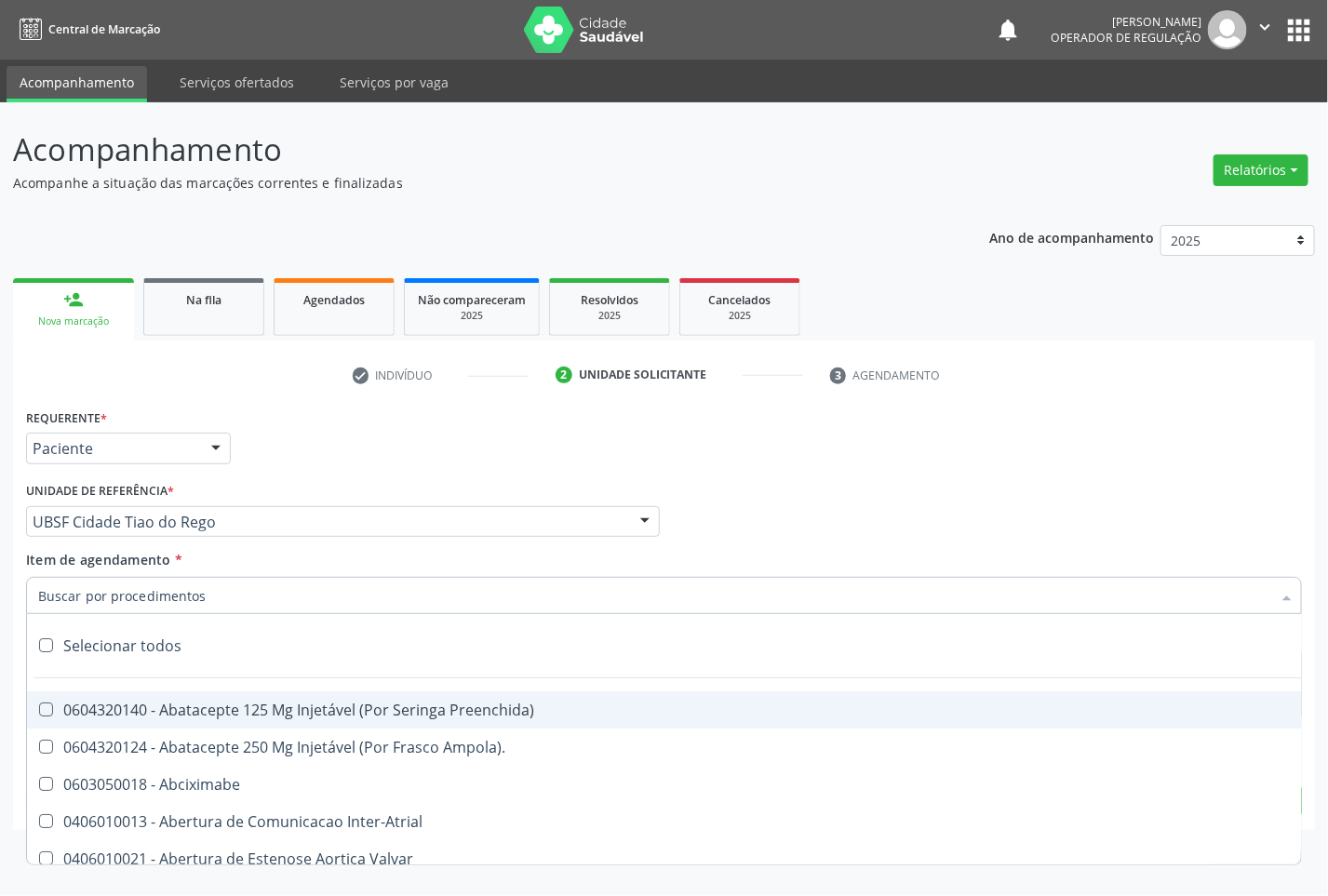
paste input "OFTALMOLOGISTA"
type input "OFTALMOLOGISTA"
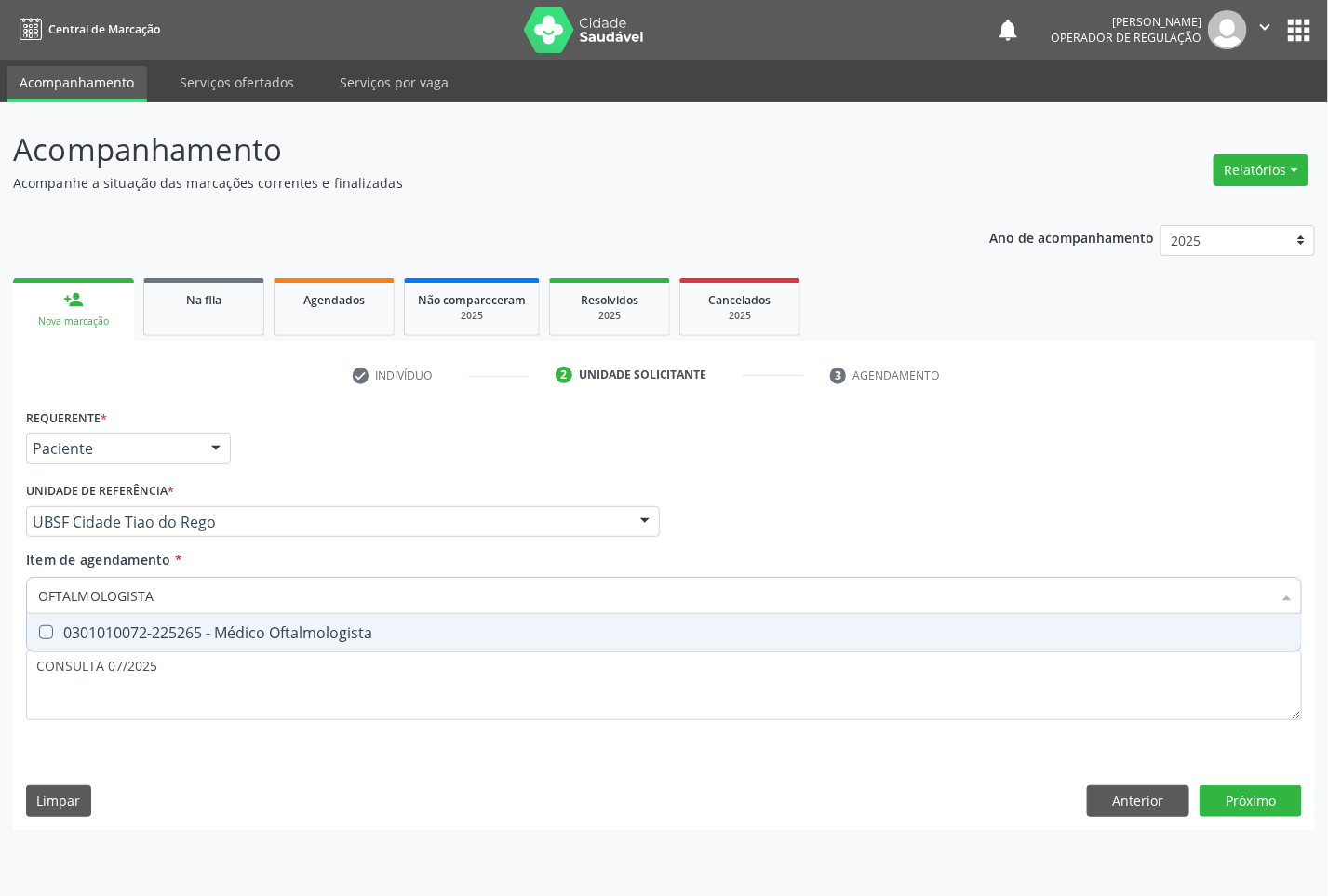
click at [273, 644] on span "0301010072-225265 - Médico Oftalmologista" at bounding box center [664, 633] width 1274 height 37
checkbox Oftalmologista "true"
click at [1270, 801] on div "Requerente * Paciente Médico(a) Enfermeiro(a) Paciente Nenhum resultado encontr…" at bounding box center [663, 616] width 1302 height 425
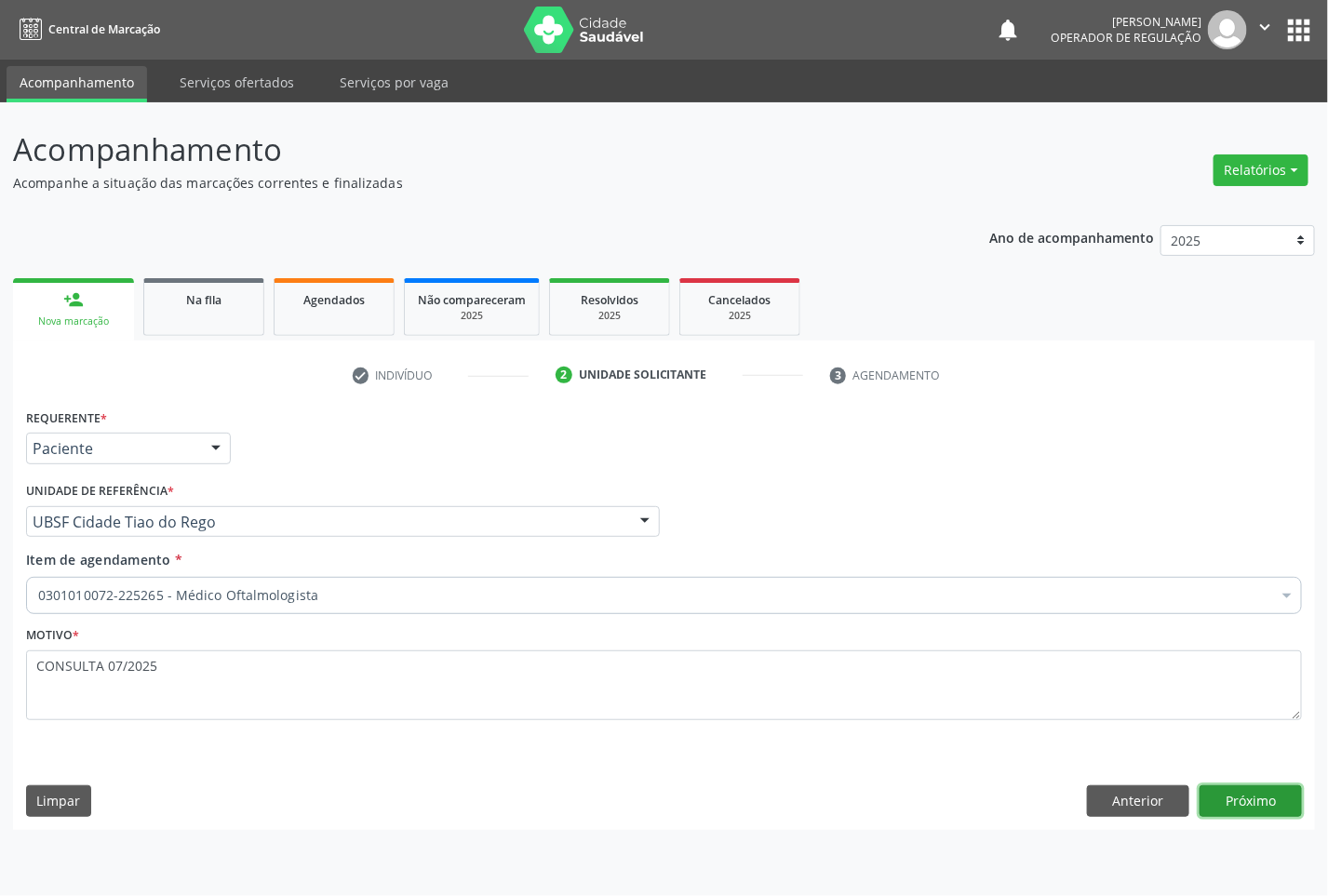
click at [1271, 799] on button "Próximo" at bounding box center [1250, 801] width 102 height 31
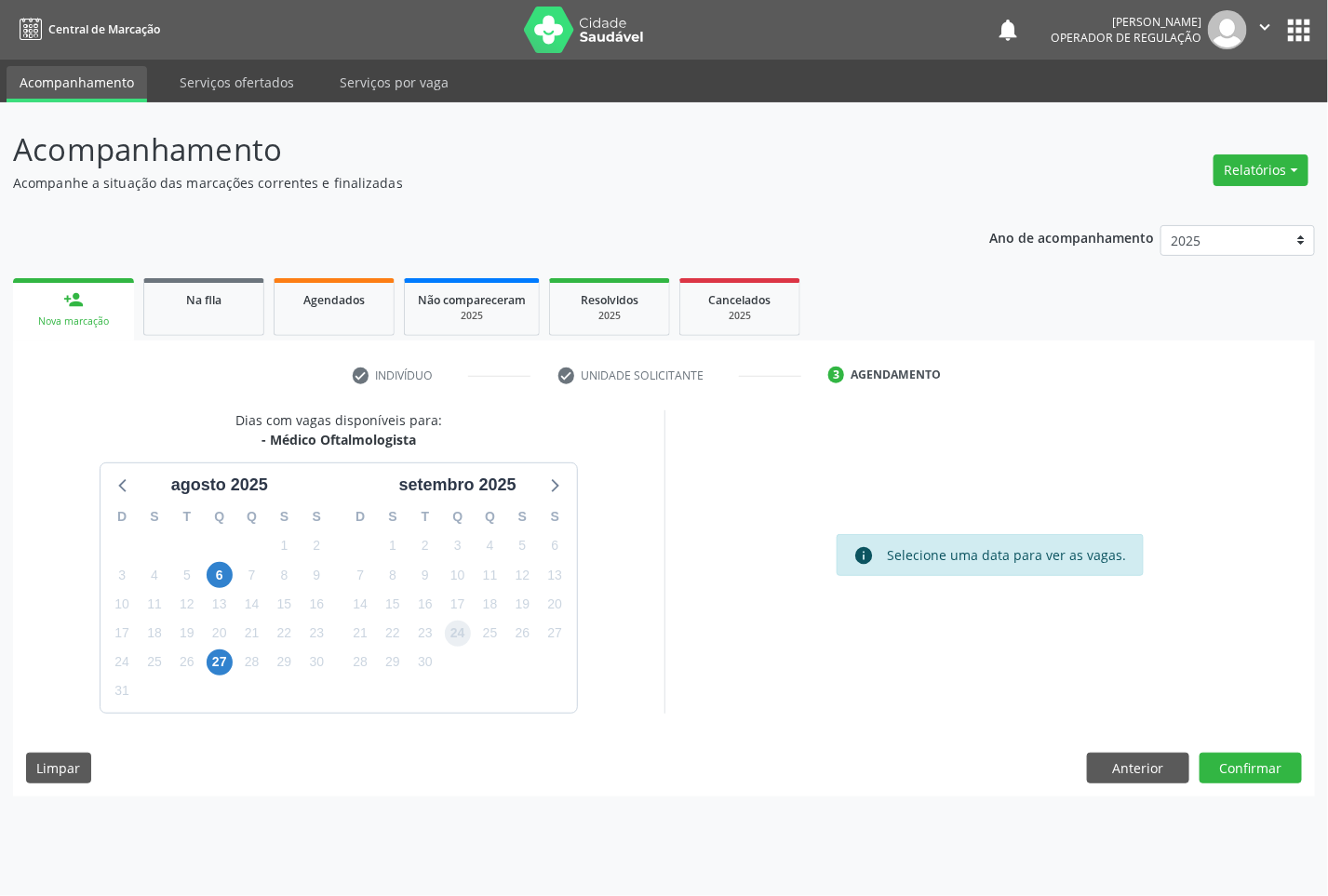
click at [458, 621] on span "24" at bounding box center [457, 634] width 26 height 26
click at [1210, 766] on button "Confirmar" at bounding box center [1250, 768] width 102 height 31
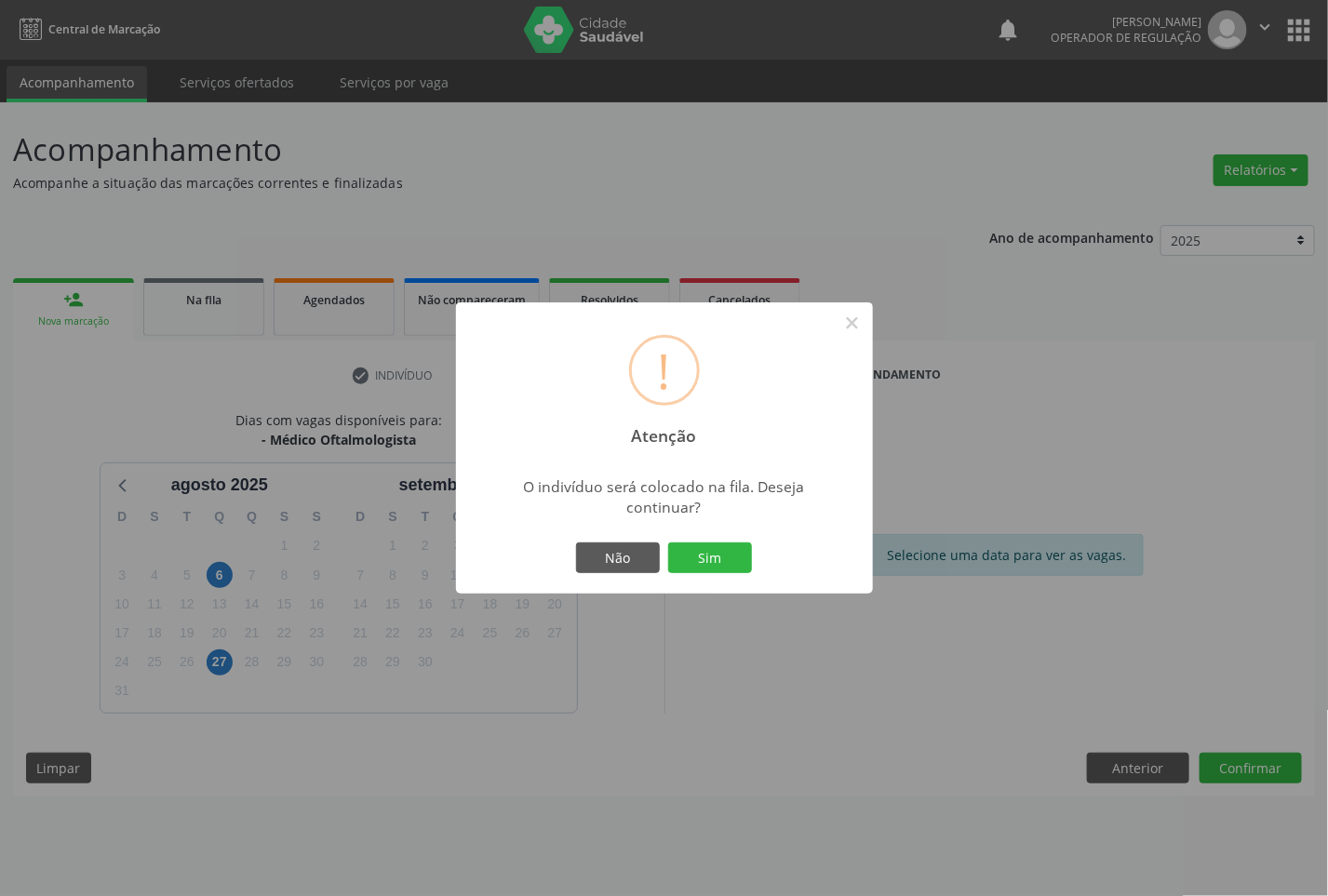
click at [668, 542] on button "Sim" at bounding box center [710, 558] width 84 height 31
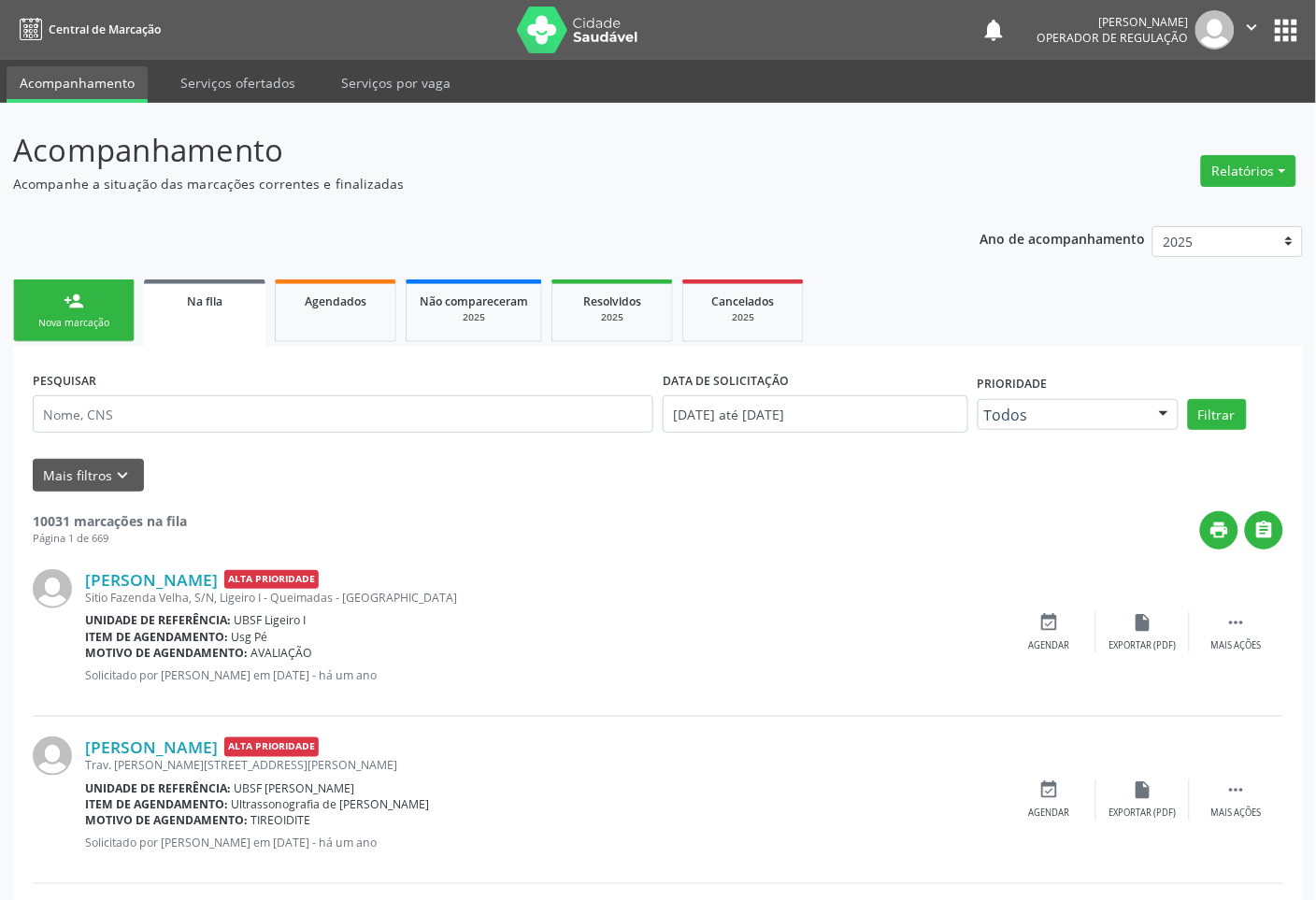
click at [74, 318] on div "Nova marcação" at bounding box center [73, 323] width 93 height 14
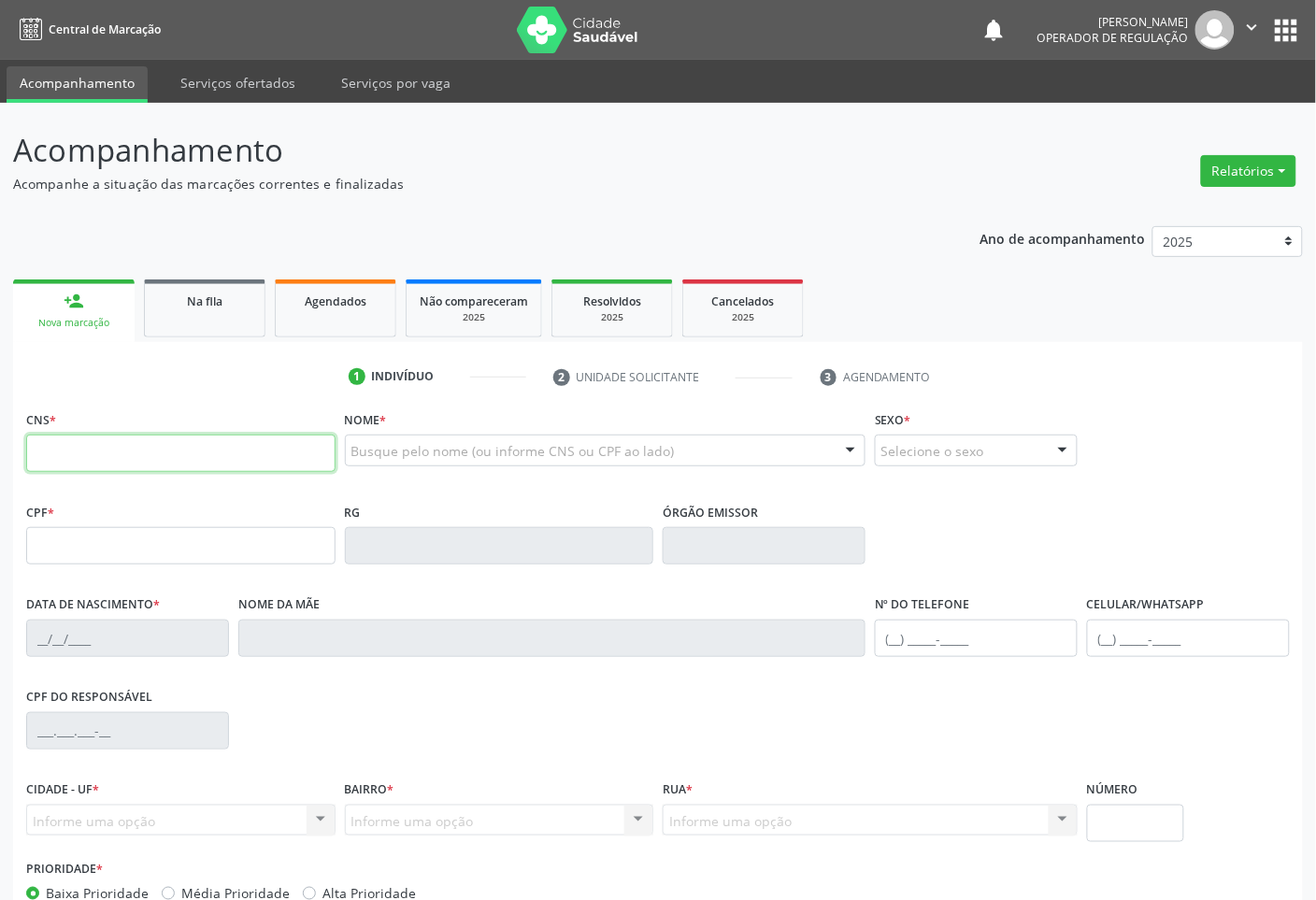
click at [225, 438] on input "text" at bounding box center [181, 453] width 309 height 37
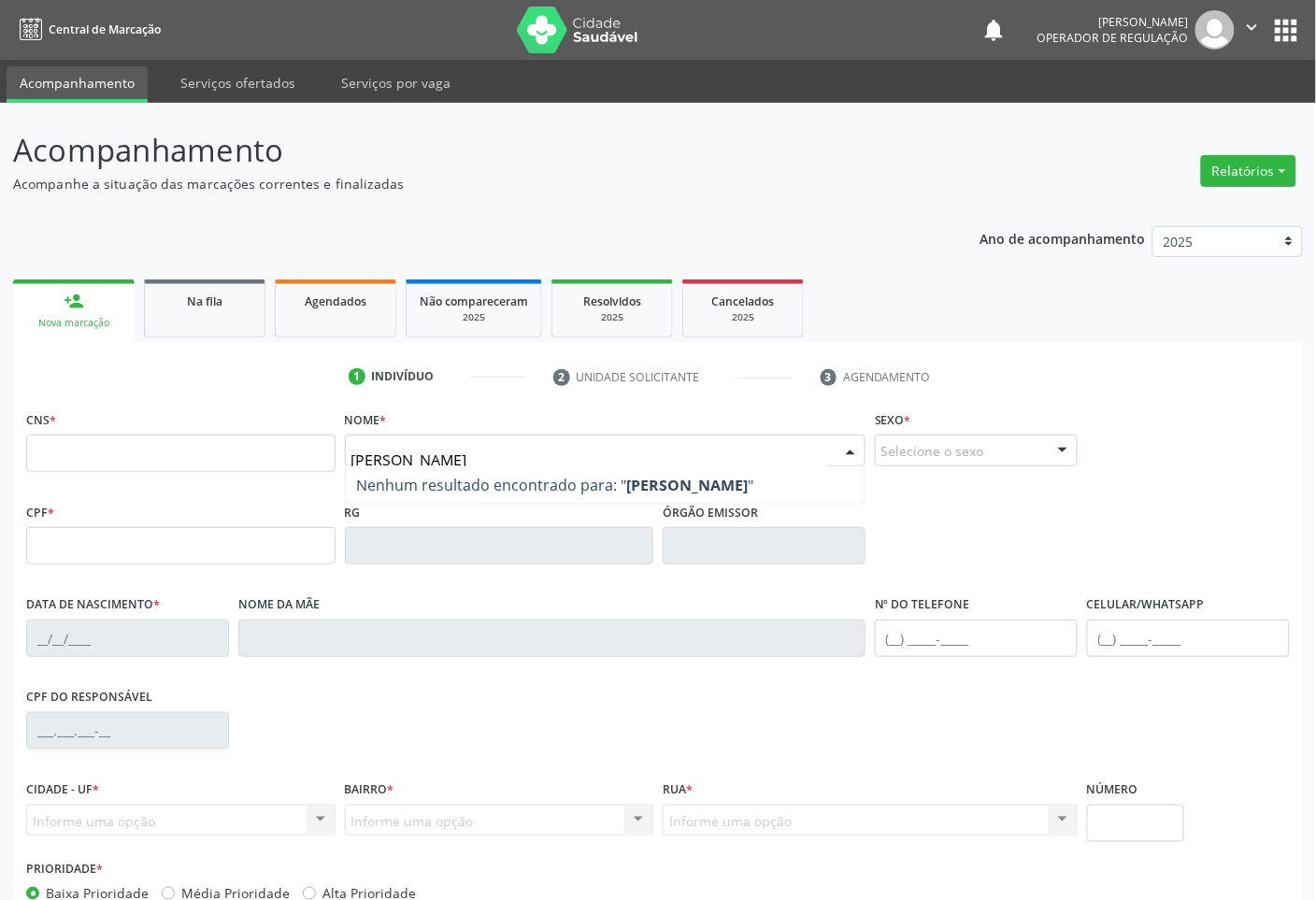
type input "[PERSON_NAME]"
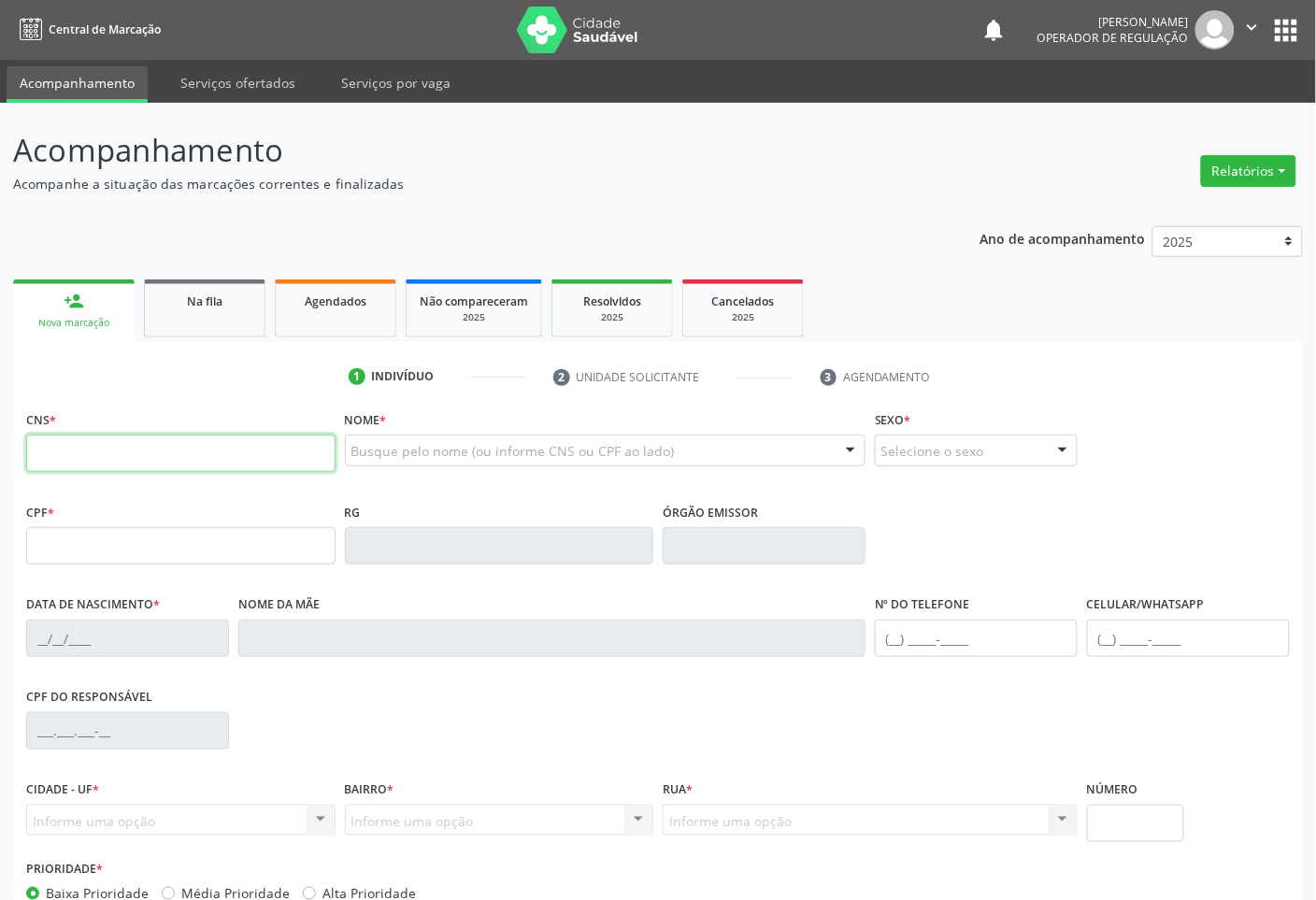
click at [206, 447] on input "text" at bounding box center [181, 453] width 309 height 37
type input "701 8002 6609 0171"
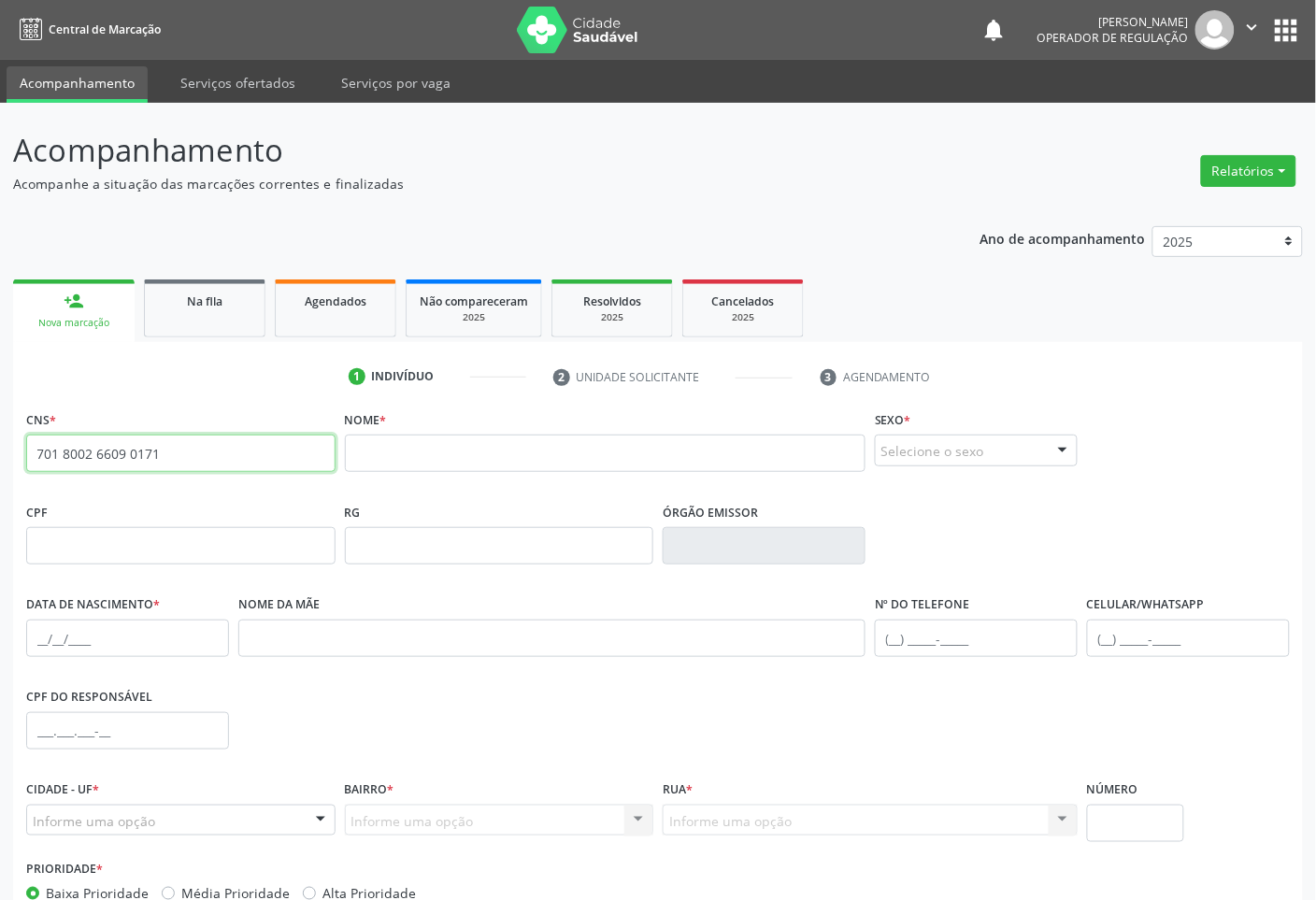
click at [217, 462] on input "701 8002 6609 0171" at bounding box center [181, 453] width 309 height 37
click at [217, 463] on input "701 8002 6609 0171" at bounding box center [181, 453] width 309 height 37
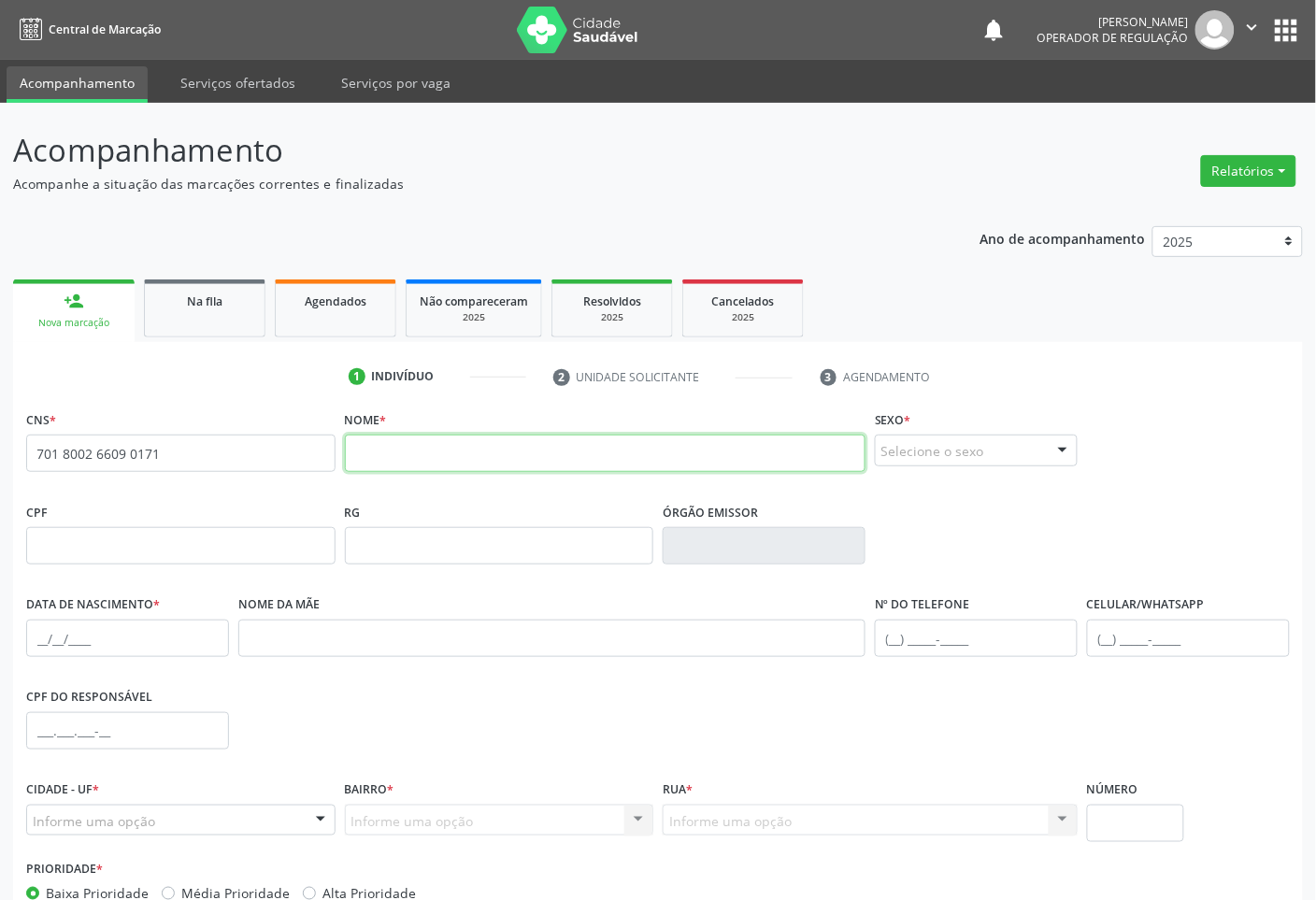
click at [360, 463] on input "text" at bounding box center [605, 453] width 522 height 37
type input "E"
